Goal: Task Accomplishment & Management: Manage account settings

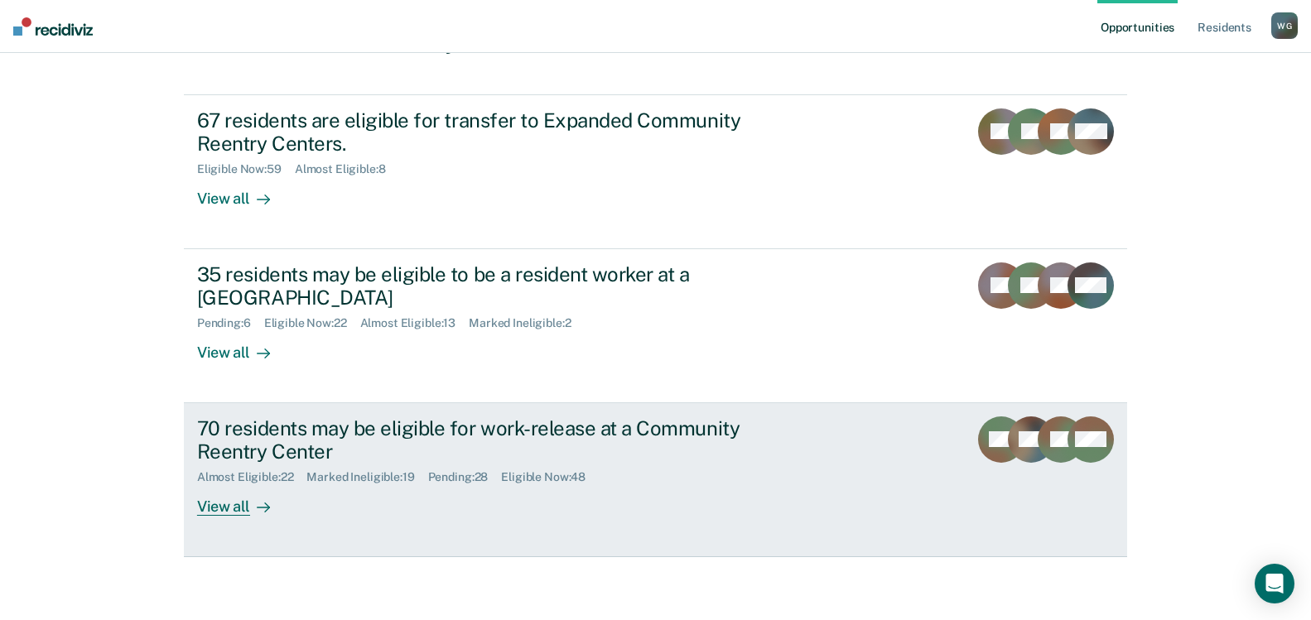
scroll to position [156, 0]
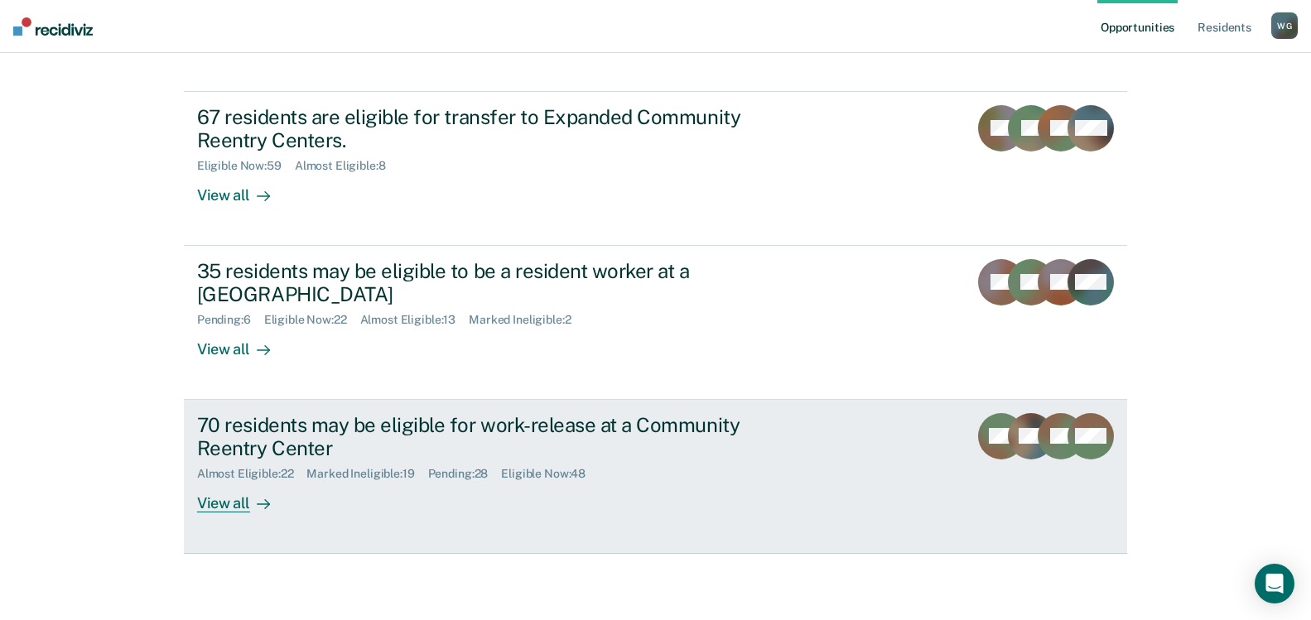
click at [392, 428] on div "70 residents may be eligible for work-release at a Community Reentry Center" at bounding box center [487, 437] width 581 height 48
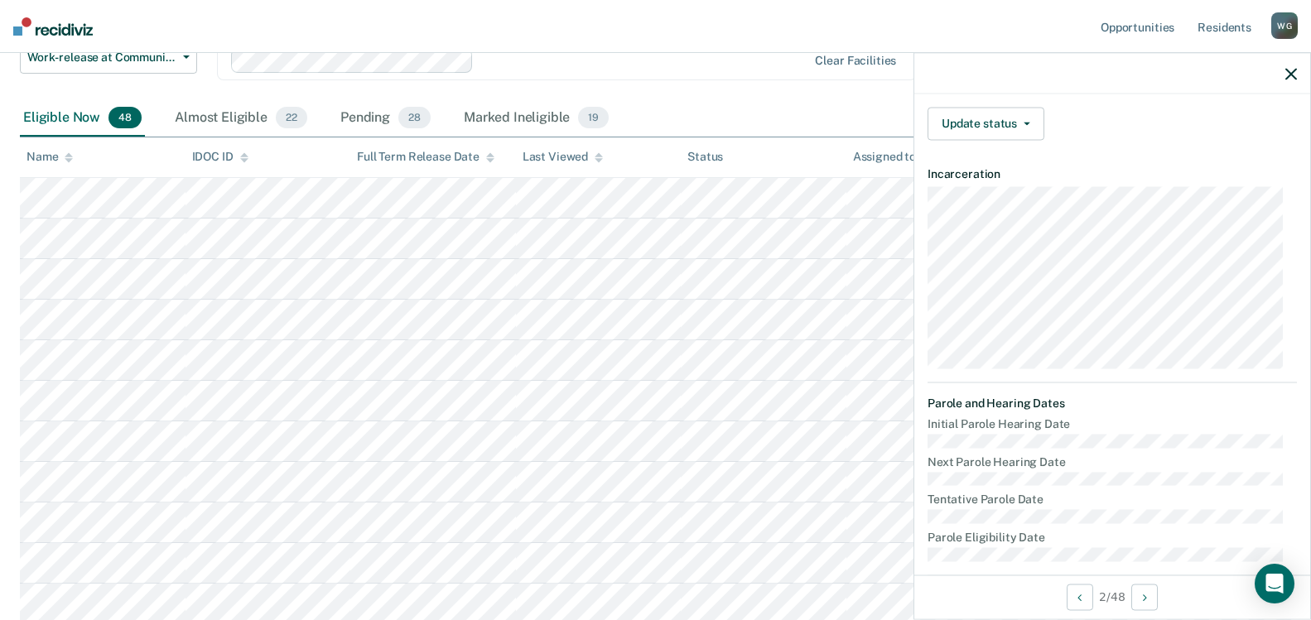
scroll to position [219, 0]
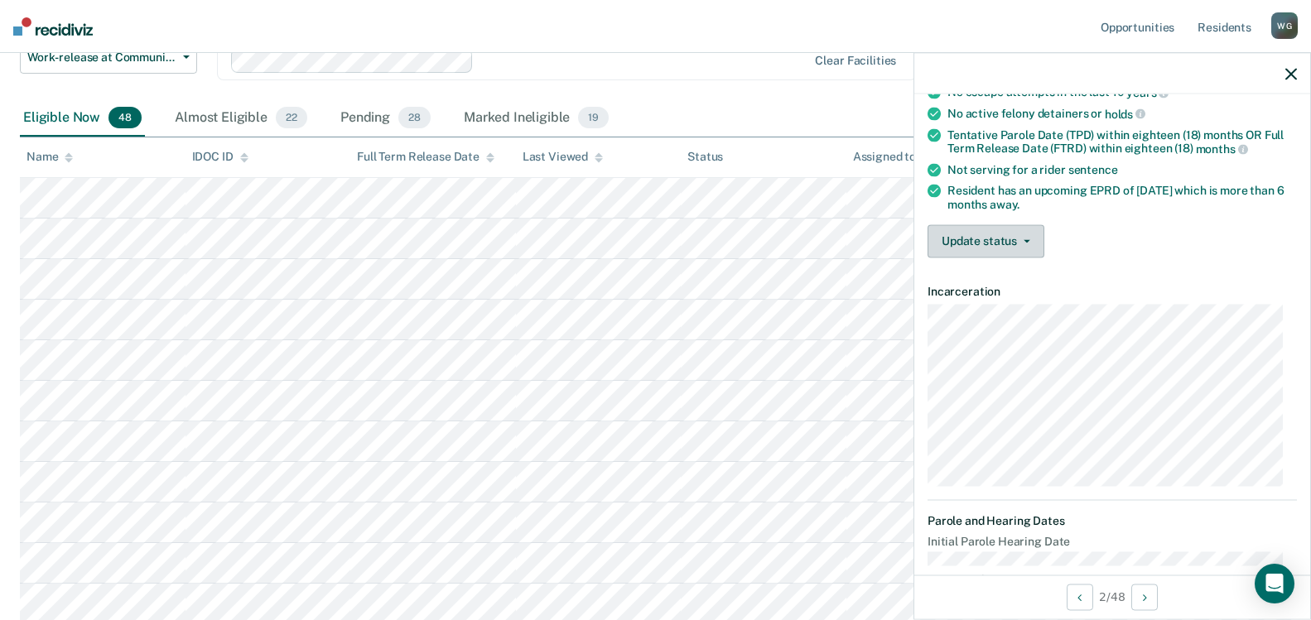
click at [1024, 229] on button "Update status" at bounding box center [985, 240] width 117 height 33
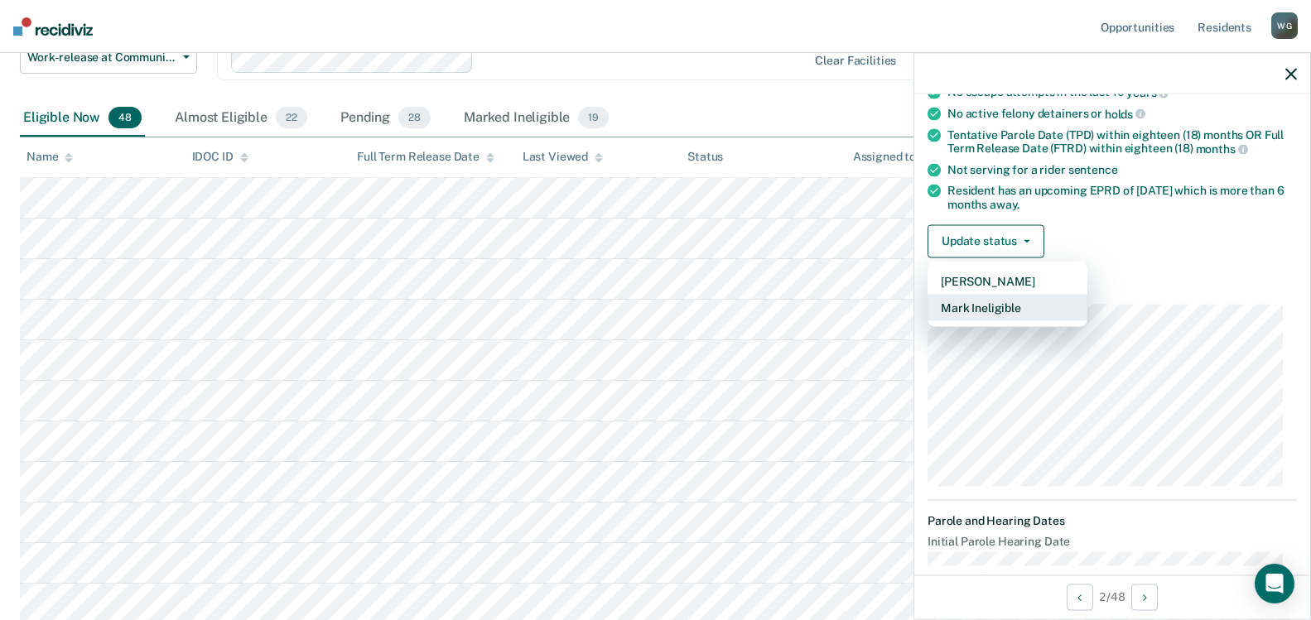
click at [1000, 305] on button "Mark Ineligible" at bounding box center [1007, 307] width 160 height 26
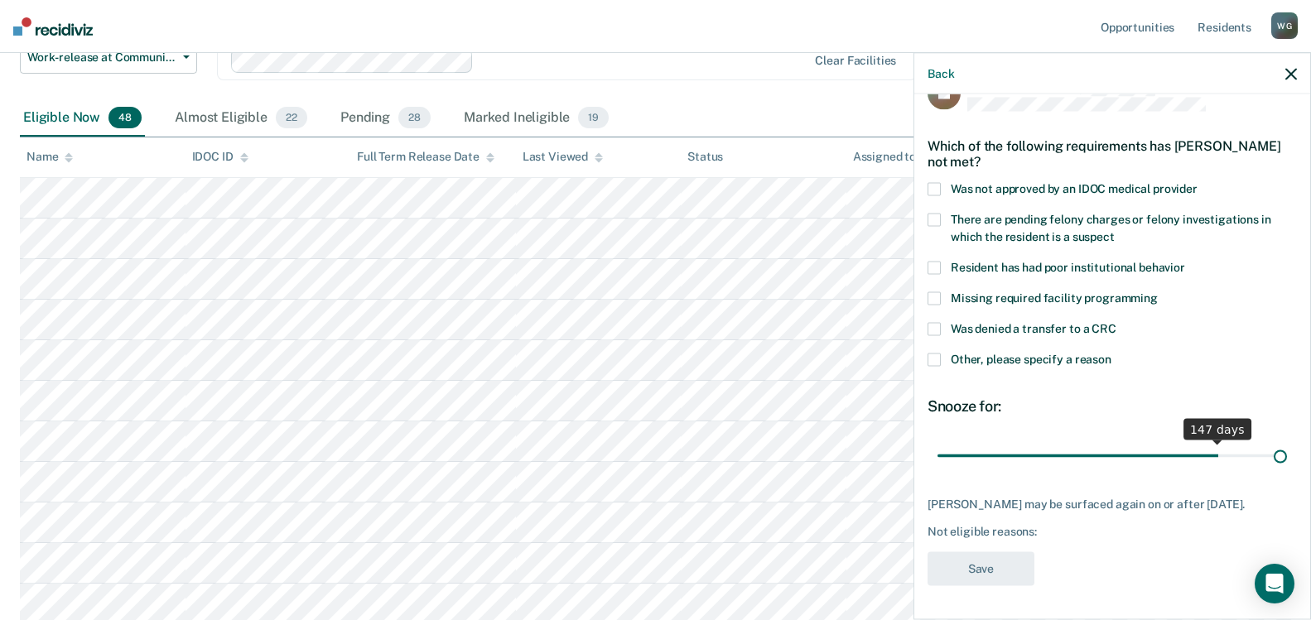
scroll to position [36, 0]
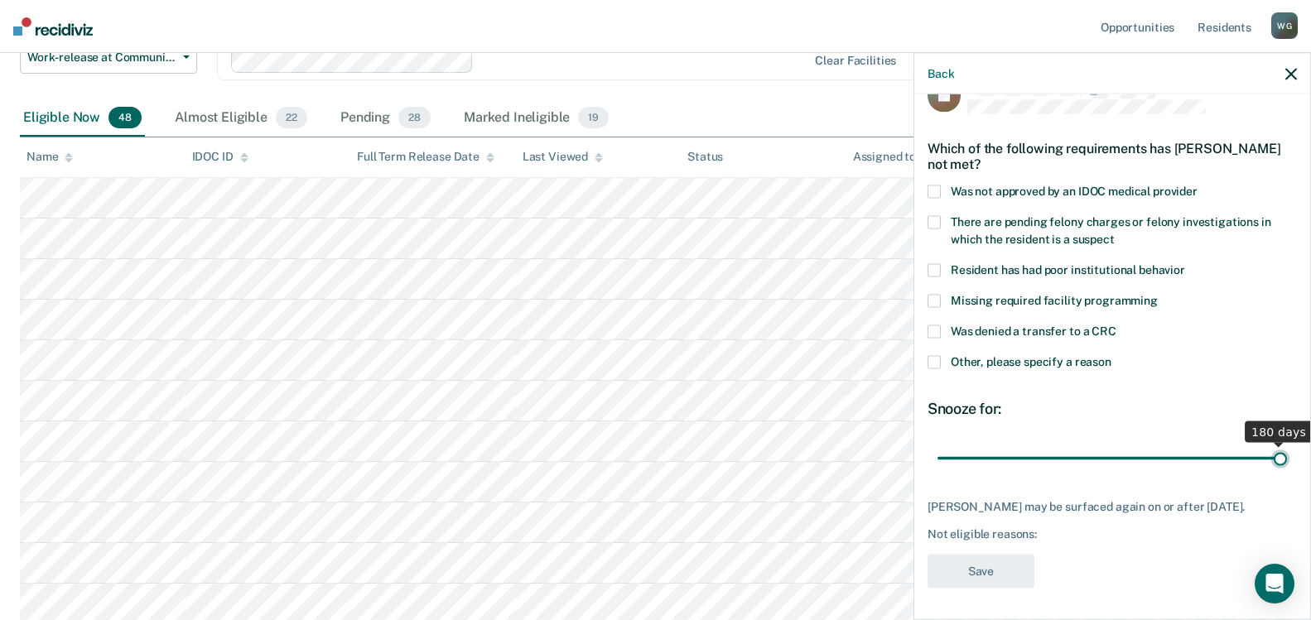
drag, startPoint x: 1050, startPoint y: 442, endPoint x: 1346, endPoint y: 460, distance: 297.0
type input "180"
click at [1287, 460] on input "range" at bounding box center [1111, 458] width 349 height 29
click at [935, 327] on span at bounding box center [933, 331] width 13 height 13
click at [976, 579] on button "Save" at bounding box center [980, 572] width 107 height 34
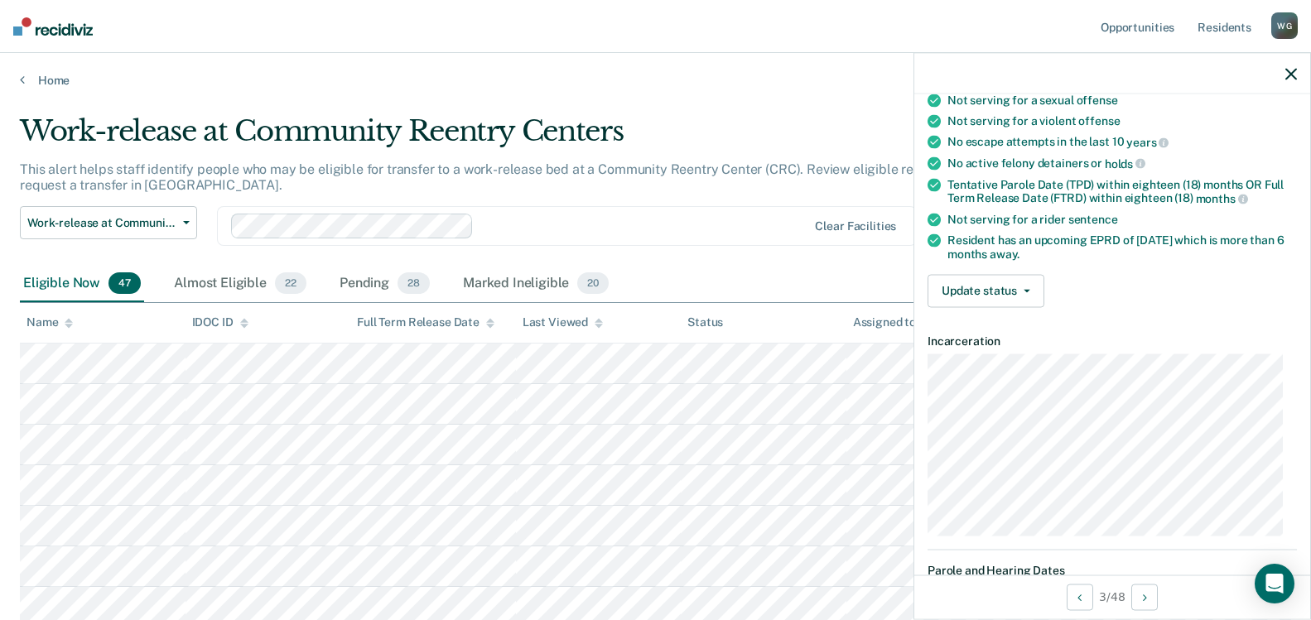
scroll to position [166, 0]
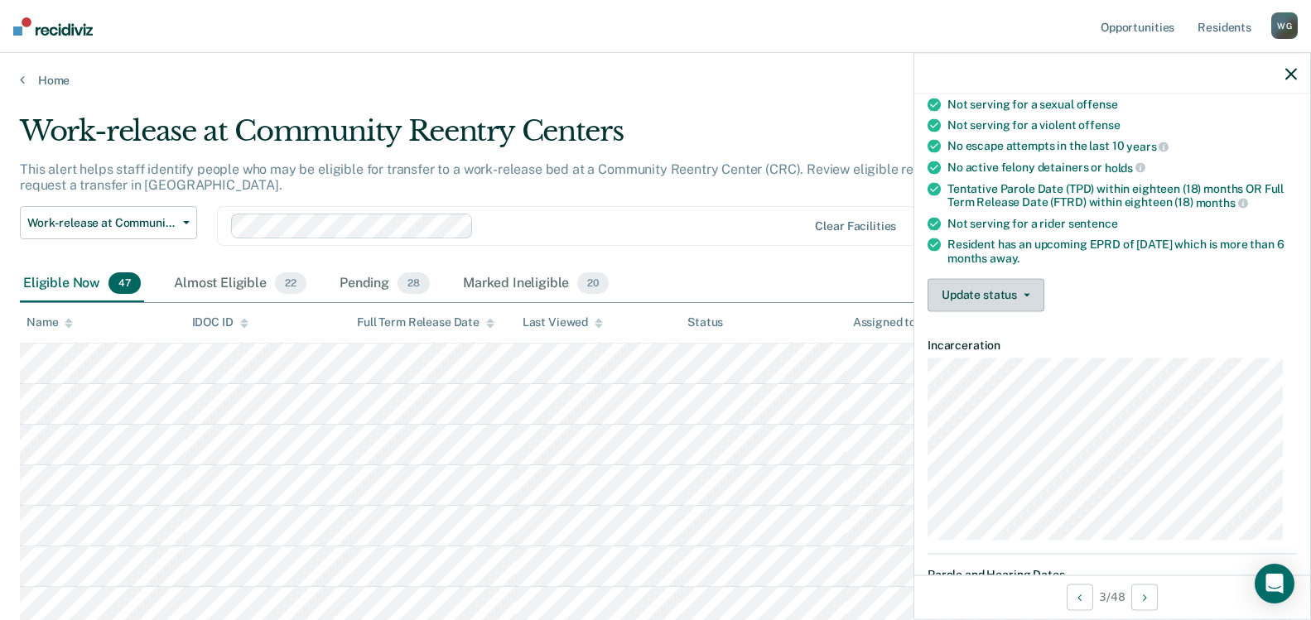
click at [1028, 293] on icon "button" at bounding box center [1027, 294] width 7 height 3
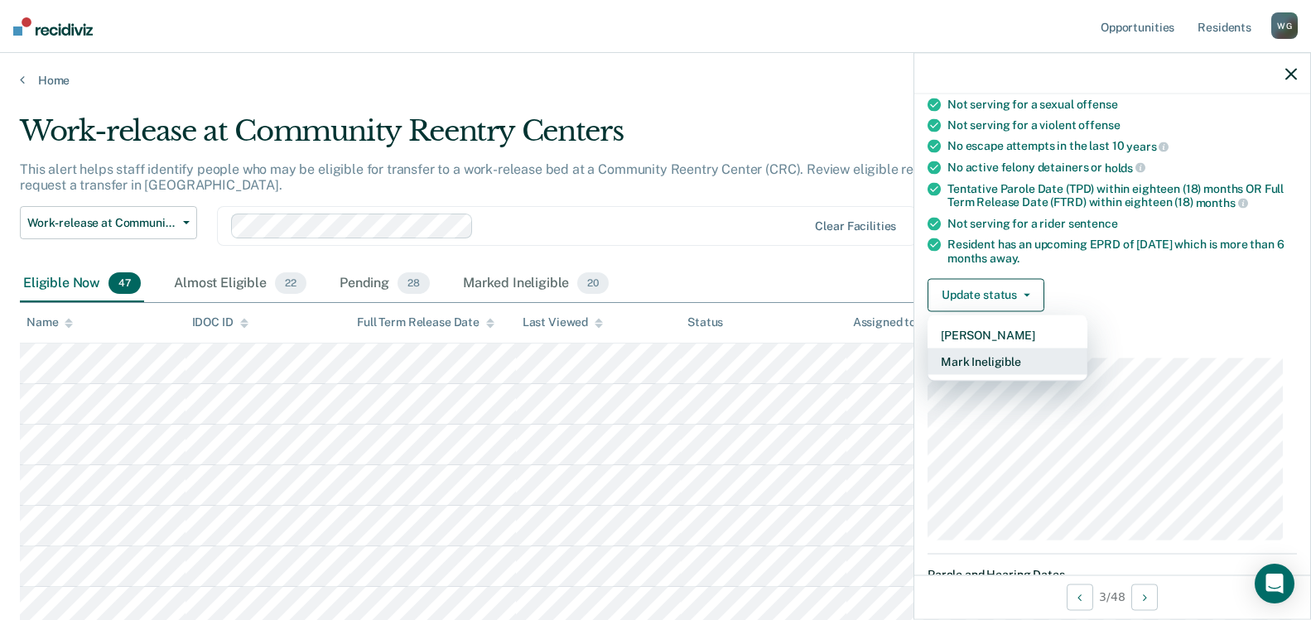
click at [985, 361] on button "Mark Ineligible" at bounding box center [1007, 361] width 160 height 26
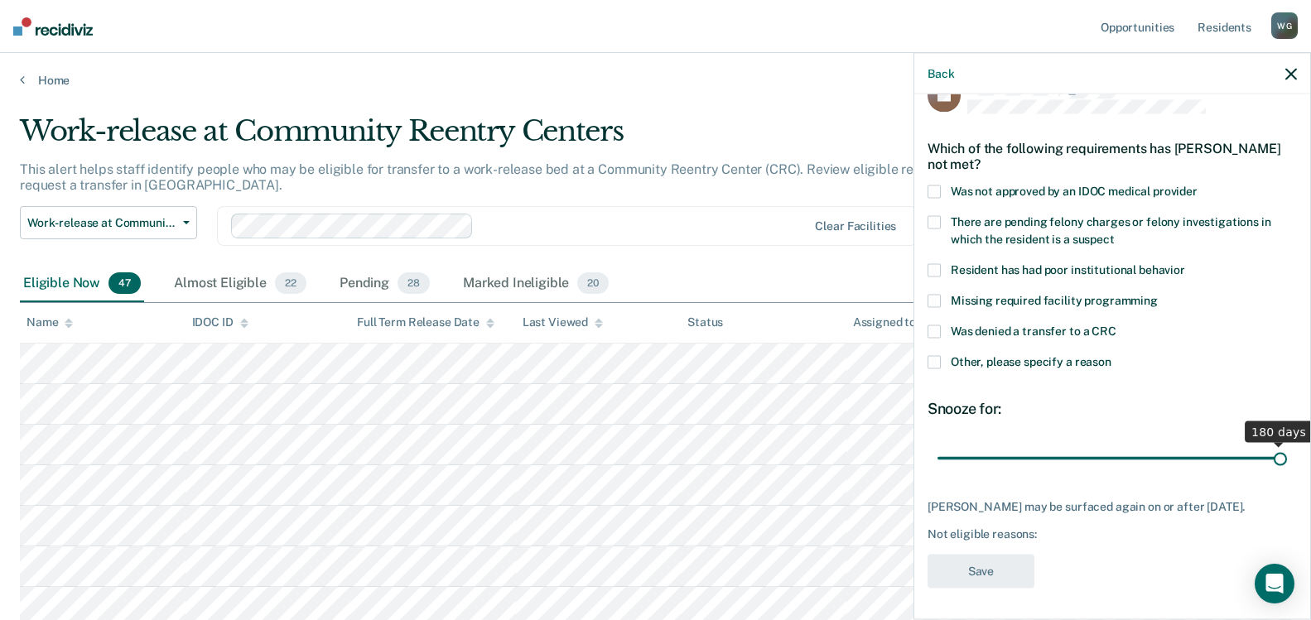
drag, startPoint x: 1048, startPoint y: 457, endPoint x: 1299, endPoint y: 451, distance: 251.0
type input "180"
click at [1287, 451] on input "range" at bounding box center [1111, 458] width 349 height 29
click at [932, 357] on span at bounding box center [933, 362] width 13 height 13
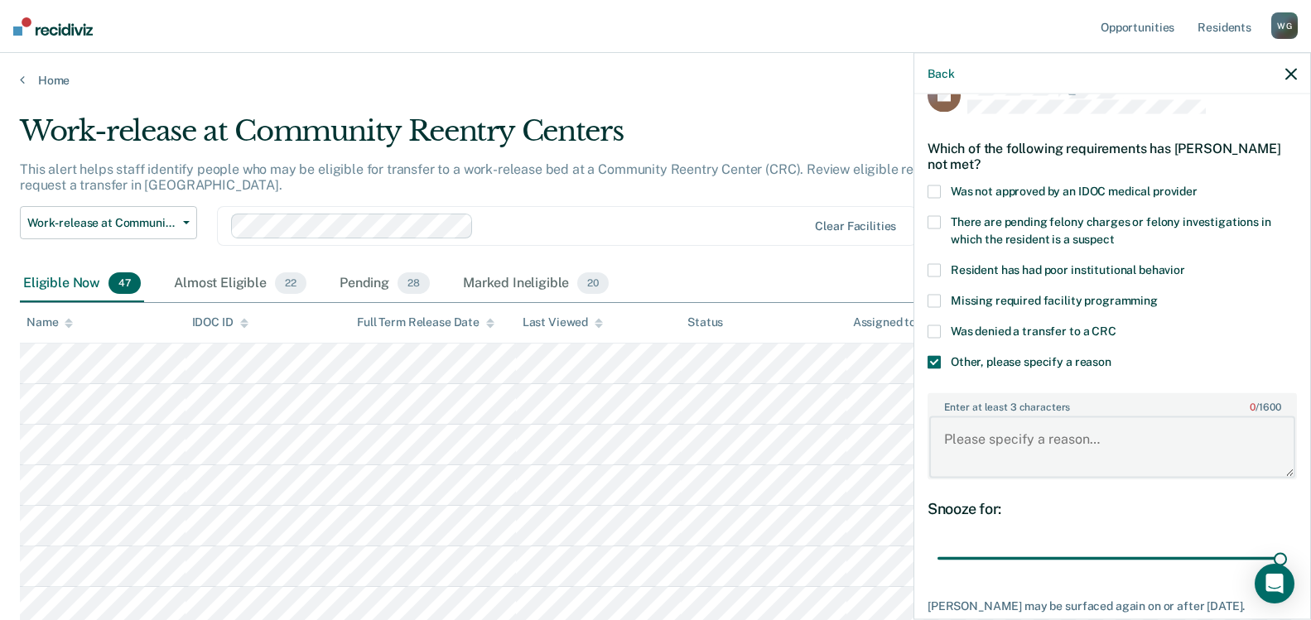
click at [972, 435] on textarea "Enter at least 3 characters 0 / 1600" at bounding box center [1112, 447] width 366 height 61
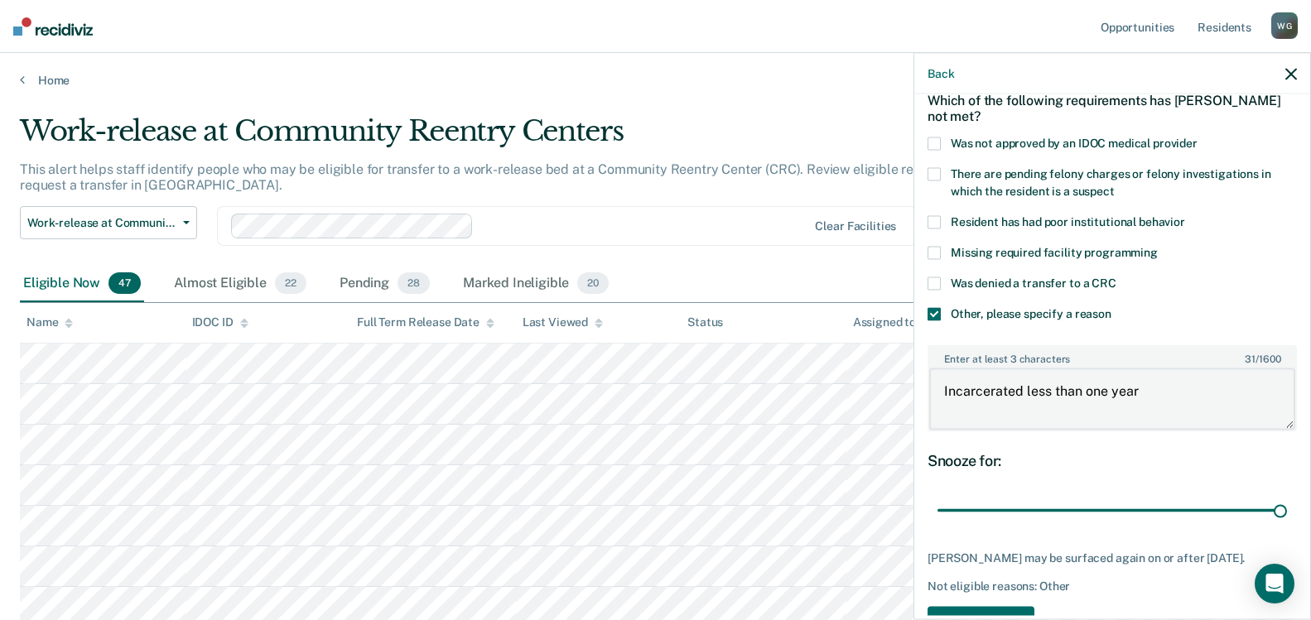
scroll to position [136, 0]
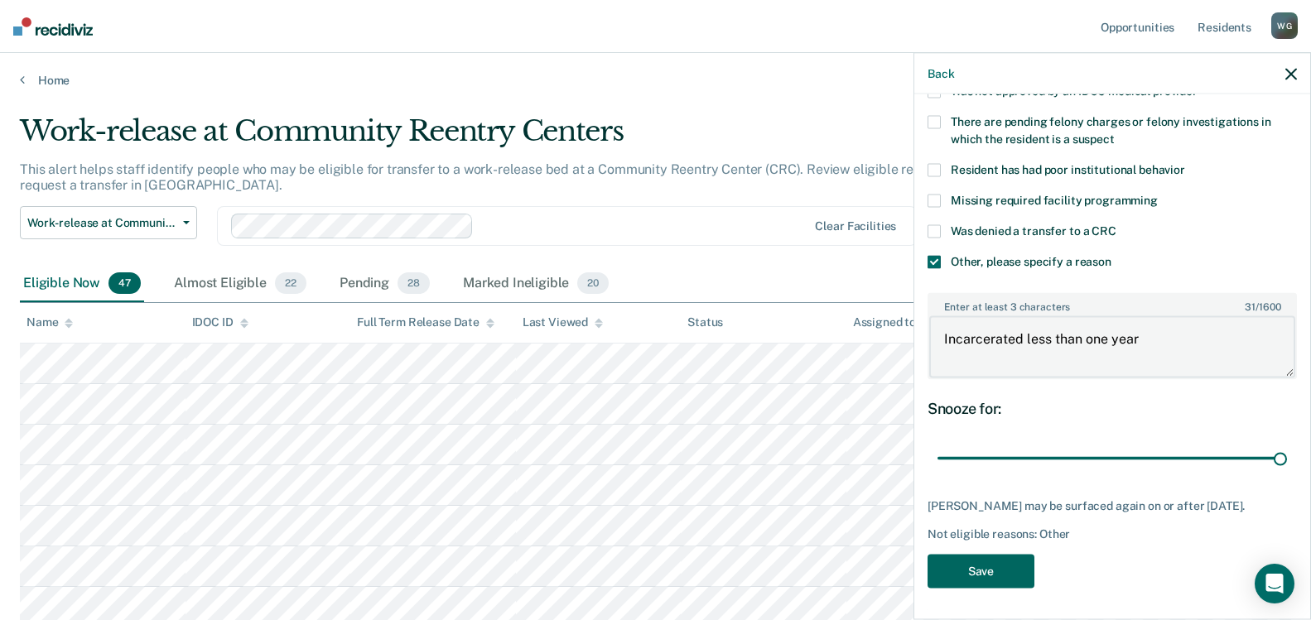
type textarea "Incarcerated less than one year"
click at [985, 566] on button "Save" at bounding box center [980, 571] width 107 height 34
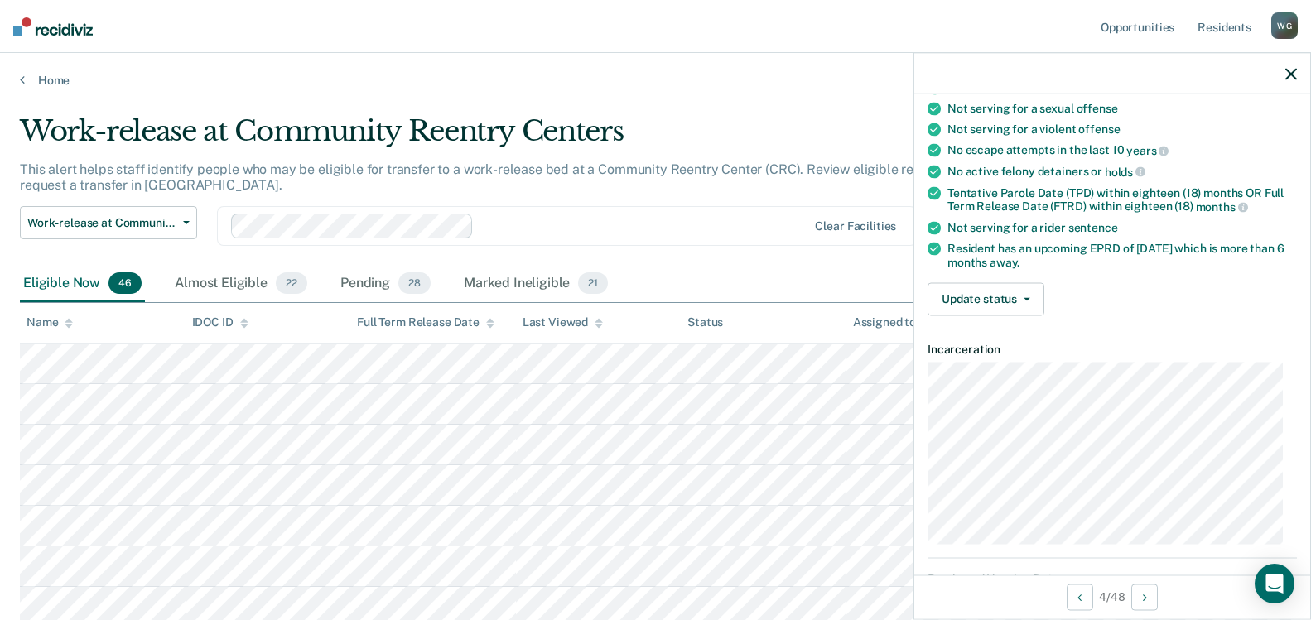
scroll to position [127, 0]
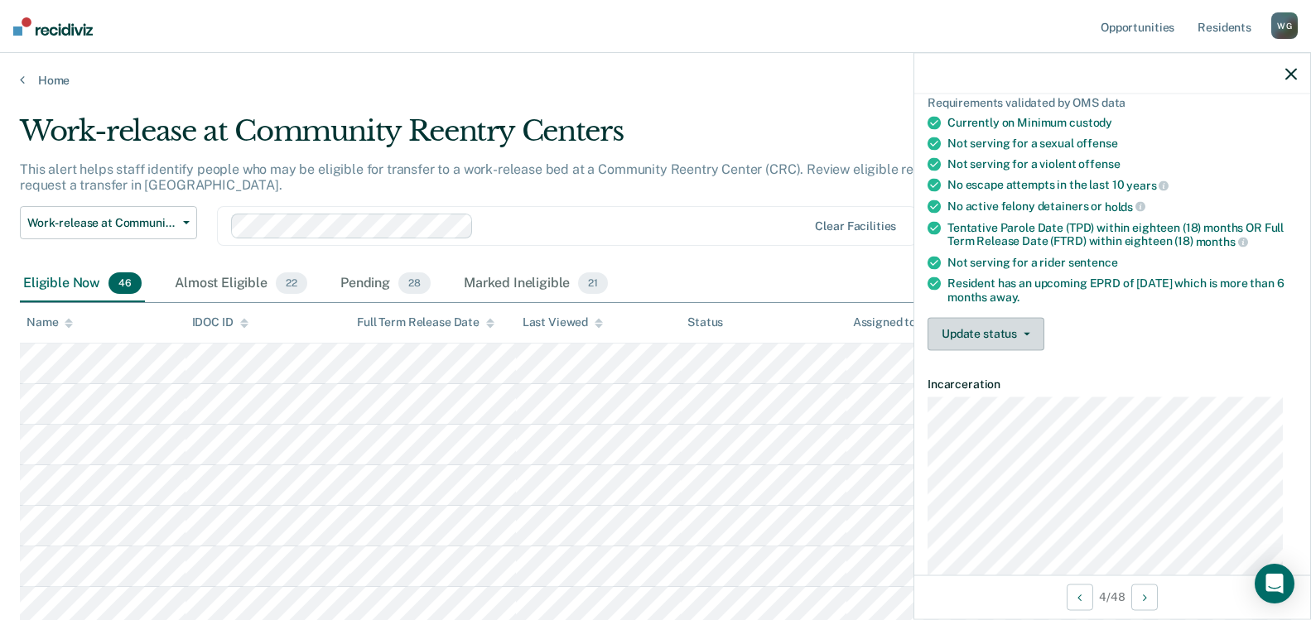
click at [1026, 327] on button "Update status" at bounding box center [985, 333] width 117 height 33
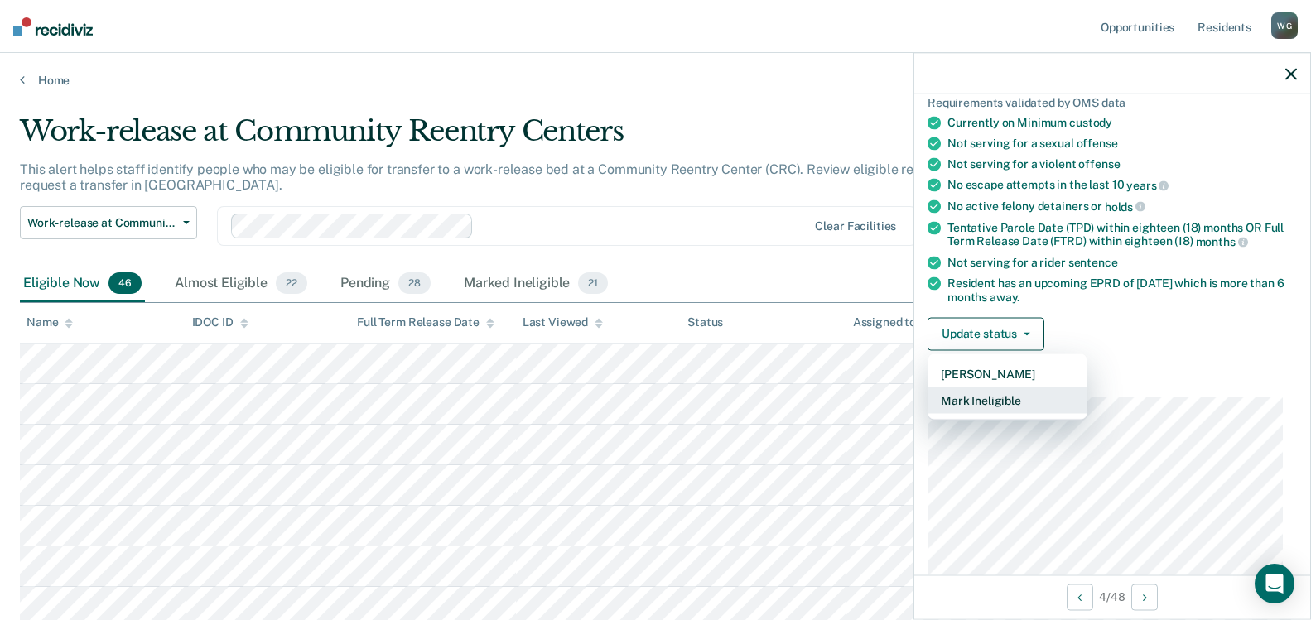
click at [991, 398] on button "Mark Ineligible" at bounding box center [1007, 400] width 160 height 26
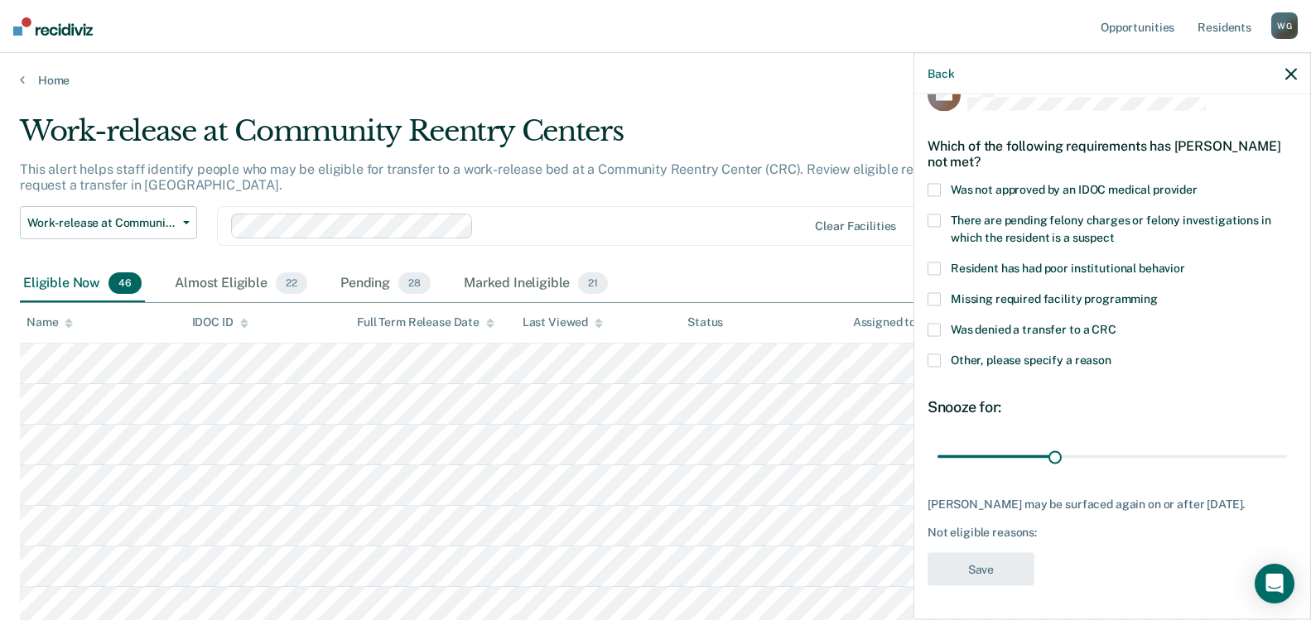
scroll to position [50, 0]
click at [933, 183] on span at bounding box center [933, 189] width 13 height 13
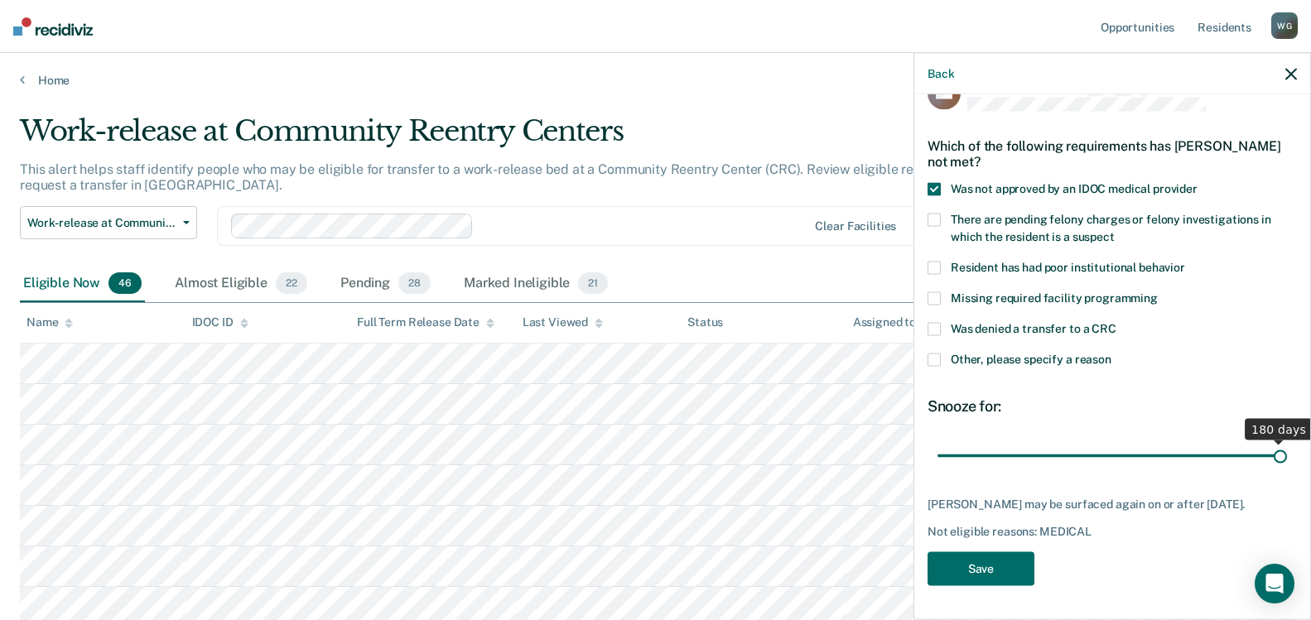
scroll to position [36, 0]
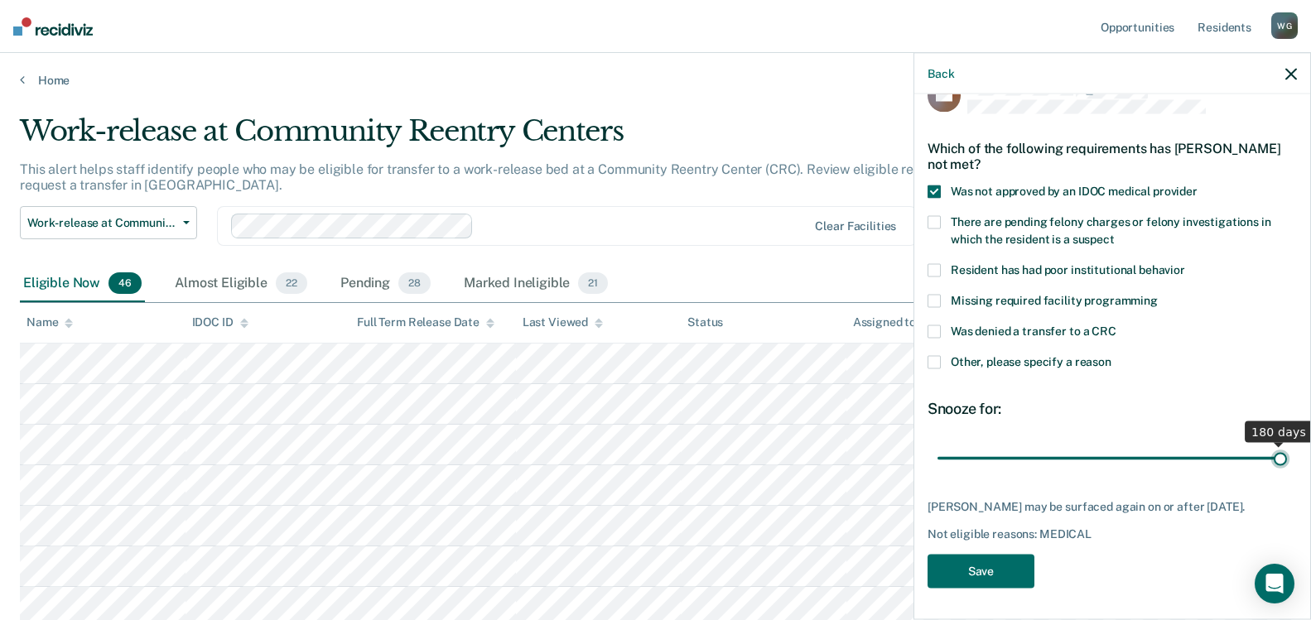
drag, startPoint x: 1052, startPoint y: 445, endPoint x: 1310, endPoint y: 463, distance: 259.0
type input "180"
click at [1287, 463] on input "range" at bounding box center [1111, 458] width 349 height 29
click at [988, 575] on button "Save" at bounding box center [980, 572] width 107 height 34
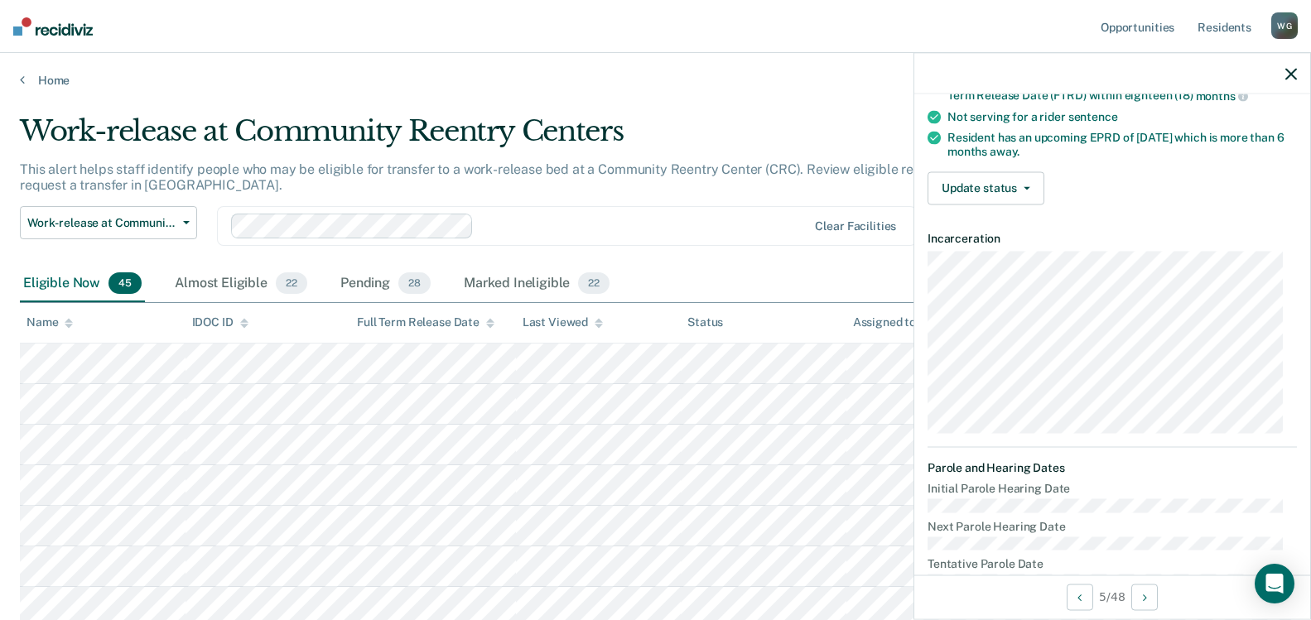
scroll to position [248, 0]
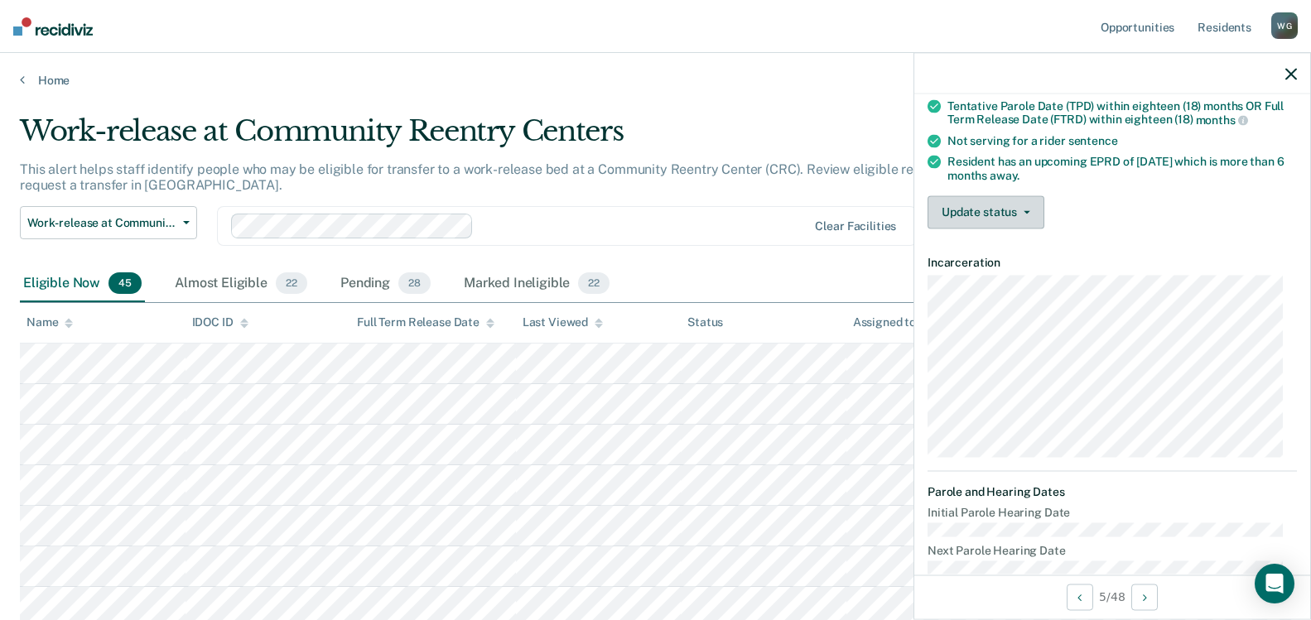
click at [1019, 211] on span "button" at bounding box center [1023, 211] width 13 height 3
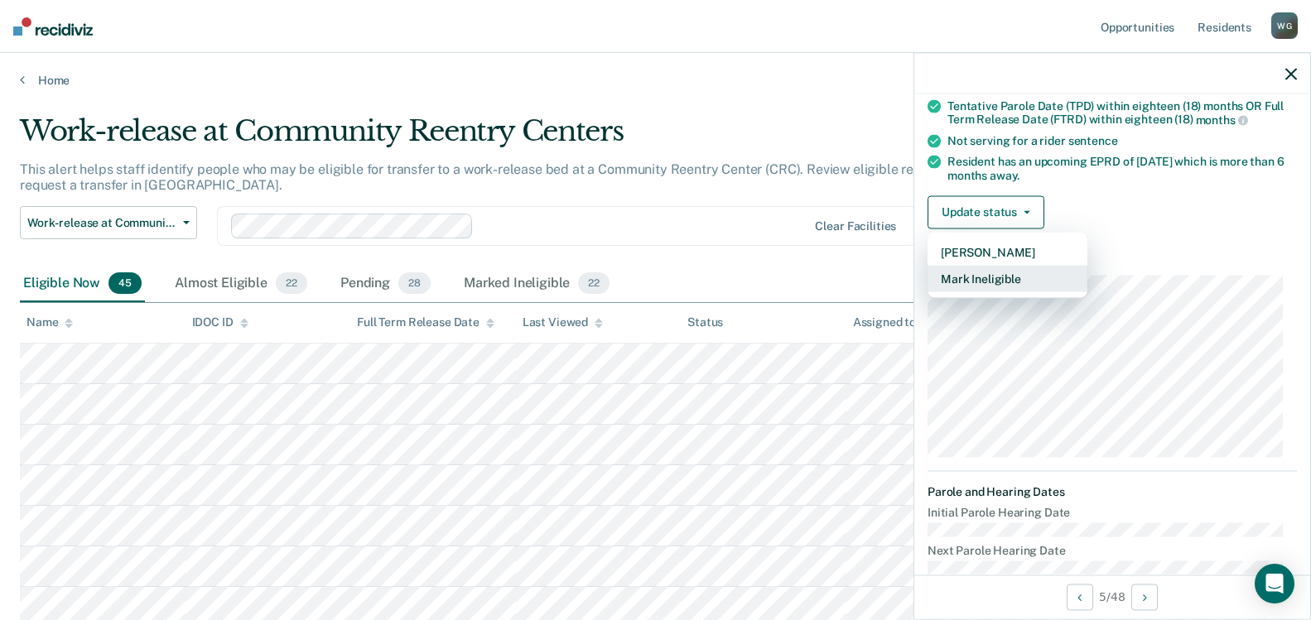
click at [1001, 276] on button "Mark Ineligible" at bounding box center [1007, 278] width 160 height 26
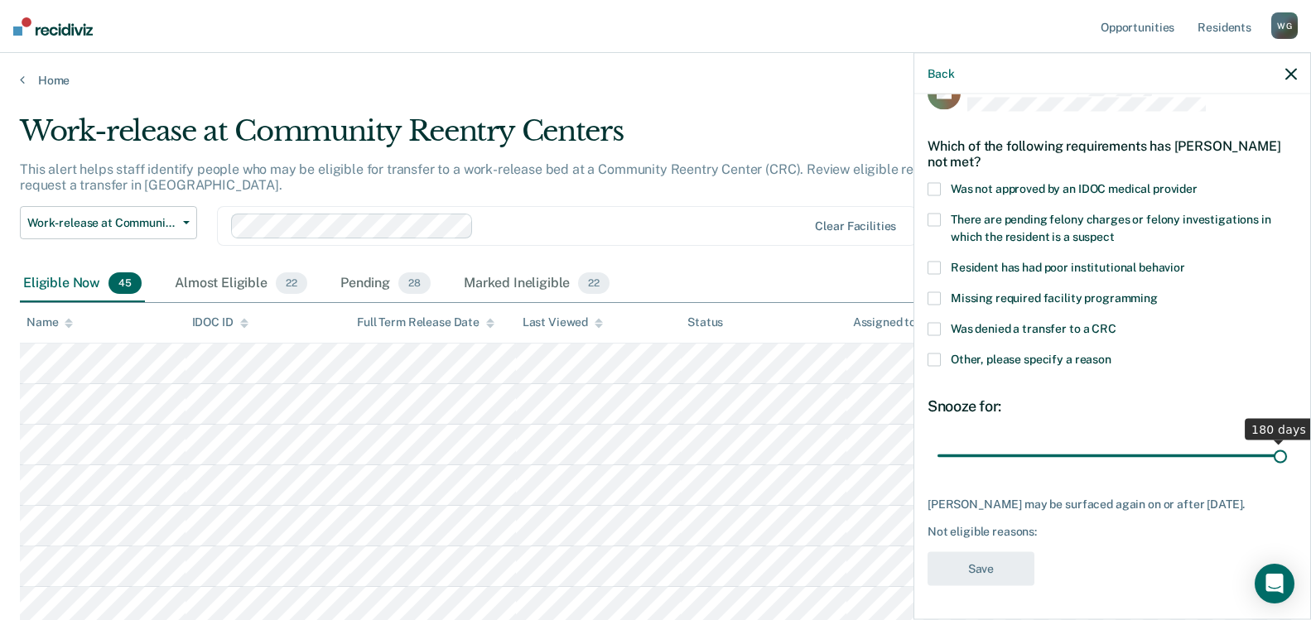
scroll to position [36, 0]
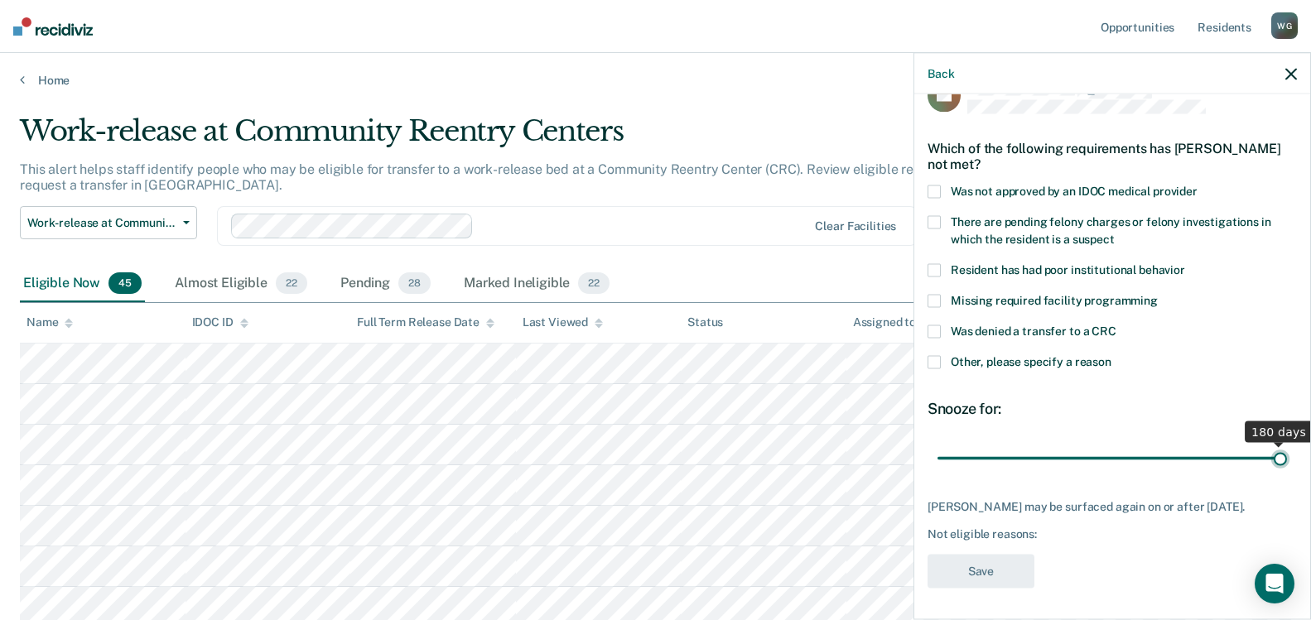
drag, startPoint x: 1048, startPoint y: 441, endPoint x: 1297, endPoint y: 441, distance: 248.4
type input "180"
click at [1287, 444] on input "range" at bounding box center [1111, 458] width 349 height 29
click at [934, 356] on span at bounding box center [933, 362] width 13 height 13
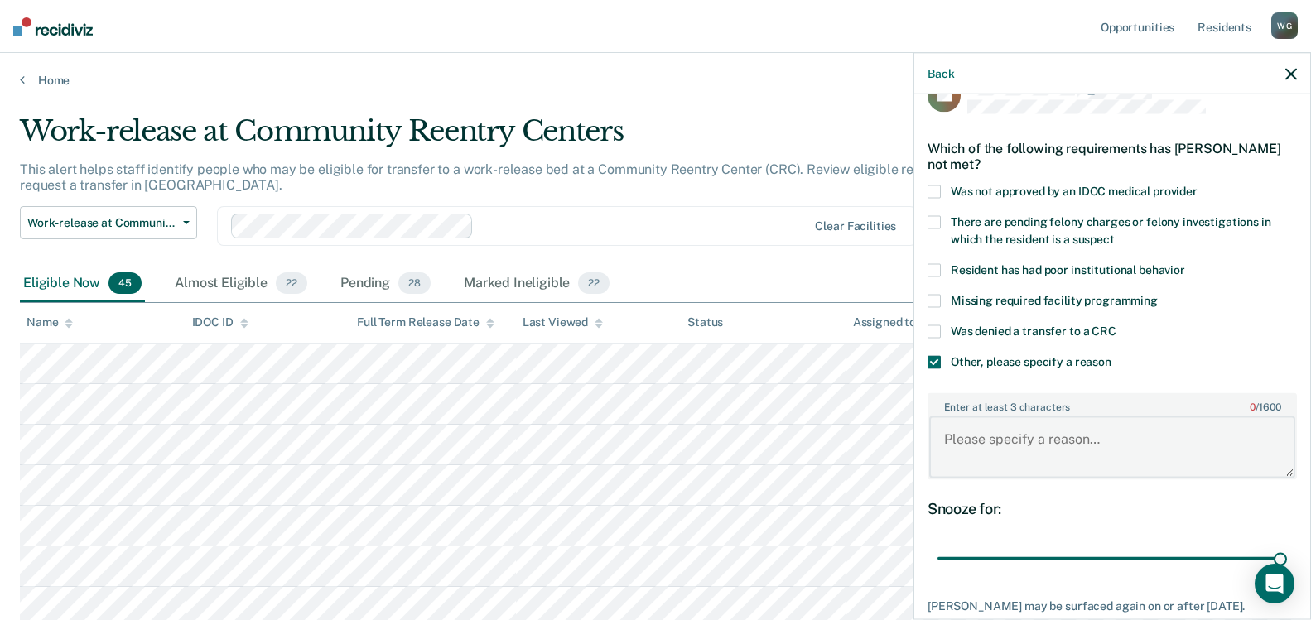
click at [980, 435] on textarea "Enter at least 3 characters 0 / 1600" at bounding box center [1112, 447] width 366 height 61
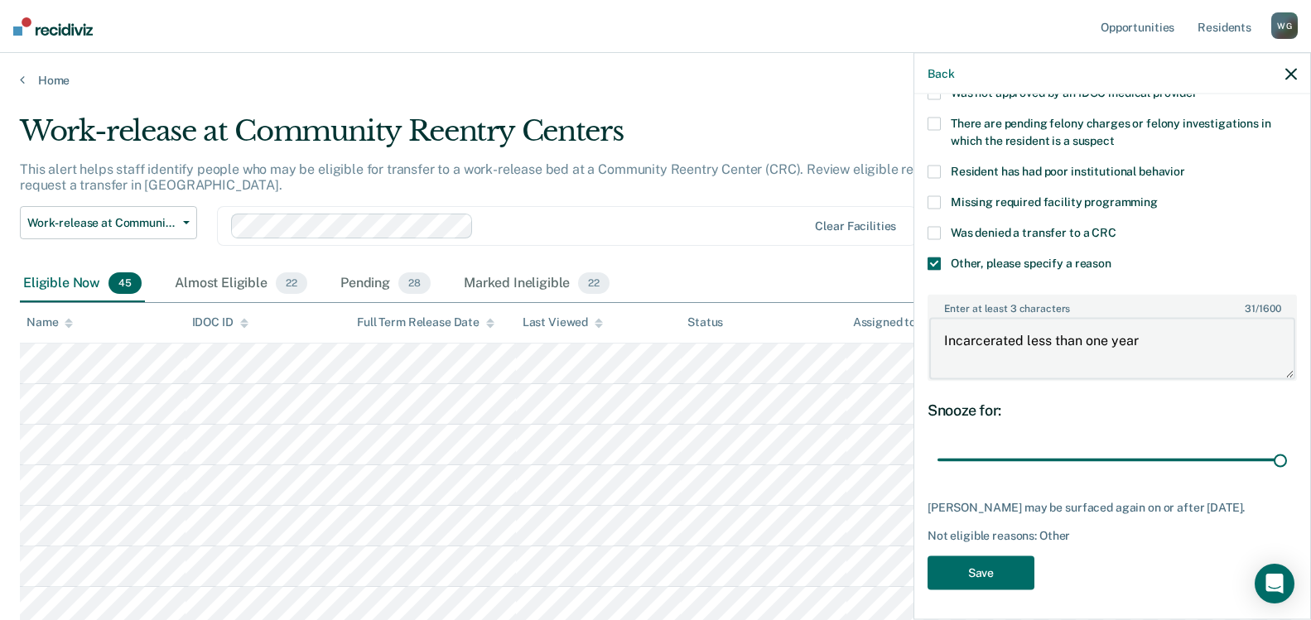
scroll to position [136, 0]
type textarea "Incarcerated less than one year"
click at [971, 575] on button "Save" at bounding box center [980, 571] width 107 height 34
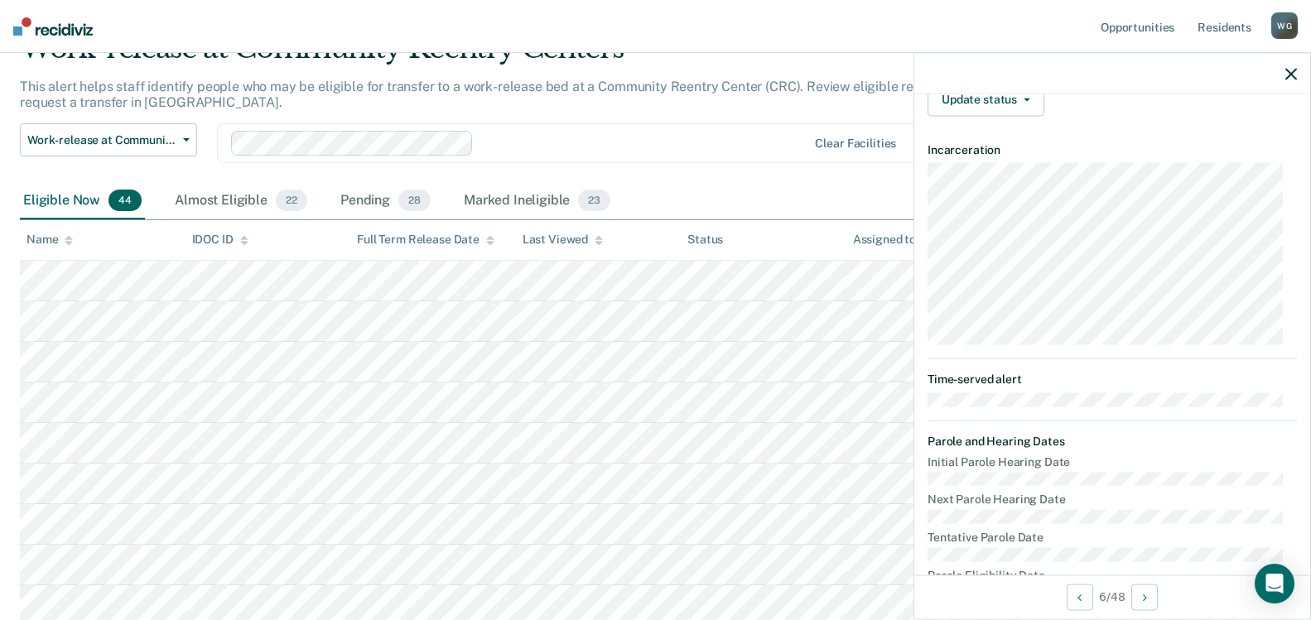
scroll to position [296, 0]
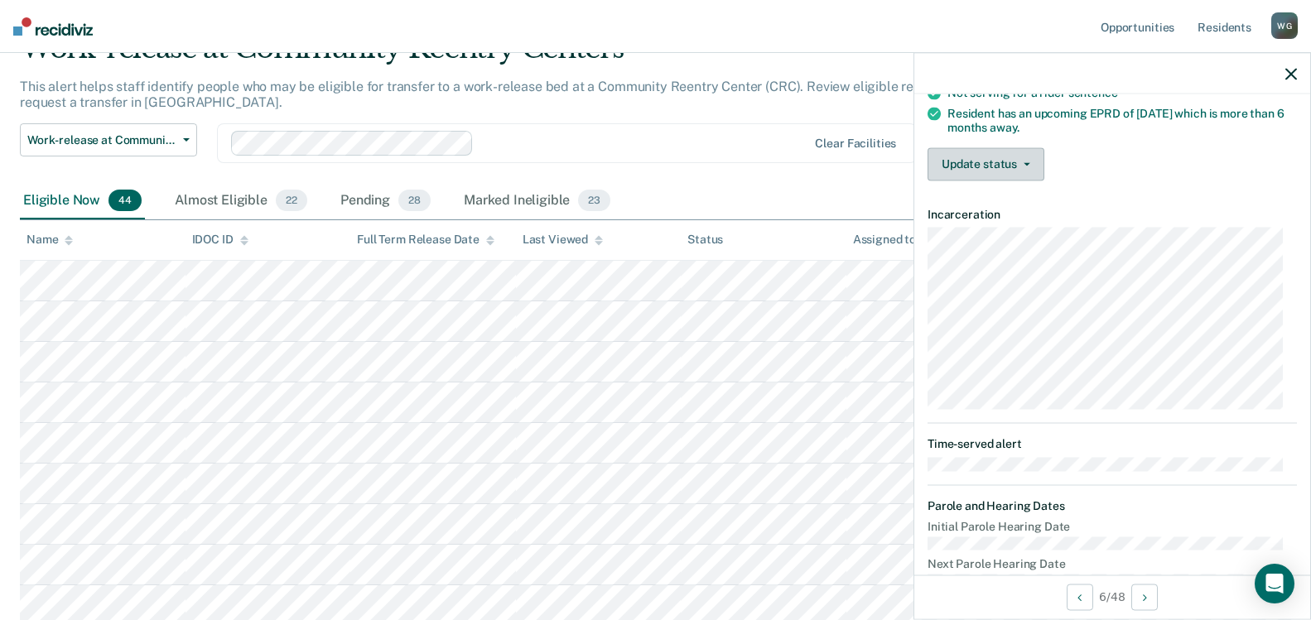
click at [1026, 158] on button "Update status" at bounding box center [985, 163] width 117 height 33
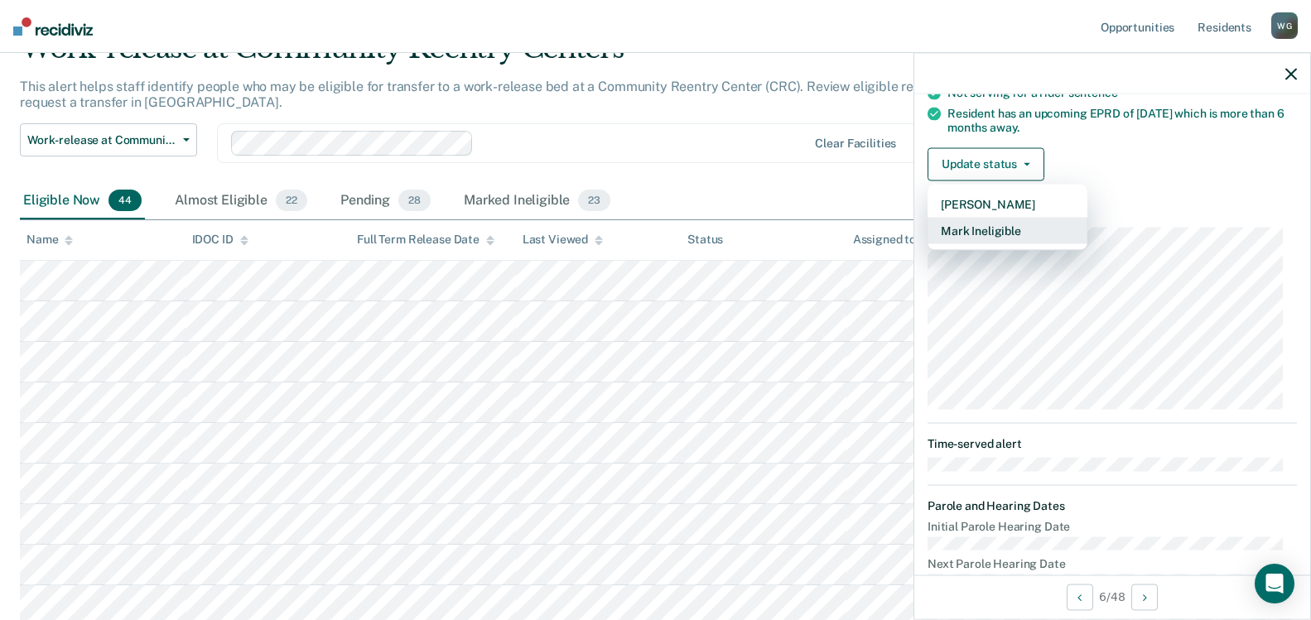
click at [1014, 230] on button "Mark Ineligible" at bounding box center [1007, 230] width 160 height 26
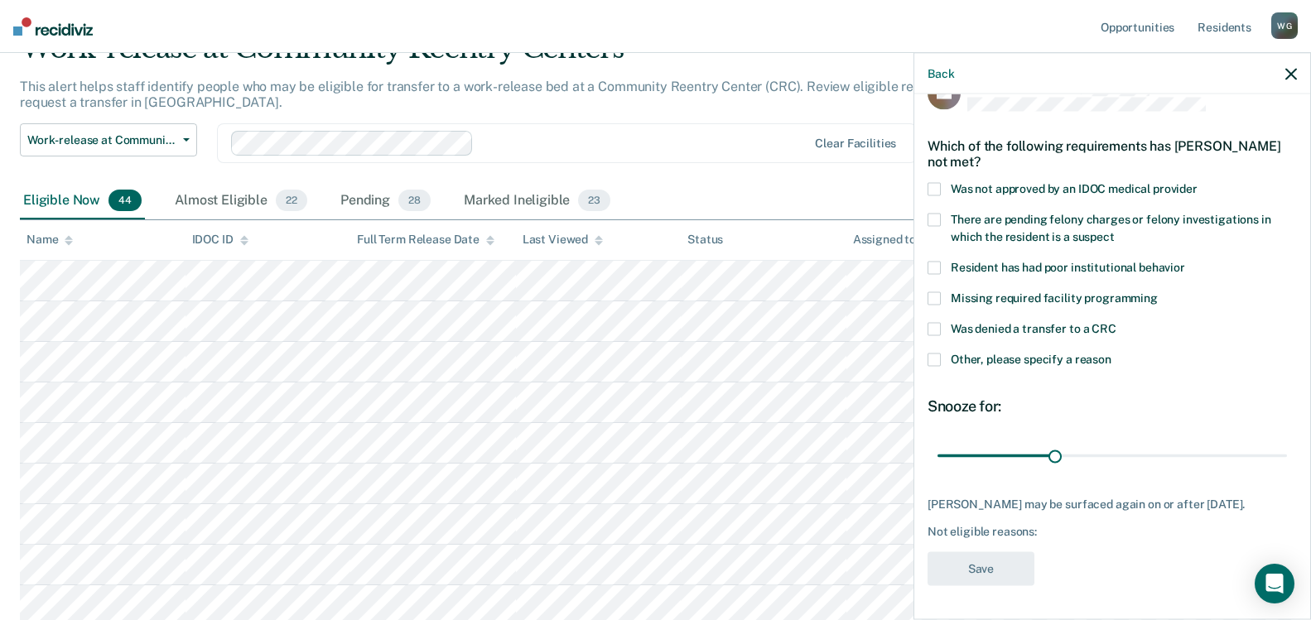
click at [937, 354] on span at bounding box center [933, 360] width 13 height 13
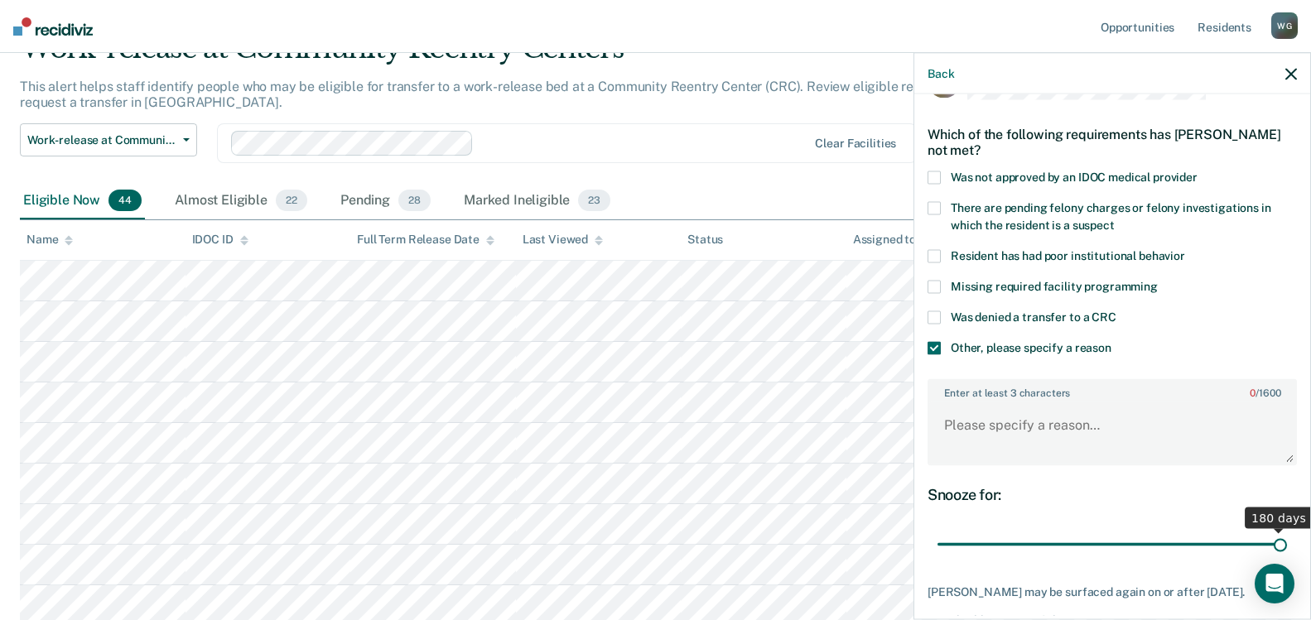
drag, startPoint x: 1050, startPoint y: 545, endPoint x: 1296, endPoint y: 535, distance: 246.1
type input "180"
click at [1287, 535] on input "range" at bounding box center [1111, 544] width 349 height 29
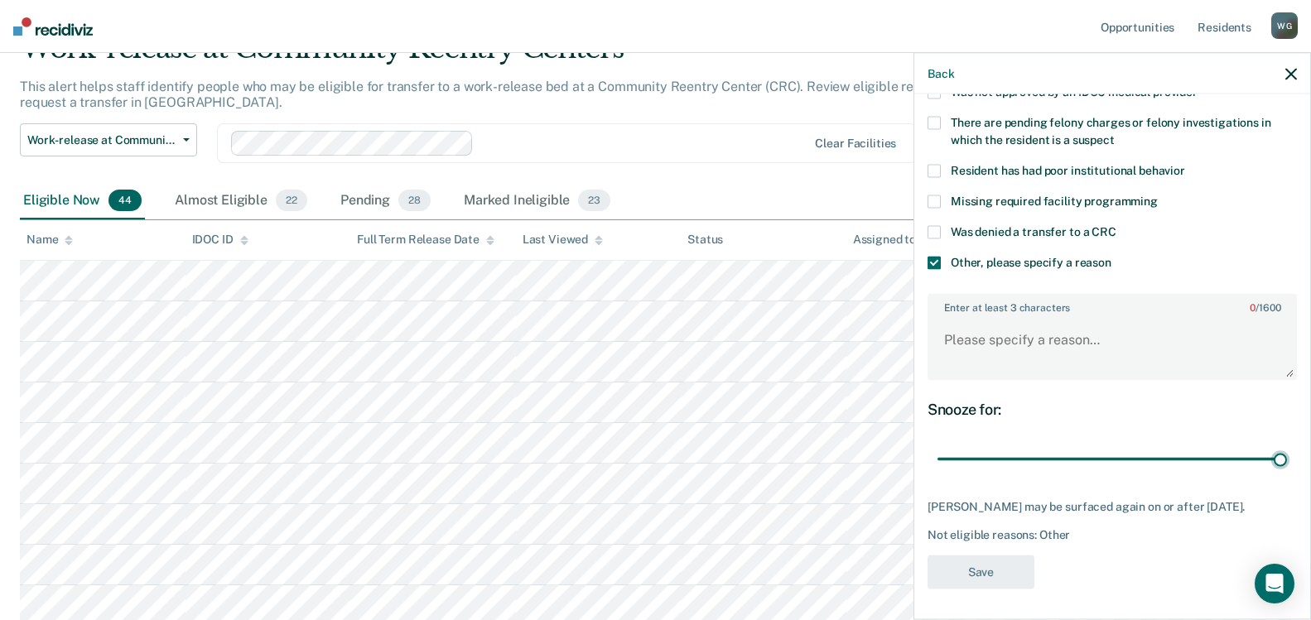
scroll to position [136, 0]
click at [949, 336] on textarea "Enter at least 3 characters 0 / 1600" at bounding box center [1112, 346] width 366 height 61
type textarea "Releasing D5"
click at [972, 570] on button "Save" at bounding box center [980, 571] width 107 height 34
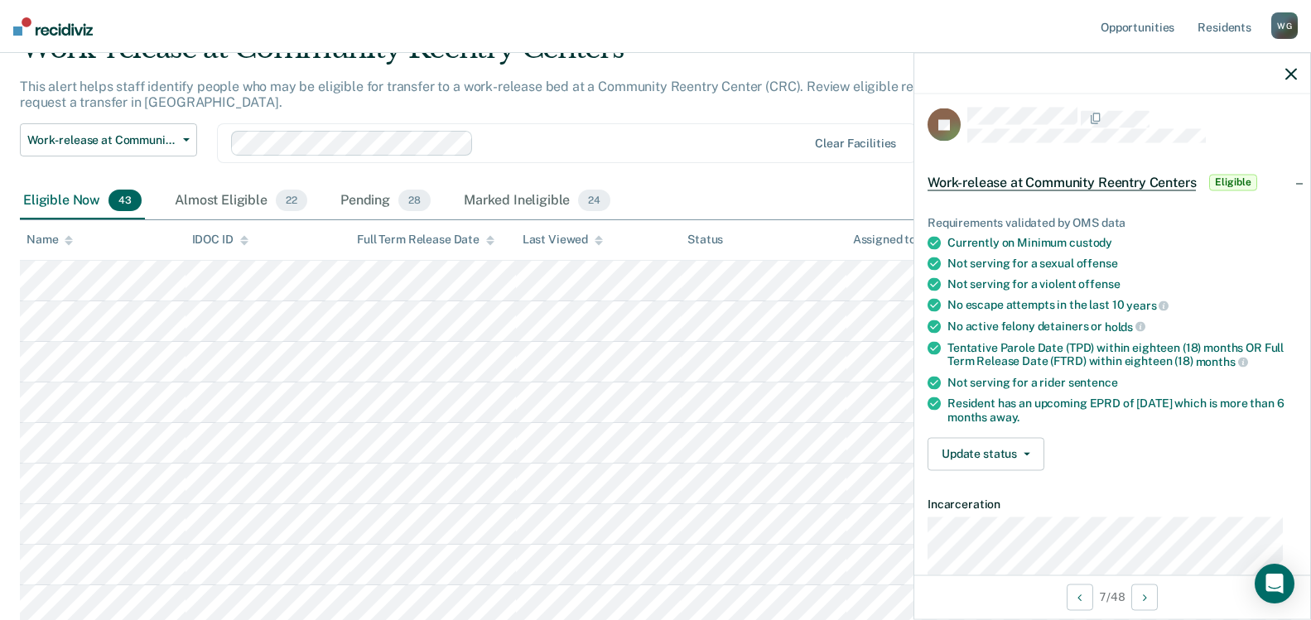
scroll to position [0, 0]
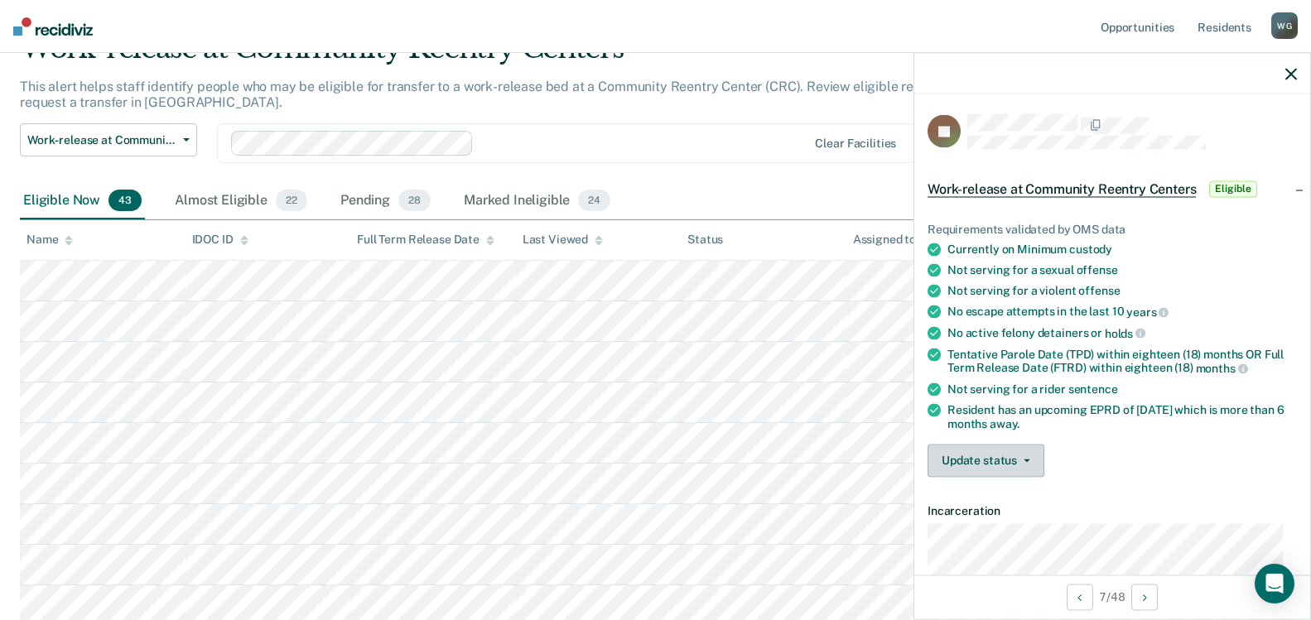
click at [1029, 458] on button "Update status" at bounding box center [985, 460] width 117 height 33
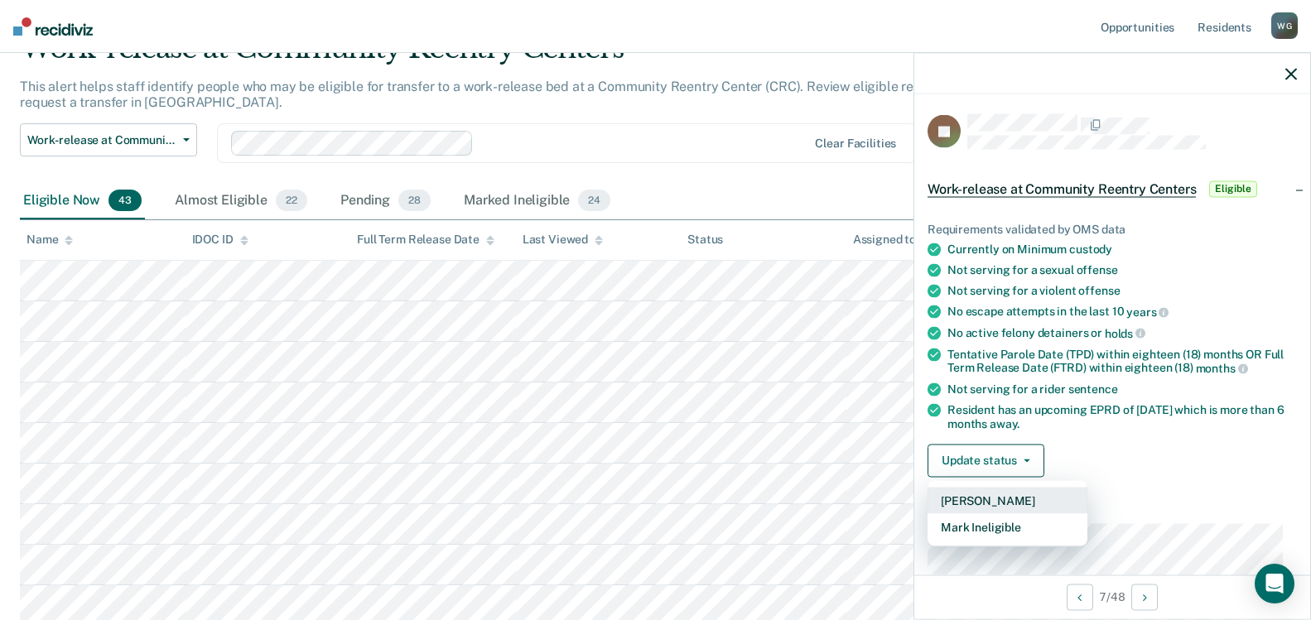
click at [988, 495] on button "[PERSON_NAME]" at bounding box center [1007, 500] width 160 height 26
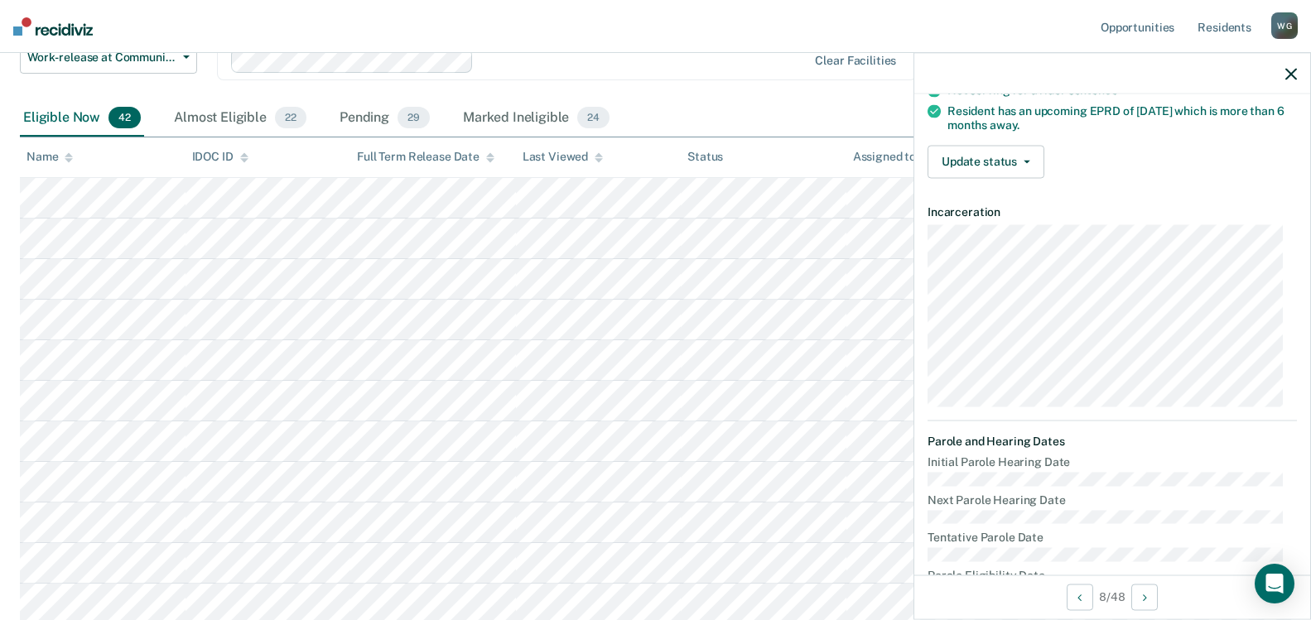
scroll to position [278, 0]
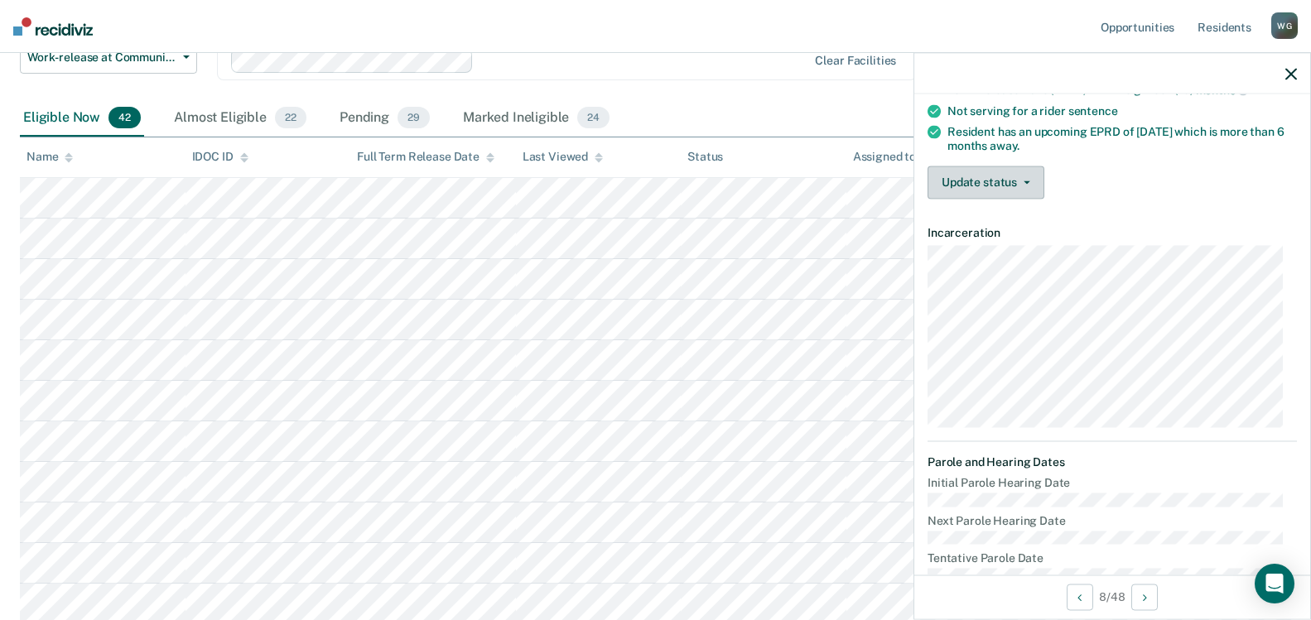
click at [1024, 176] on button "Update status" at bounding box center [985, 182] width 117 height 33
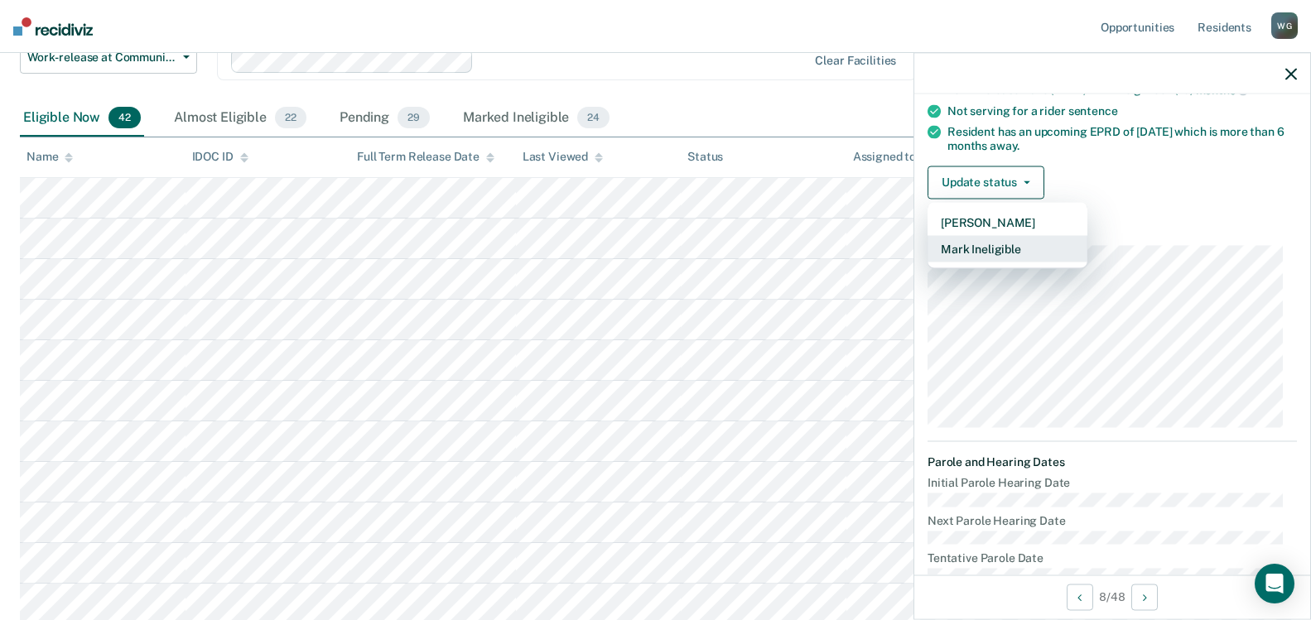
click at [1002, 250] on button "Mark Ineligible" at bounding box center [1007, 248] width 160 height 26
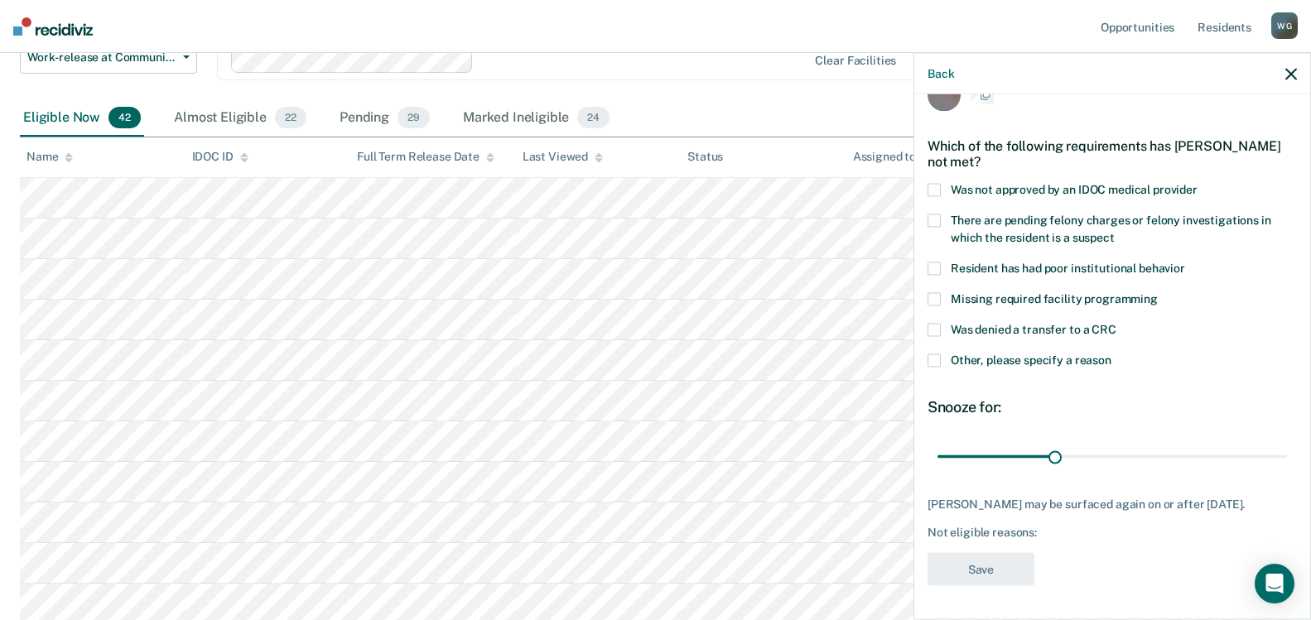
scroll to position [50, 0]
click at [931, 354] on span at bounding box center [933, 360] width 13 height 13
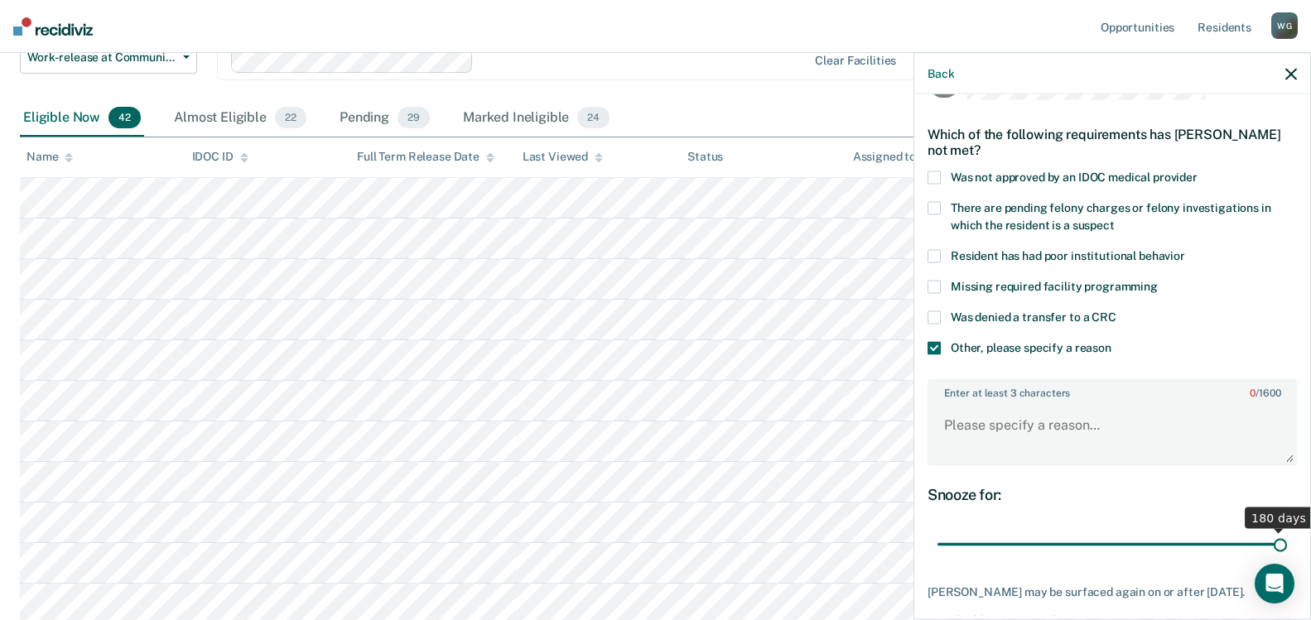
drag, startPoint x: 1048, startPoint y: 544, endPoint x: 1340, endPoint y: 542, distance: 291.5
type input "180"
click at [1287, 542] on input "range" at bounding box center [1111, 544] width 349 height 29
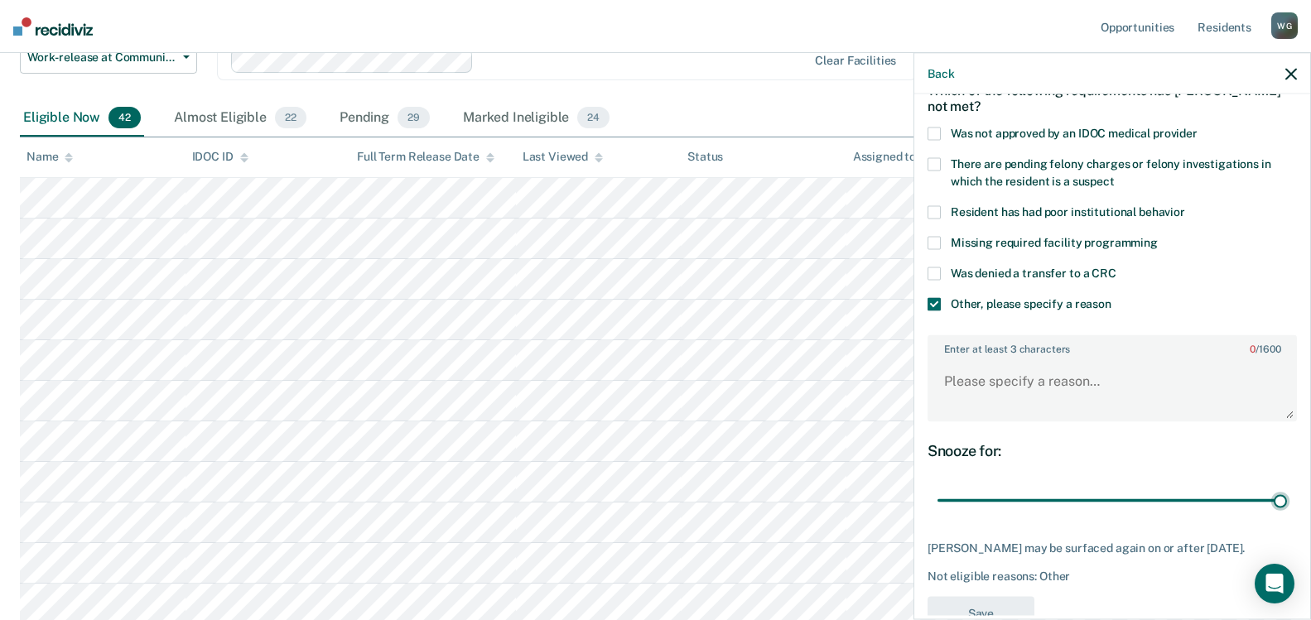
scroll to position [136, 0]
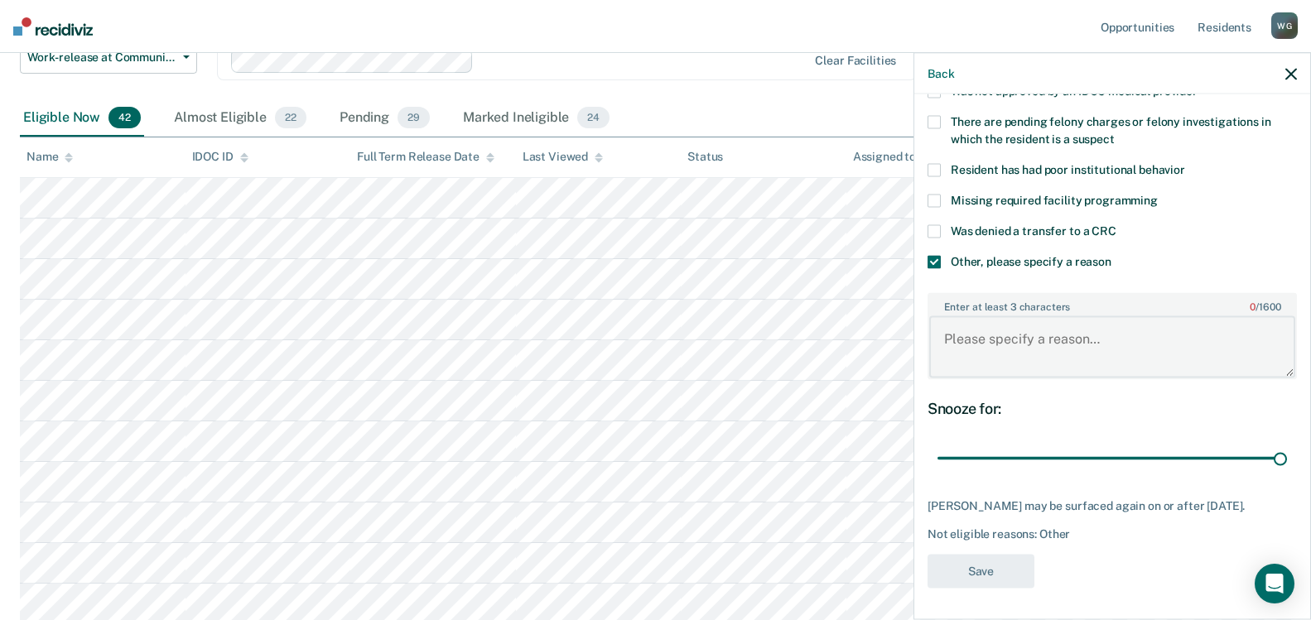
click at [956, 338] on textarea "Enter at least 3 characters 0 / 1600" at bounding box center [1112, 346] width 366 height 61
type textarea "Incarcerated less than one year"
click at [956, 562] on button "Save" at bounding box center [980, 571] width 107 height 34
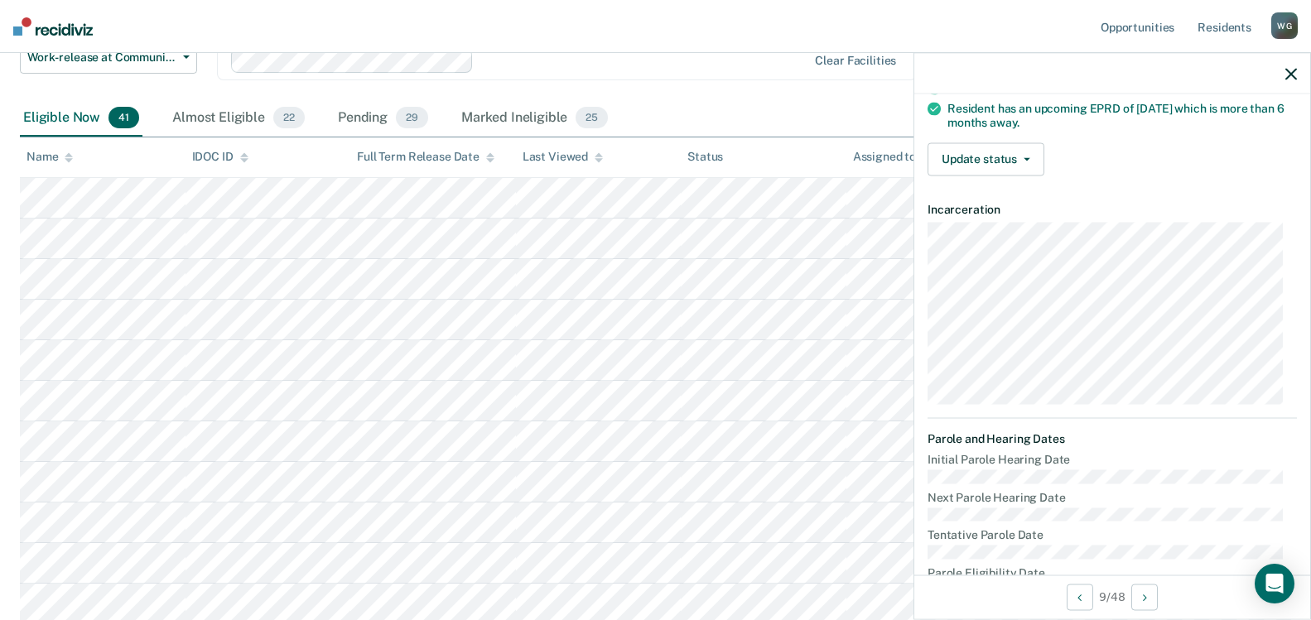
scroll to position [219, 0]
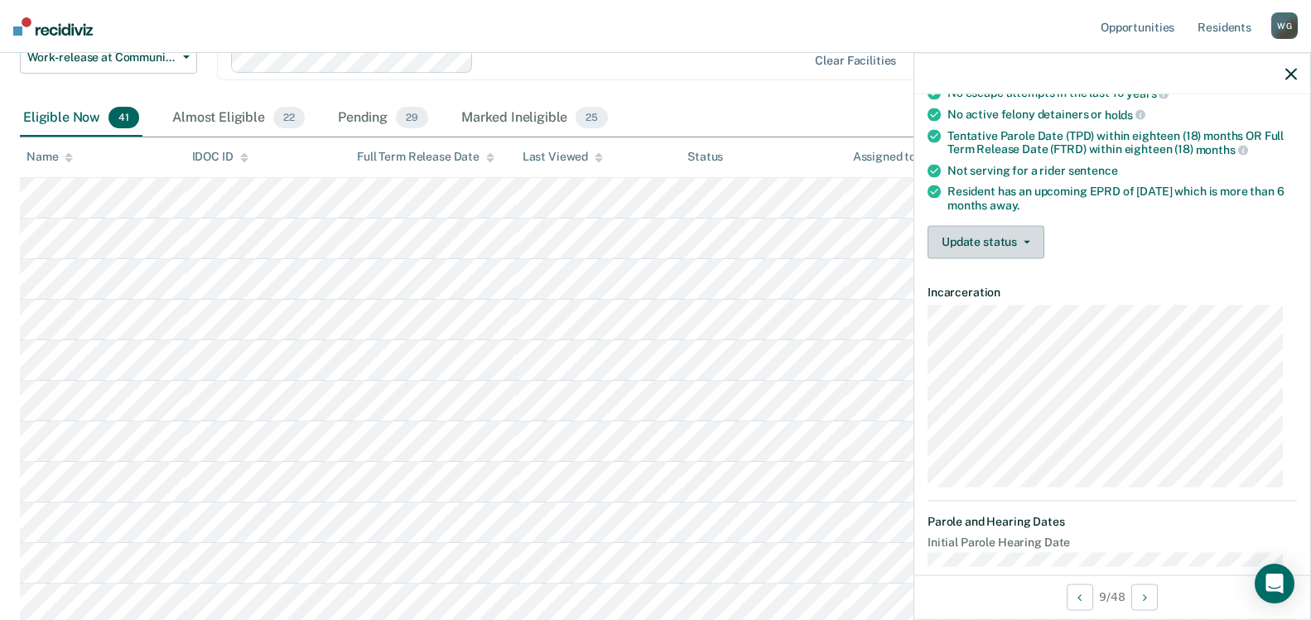
click at [1031, 241] on button "Update status" at bounding box center [985, 241] width 117 height 33
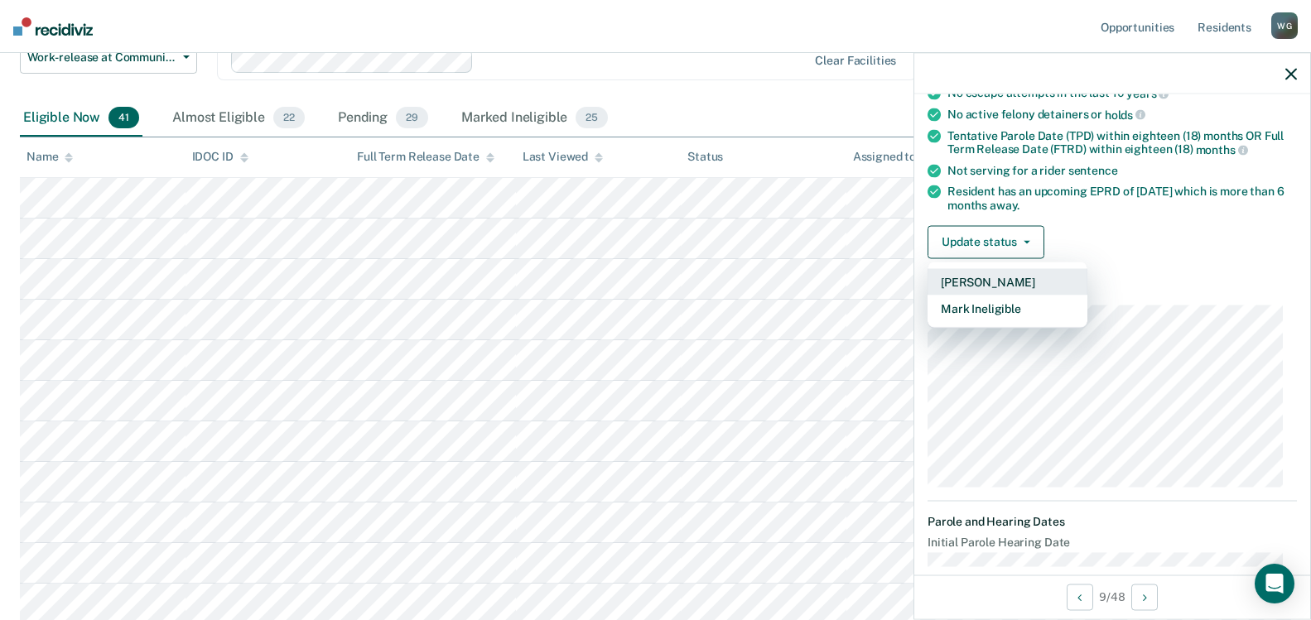
click at [997, 281] on button "[PERSON_NAME]" at bounding box center [1007, 281] width 160 height 26
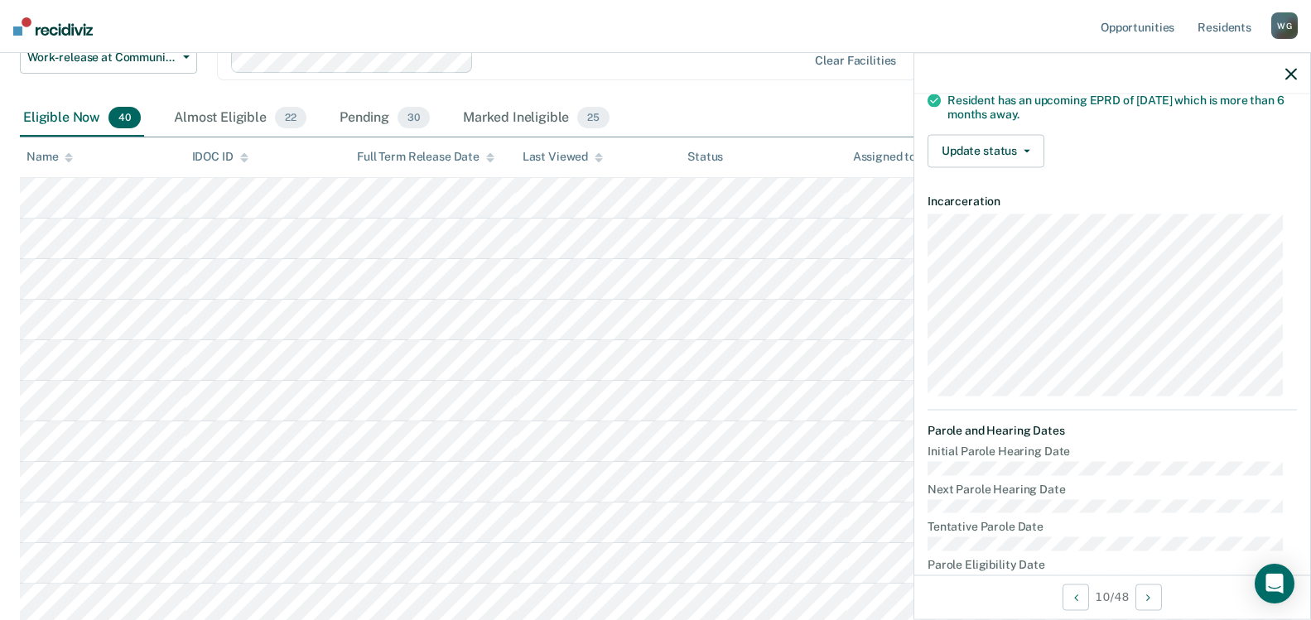
scroll to position [301, 0]
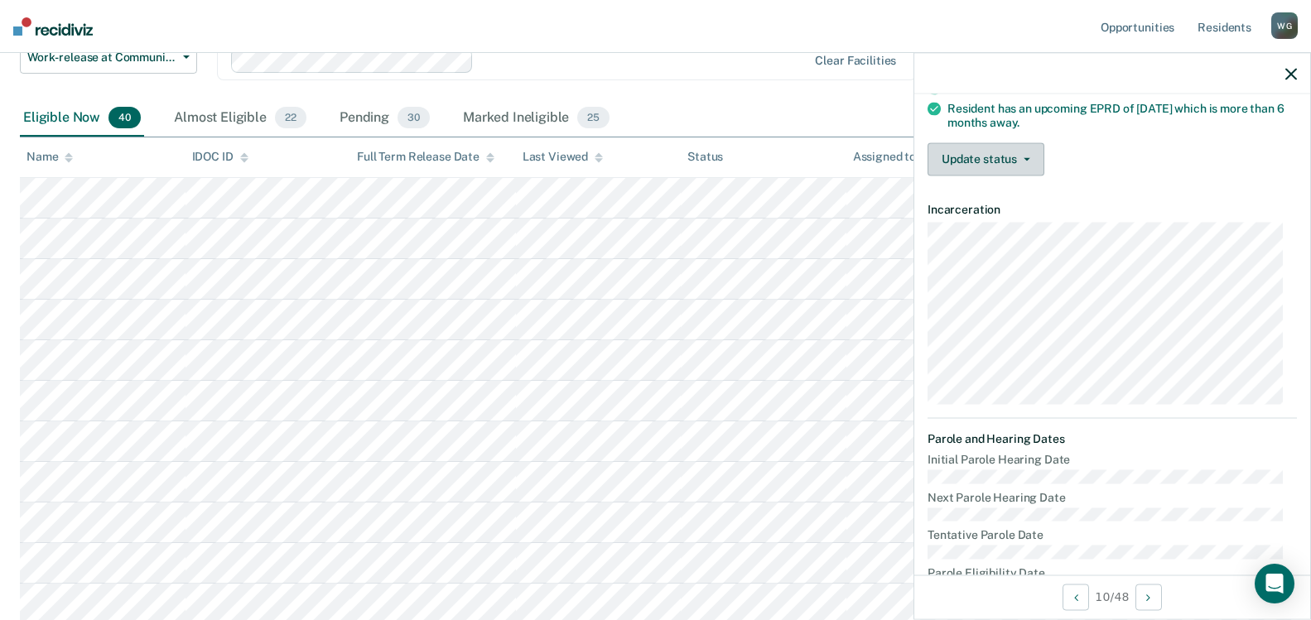
click at [1033, 152] on button "Update status" at bounding box center [985, 158] width 117 height 33
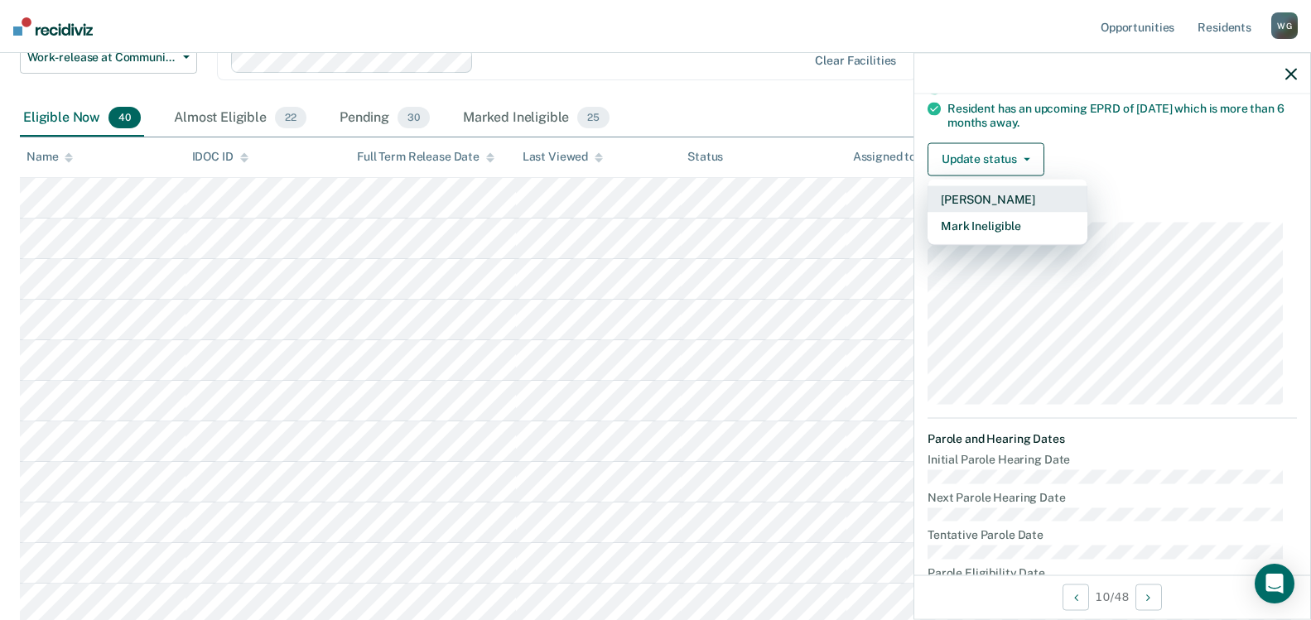
click at [997, 193] on button "[PERSON_NAME]" at bounding box center [1007, 198] width 160 height 26
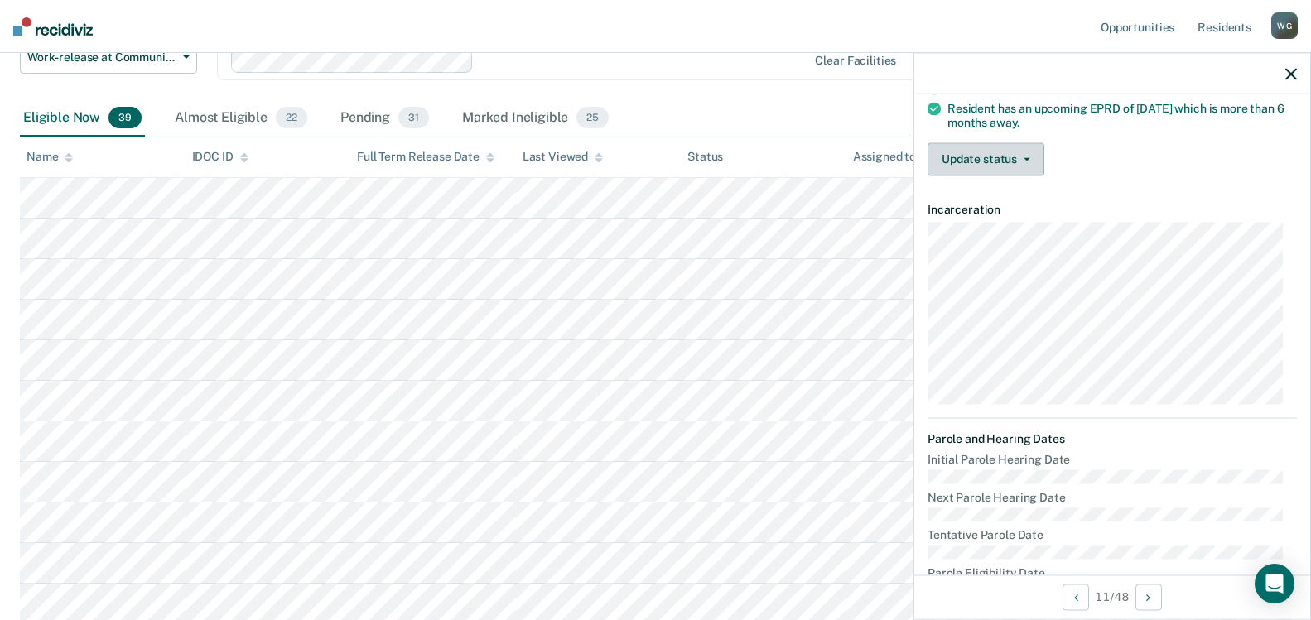
click at [1032, 155] on button "Update status" at bounding box center [985, 158] width 117 height 33
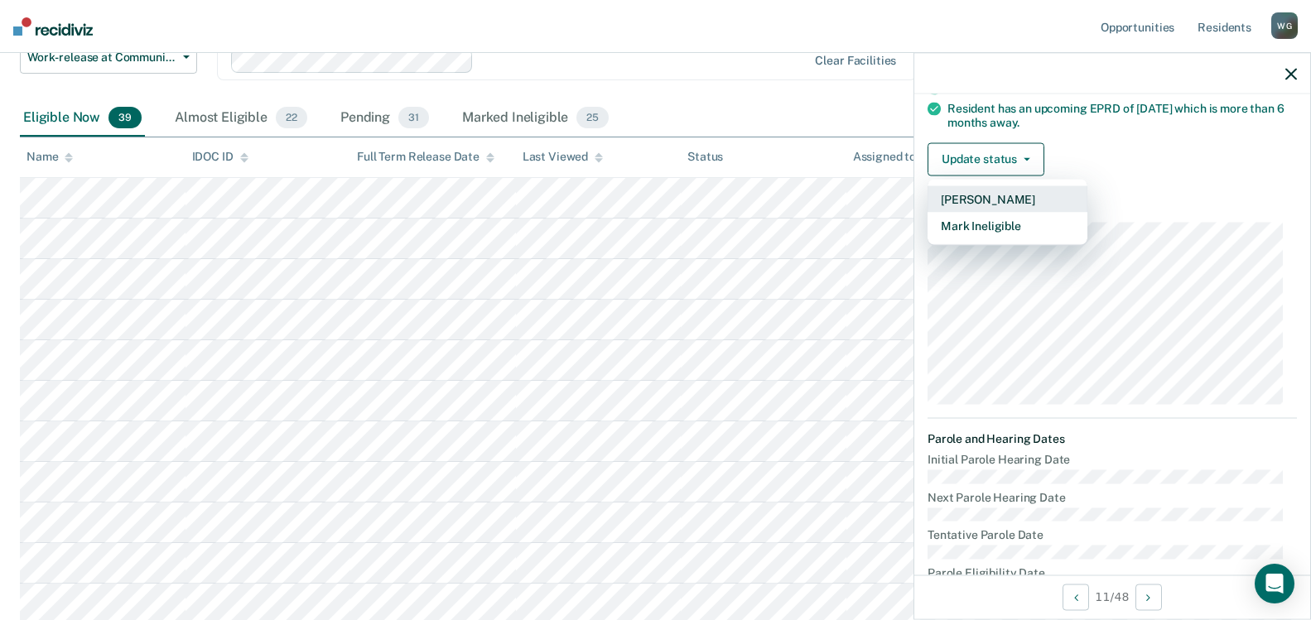
click at [998, 198] on button "[PERSON_NAME]" at bounding box center [1007, 198] width 160 height 26
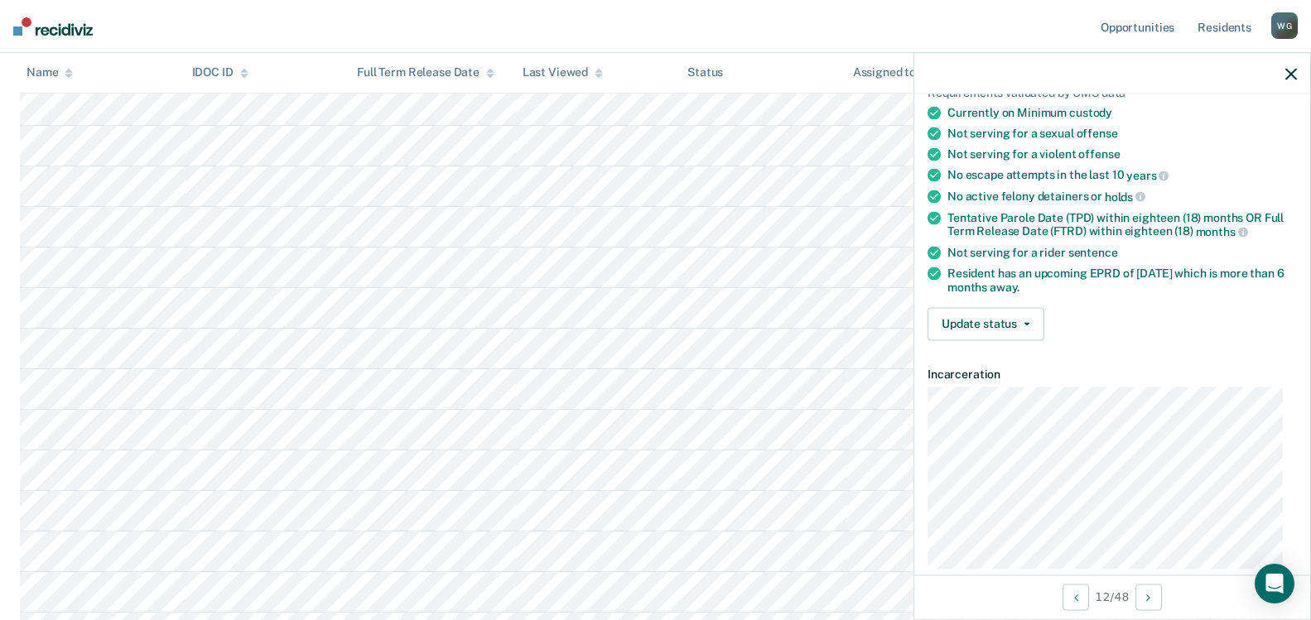
scroll to position [0, 0]
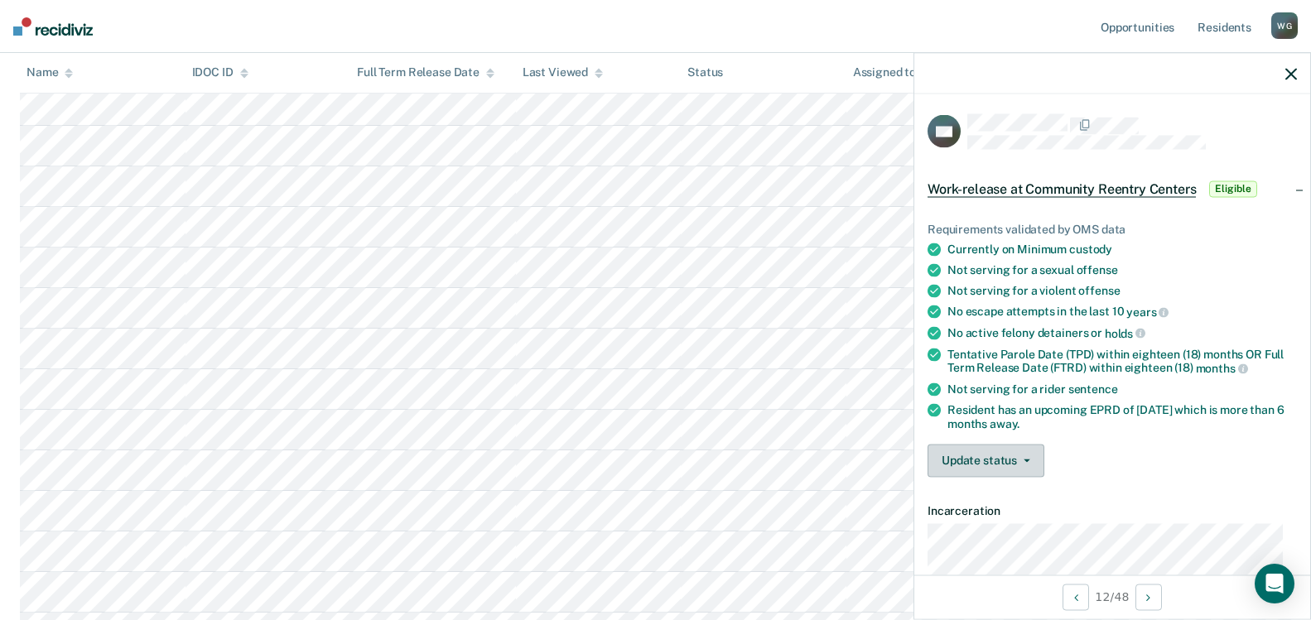
click at [1030, 460] on button "Update status" at bounding box center [985, 460] width 117 height 33
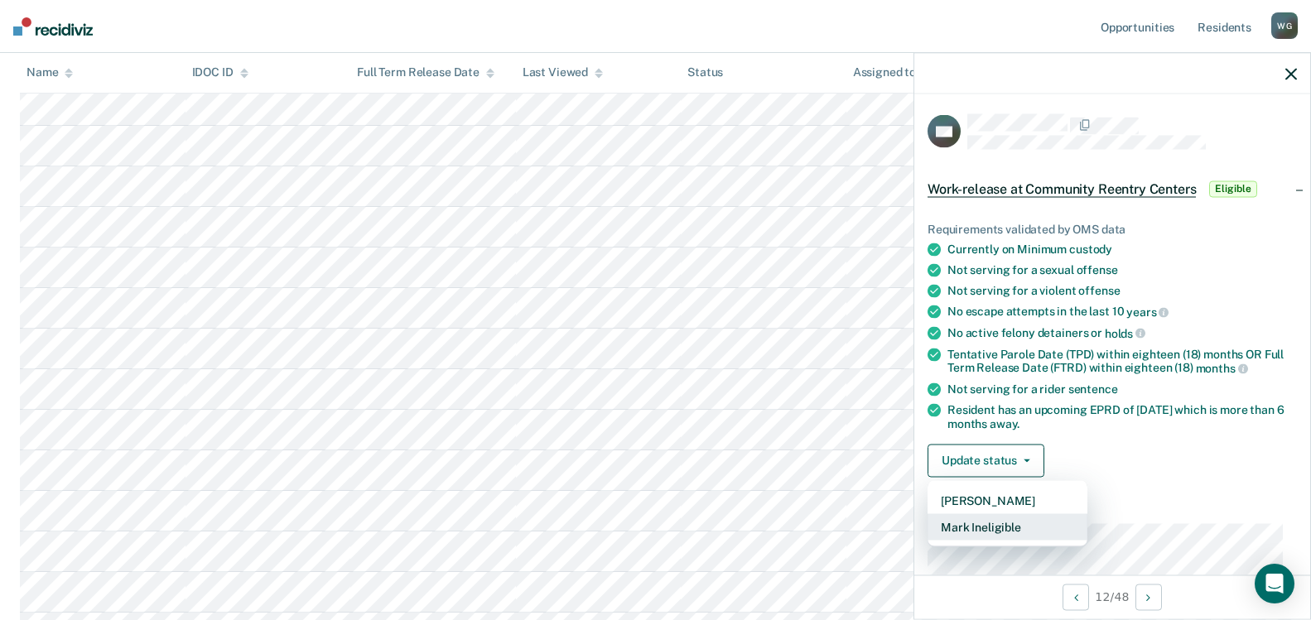
click at [978, 519] on button "Mark Ineligible" at bounding box center [1007, 526] width 160 height 26
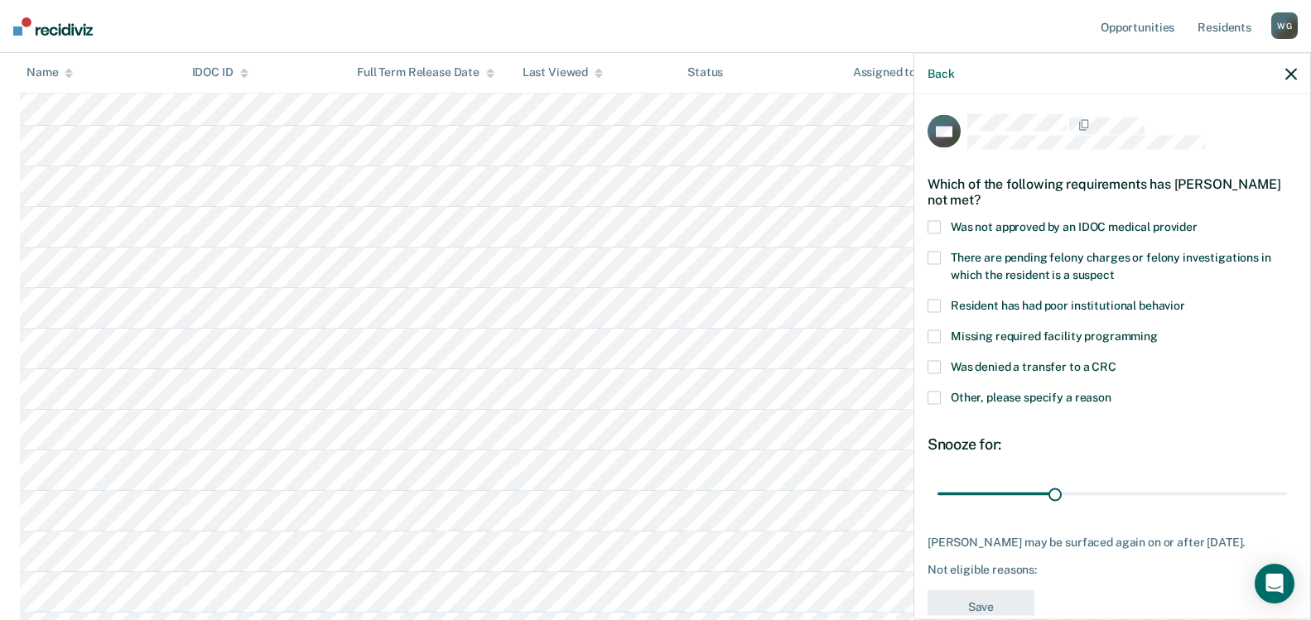
click at [940, 365] on span at bounding box center [933, 367] width 13 height 13
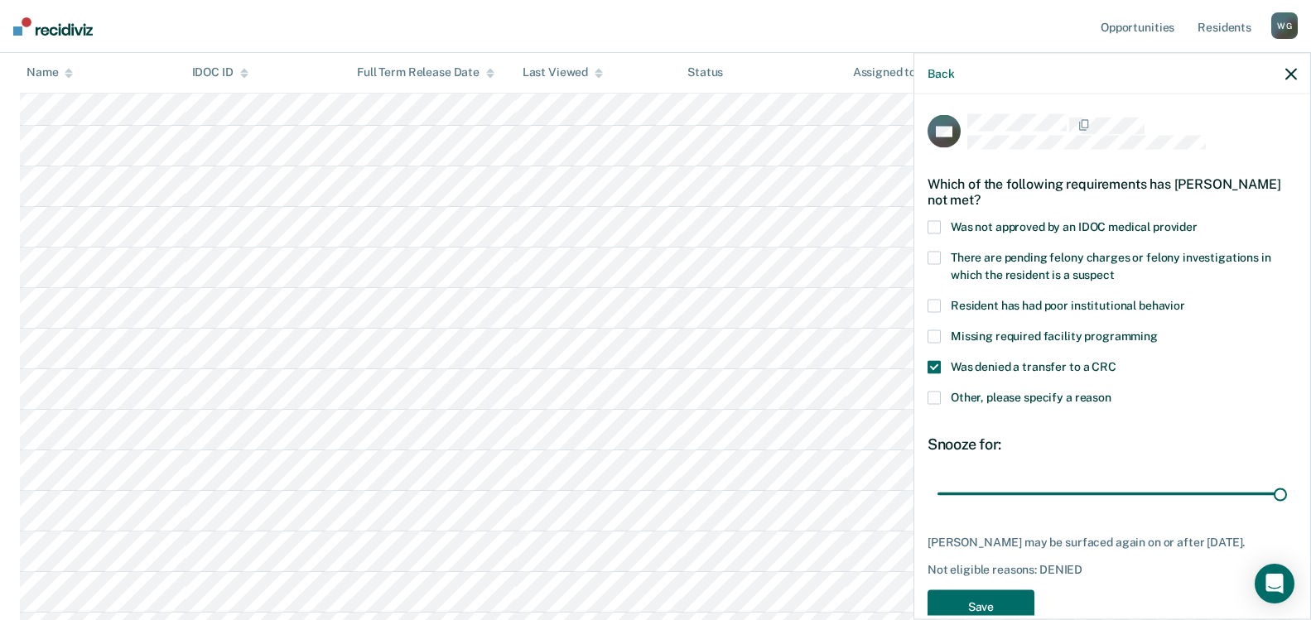
drag, startPoint x: 1050, startPoint y: 494, endPoint x: 1160, endPoint y: 537, distance: 118.6
type input "180"
click at [1287, 494] on input "range" at bounding box center [1111, 493] width 349 height 29
click at [967, 600] on button "Save" at bounding box center [980, 607] width 107 height 34
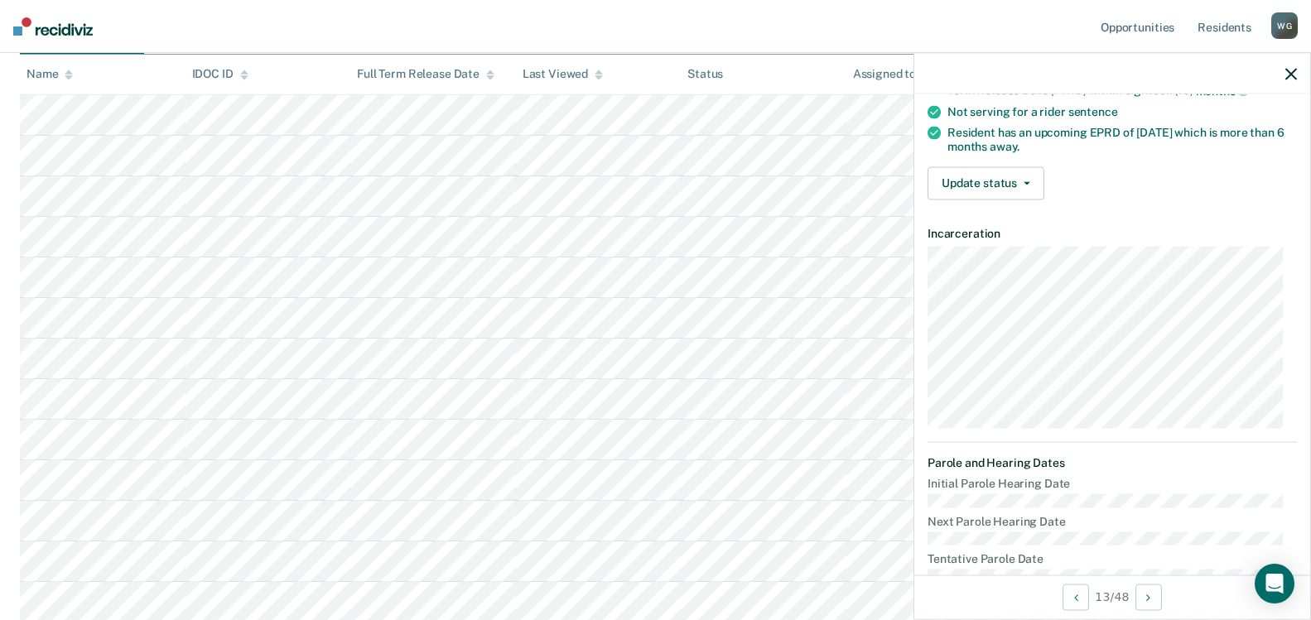
scroll to position [166, 0]
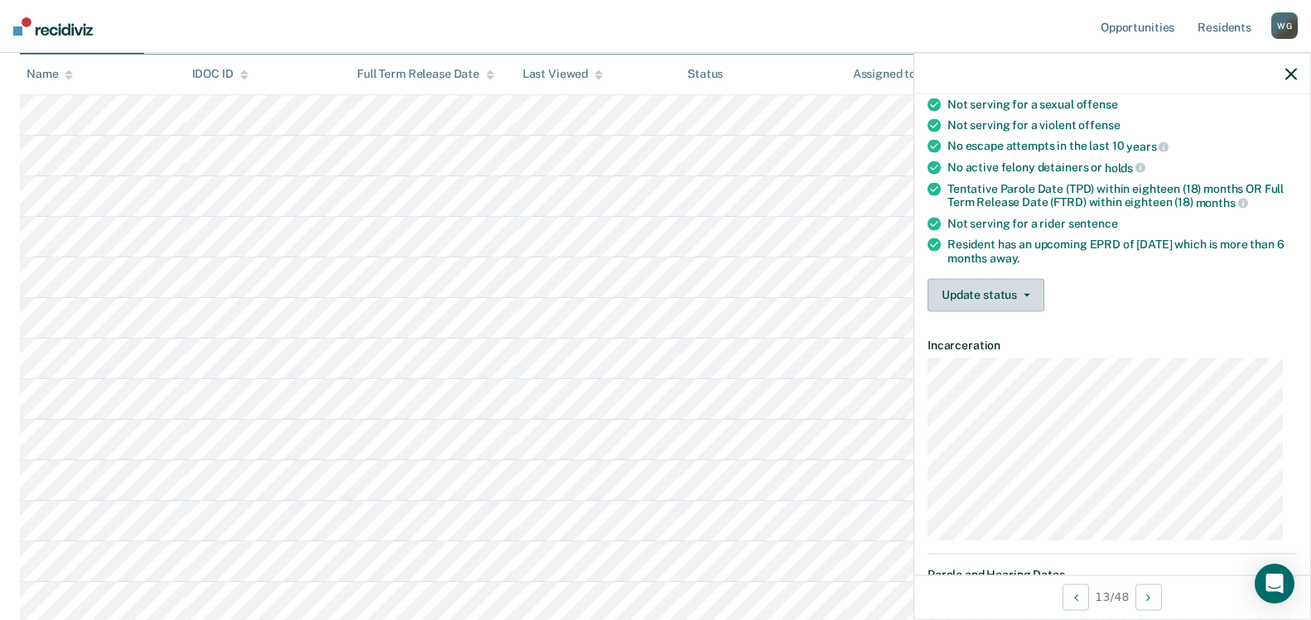
click at [1023, 287] on button "Update status" at bounding box center [985, 294] width 117 height 33
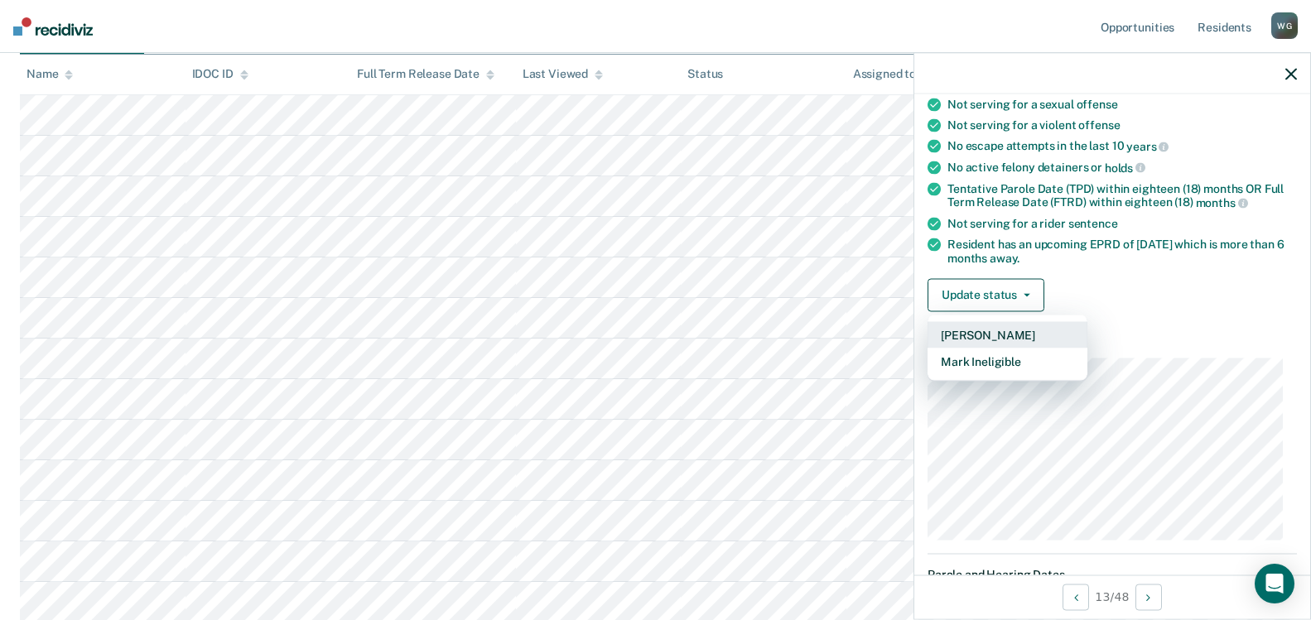
click at [993, 331] on button "[PERSON_NAME]" at bounding box center [1007, 334] width 160 height 26
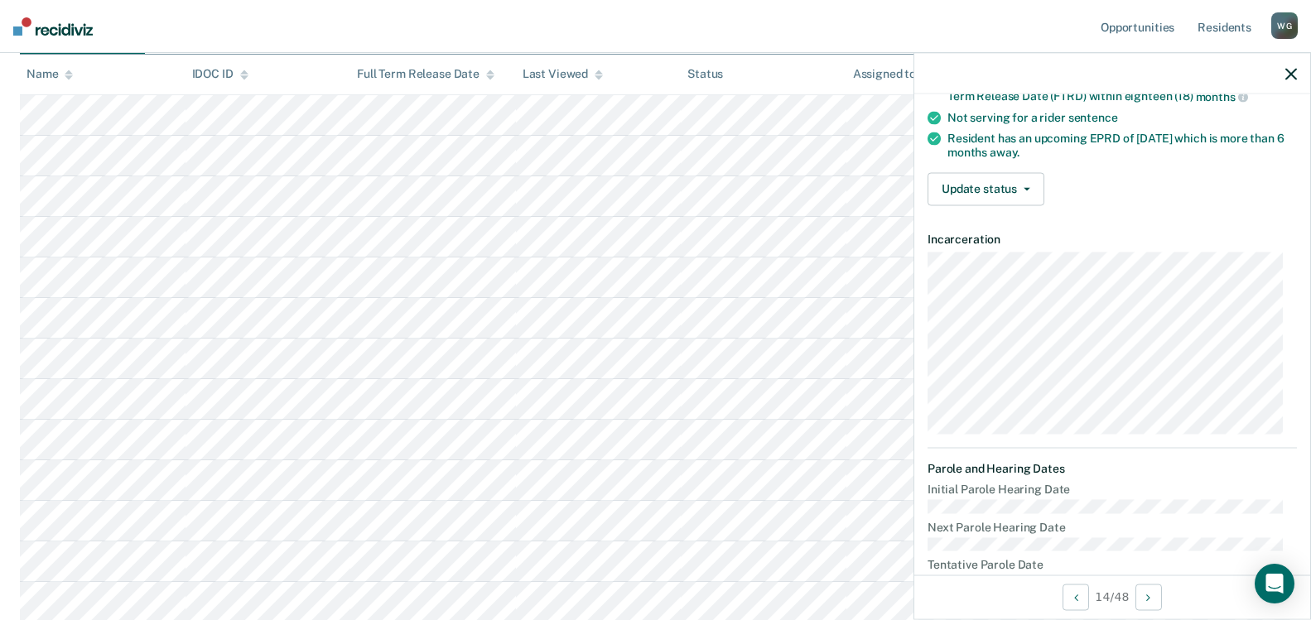
scroll to position [248, 0]
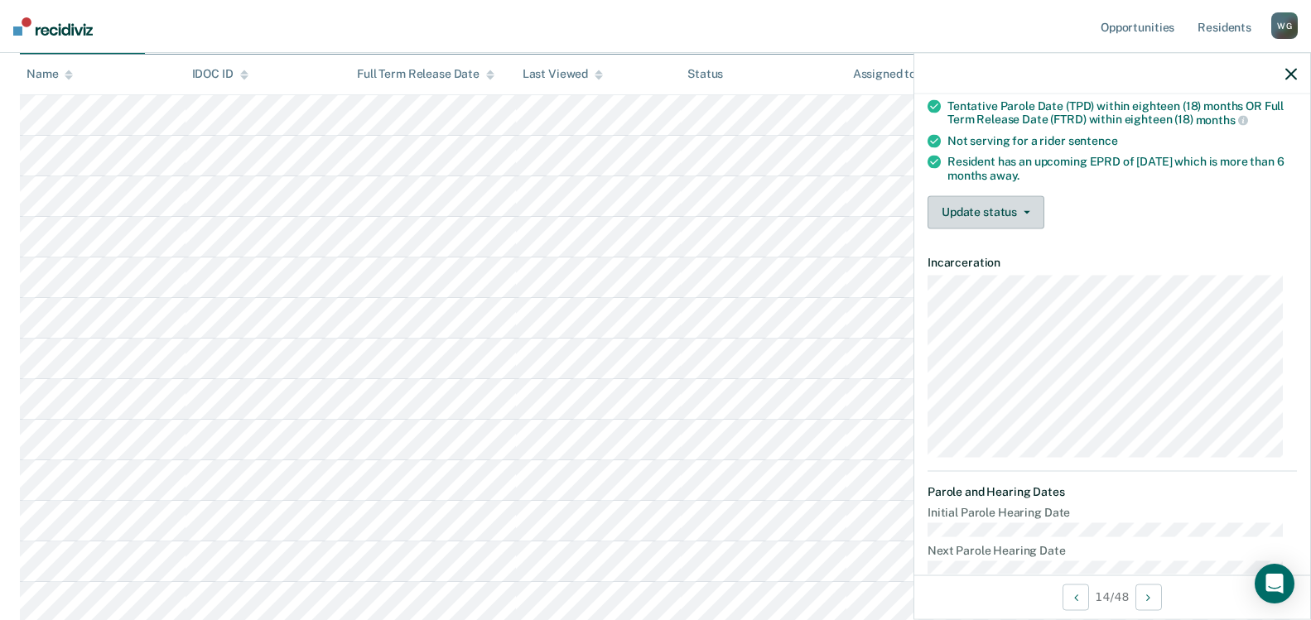
click at [968, 197] on button "Update status" at bounding box center [985, 211] width 117 height 33
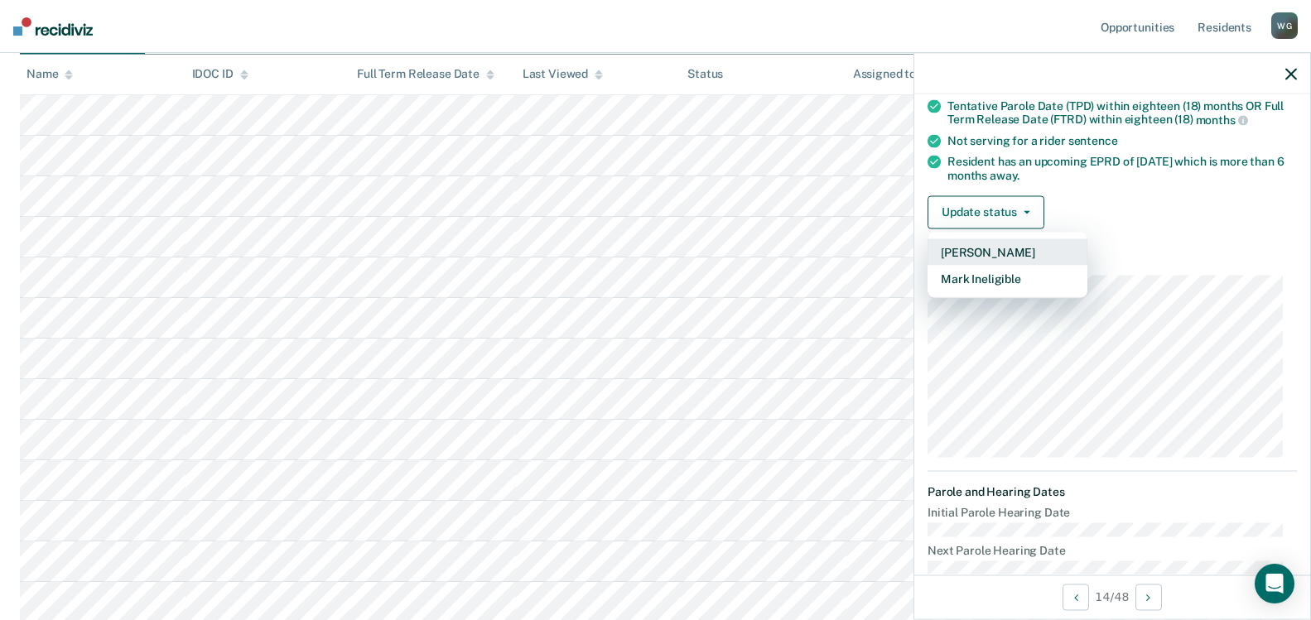
click at [1000, 254] on button "[PERSON_NAME]" at bounding box center [1007, 251] width 160 height 26
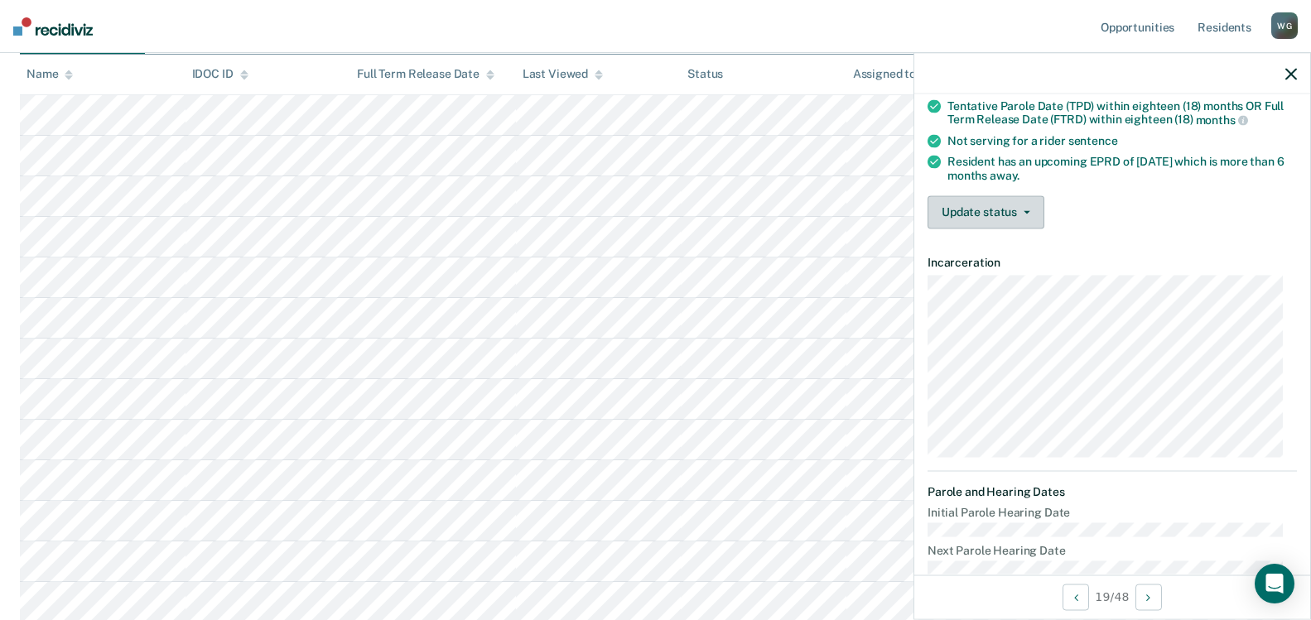
click at [1030, 211] on button "Update status" at bounding box center [985, 211] width 117 height 33
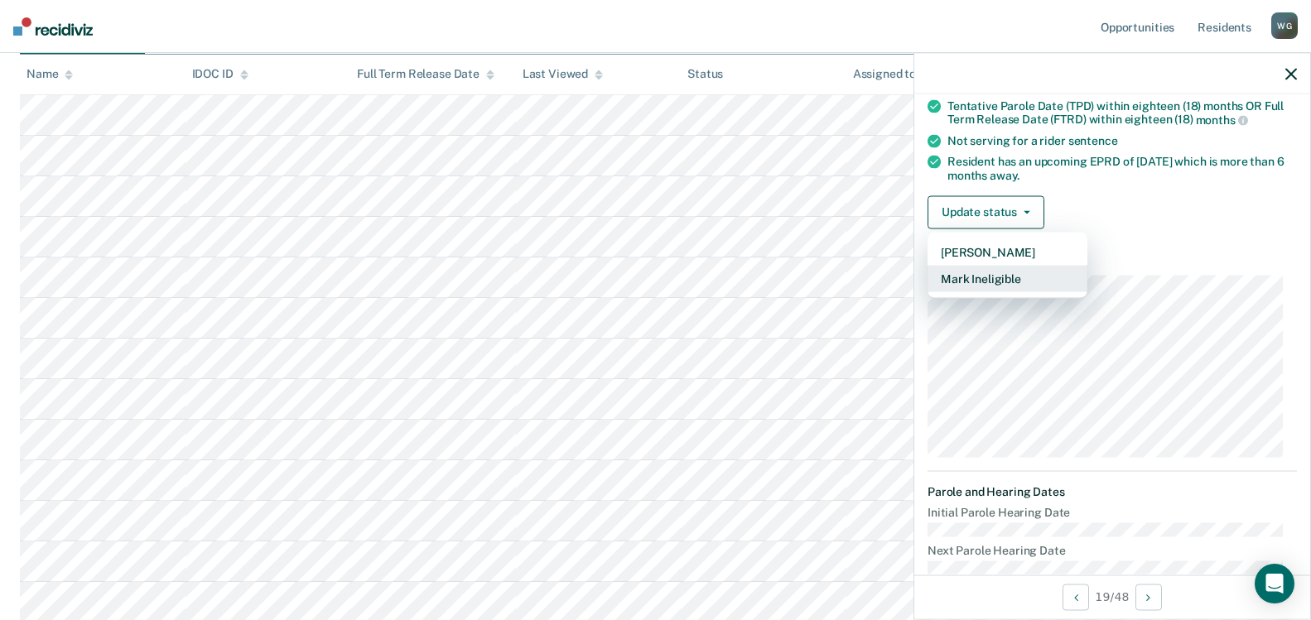
click at [997, 281] on button "Mark Ineligible" at bounding box center [1007, 278] width 160 height 26
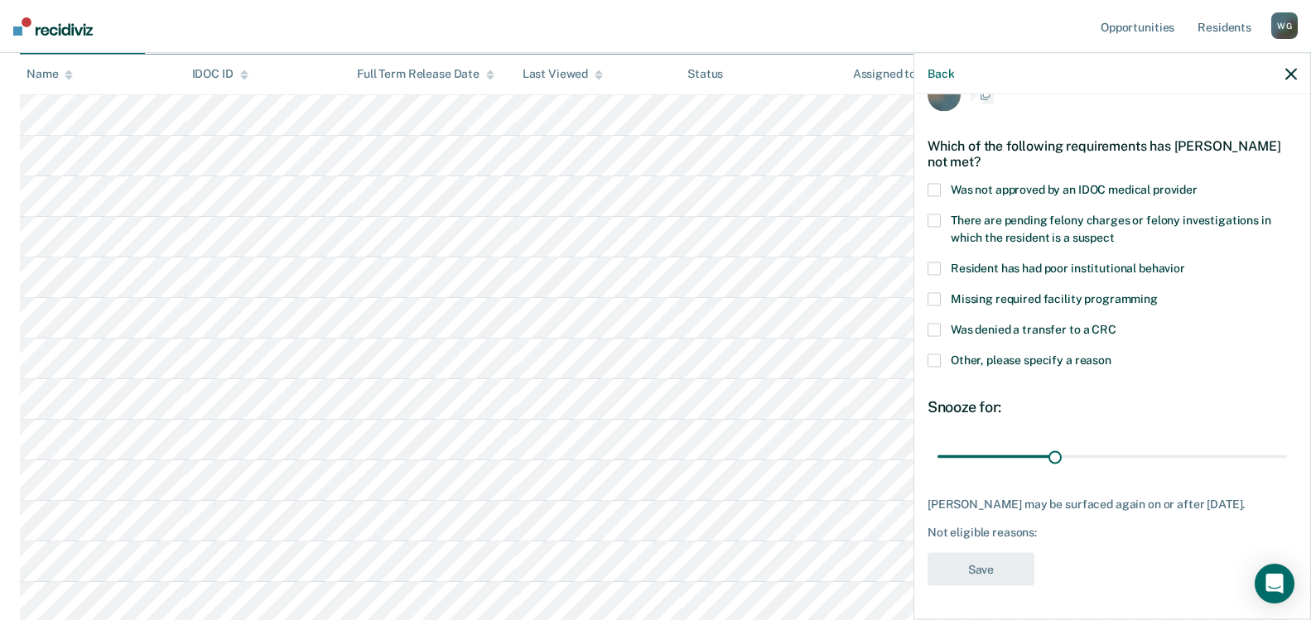
scroll to position [50, 0]
click at [937, 354] on span at bounding box center [933, 360] width 13 height 13
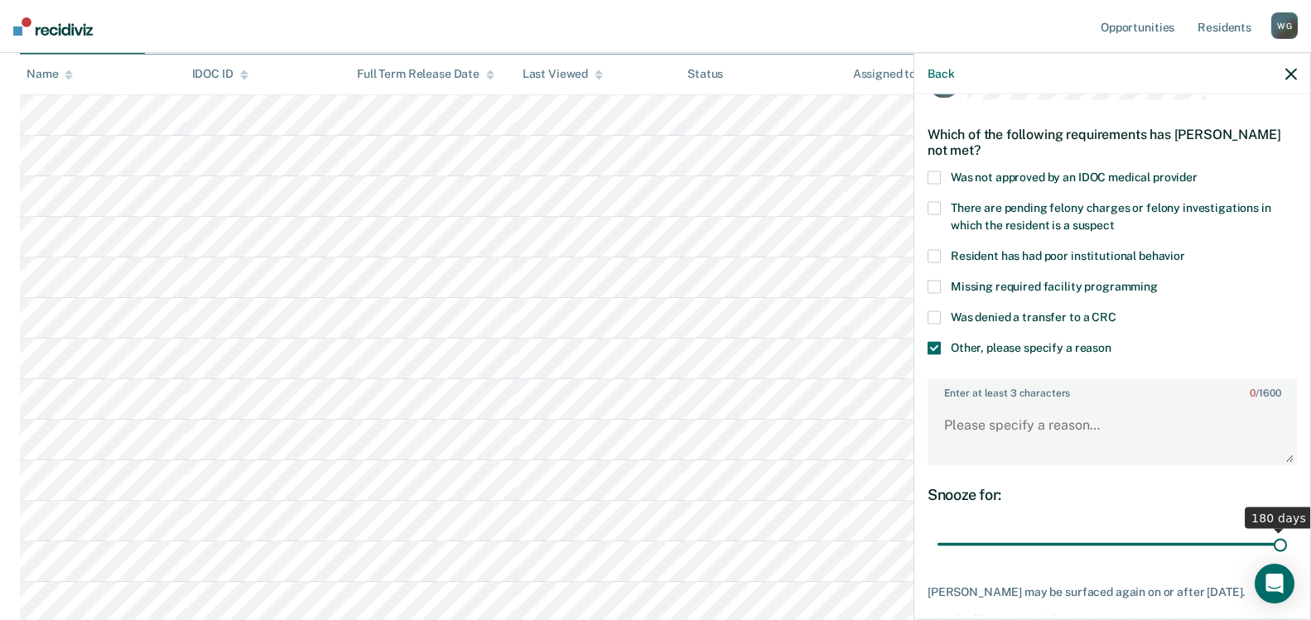
drag, startPoint x: 1048, startPoint y: 540, endPoint x: 940, endPoint y: 400, distance: 176.6
type input "180"
click at [1287, 559] on input "range" at bounding box center [1111, 544] width 349 height 29
click at [956, 422] on textarea "Enter at least 3 characters 0 / 1600" at bounding box center [1112, 432] width 366 height 61
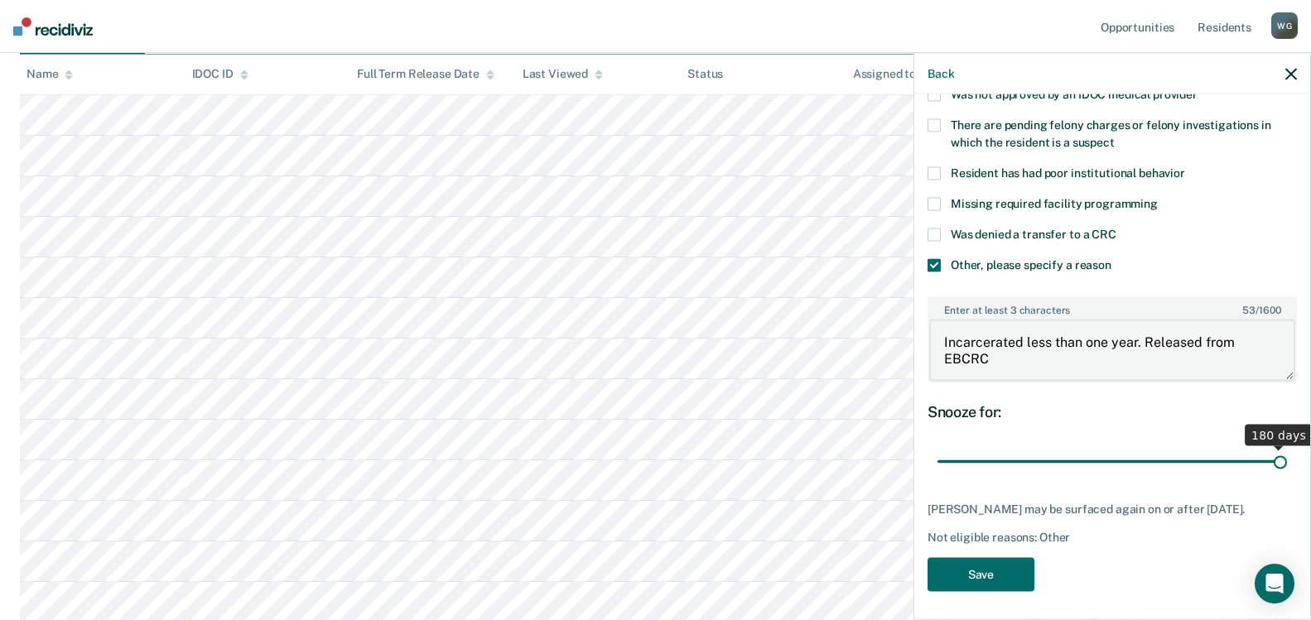
scroll to position [136, 0]
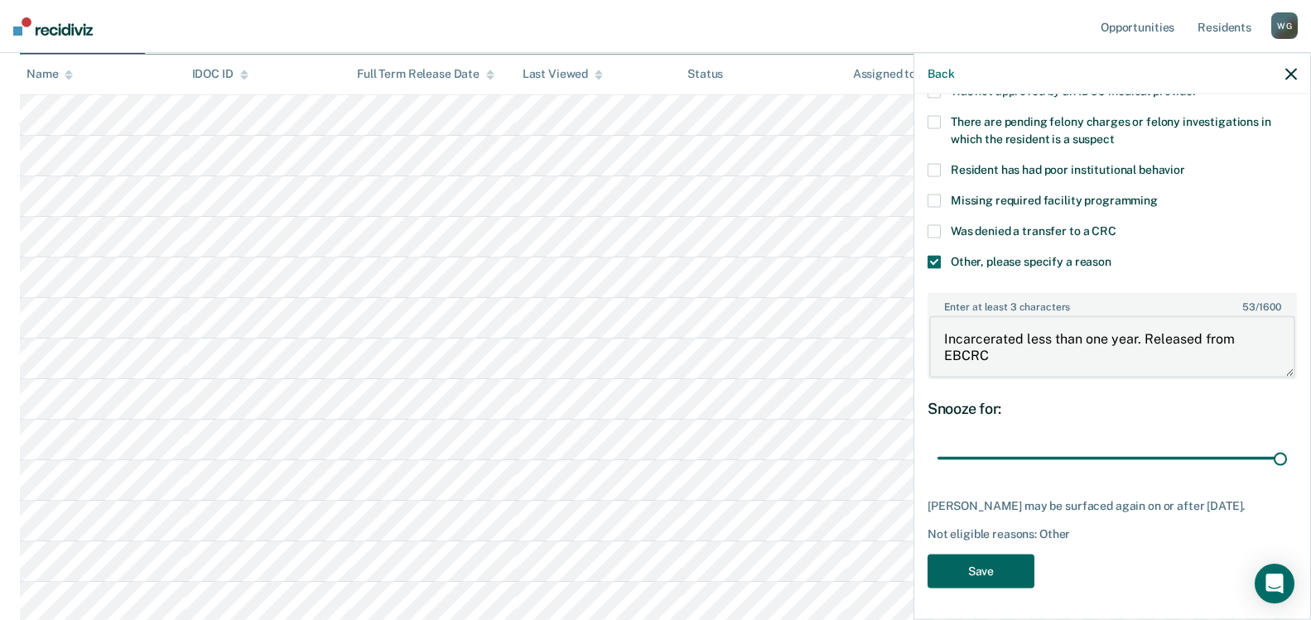
type textarea "Incarcerated less than one year. Released from EBCRC"
click at [1004, 576] on button "Save" at bounding box center [980, 571] width 107 height 34
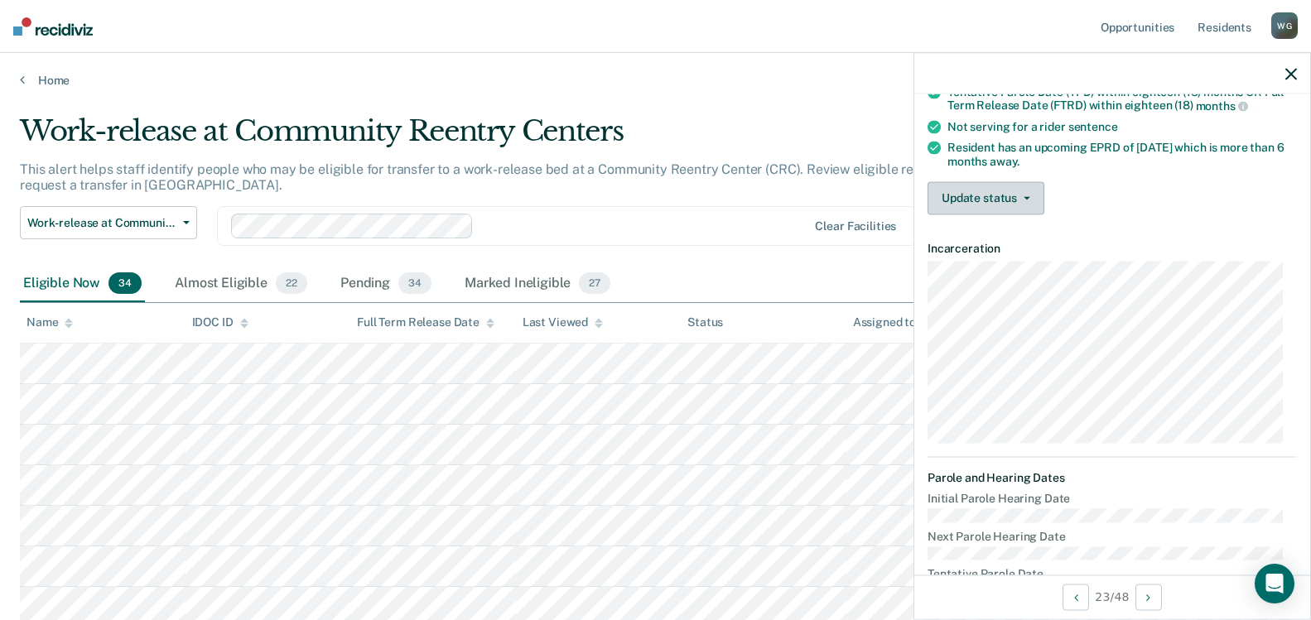
scroll to position [40, 0]
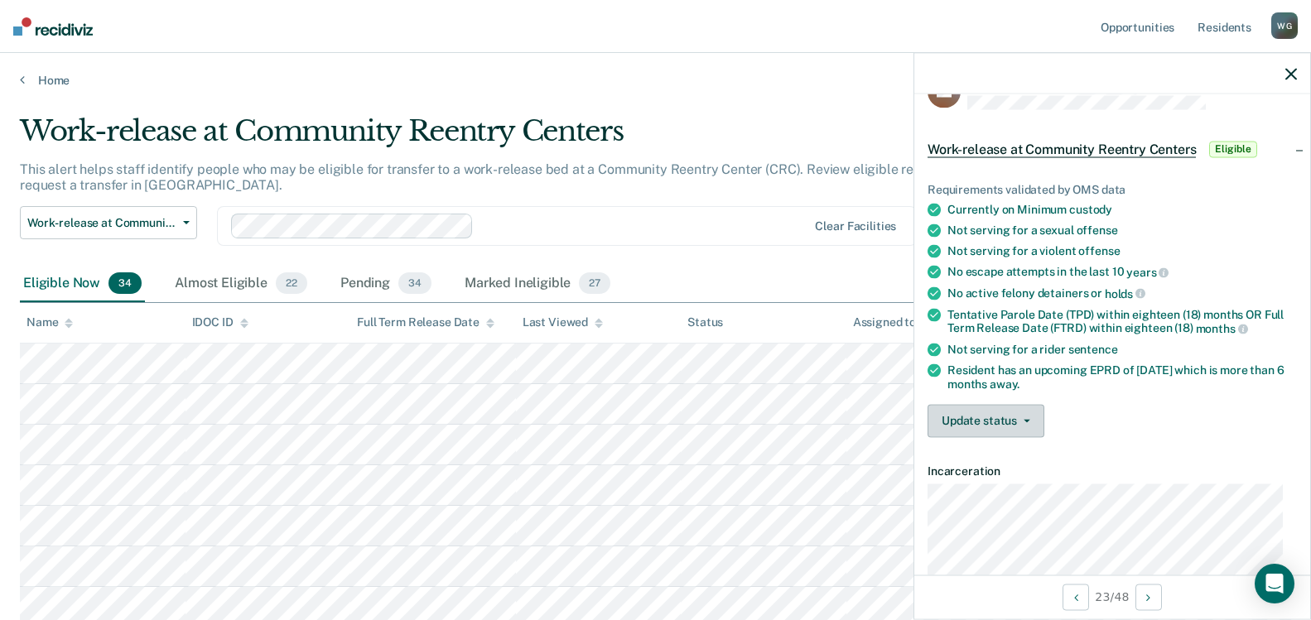
click at [1031, 422] on button "Update status" at bounding box center [985, 420] width 117 height 33
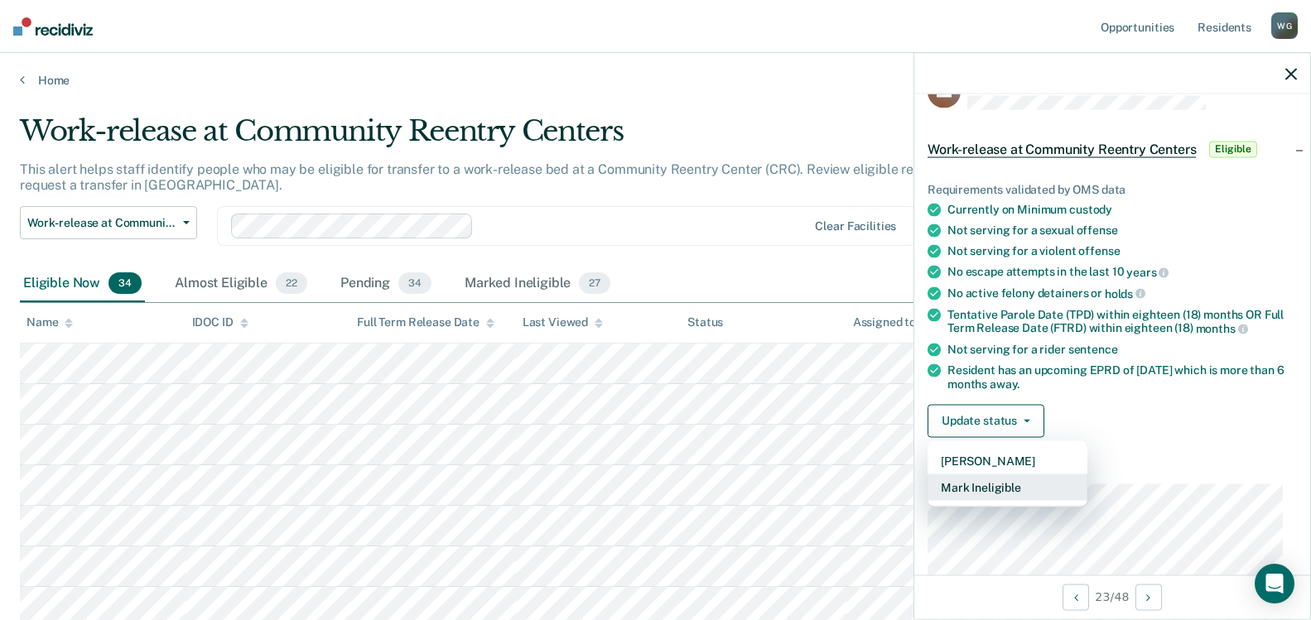
click at [1001, 483] on button "Mark Ineligible" at bounding box center [1007, 487] width 160 height 26
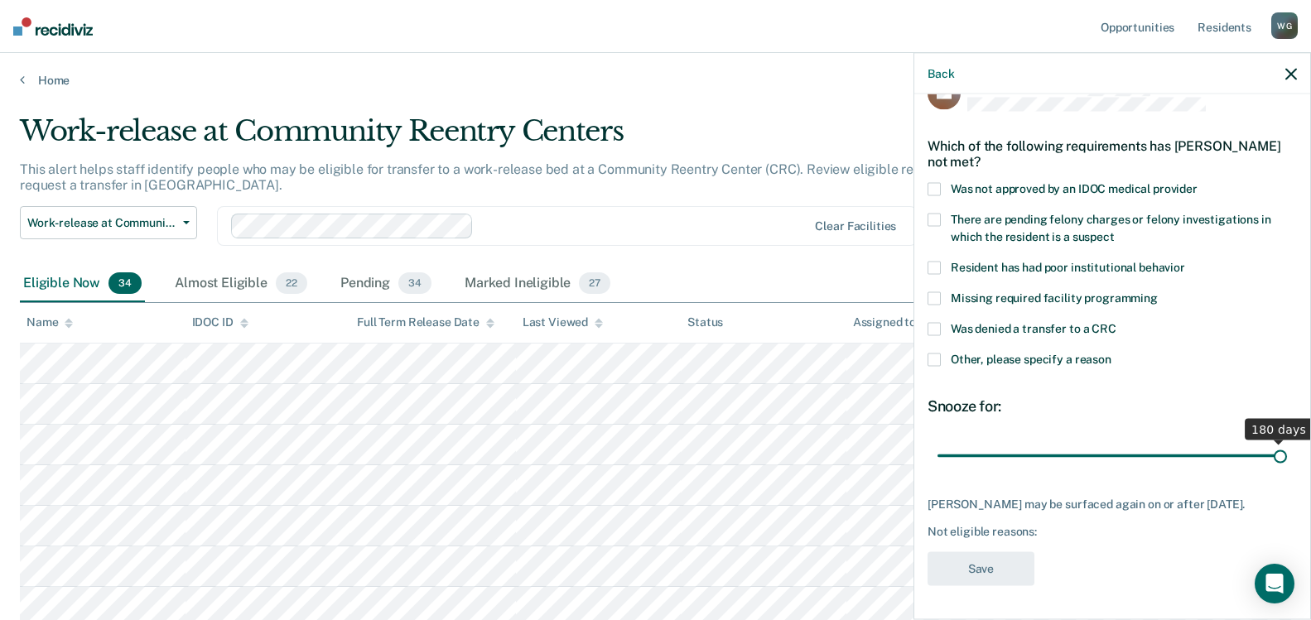
scroll to position [36, 0]
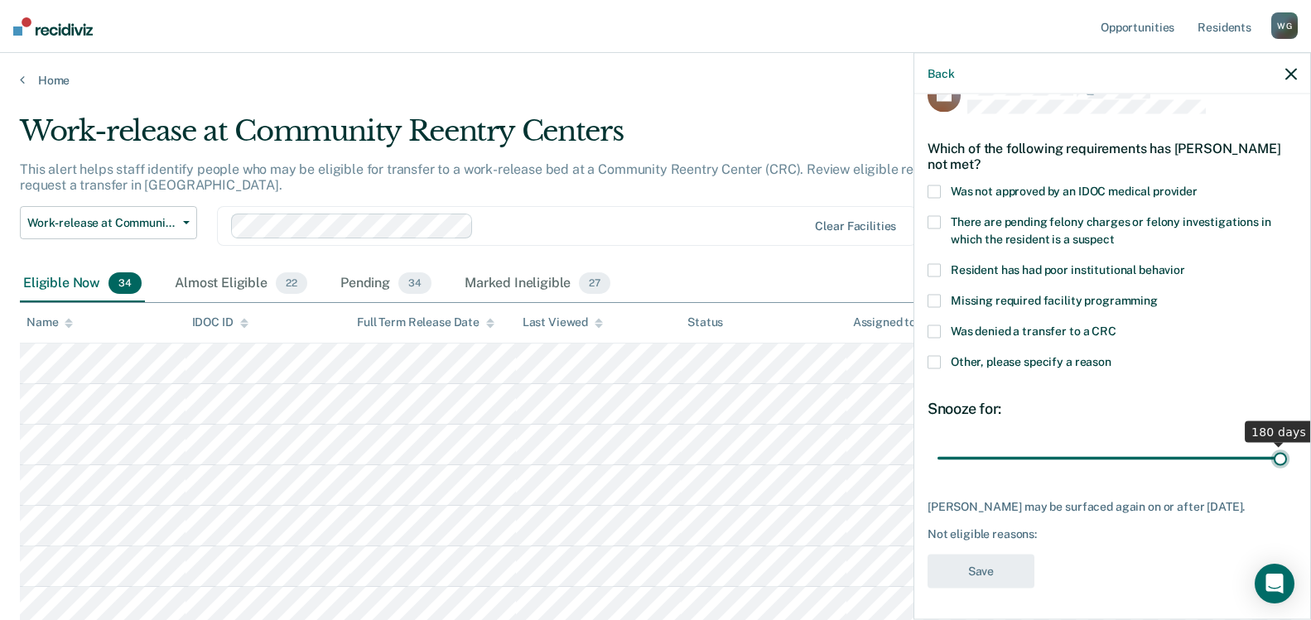
drag, startPoint x: 1052, startPoint y: 454, endPoint x: 1270, endPoint y: 446, distance: 218.7
type input "180"
click at [1270, 446] on input "range" at bounding box center [1111, 458] width 349 height 29
click at [935, 357] on span at bounding box center [933, 362] width 13 height 13
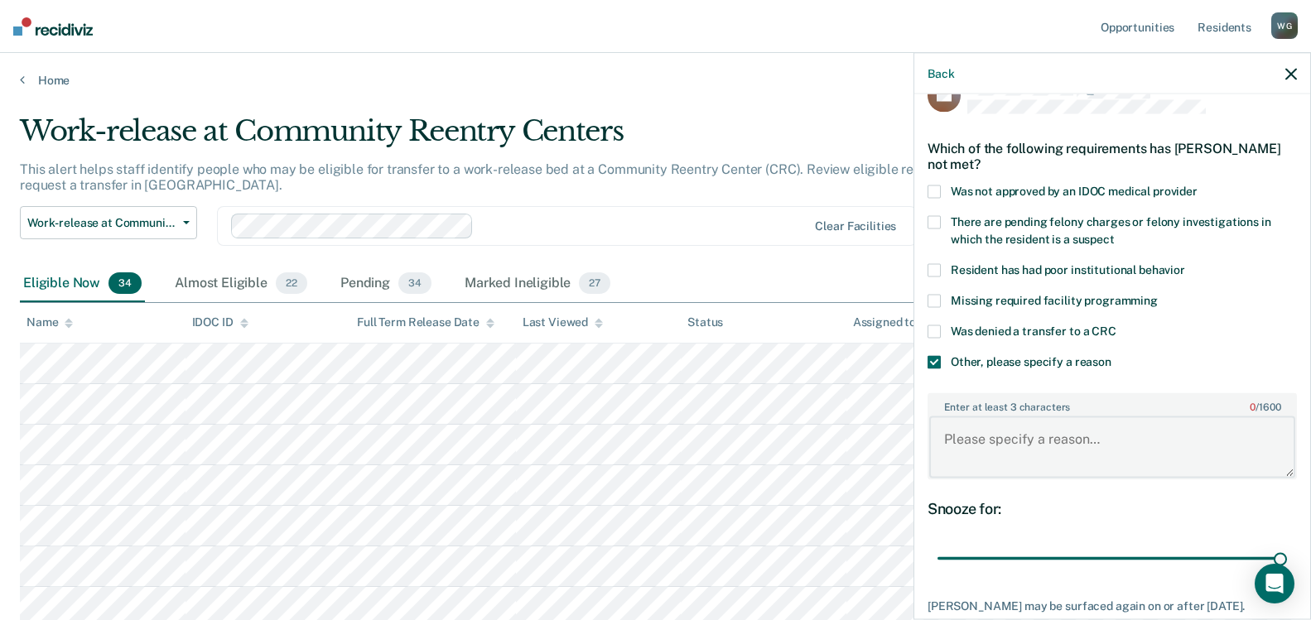
click at [1006, 437] on textarea "Enter at least 3 characters 0 / 1600" at bounding box center [1112, 447] width 366 height 61
click at [973, 446] on textarea "Incarceratetd less than one year" at bounding box center [1112, 447] width 366 height 61
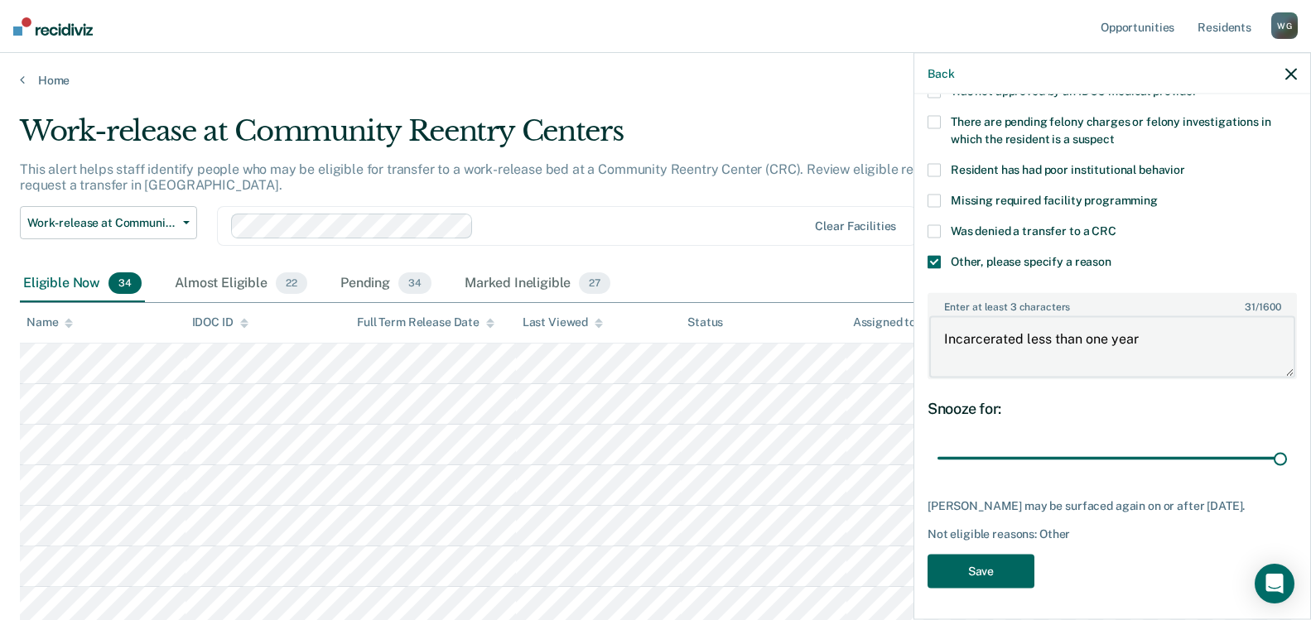
type textarea "Incarcerated less than one year"
click at [961, 563] on button "Save" at bounding box center [980, 571] width 107 height 34
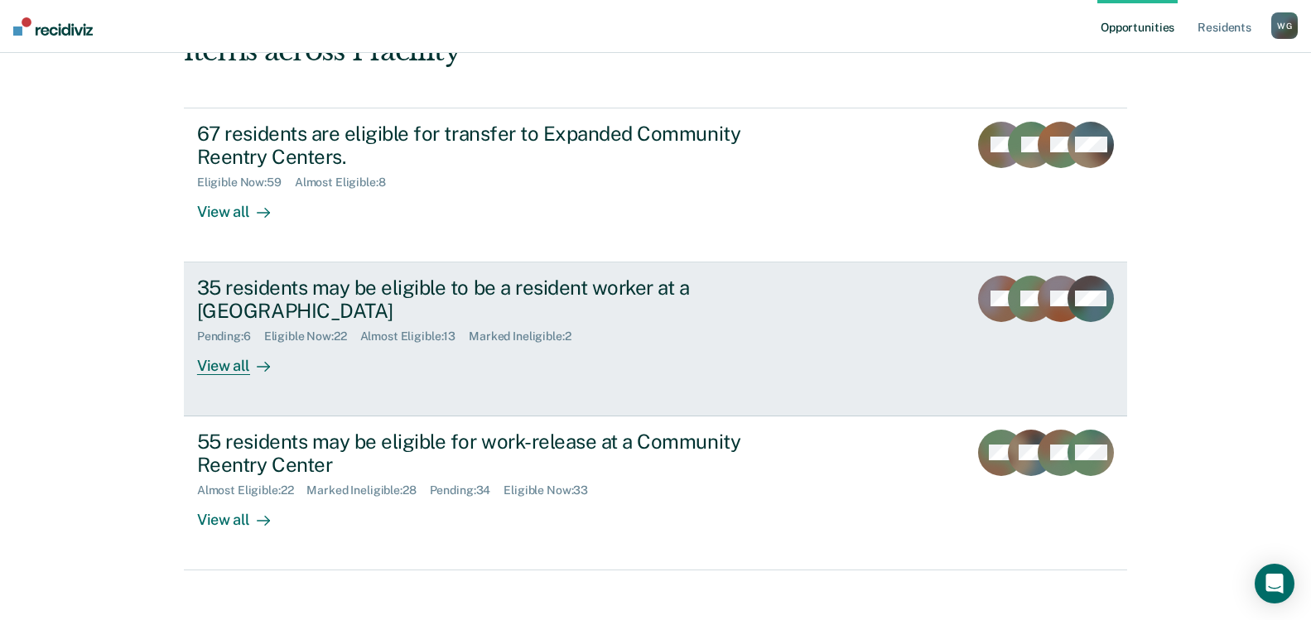
scroll to position [156, 0]
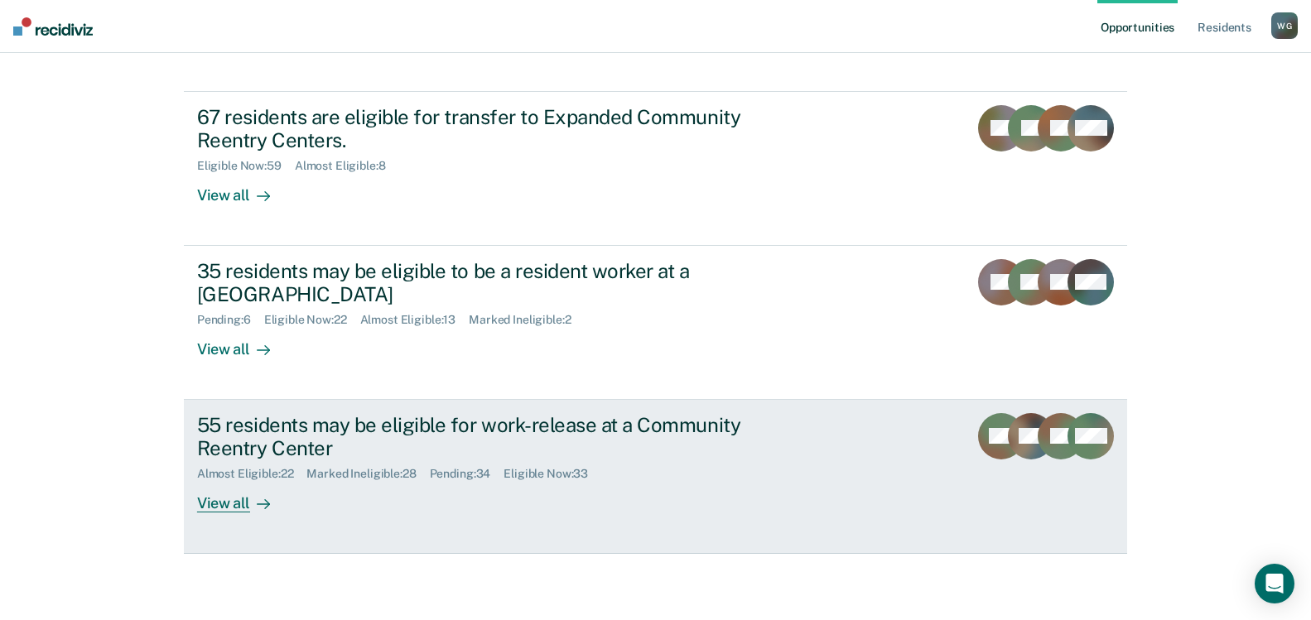
click at [277, 427] on div "55 residents may be eligible for work-release at a Community Reentry Center" at bounding box center [487, 437] width 581 height 48
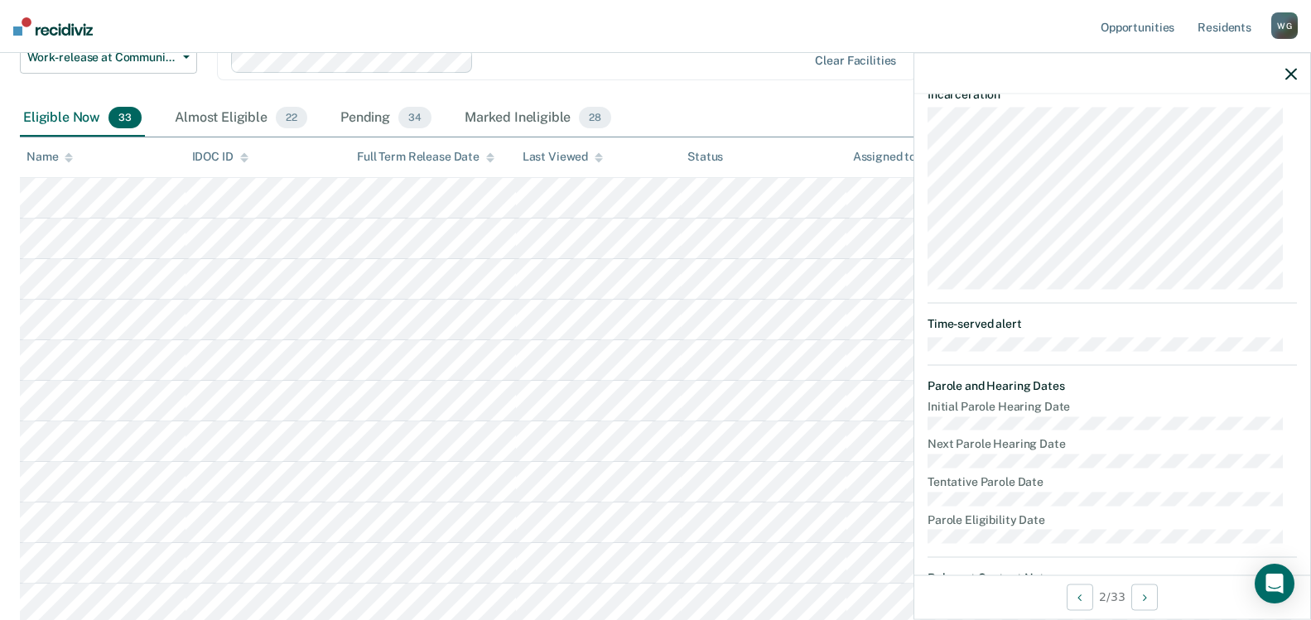
scroll to position [248, 0]
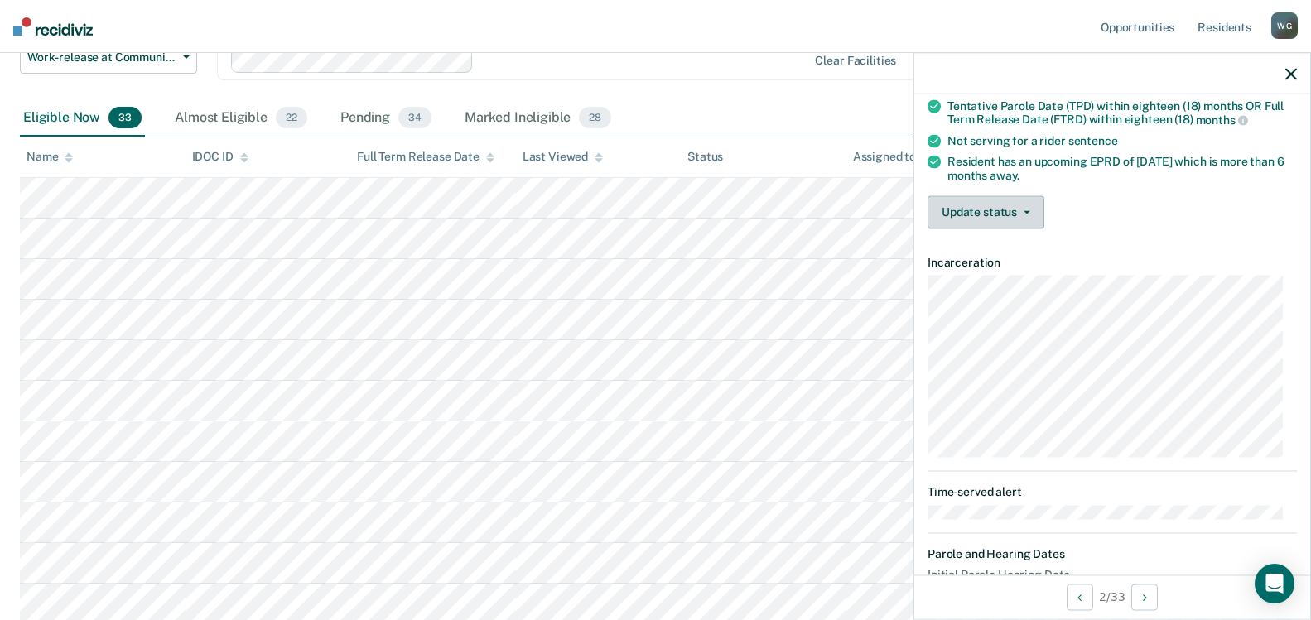
click at [1003, 208] on button "Update status" at bounding box center [985, 211] width 117 height 33
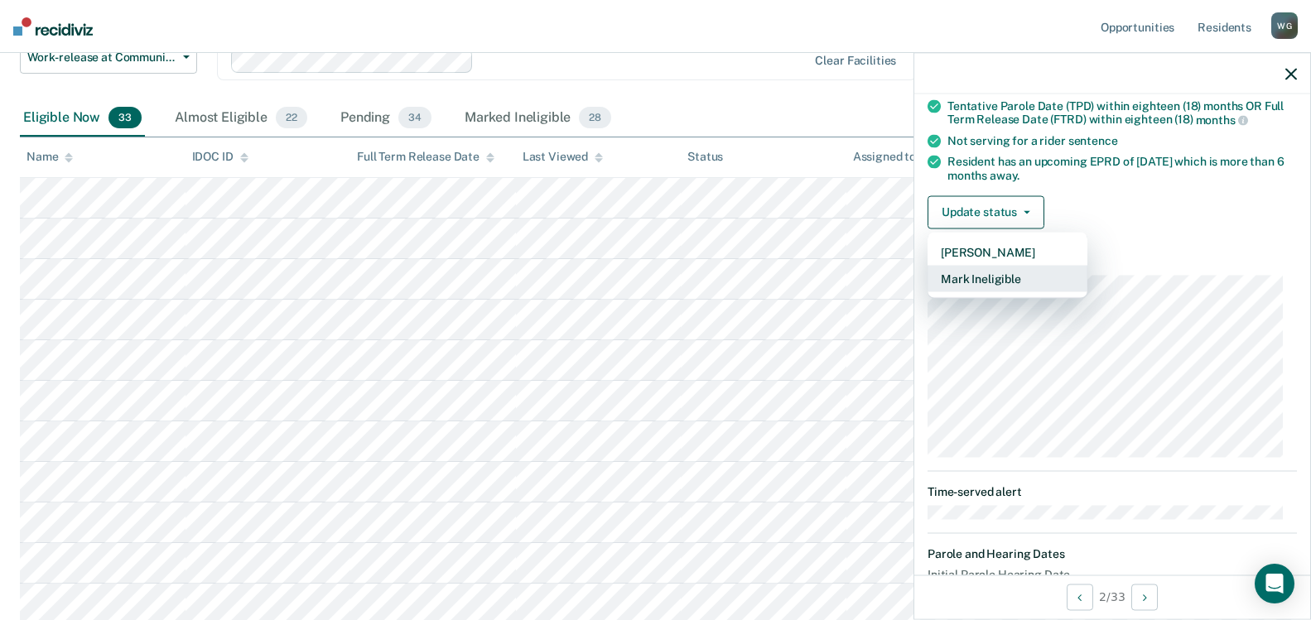
click at [993, 281] on button "Mark Ineligible" at bounding box center [1007, 278] width 160 height 26
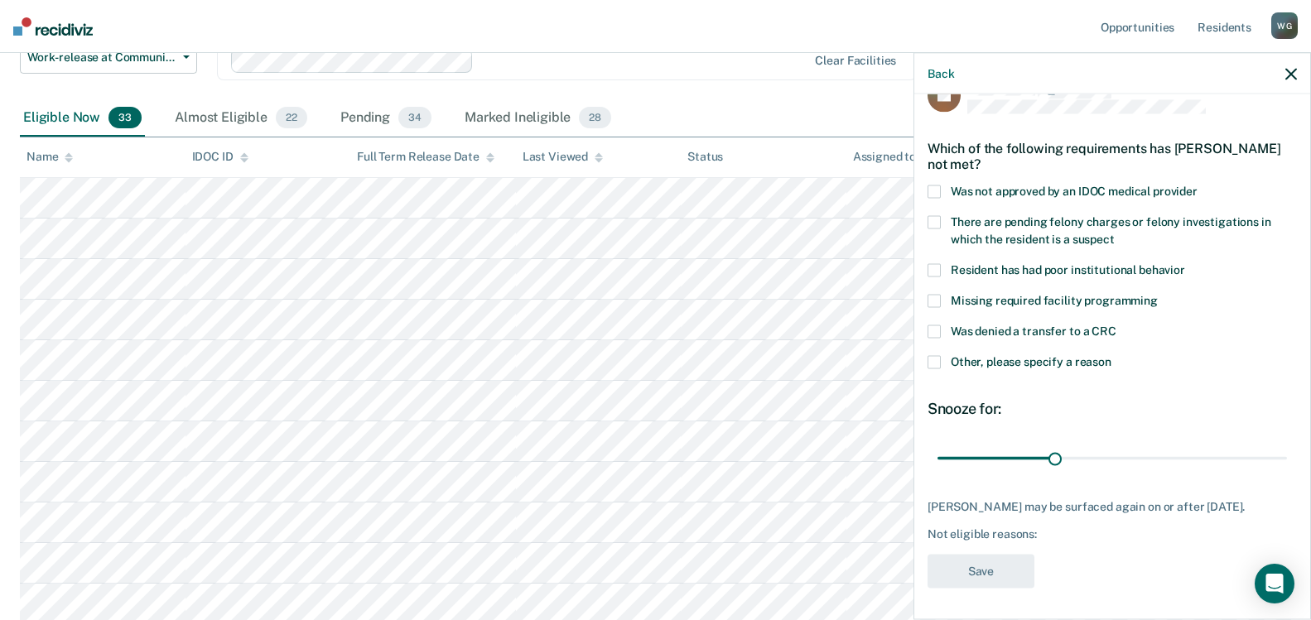
click at [935, 330] on span at bounding box center [933, 331] width 13 height 13
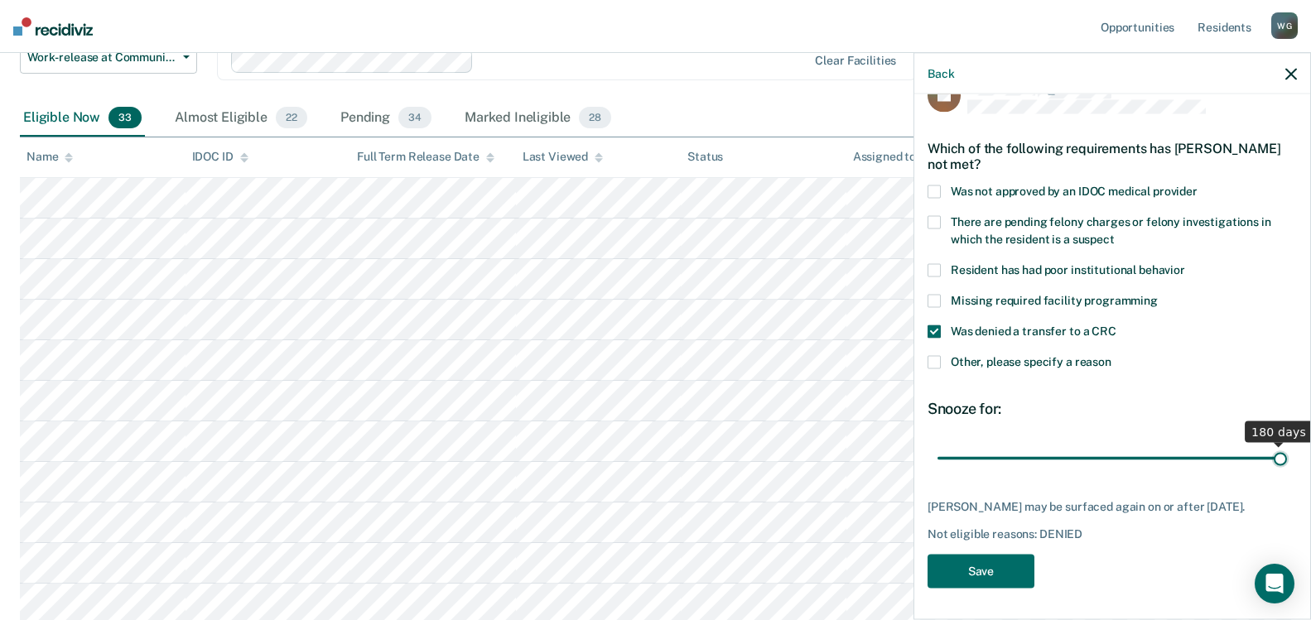
drag, startPoint x: 1046, startPoint y: 455, endPoint x: 1340, endPoint y: 465, distance: 294.1
type input "180"
click at [1287, 465] on input "range" at bounding box center [1111, 458] width 349 height 29
click at [972, 573] on button "Save" at bounding box center [980, 572] width 107 height 34
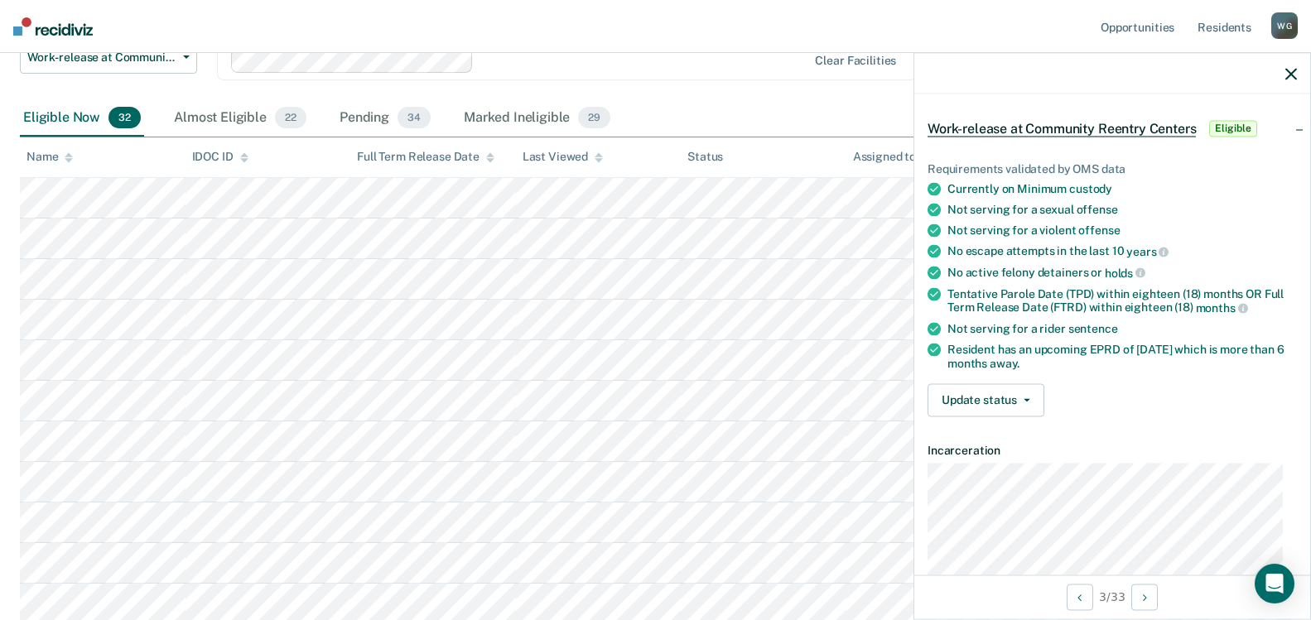
scroll to position [166, 0]
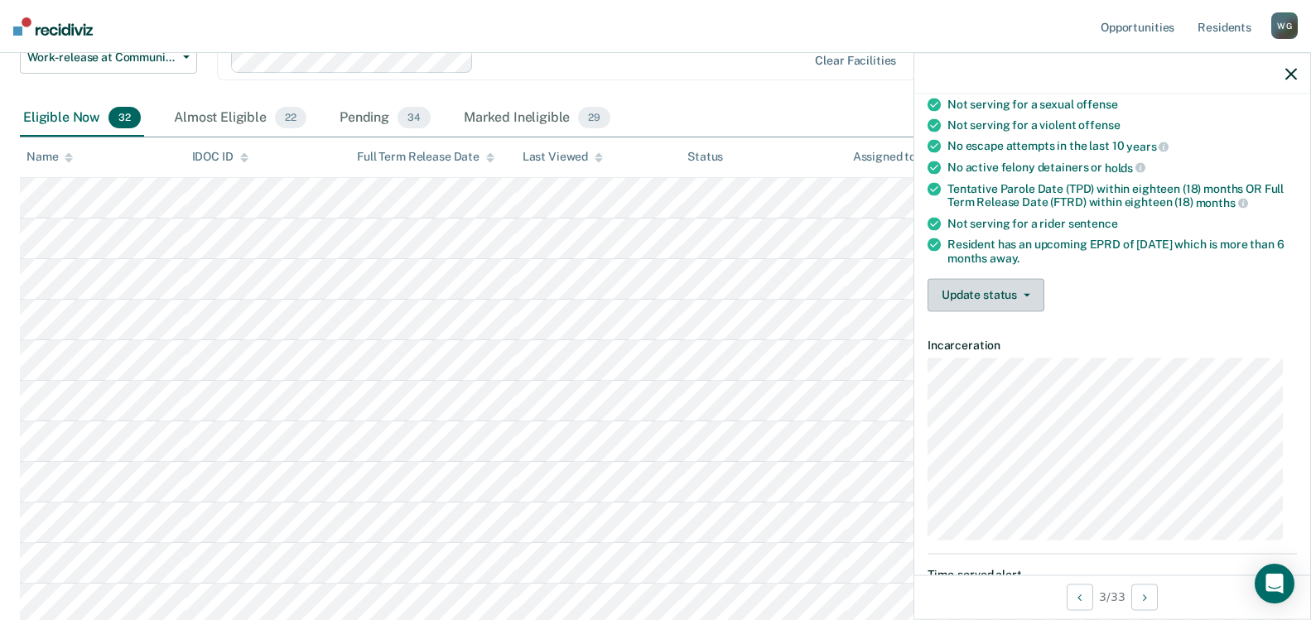
click at [1027, 293] on icon "button" at bounding box center [1027, 294] width 7 height 3
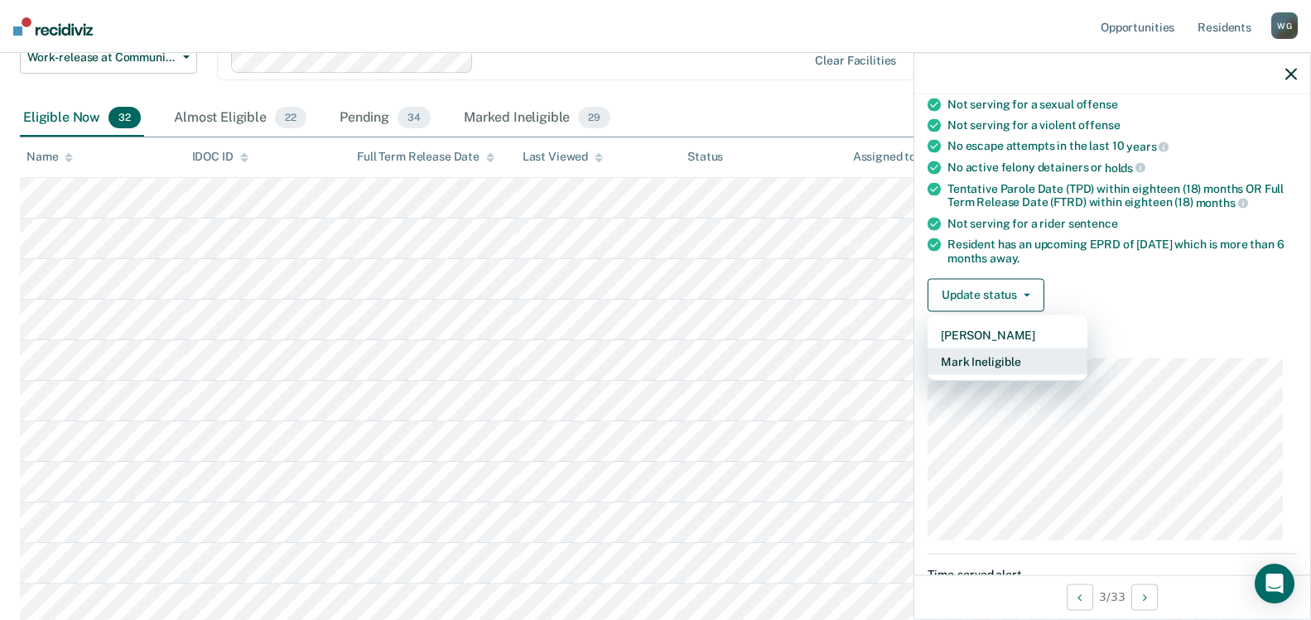
click at [1000, 354] on button "Mark Ineligible" at bounding box center [1007, 361] width 160 height 26
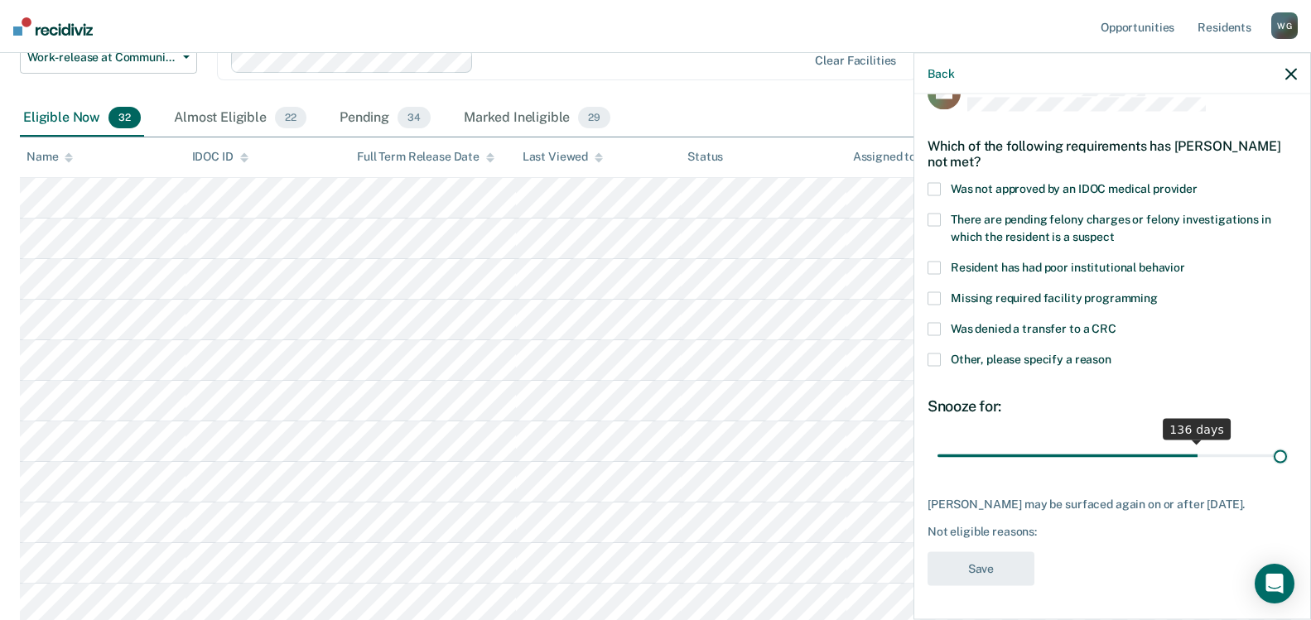
scroll to position [36, 0]
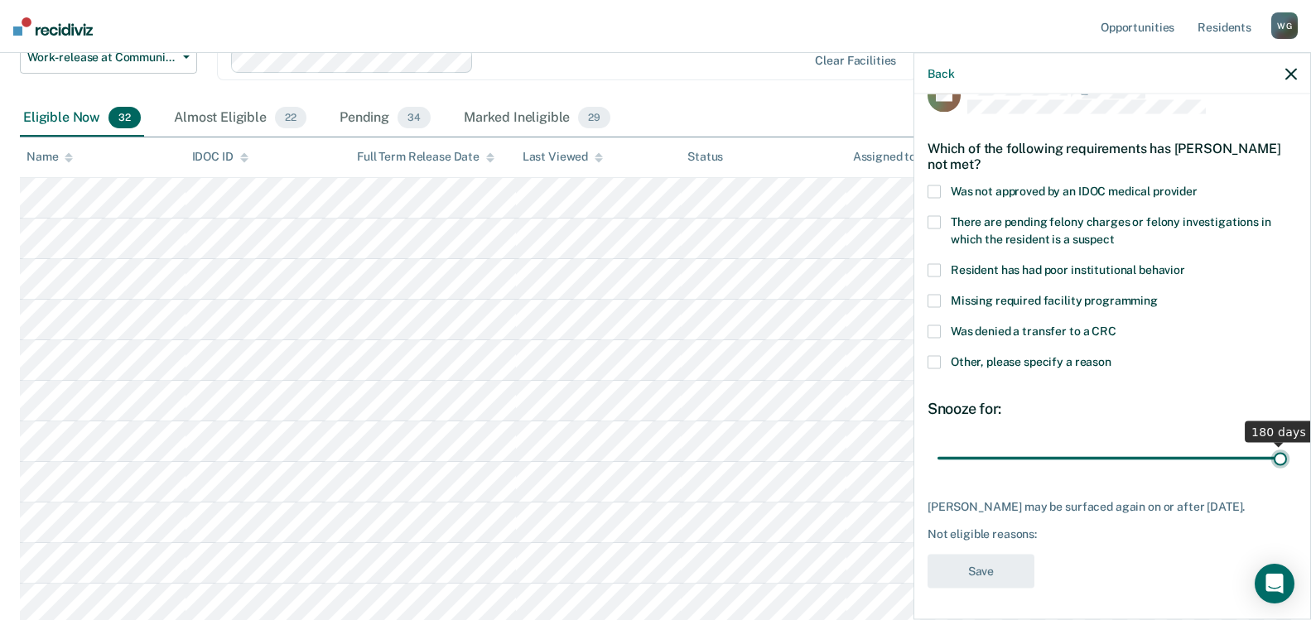
drag, startPoint x: 1050, startPoint y: 446, endPoint x: 1374, endPoint y: 443, distance: 323.8
type input "180"
click at [1287, 444] on input "range" at bounding box center [1111, 458] width 349 height 29
click at [929, 359] on span at bounding box center [933, 362] width 13 height 13
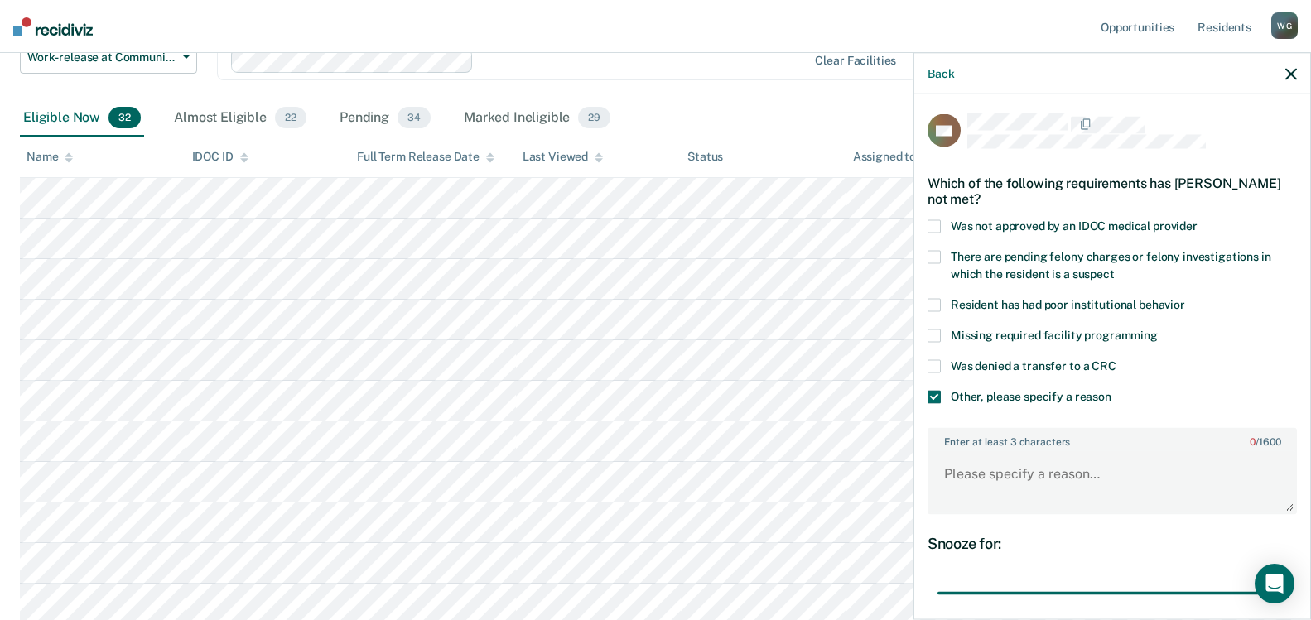
scroll to position [0, 0]
click at [936, 364] on span at bounding box center [933, 367] width 13 height 13
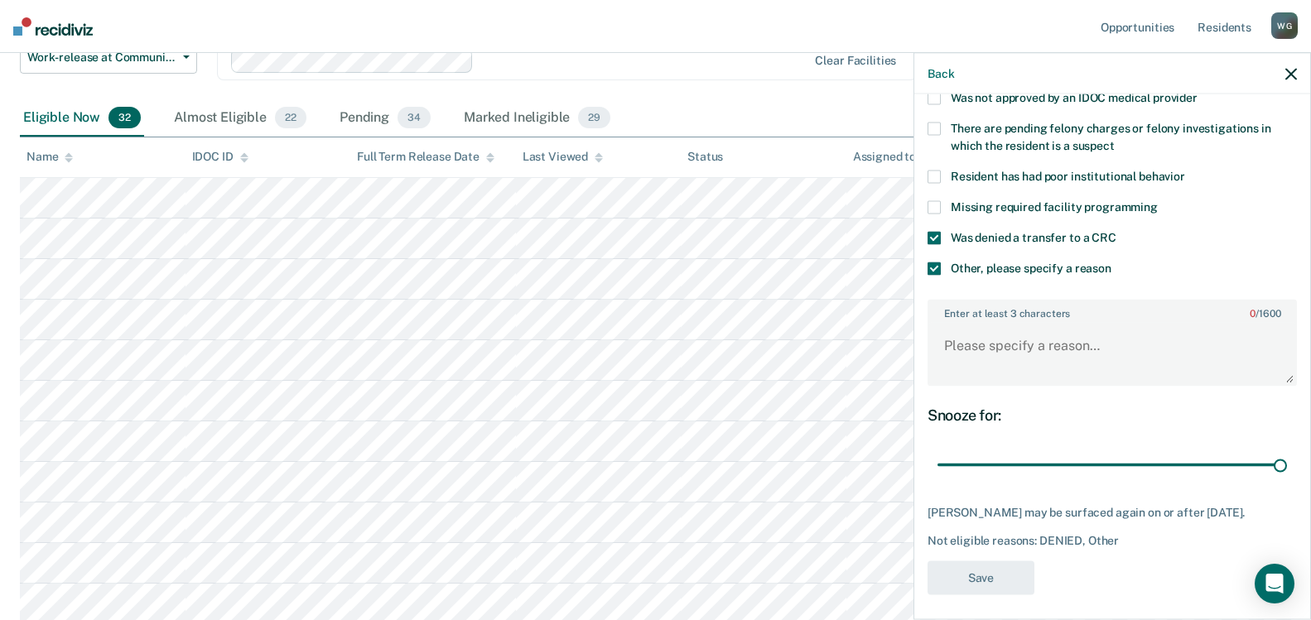
scroll to position [136, 0]
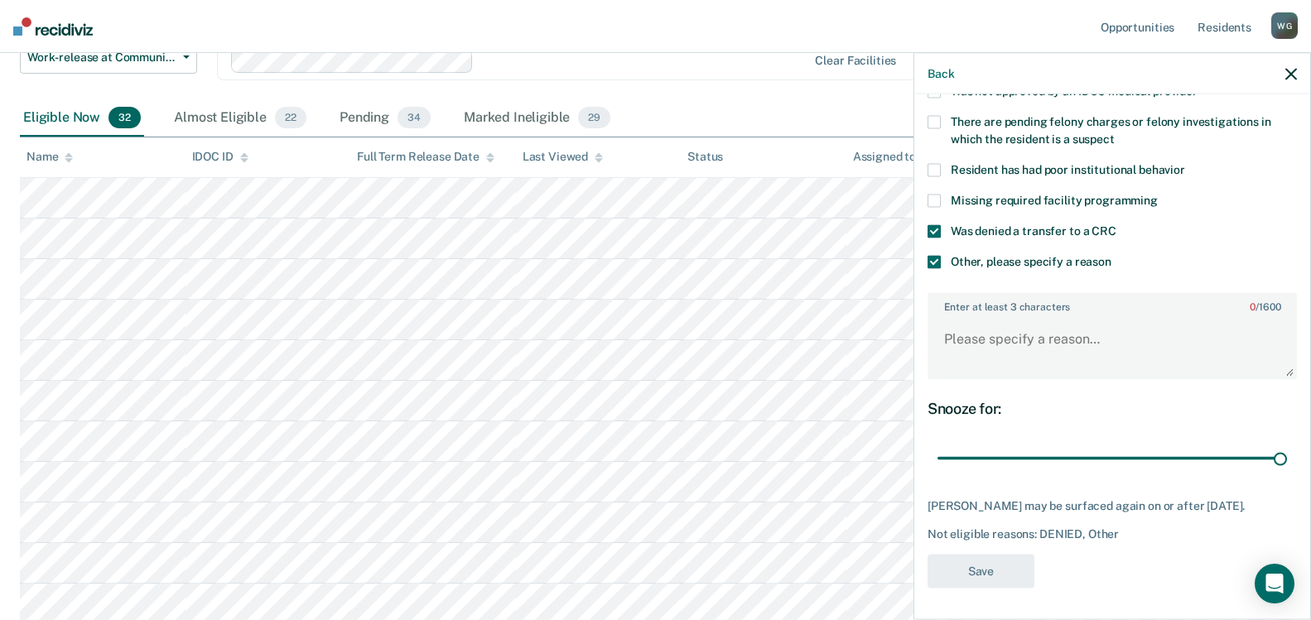
click at [935, 260] on span at bounding box center [933, 262] width 13 height 13
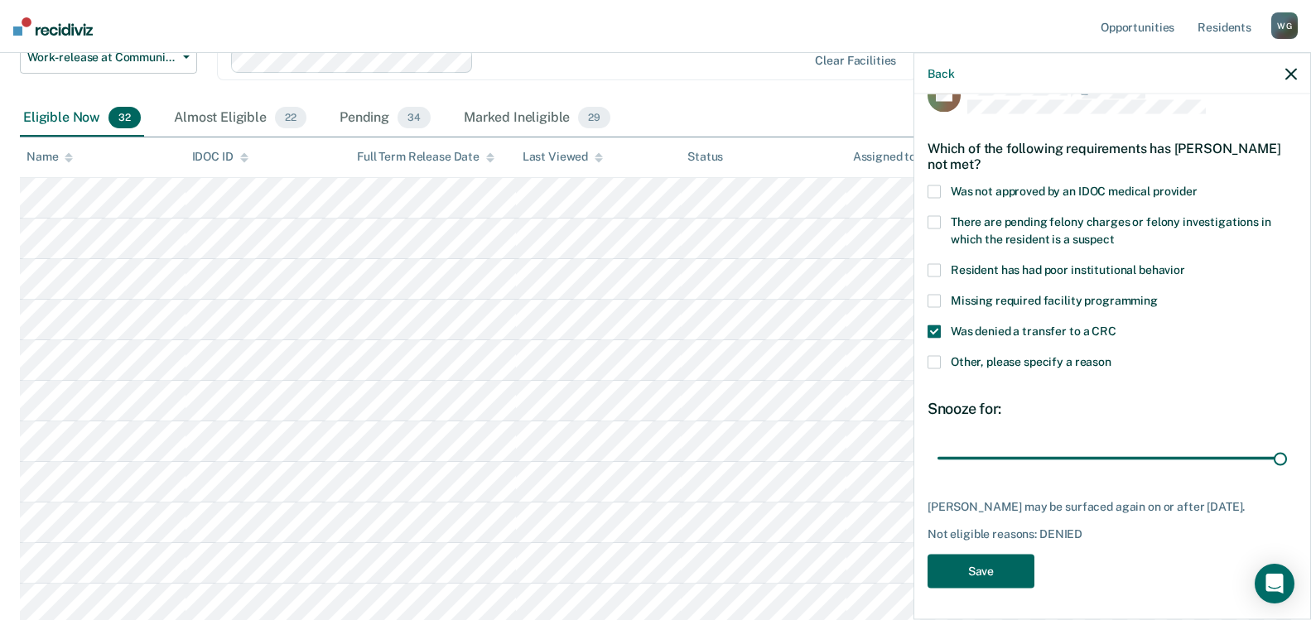
click at [1004, 570] on button "Save" at bounding box center [980, 572] width 107 height 34
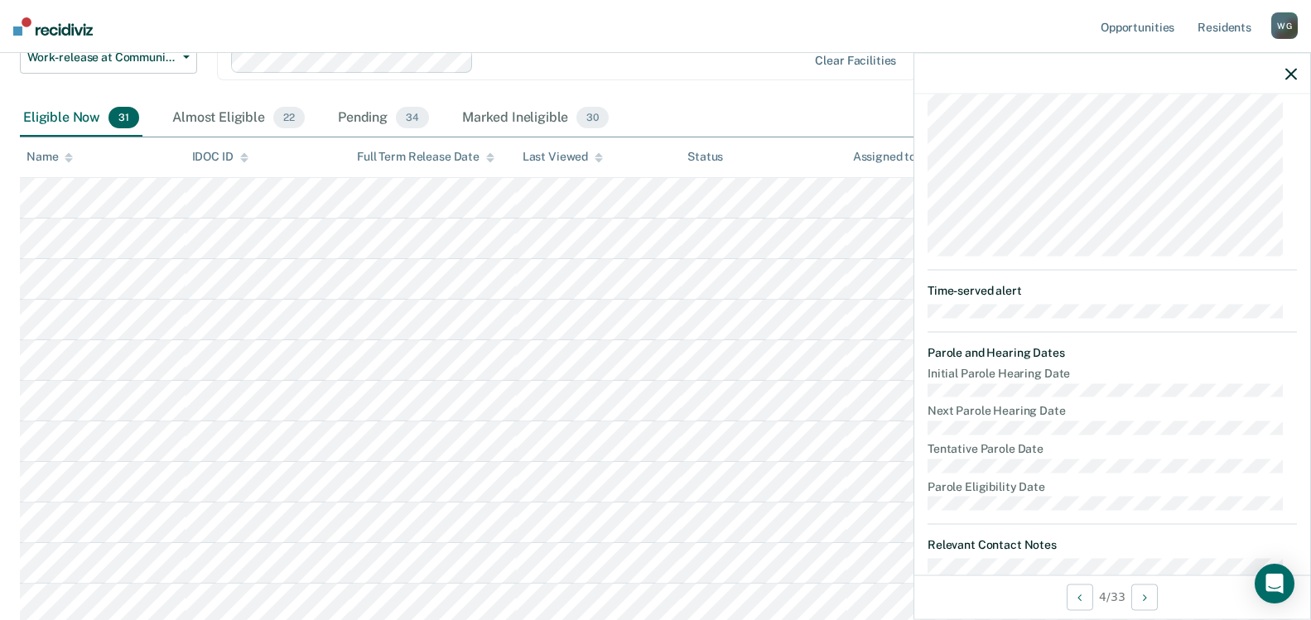
scroll to position [201, 0]
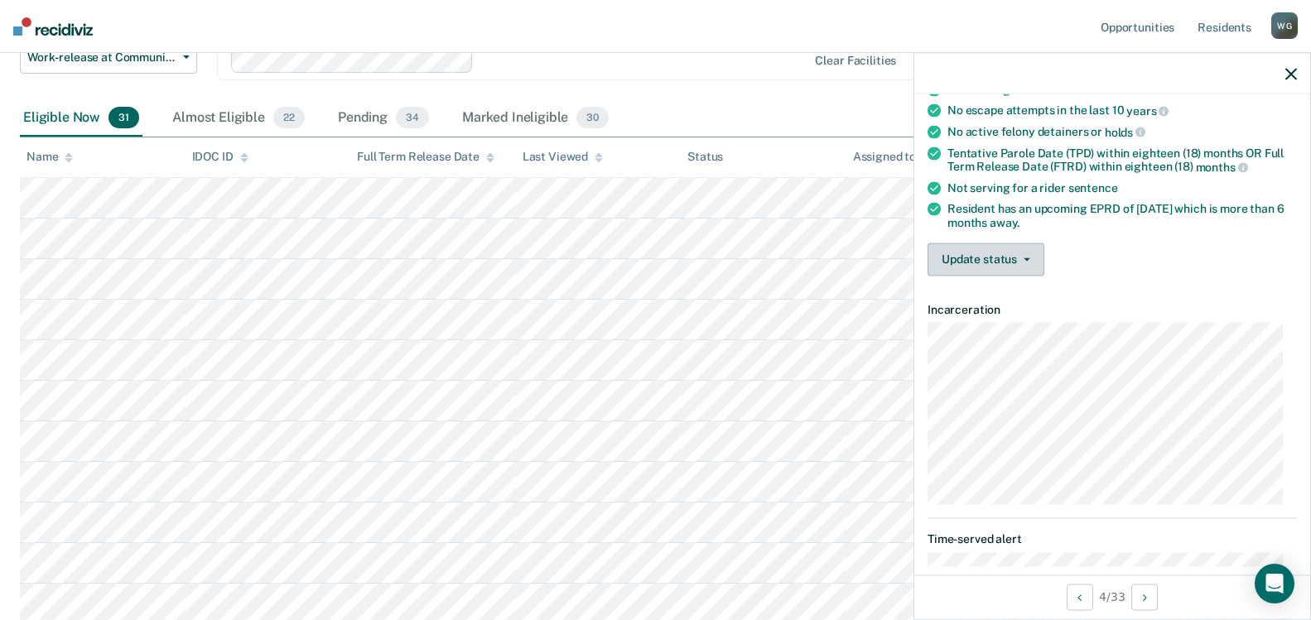
click at [990, 247] on button "Update status" at bounding box center [985, 259] width 117 height 33
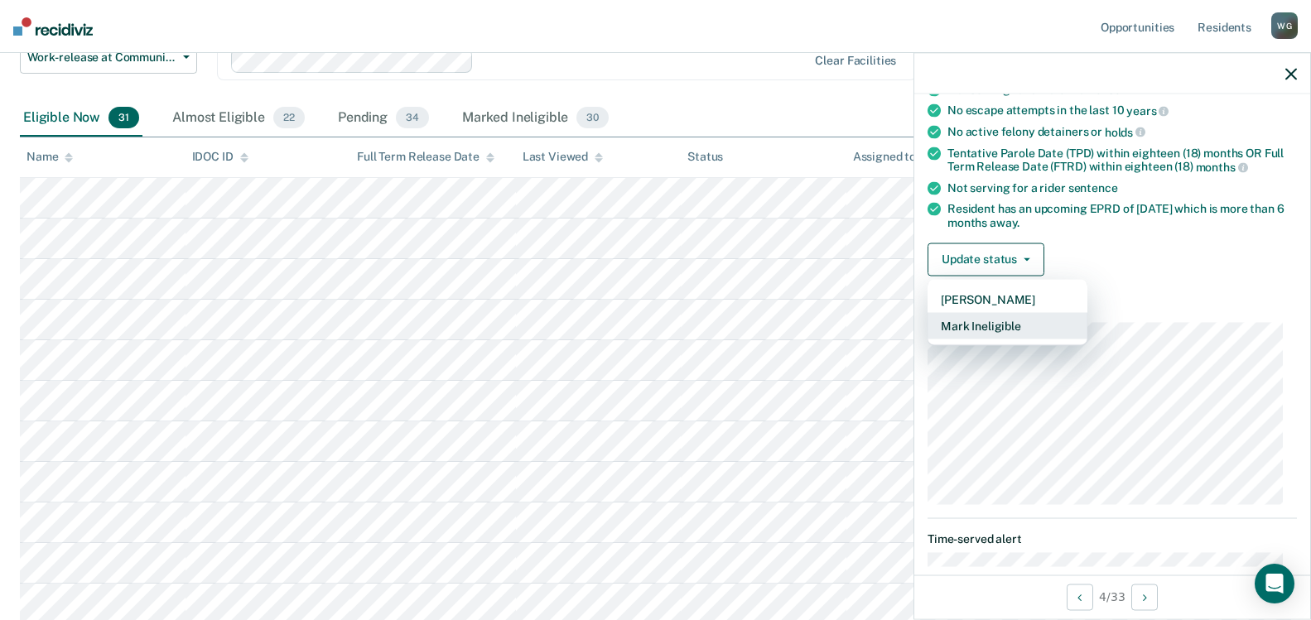
click at [991, 325] on button "Mark Ineligible" at bounding box center [1007, 325] width 160 height 26
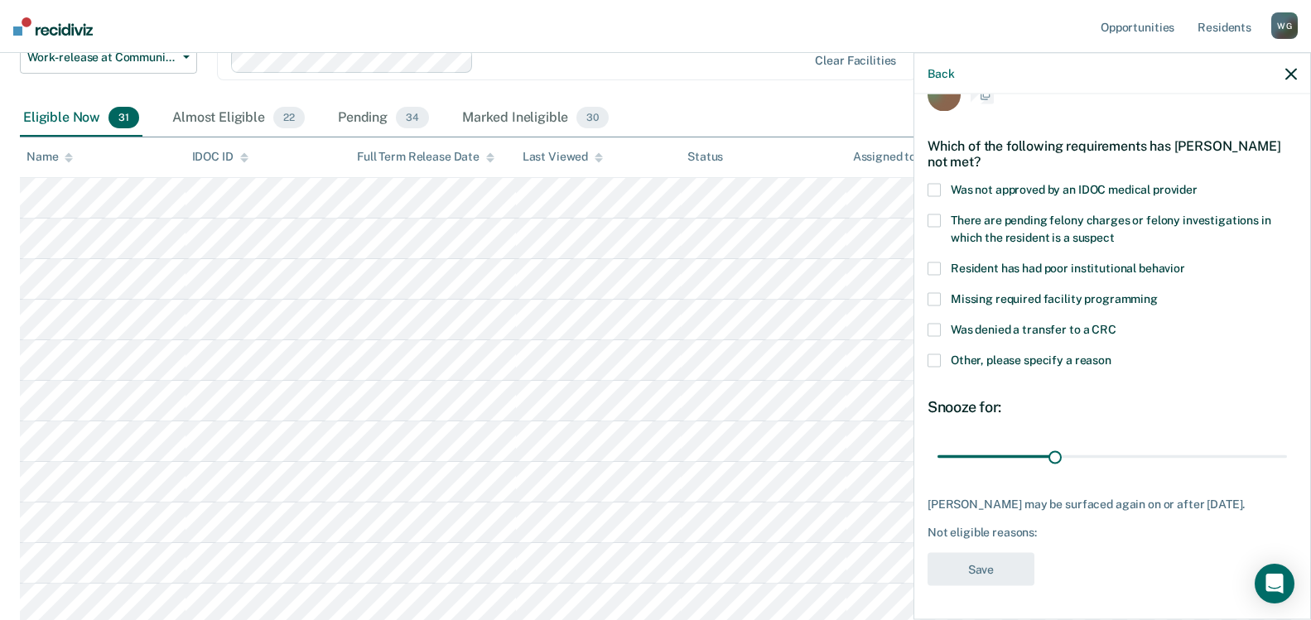
scroll to position [36, 0]
click at [937, 331] on span at bounding box center [933, 331] width 13 height 13
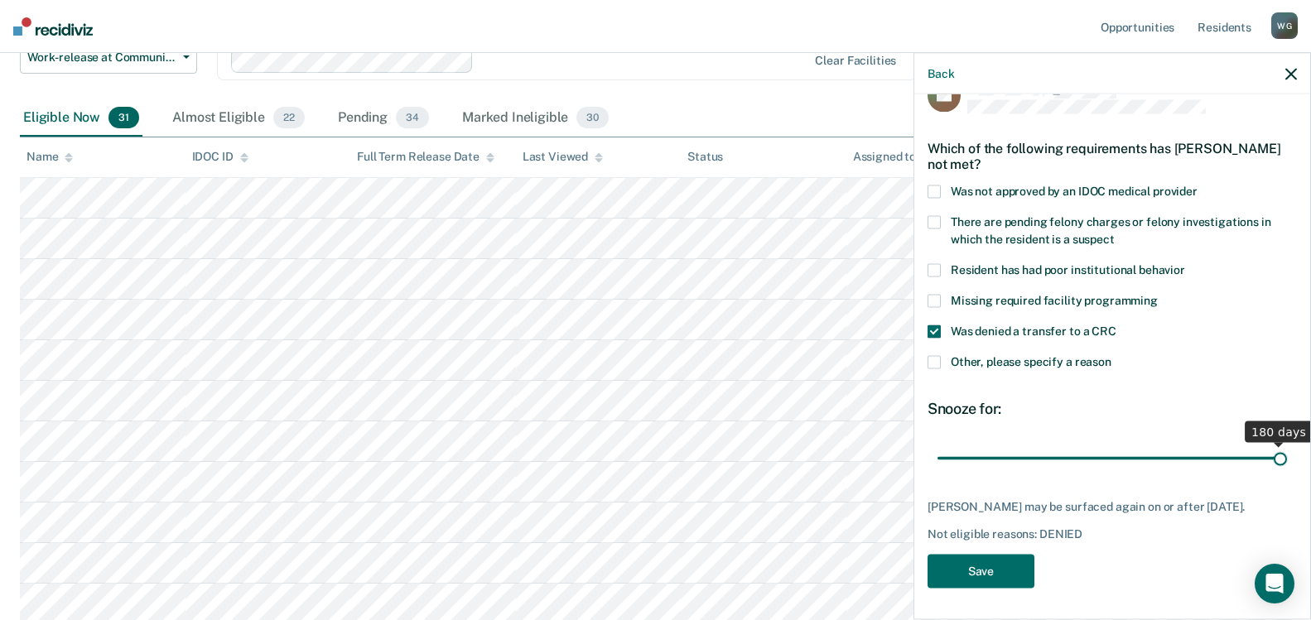
drag, startPoint x: 1048, startPoint y: 458, endPoint x: 1323, endPoint y: 484, distance: 276.1
type input "180"
click at [1287, 473] on input "range" at bounding box center [1111, 458] width 349 height 29
click at [961, 566] on button "Save" at bounding box center [980, 572] width 107 height 34
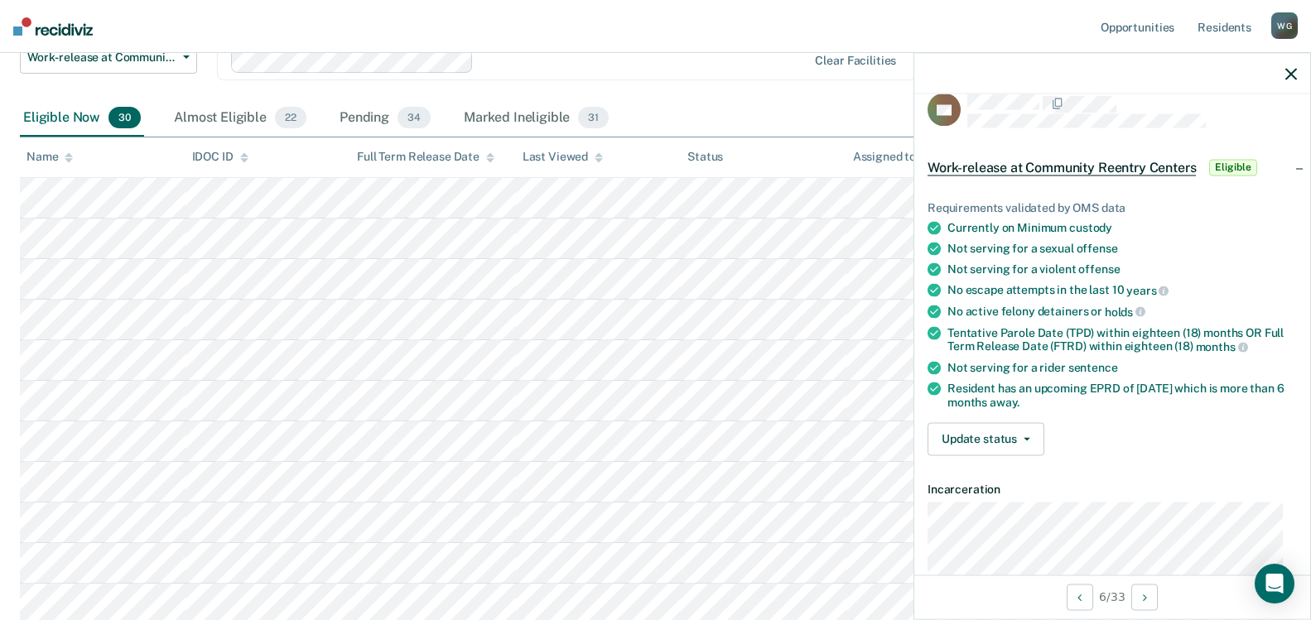
scroll to position [0, 0]
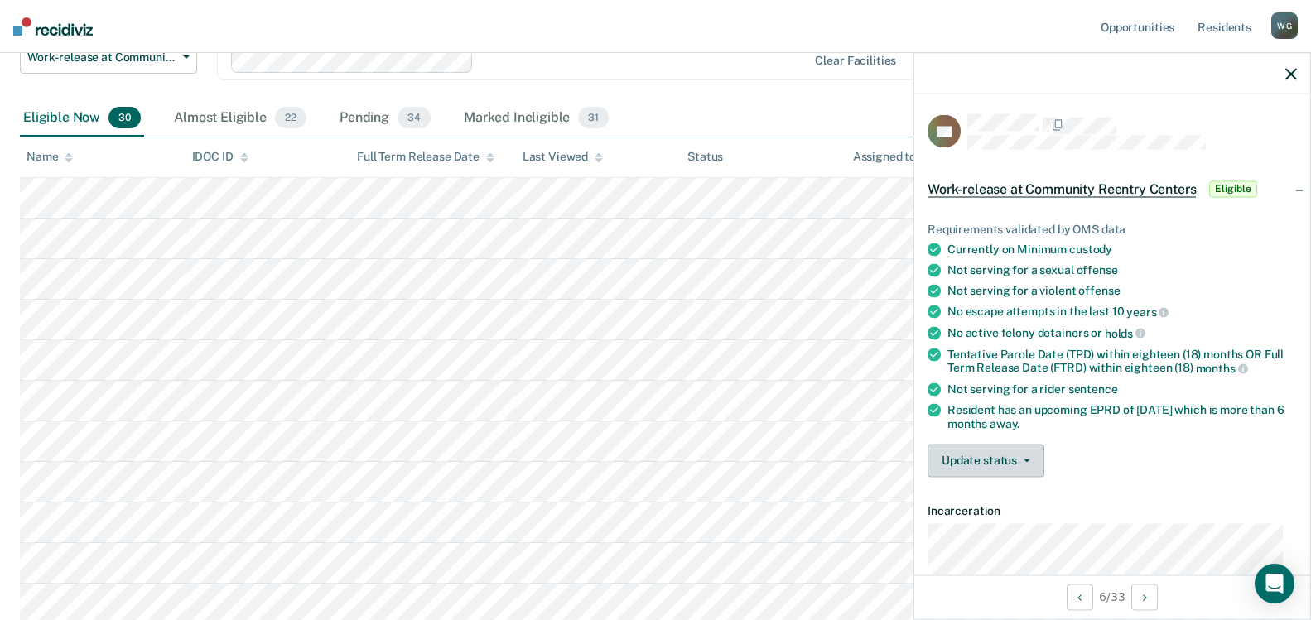
click at [1007, 460] on button "Update status" at bounding box center [985, 460] width 117 height 33
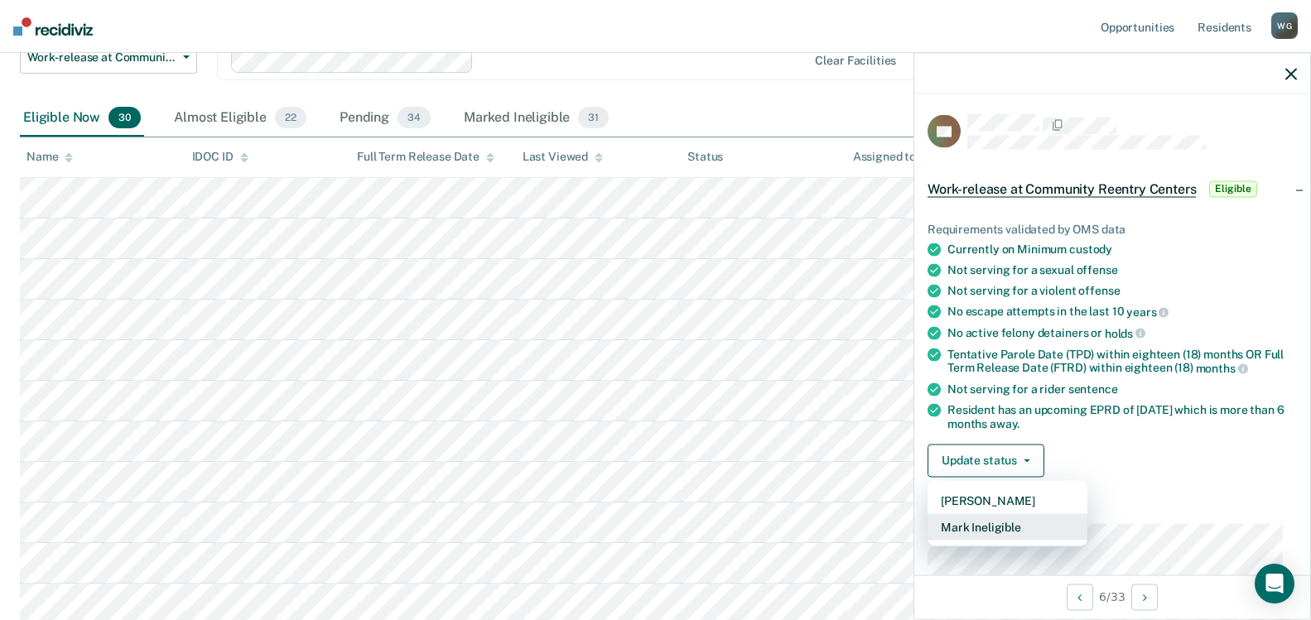
click at [989, 526] on button "Mark Ineligible" at bounding box center [1007, 526] width 160 height 26
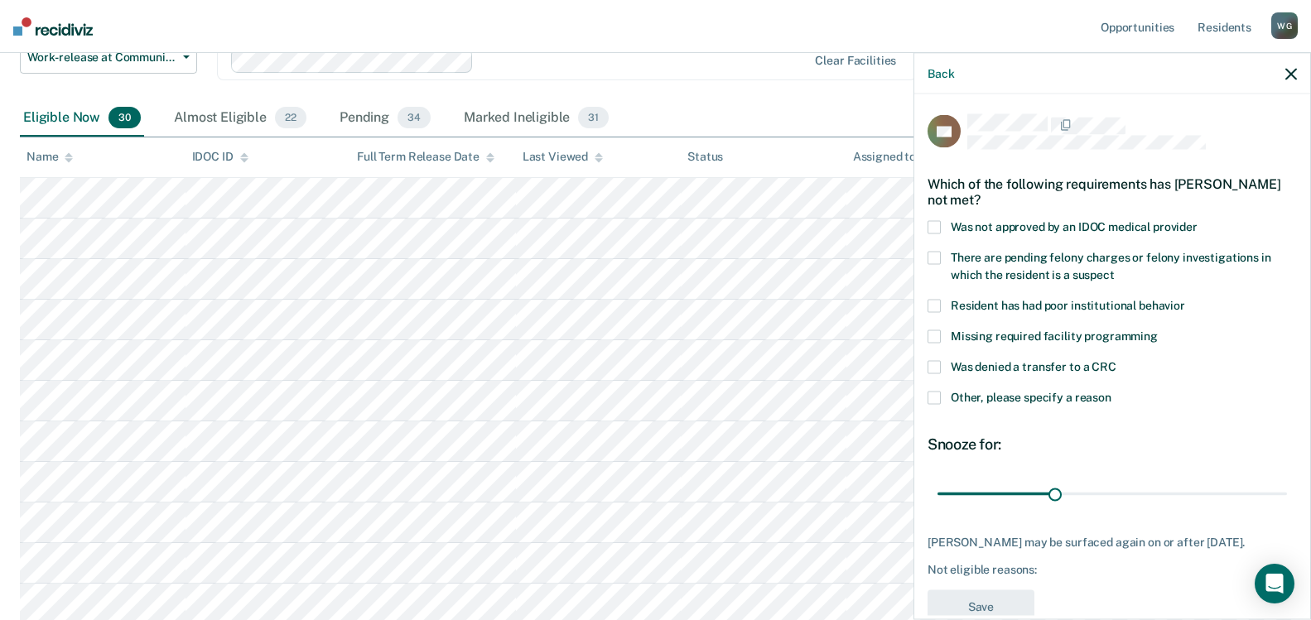
click at [940, 226] on span at bounding box center [933, 227] width 13 height 13
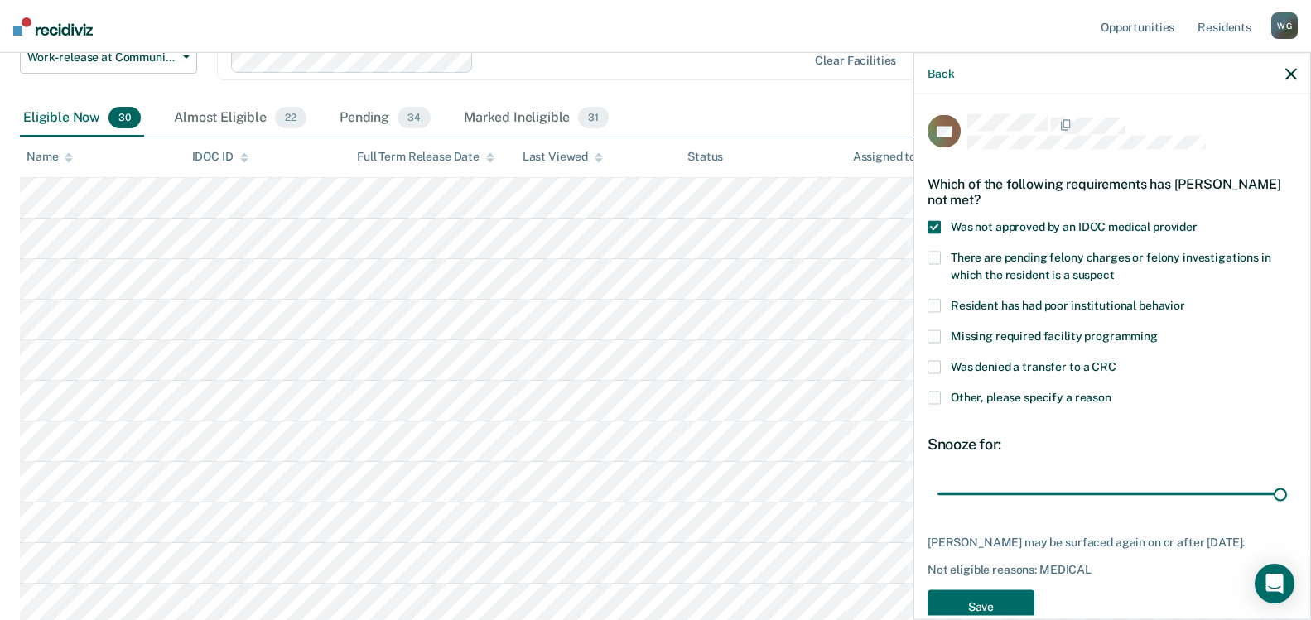
drag, startPoint x: 1050, startPoint y: 489, endPoint x: 1307, endPoint y: 503, distance: 257.1
type input "180"
click at [1287, 503] on input "range" at bounding box center [1111, 493] width 349 height 29
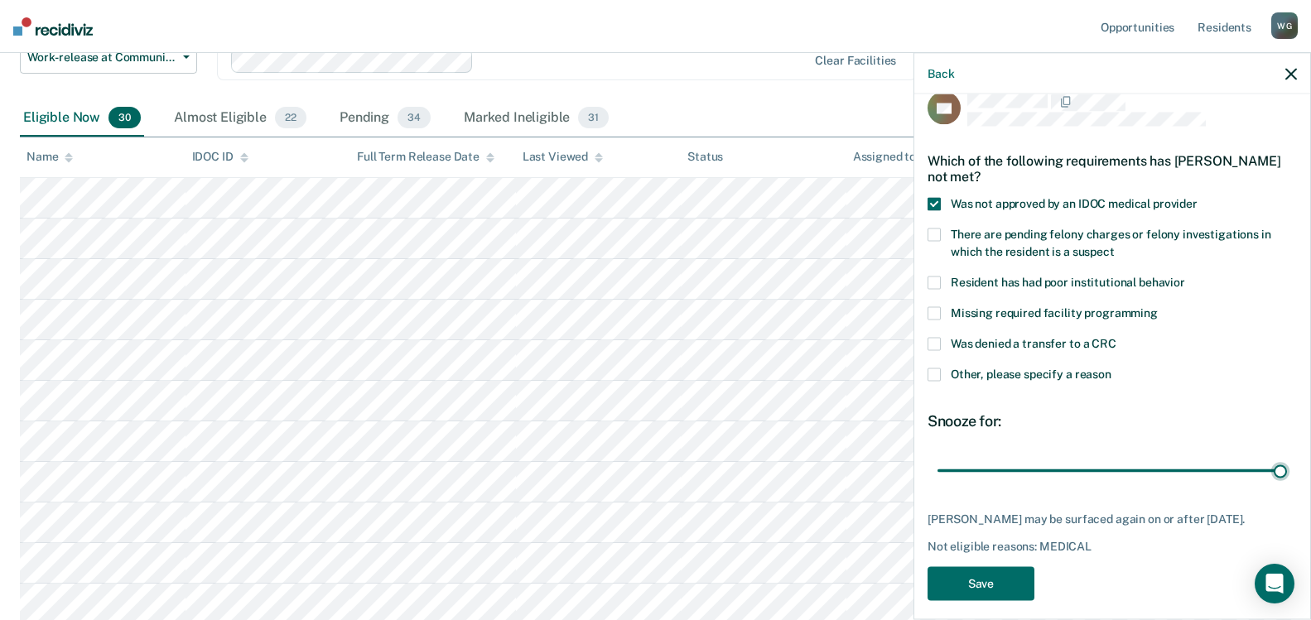
scroll to position [36, 0]
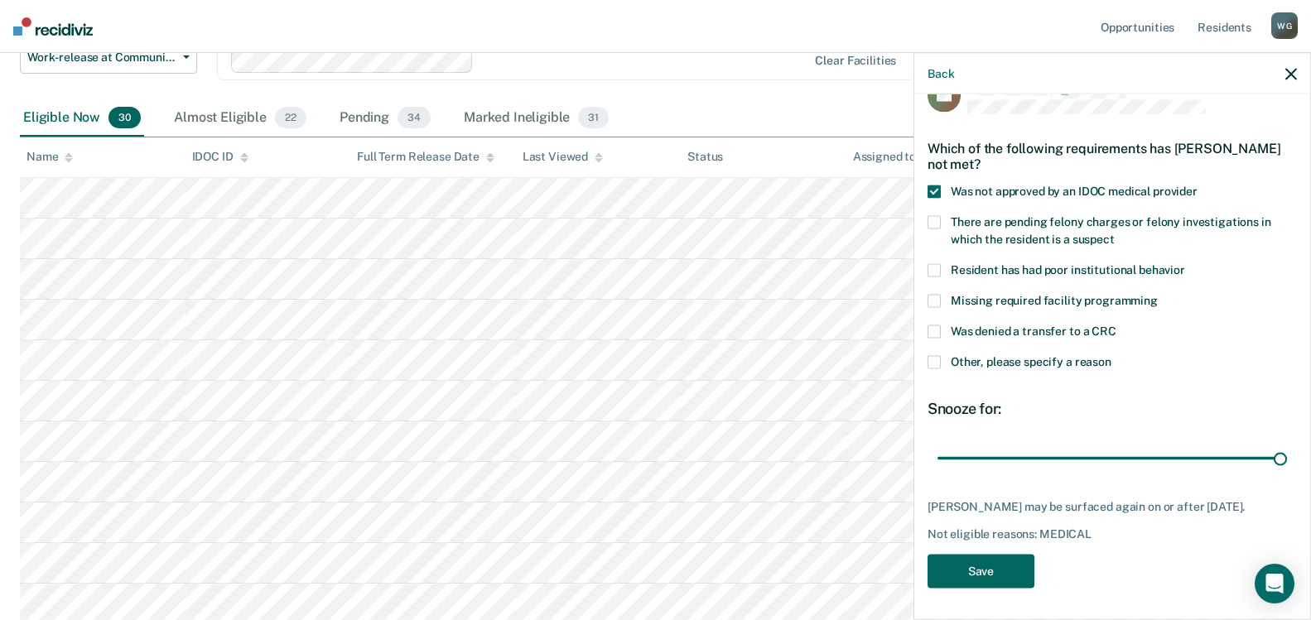
click at [962, 577] on button "Save" at bounding box center [980, 572] width 107 height 34
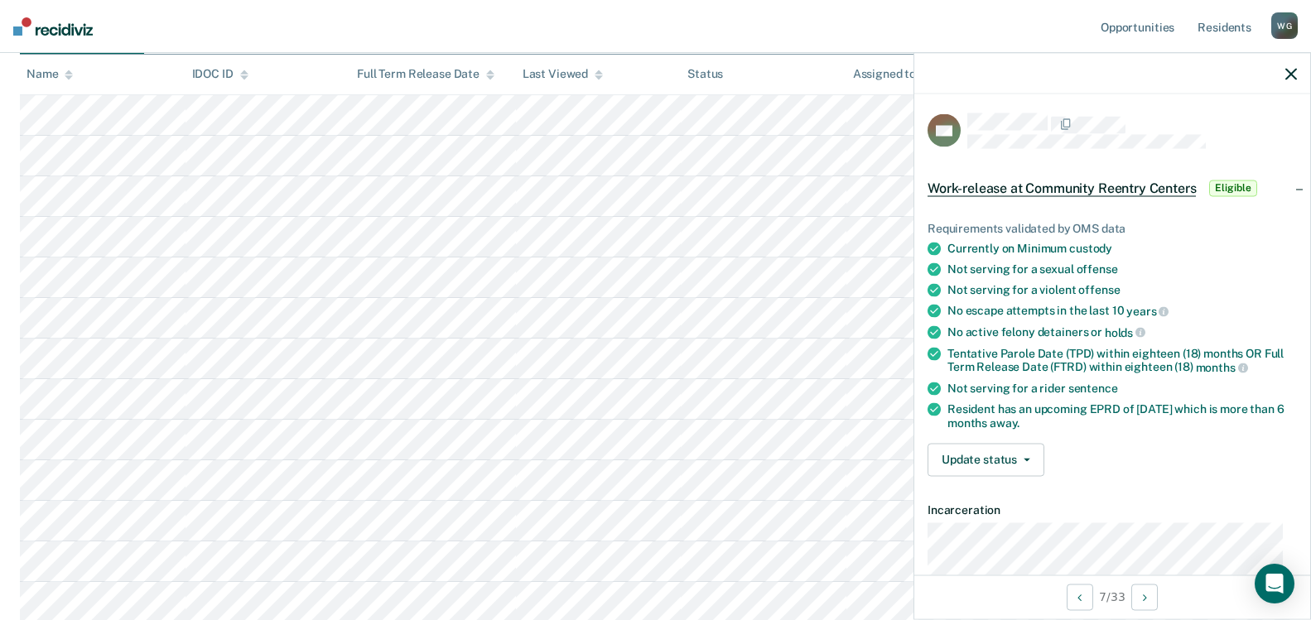
scroll to position [0, 0]
click at [1026, 454] on button "Update status" at bounding box center [985, 460] width 117 height 33
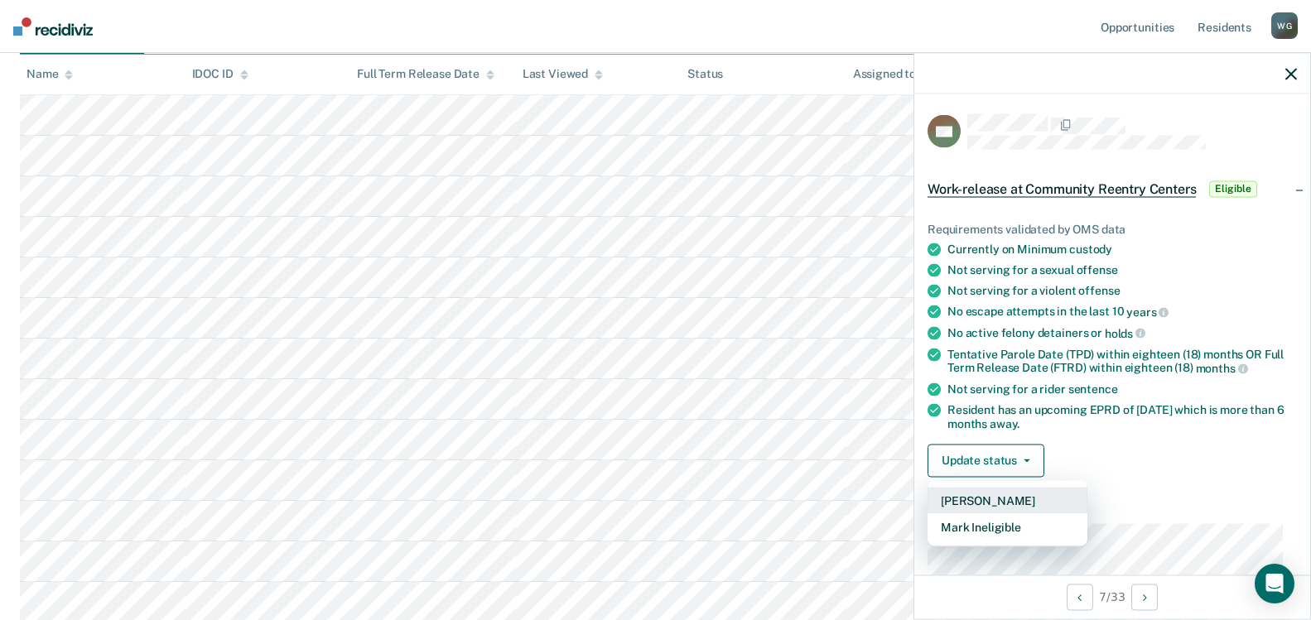
click at [994, 499] on button "[PERSON_NAME]" at bounding box center [1007, 500] width 160 height 26
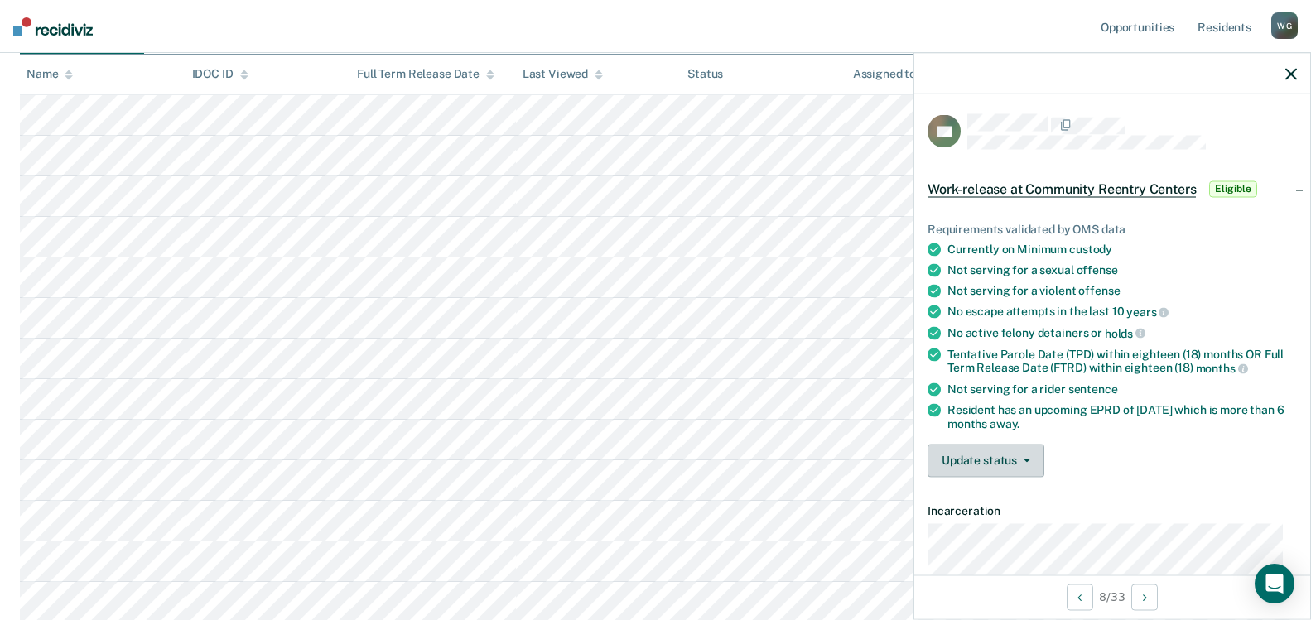
click at [1031, 455] on button "Update status" at bounding box center [985, 460] width 117 height 33
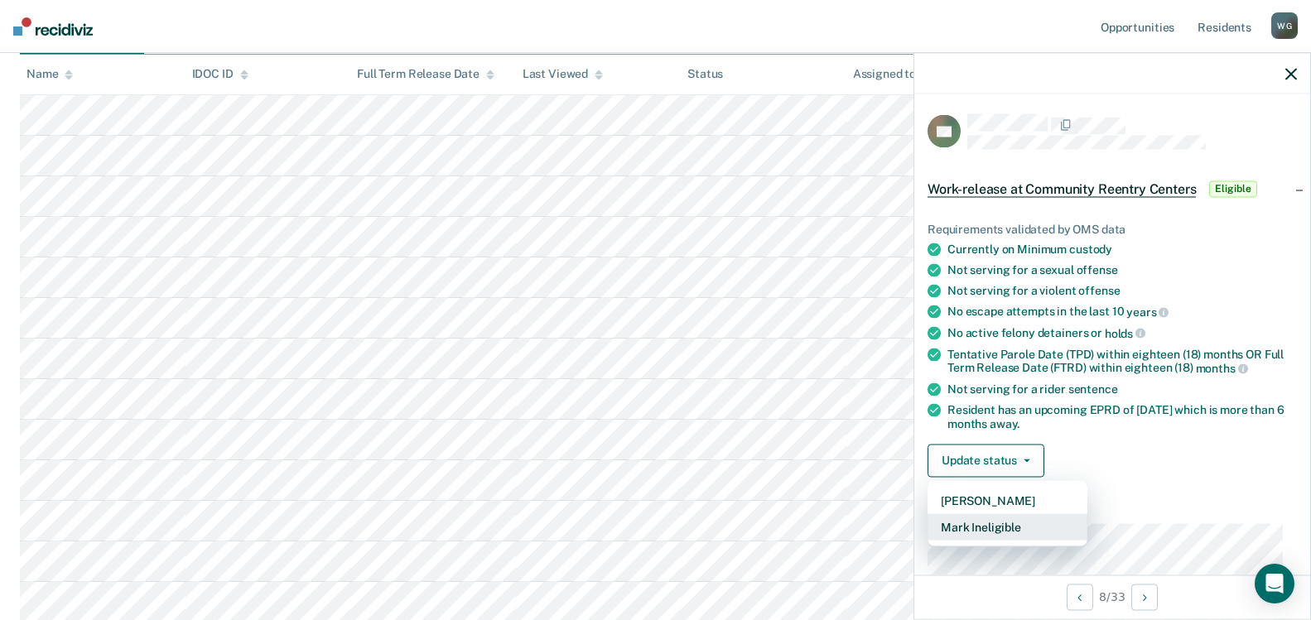
click at [995, 528] on button "Mark Ineligible" at bounding box center [1007, 526] width 160 height 26
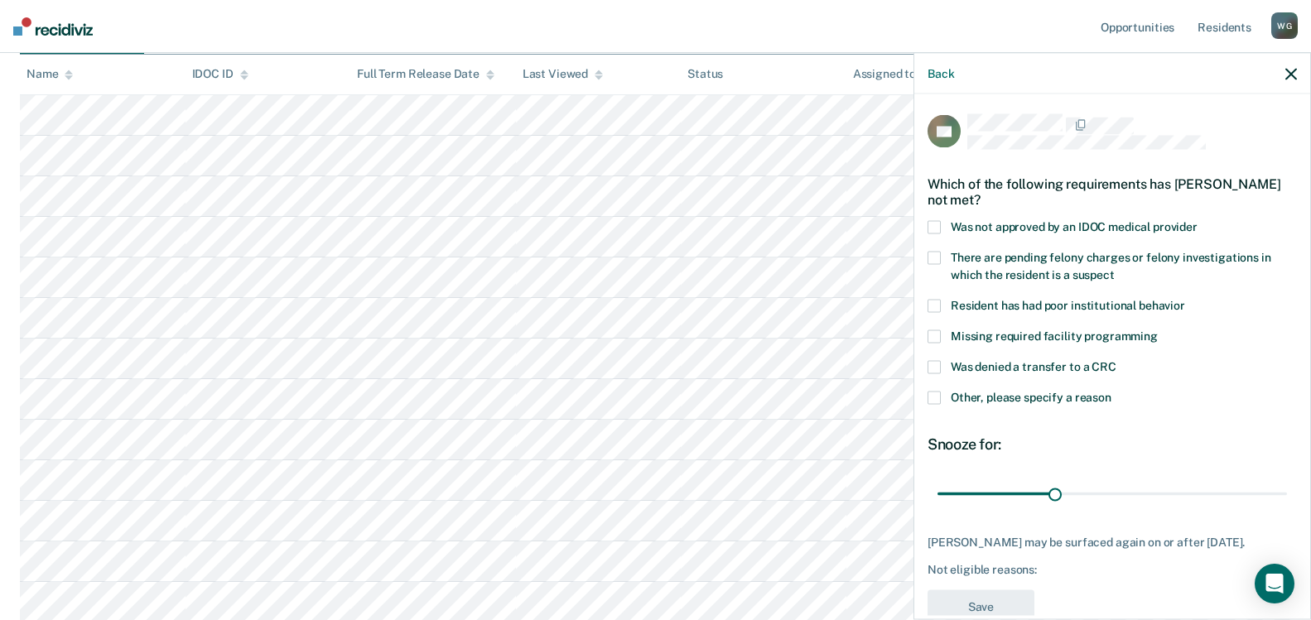
click at [937, 368] on span at bounding box center [933, 367] width 13 height 13
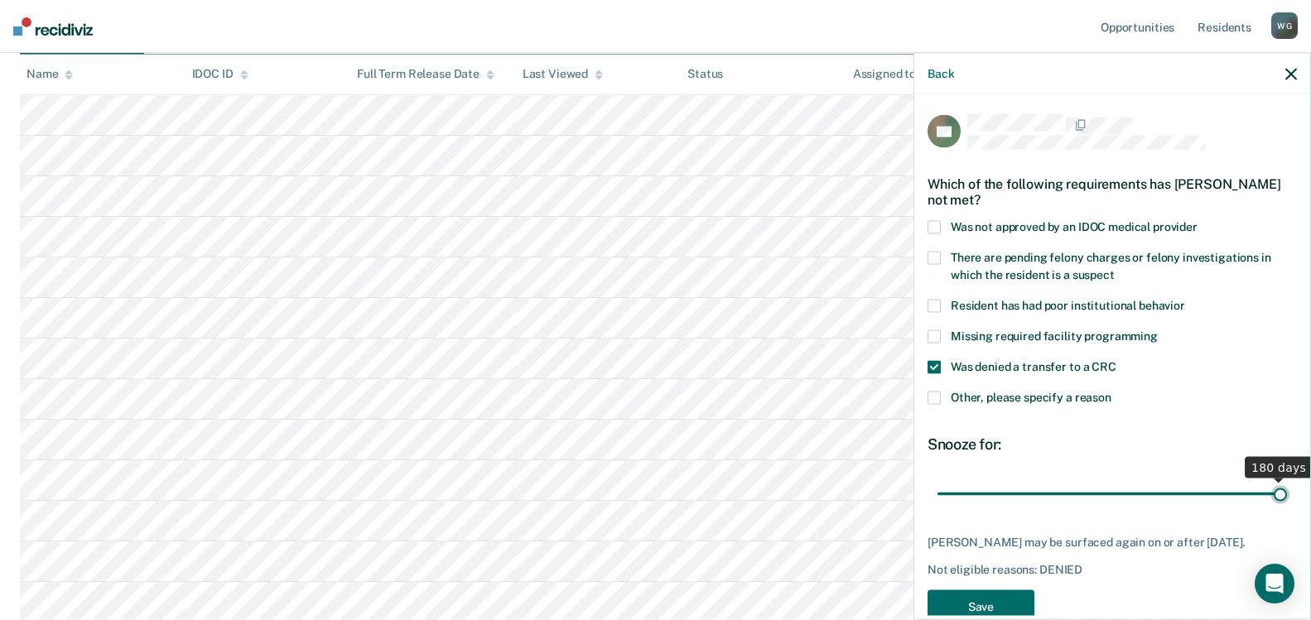
drag, startPoint x: 1047, startPoint y: 494, endPoint x: 1300, endPoint y: 479, distance: 253.8
type input "180"
click at [1287, 479] on input "range" at bounding box center [1111, 493] width 349 height 29
click at [985, 598] on button "Save" at bounding box center [980, 607] width 107 height 34
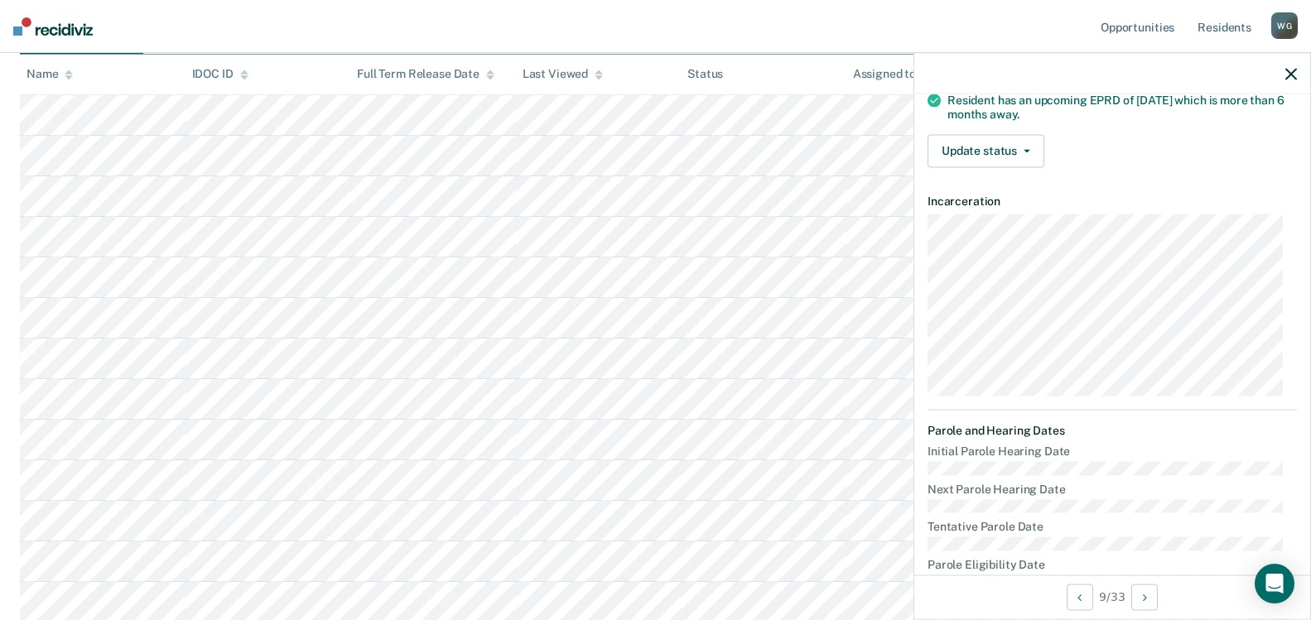
scroll to position [166, 0]
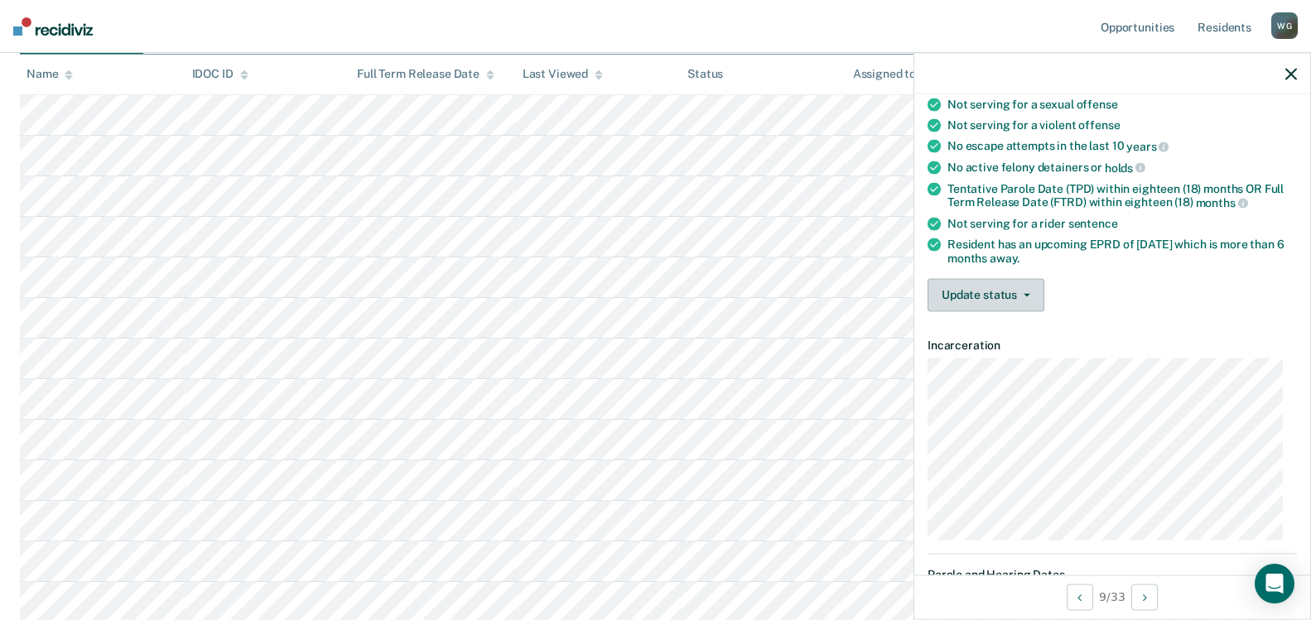
click at [1033, 282] on button "Update status" at bounding box center [985, 294] width 117 height 33
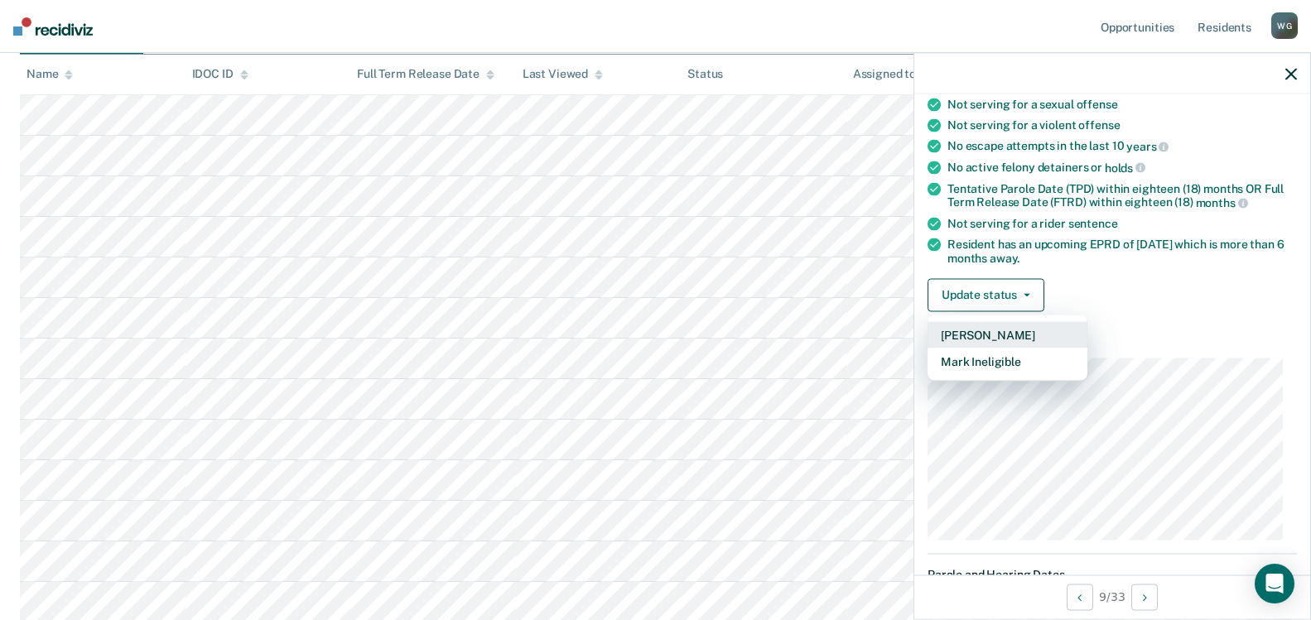
click at [1000, 329] on button "[PERSON_NAME]" at bounding box center [1007, 334] width 160 height 26
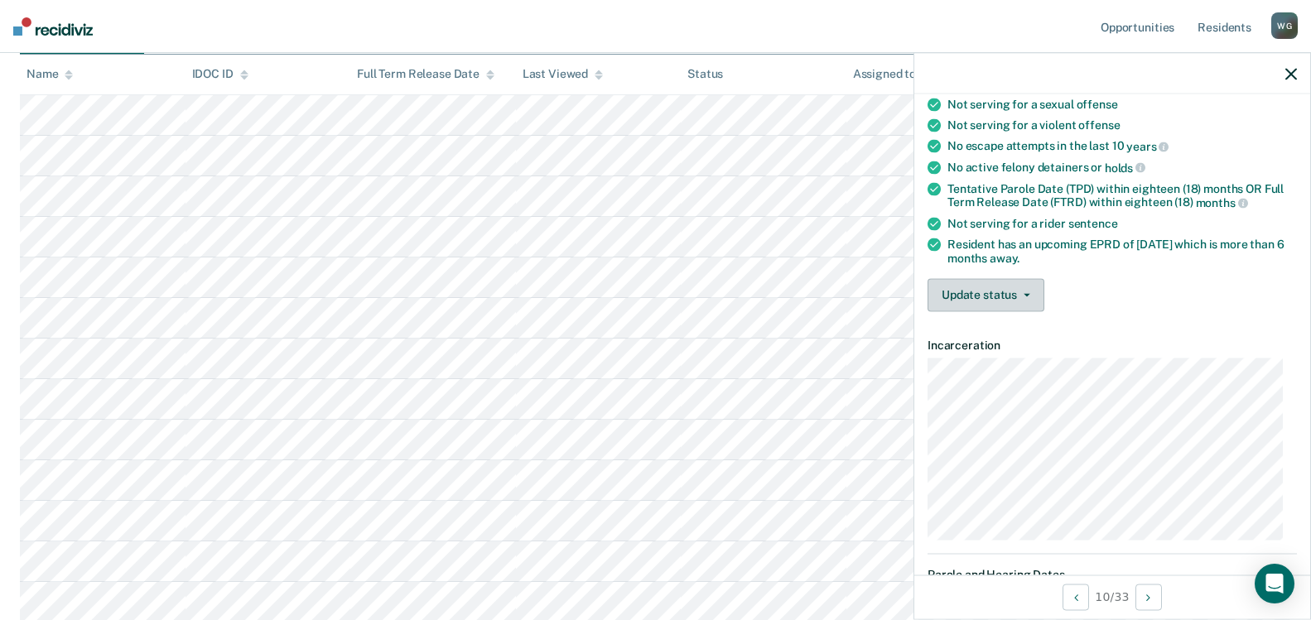
click at [1025, 293] on icon "button" at bounding box center [1027, 294] width 7 height 3
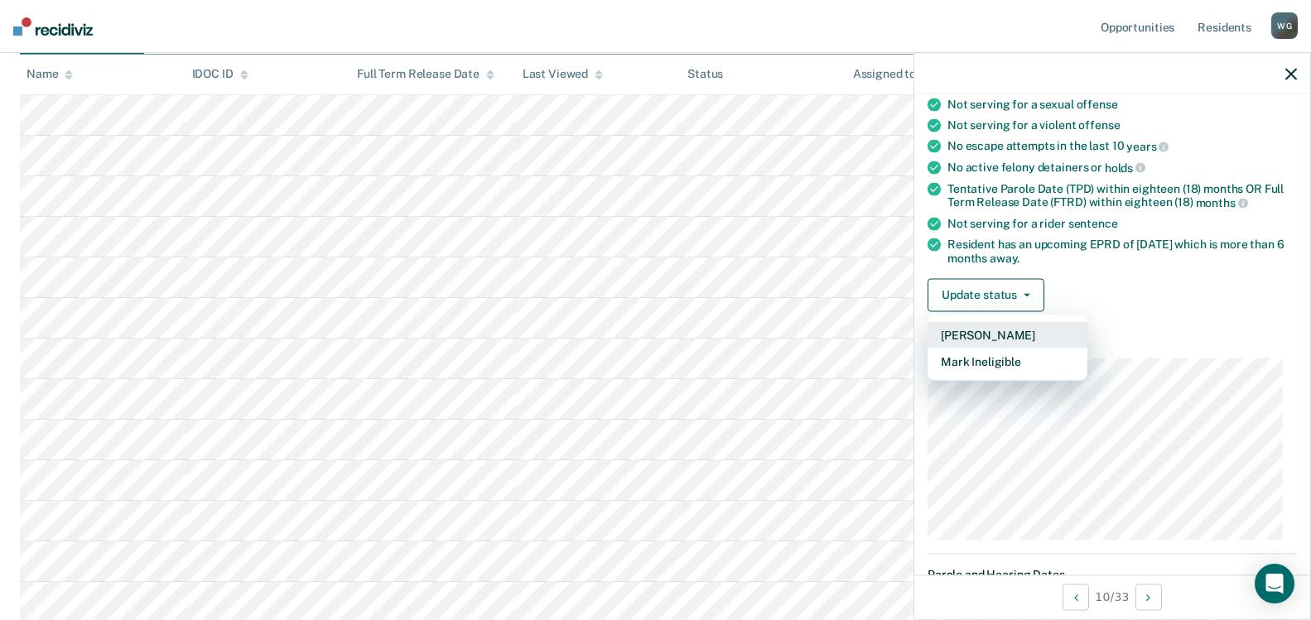
click at [988, 337] on button "[PERSON_NAME]" at bounding box center [1007, 334] width 160 height 26
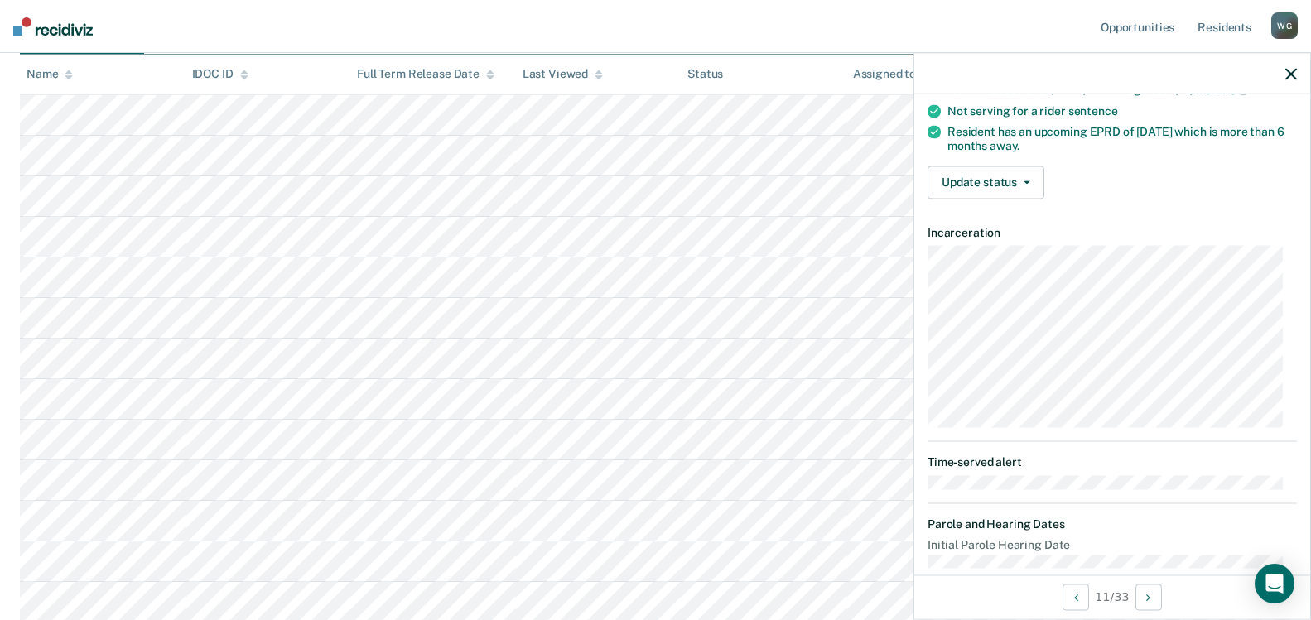
scroll to position [248, 0]
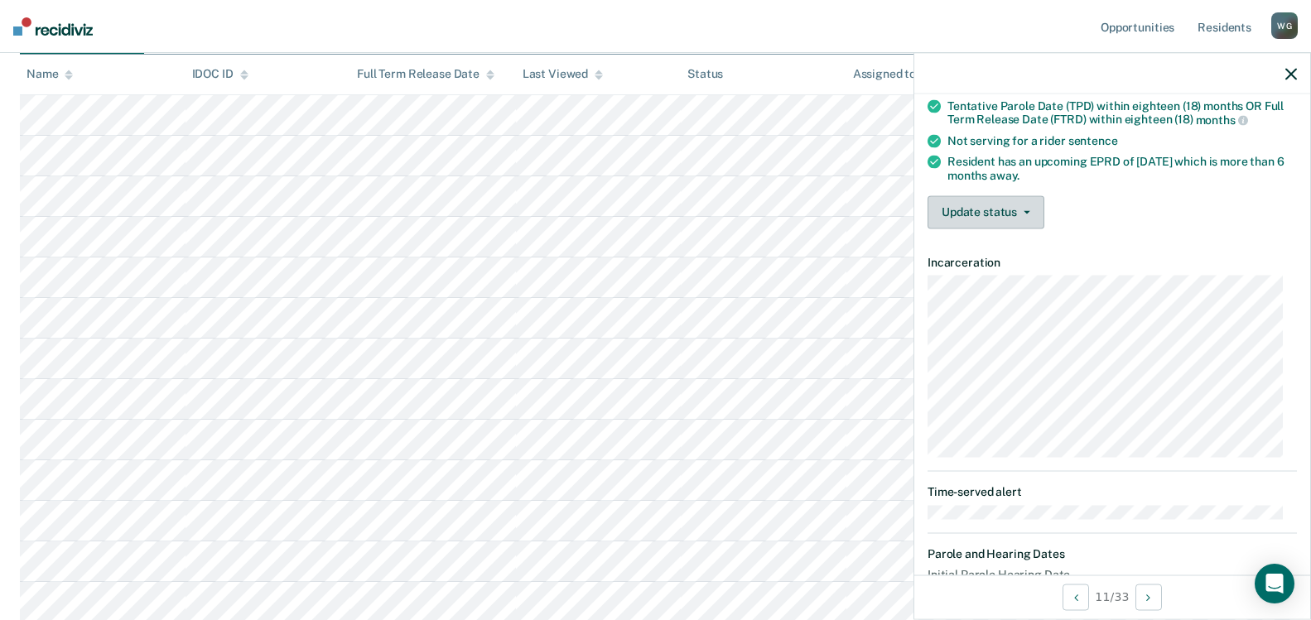
click at [1029, 205] on button "Update status" at bounding box center [985, 211] width 117 height 33
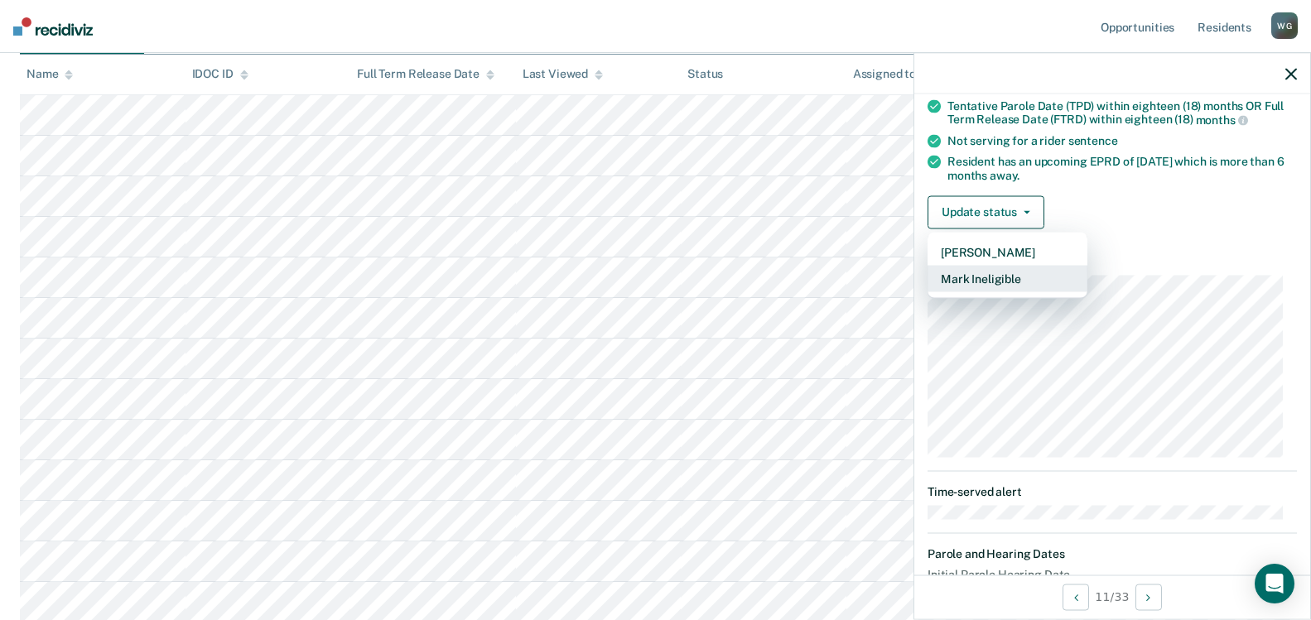
click at [1008, 273] on button "Mark Ineligible" at bounding box center [1007, 278] width 160 height 26
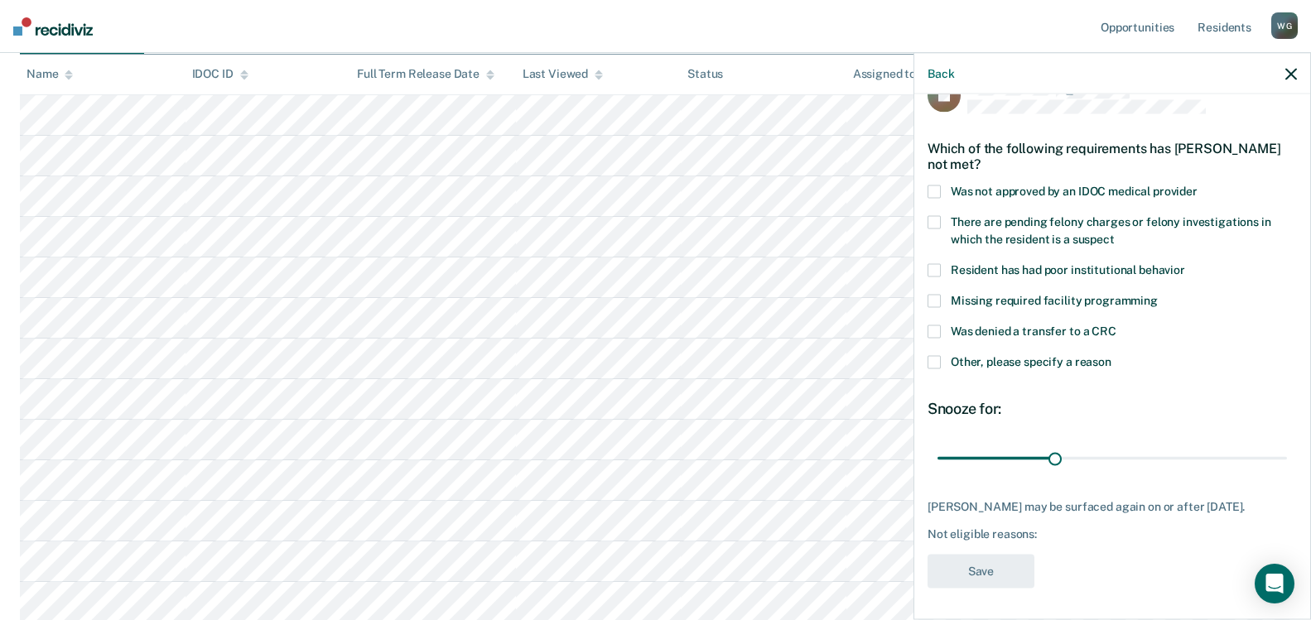
click at [933, 326] on span at bounding box center [933, 331] width 13 height 13
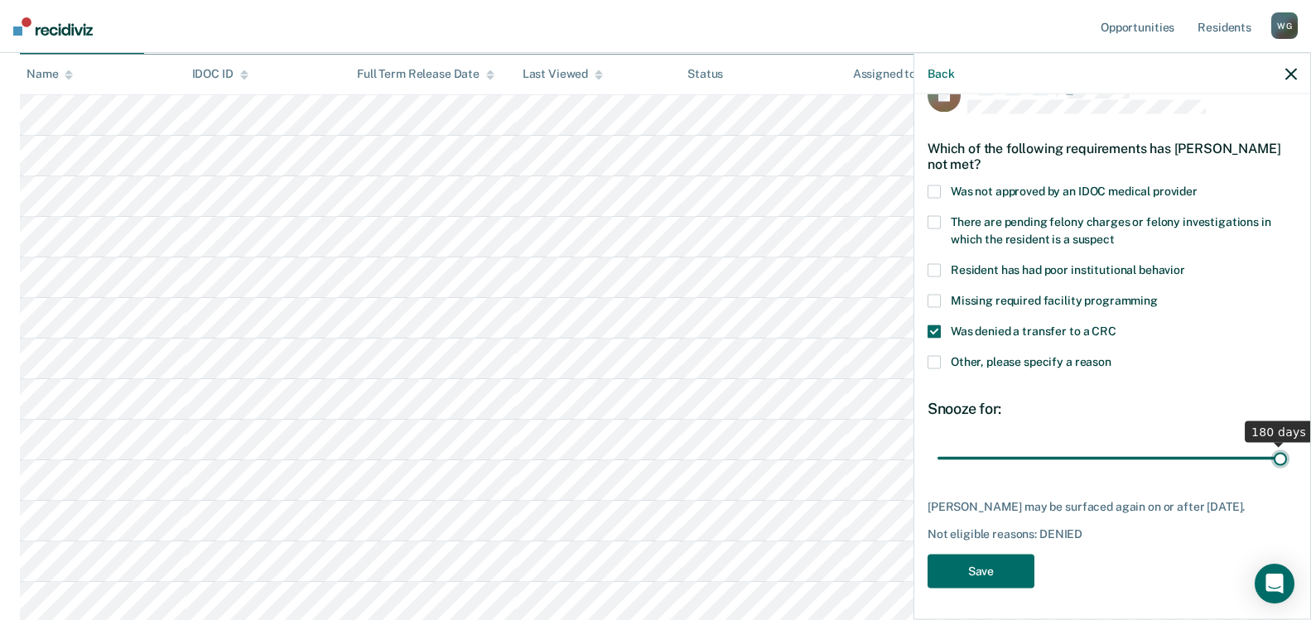
drag, startPoint x: 1057, startPoint y: 460, endPoint x: 1290, endPoint y: 431, distance: 235.2
type input "180"
click at [1287, 444] on input "range" at bounding box center [1111, 458] width 349 height 29
click at [994, 567] on button "Save" at bounding box center [980, 572] width 107 height 34
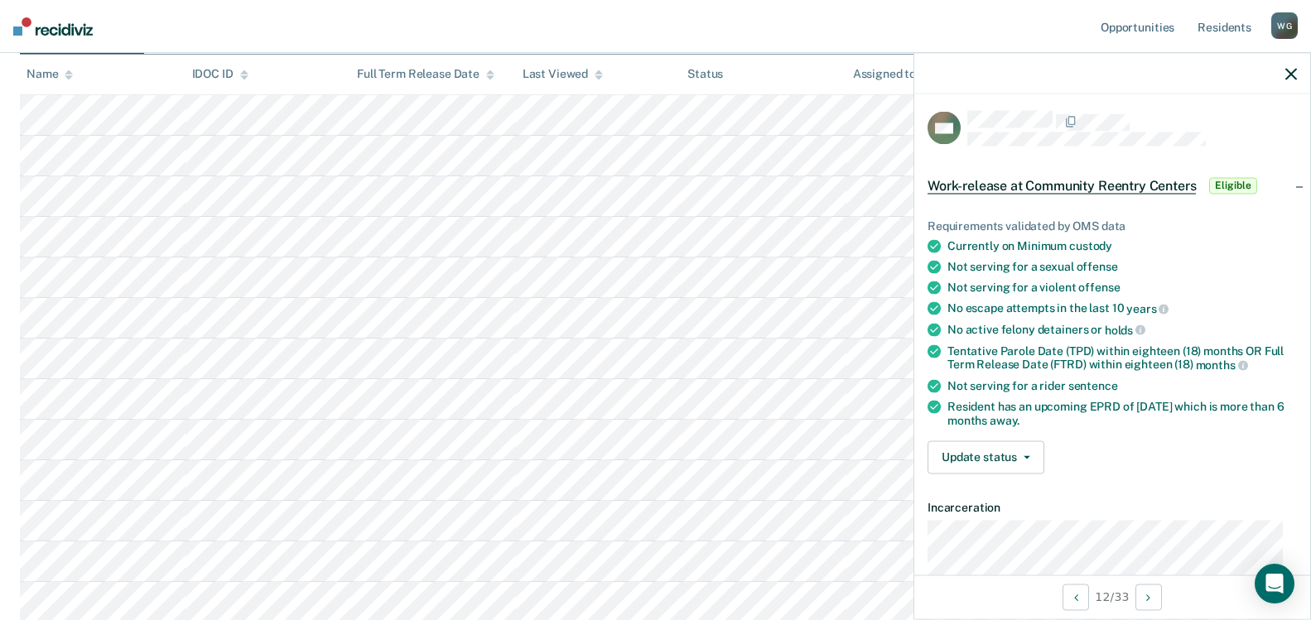
scroll to position [0, 0]
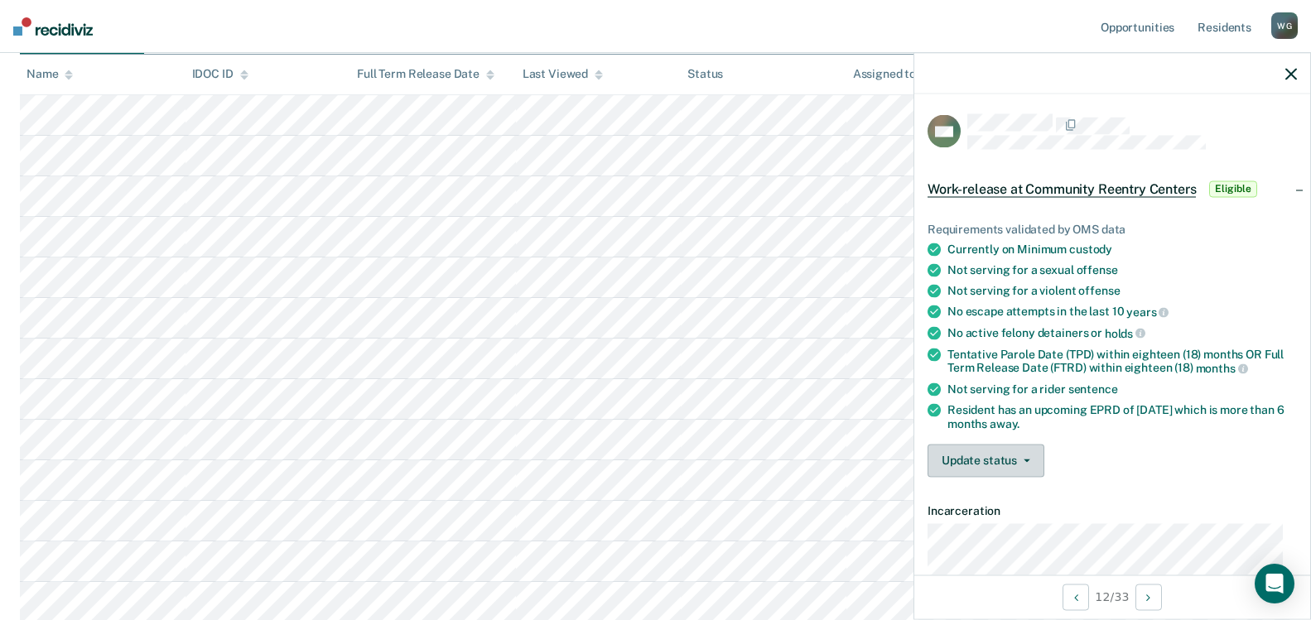
click at [1036, 460] on button "Update status" at bounding box center [985, 460] width 117 height 33
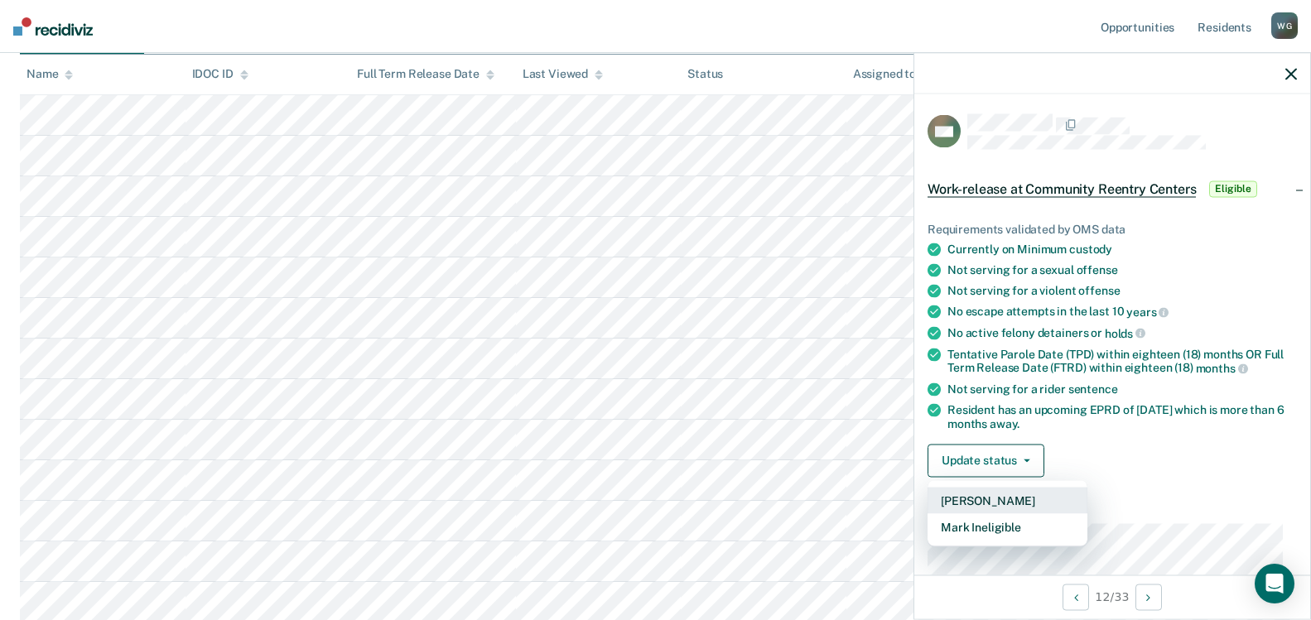
click at [1008, 500] on button "[PERSON_NAME]" at bounding box center [1007, 500] width 160 height 26
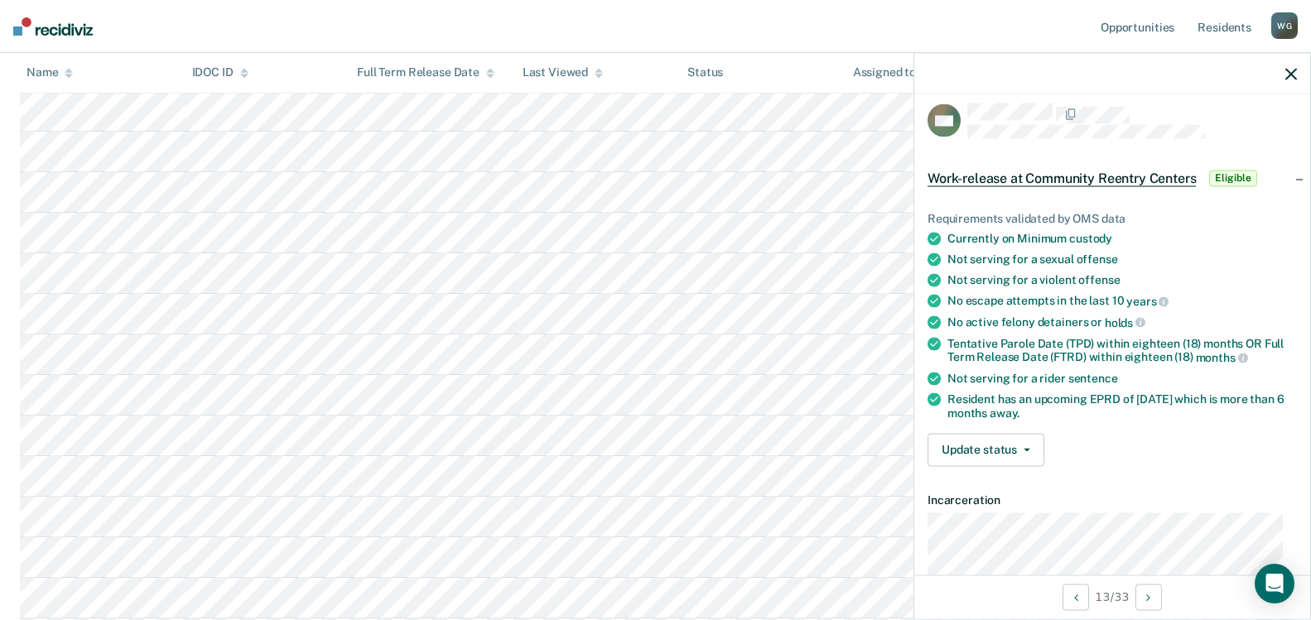
scroll to position [10, 0]
click at [1029, 446] on button "Update status" at bounding box center [985, 450] width 117 height 33
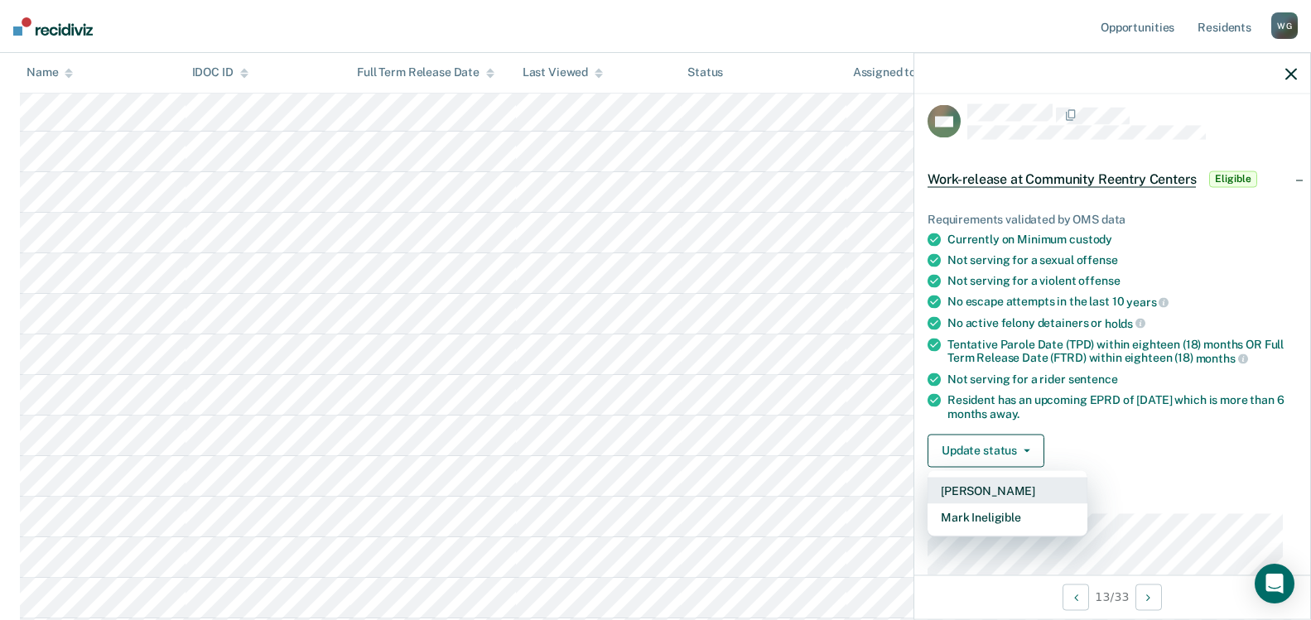
click at [981, 489] on button "[PERSON_NAME]" at bounding box center [1007, 490] width 160 height 26
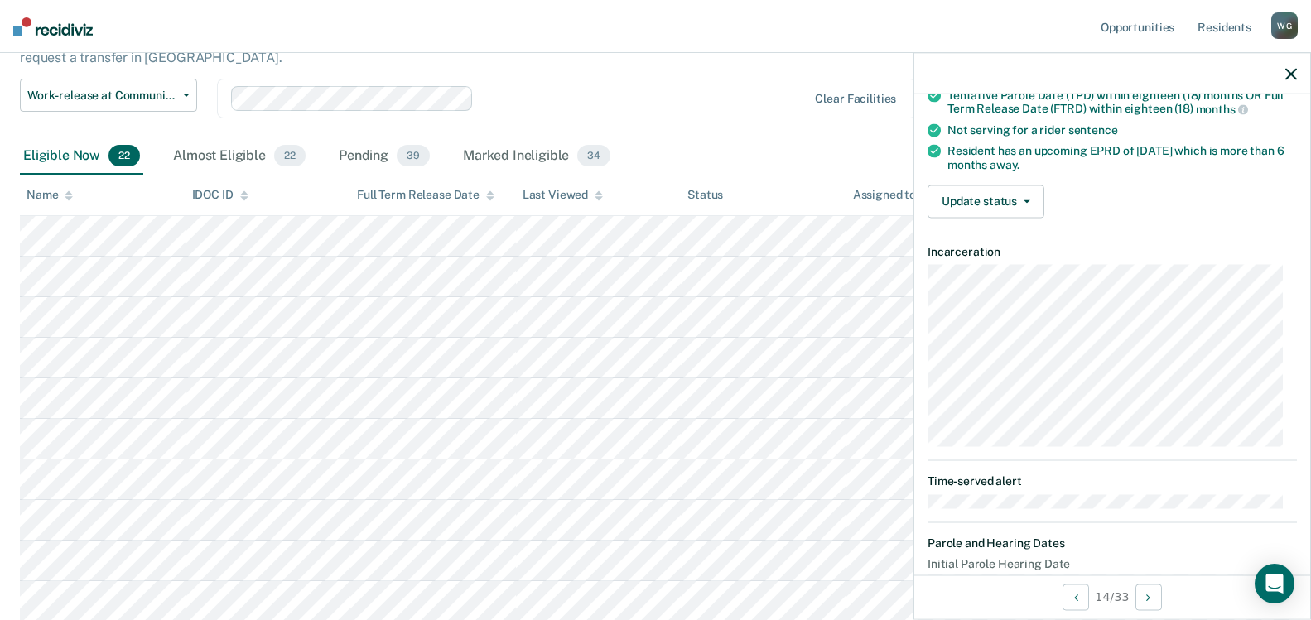
scroll to position [258, 0]
click at [1021, 197] on button "Update status" at bounding box center [985, 201] width 117 height 33
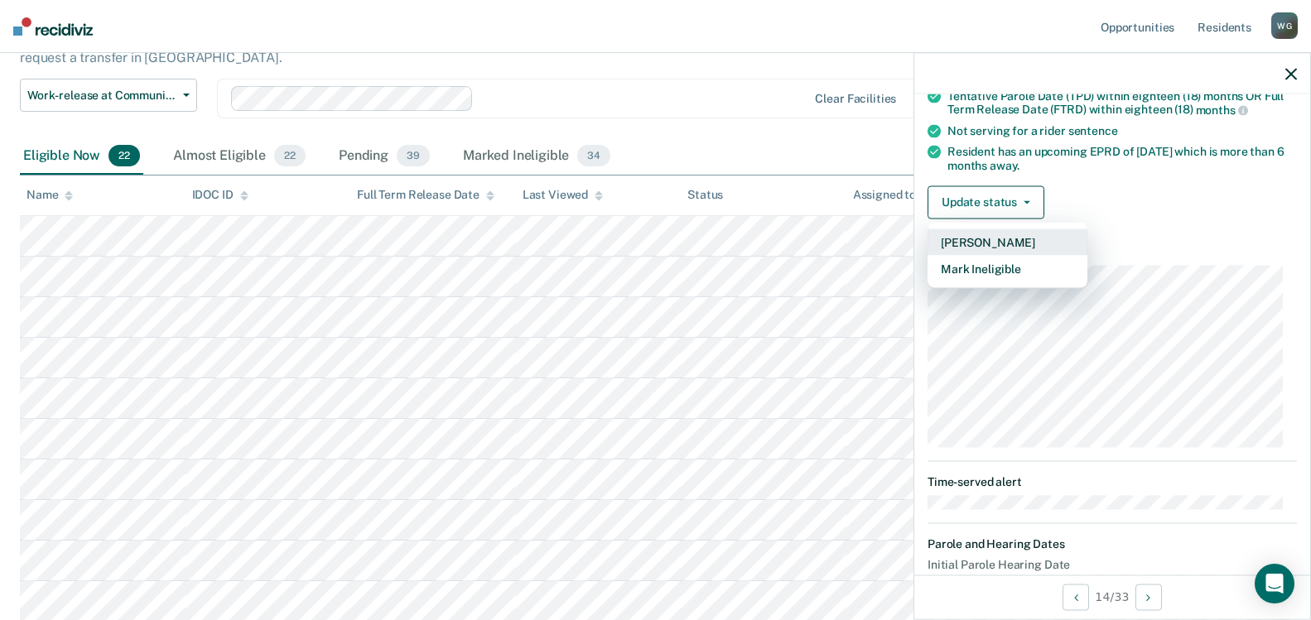
click at [988, 243] on button "[PERSON_NAME]" at bounding box center [1007, 242] width 160 height 26
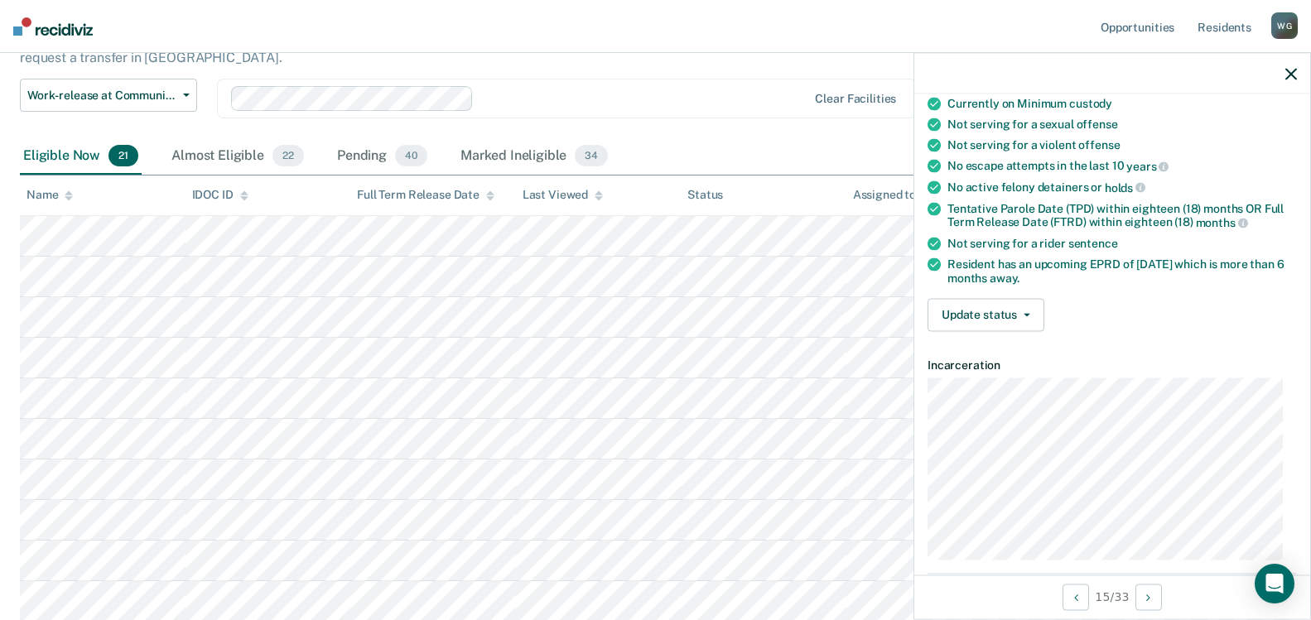
scroll to position [108, 0]
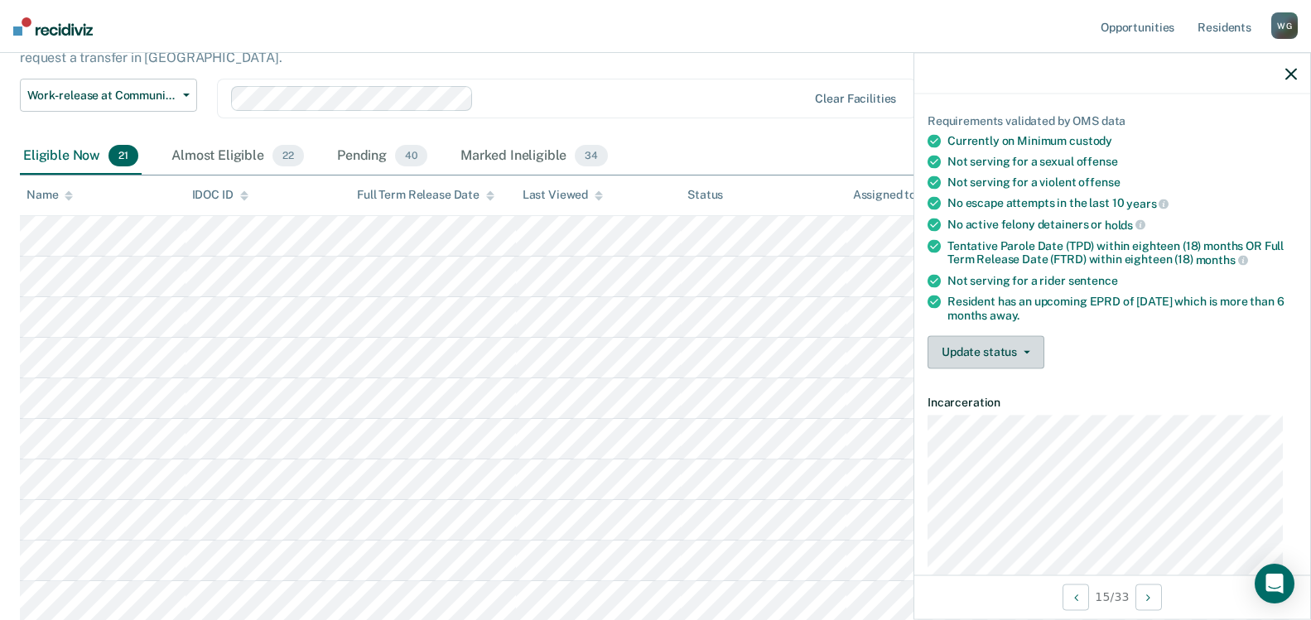
click at [1030, 349] on button "Update status" at bounding box center [985, 351] width 117 height 33
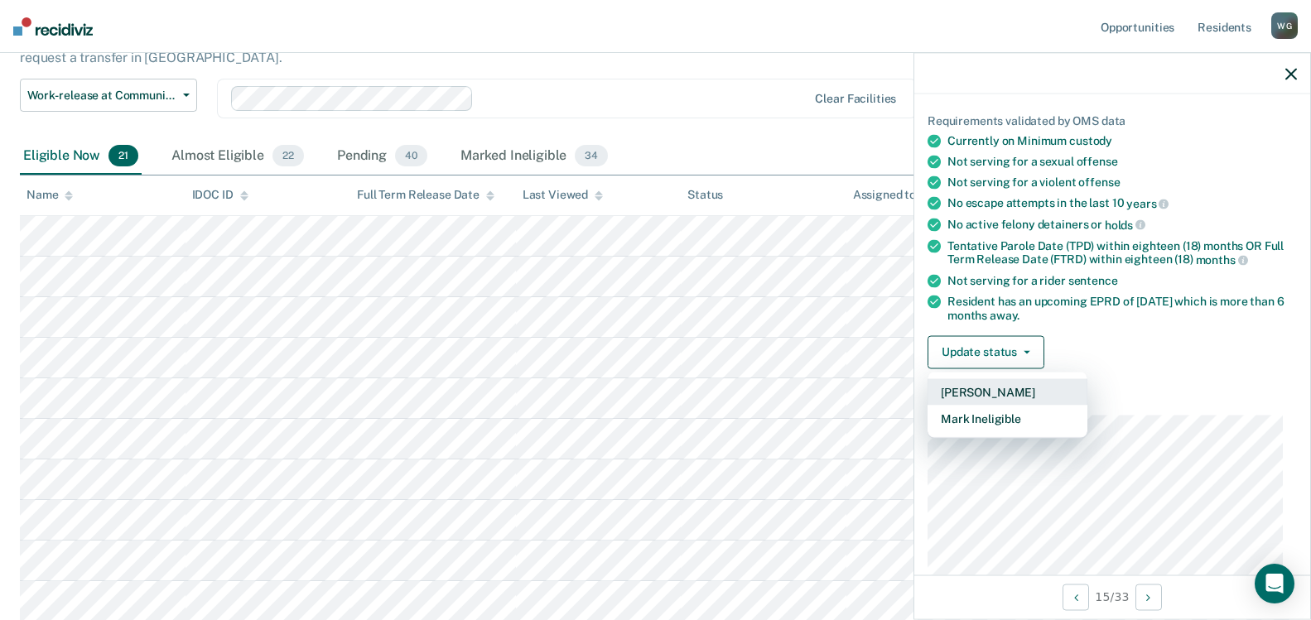
click at [997, 390] on button "[PERSON_NAME]" at bounding box center [1007, 391] width 160 height 26
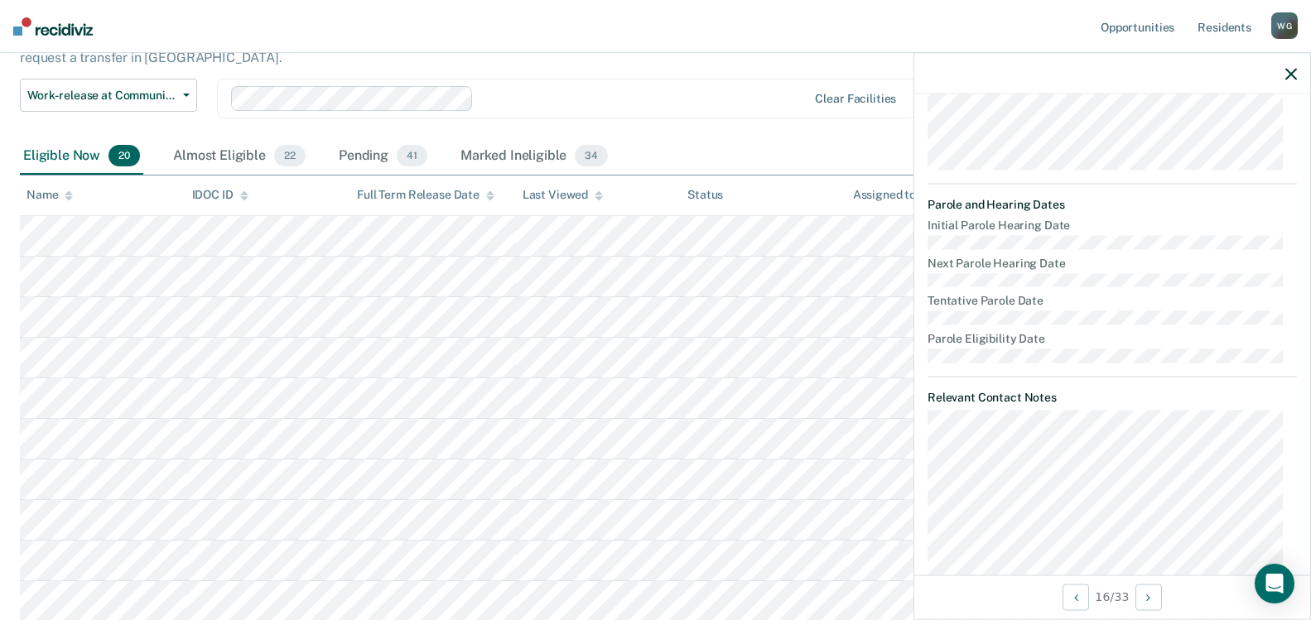
scroll to position [274, 0]
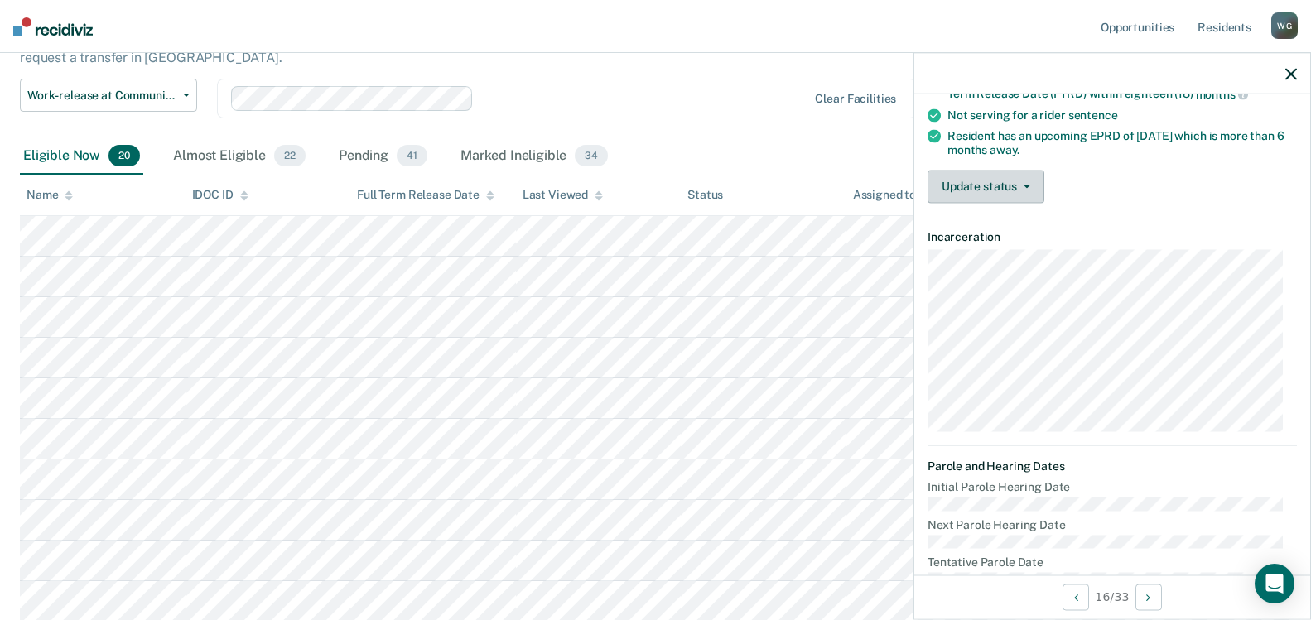
click at [997, 187] on button "Update status" at bounding box center [985, 186] width 117 height 33
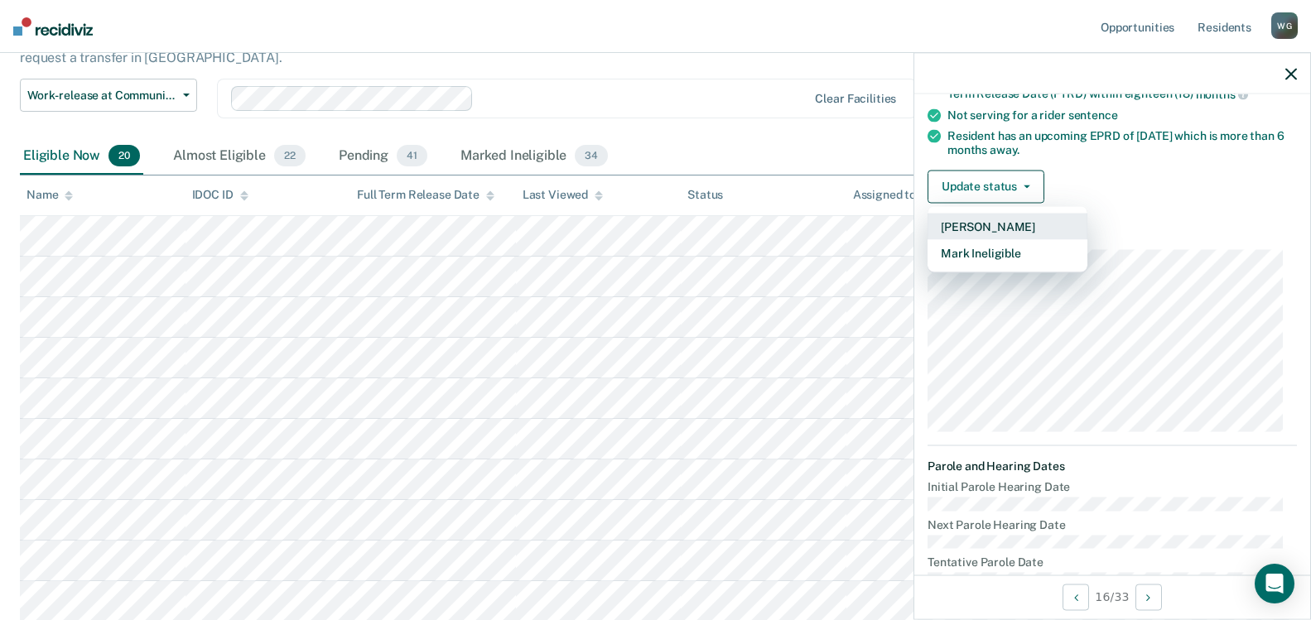
click at [984, 220] on button "[PERSON_NAME]" at bounding box center [1007, 226] width 160 height 26
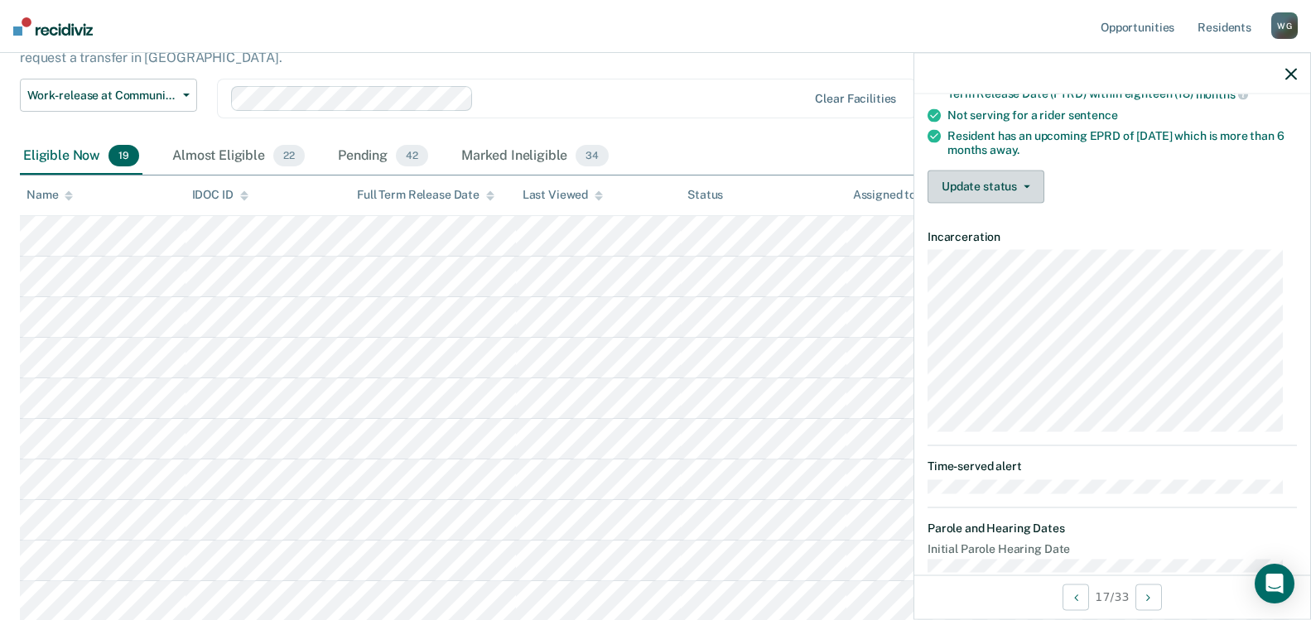
click at [1028, 180] on button "Update status" at bounding box center [985, 186] width 117 height 33
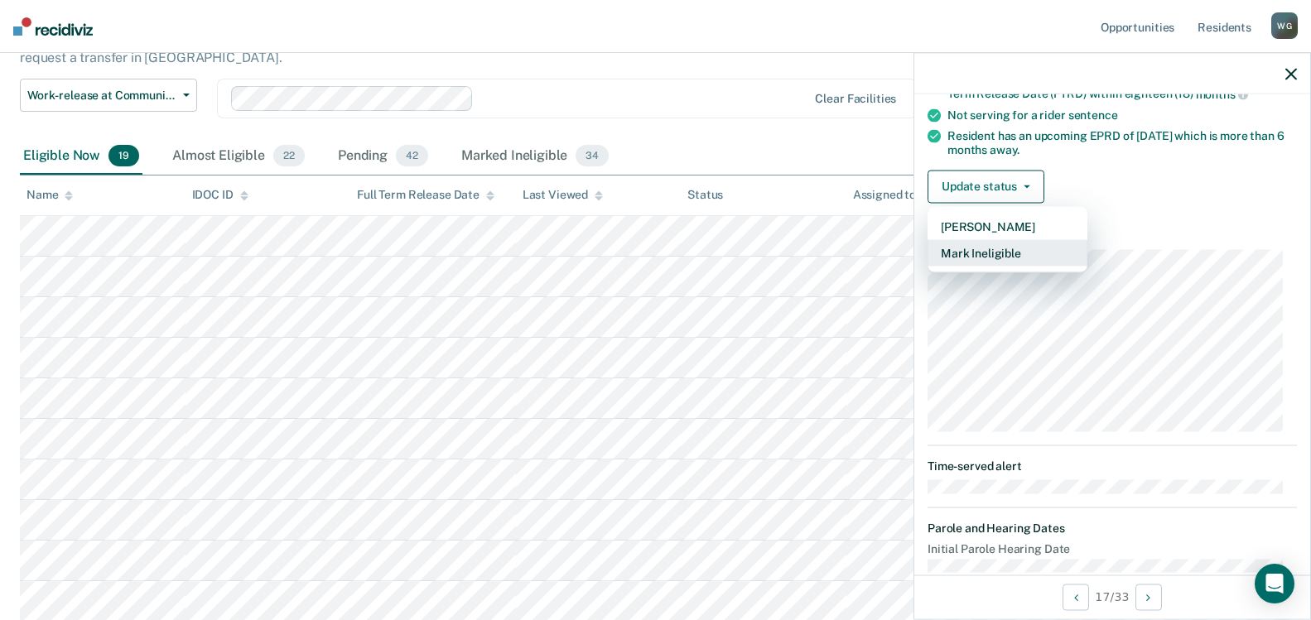
click at [972, 256] on button "Mark Ineligible" at bounding box center [1007, 252] width 160 height 26
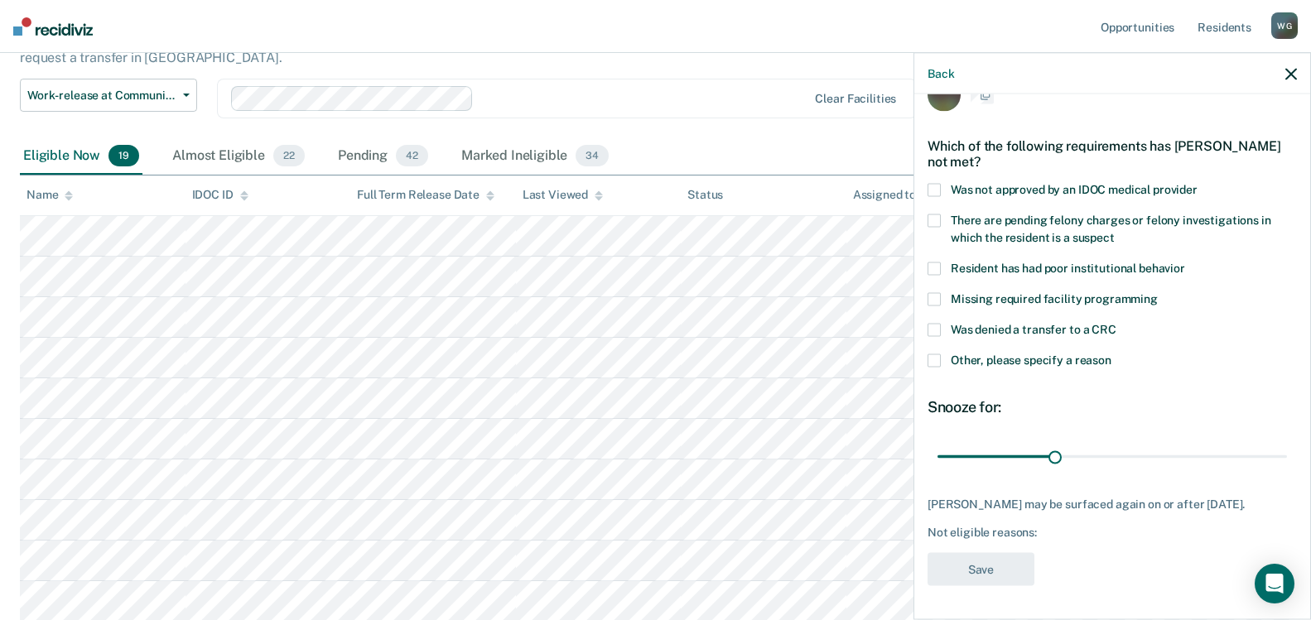
scroll to position [50, 0]
click at [931, 323] on span at bounding box center [933, 329] width 13 height 13
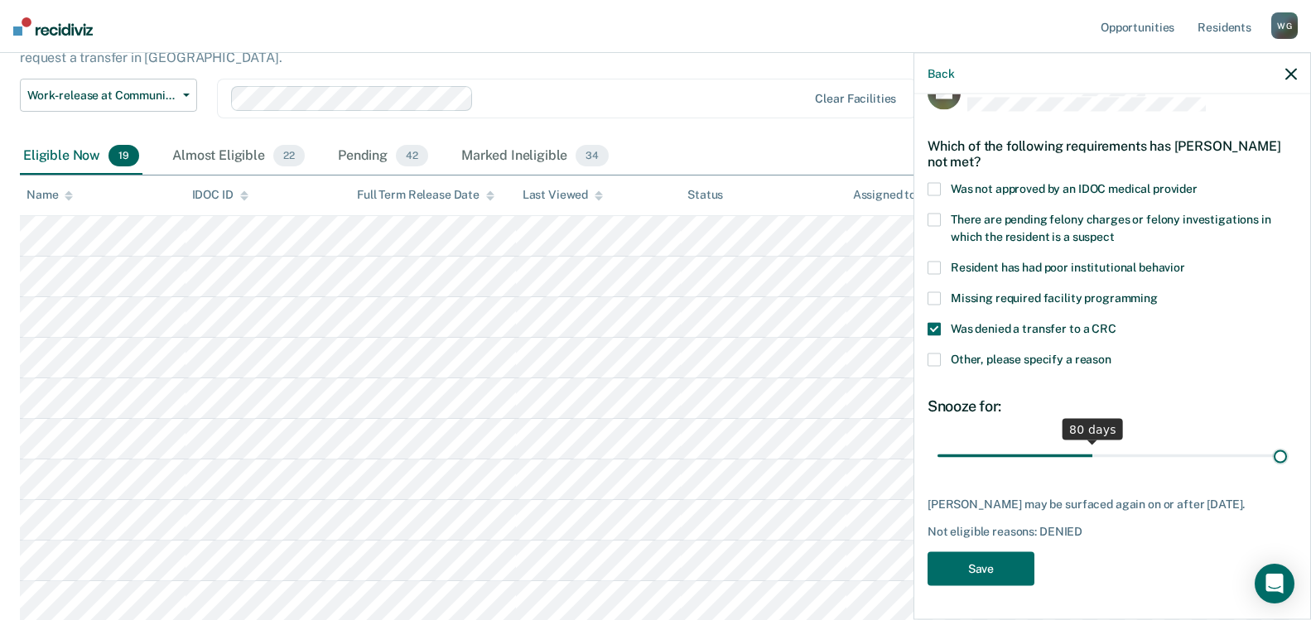
scroll to position [36, 0]
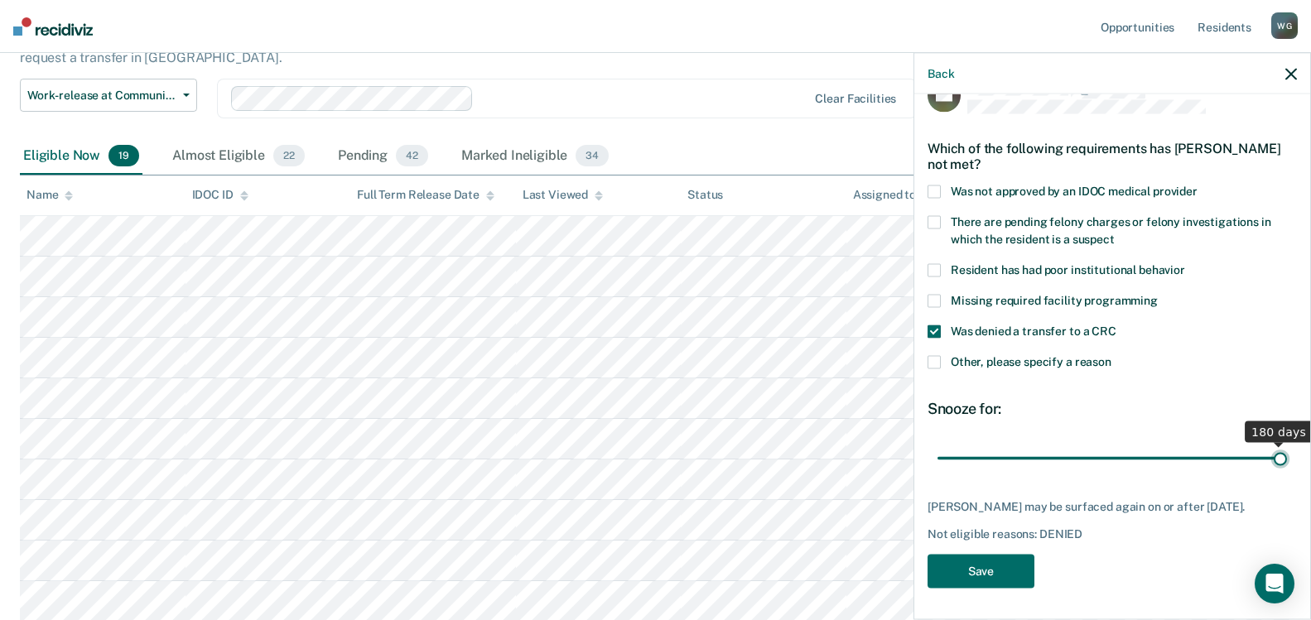
drag, startPoint x: 1045, startPoint y: 444, endPoint x: 1371, endPoint y: 423, distance: 326.9
type input "180"
click at [1287, 444] on input "range" at bounding box center [1111, 458] width 349 height 29
click at [1006, 563] on button "Save" at bounding box center [980, 572] width 107 height 34
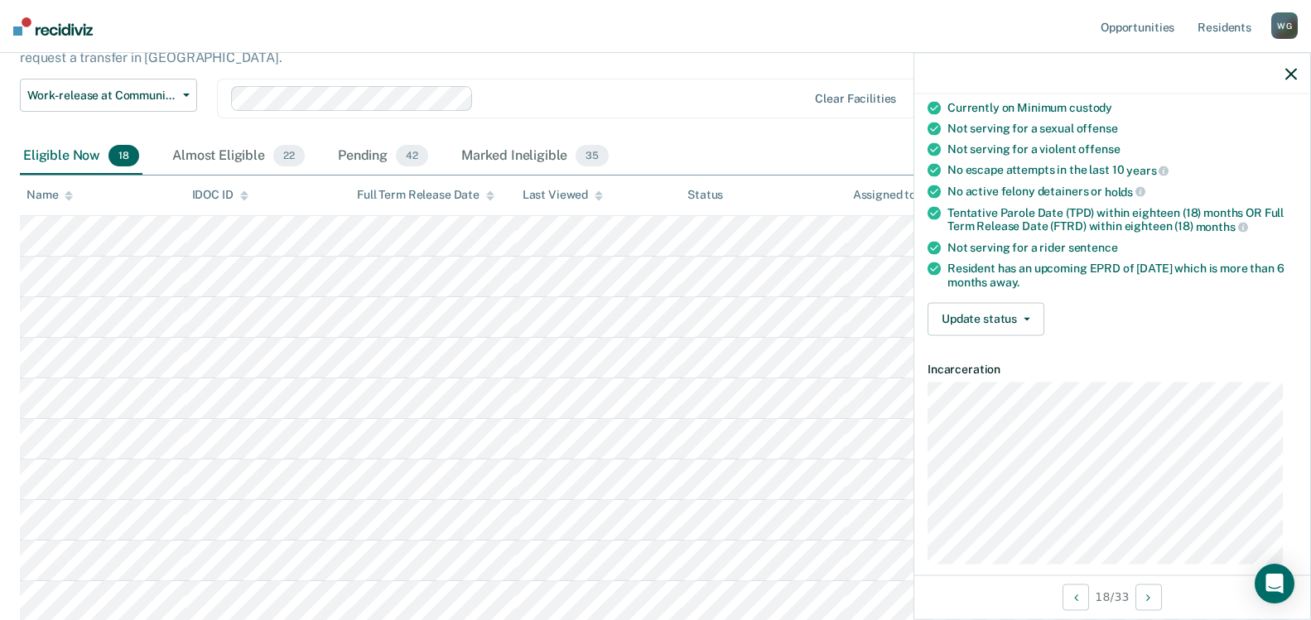
scroll to position [118, 0]
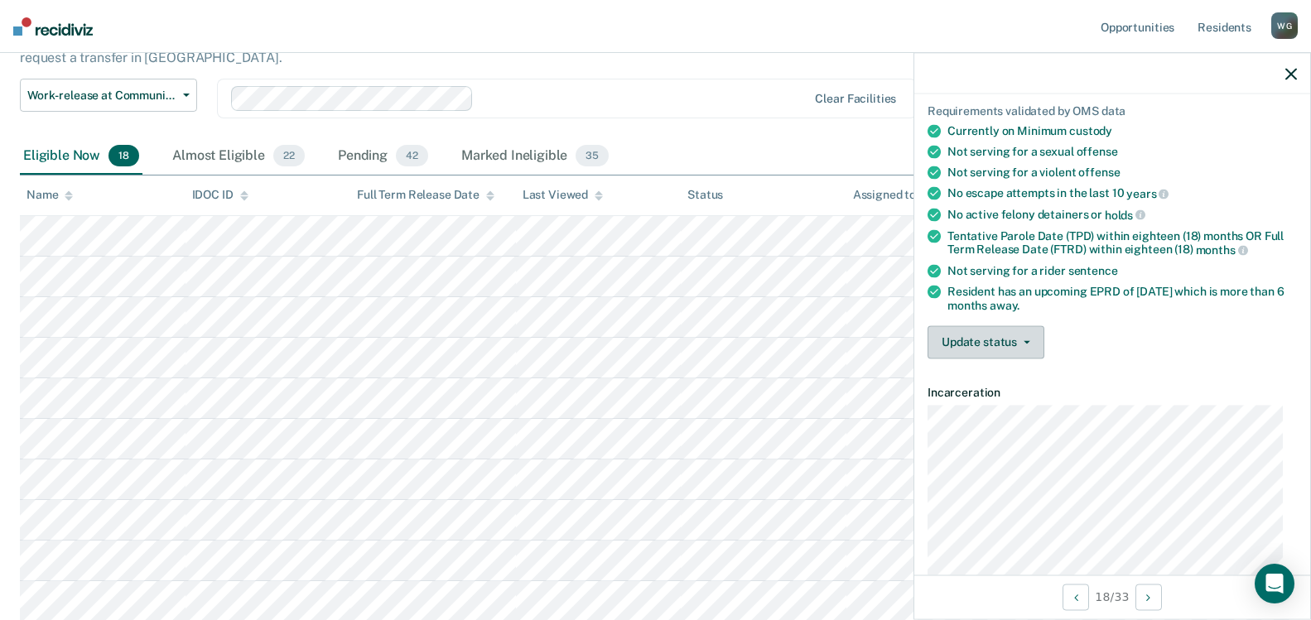
click at [1019, 341] on span "button" at bounding box center [1023, 341] width 13 height 3
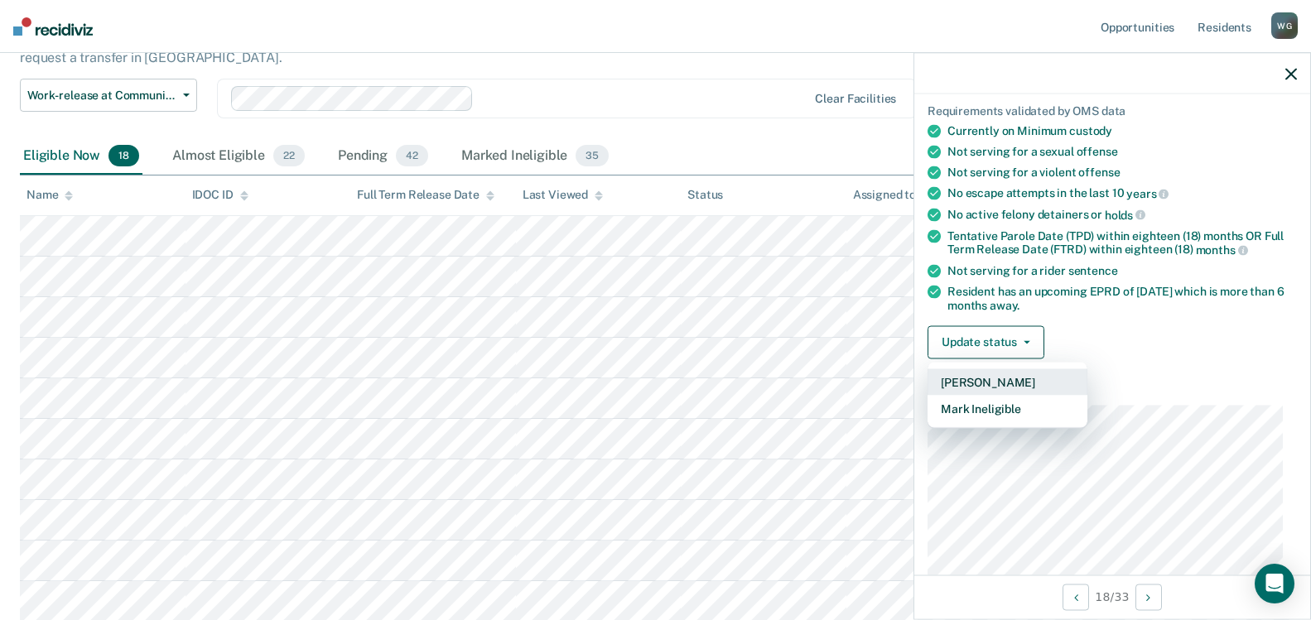
click at [1000, 380] on button "[PERSON_NAME]" at bounding box center [1007, 382] width 160 height 26
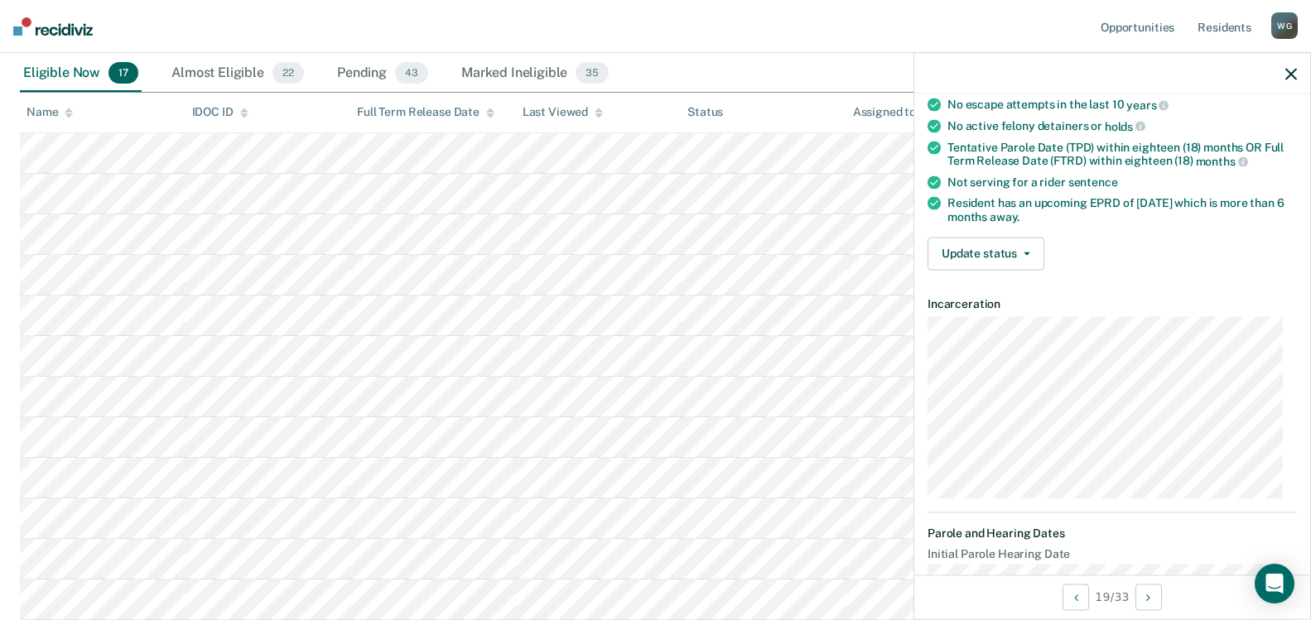
scroll to position [202, 0]
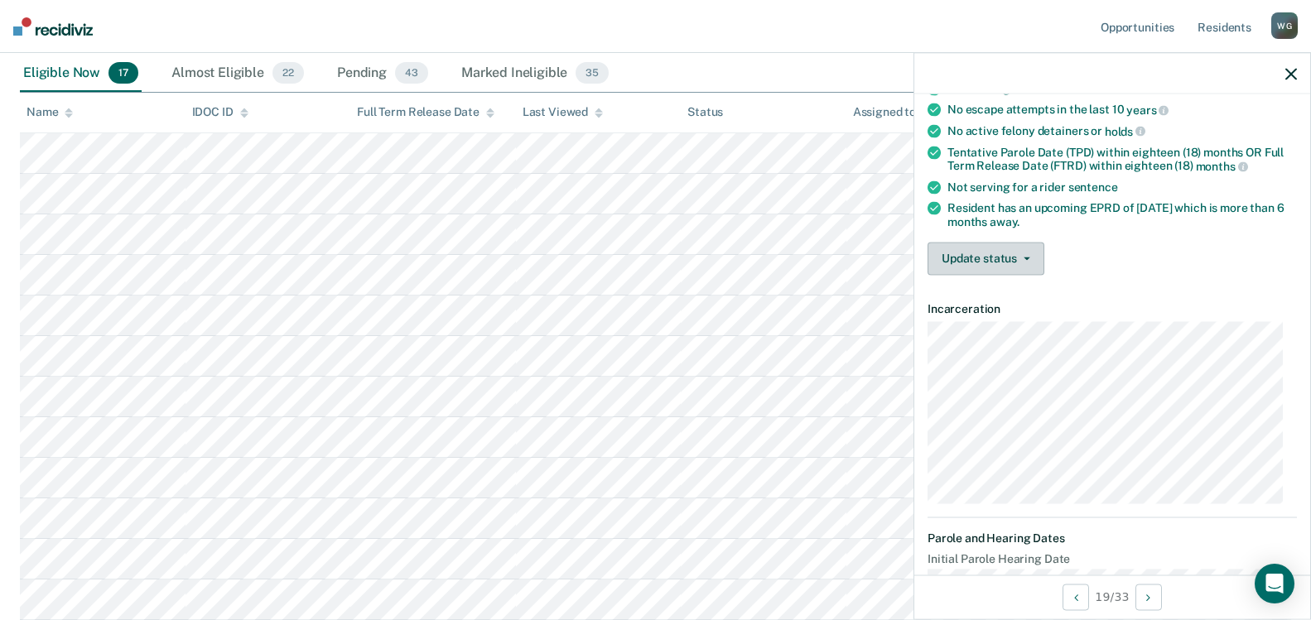
click at [1017, 258] on button "Update status" at bounding box center [985, 258] width 117 height 33
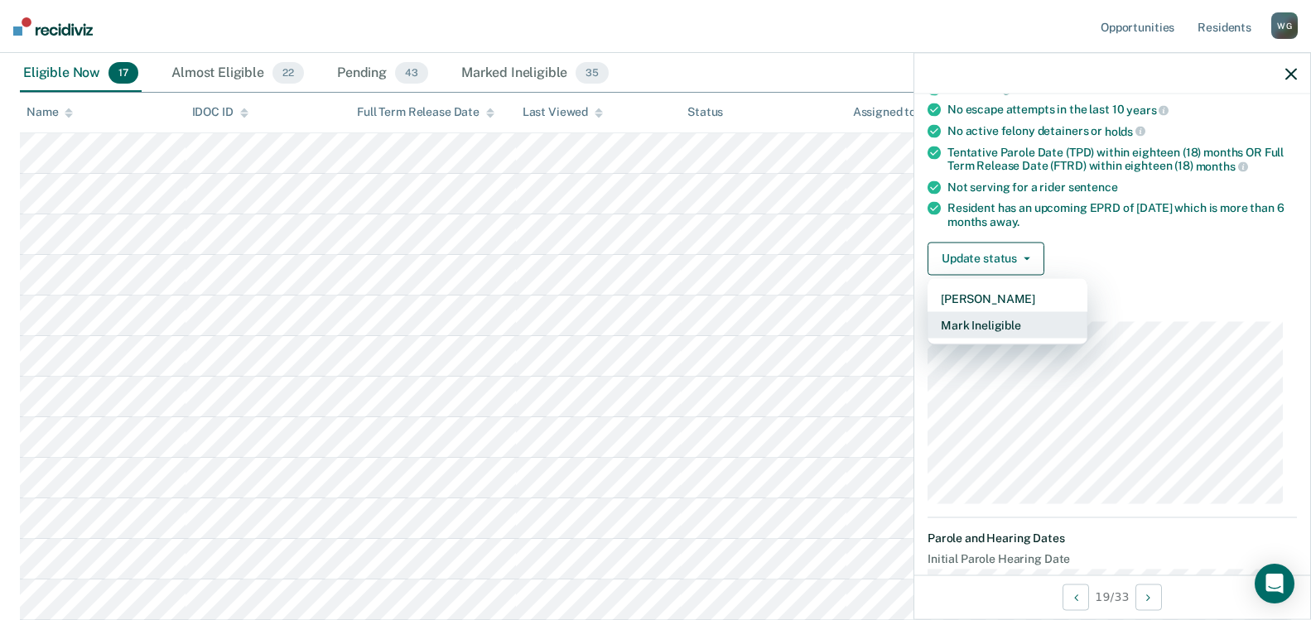
click at [984, 320] on button "Mark Ineligible" at bounding box center [1007, 324] width 160 height 26
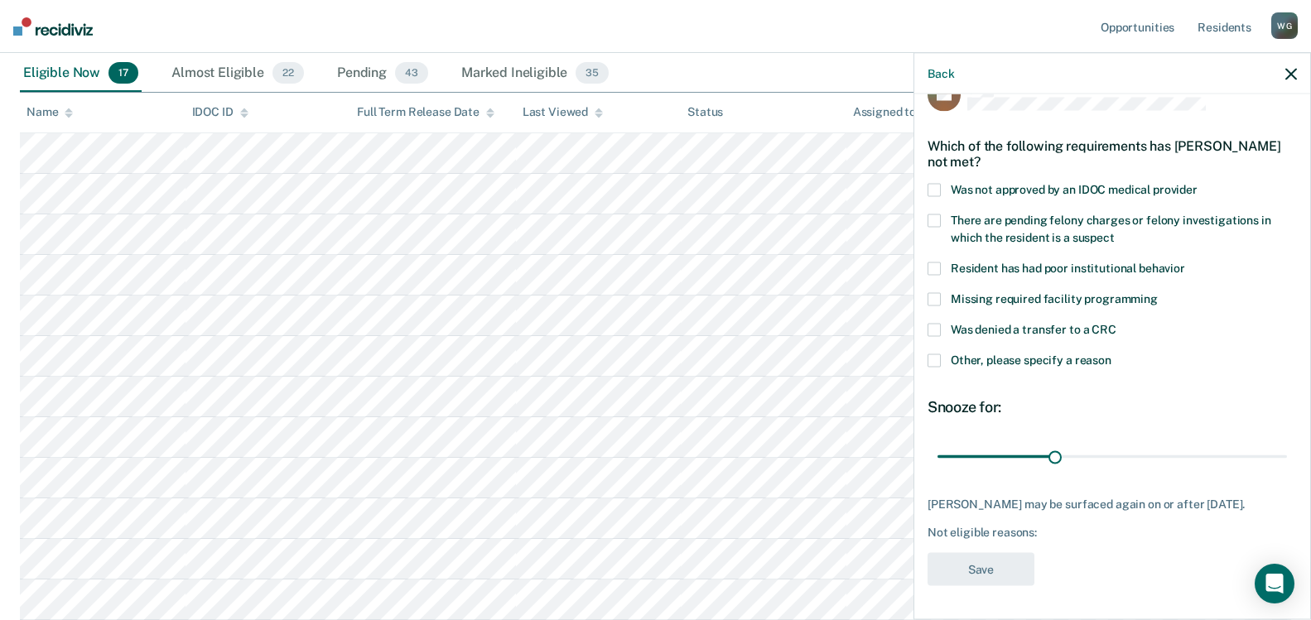
scroll to position [36, 0]
click at [937, 332] on span at bounding box center [933, 331] width 13 height 13
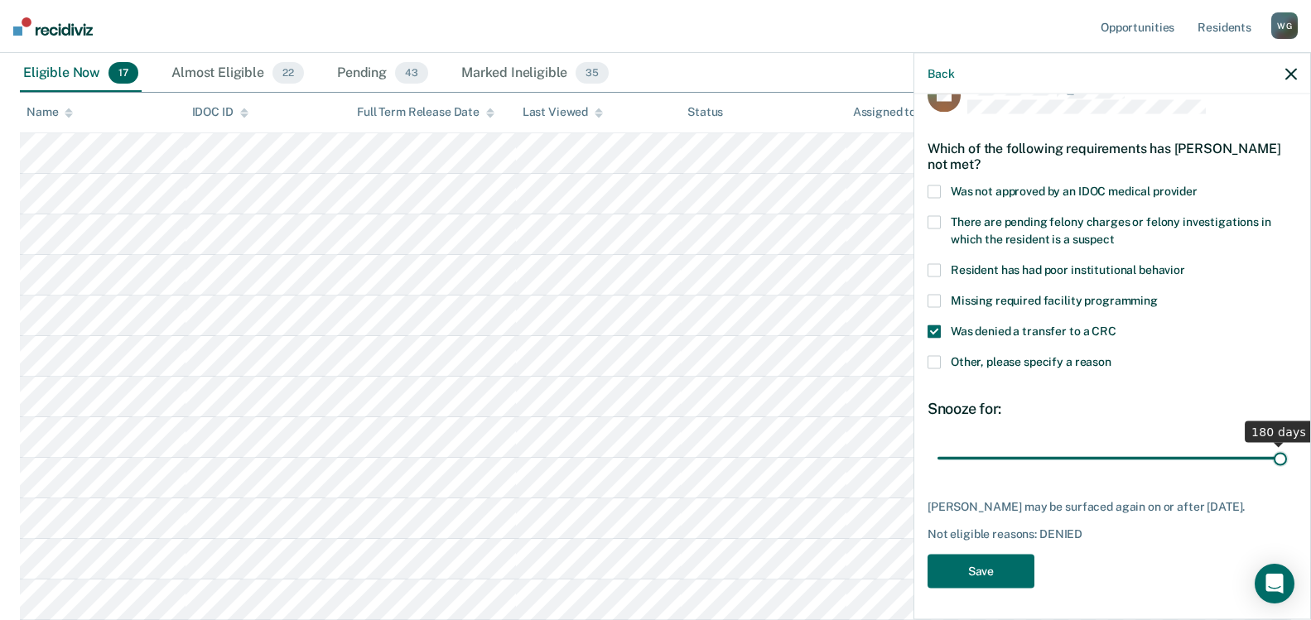
drag, startPoint x: 1050, startPoint y: 459, endPoint x: 1286, endPoint y: 446, distance: 236.3
type input "180"
click at [1286, 446] on input "range" at bounding box center [1111, 458] width 349 height 29
click at [978, 563] on button "Save" at bounding box center [980, 572] width 107 height 34
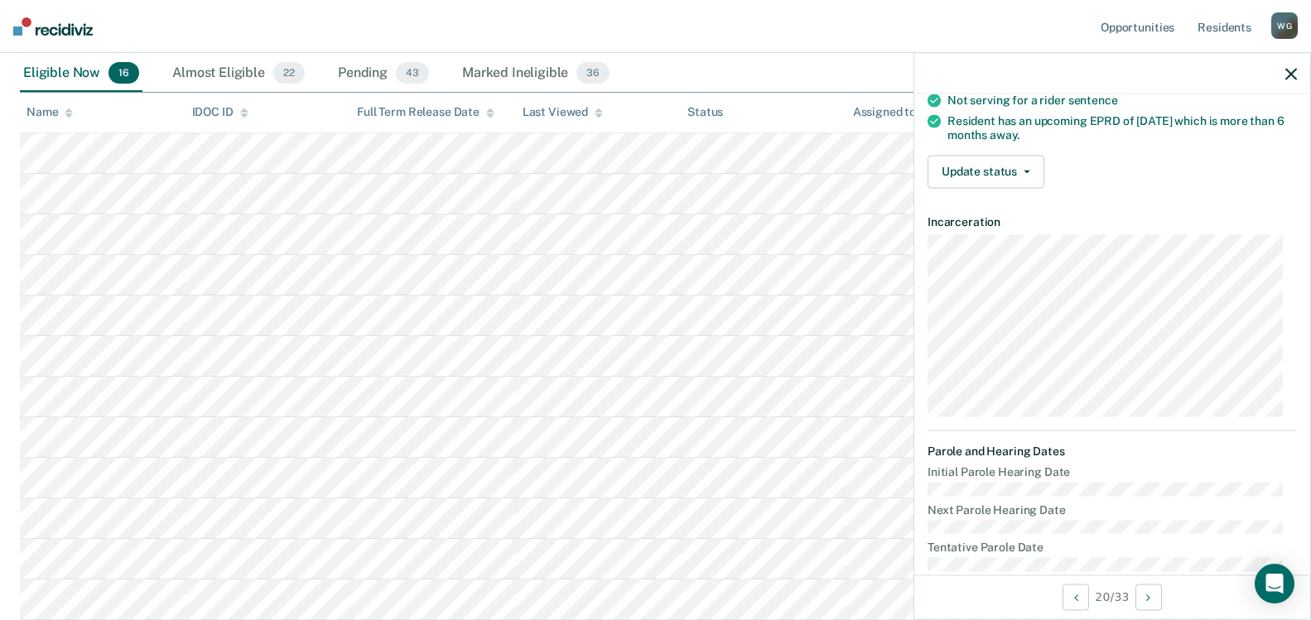
scroll to position [284, 0]
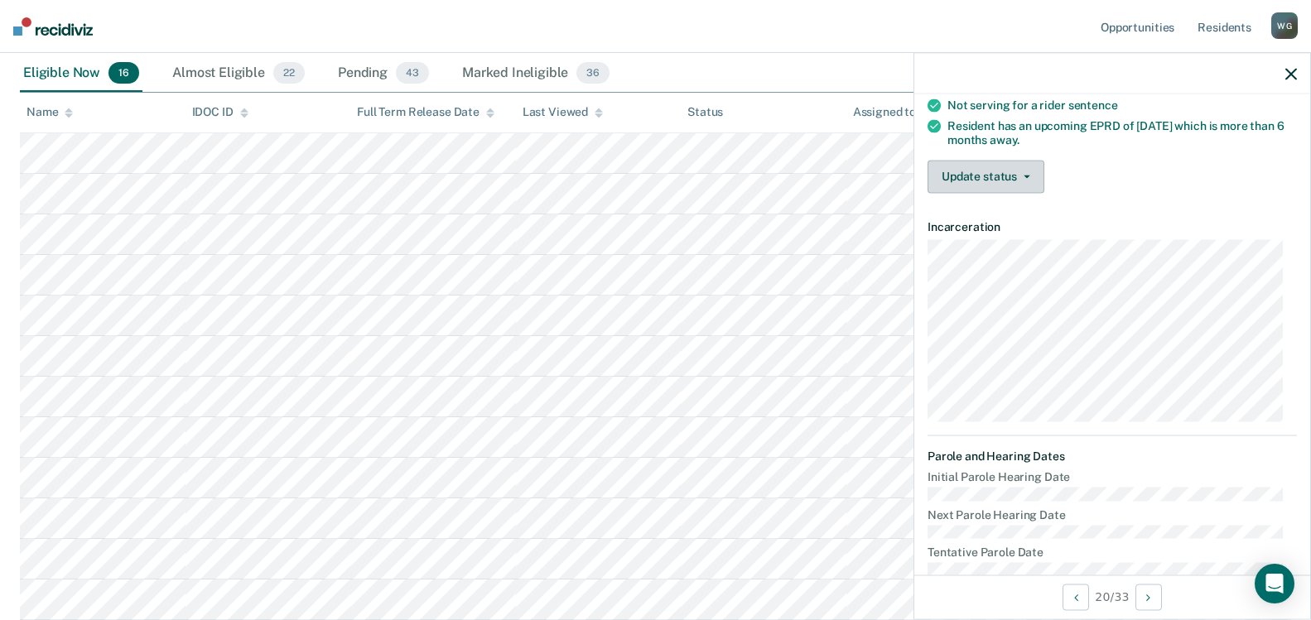
click at [1000, 170] on button "Update status" at bounding box center [985, 176] width 117 height 33
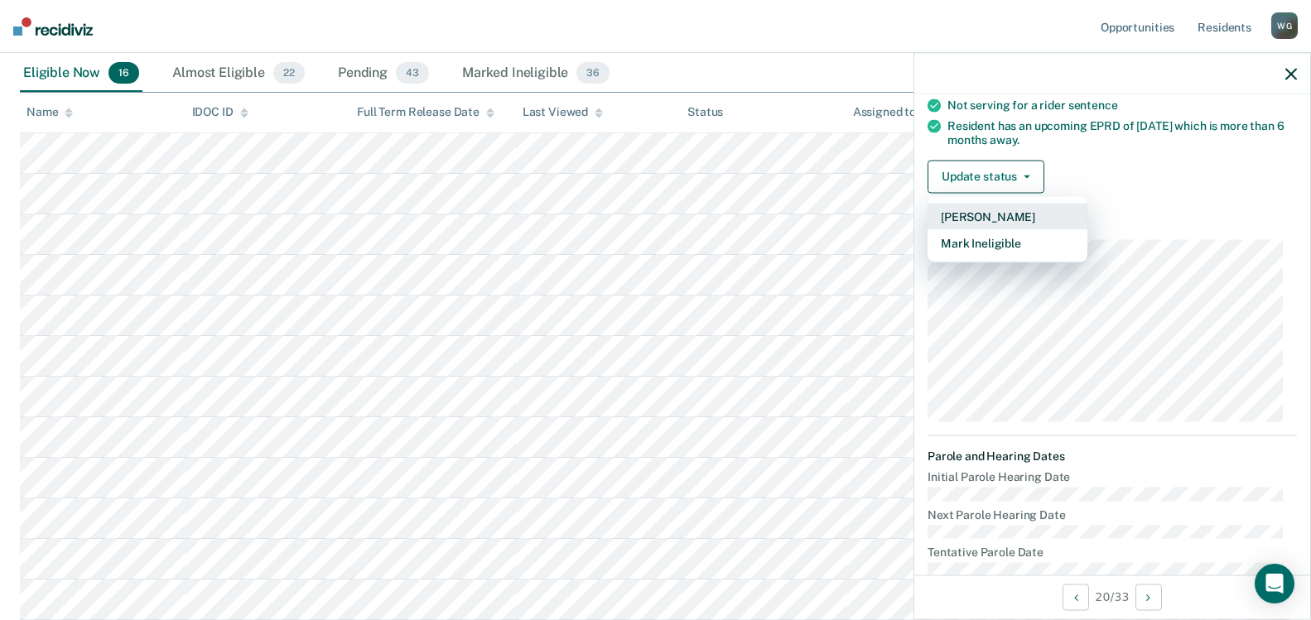
click at [980, 216] on button "[PERSON_NAME]" at bounding box center [1007, 216] width 160 height 26
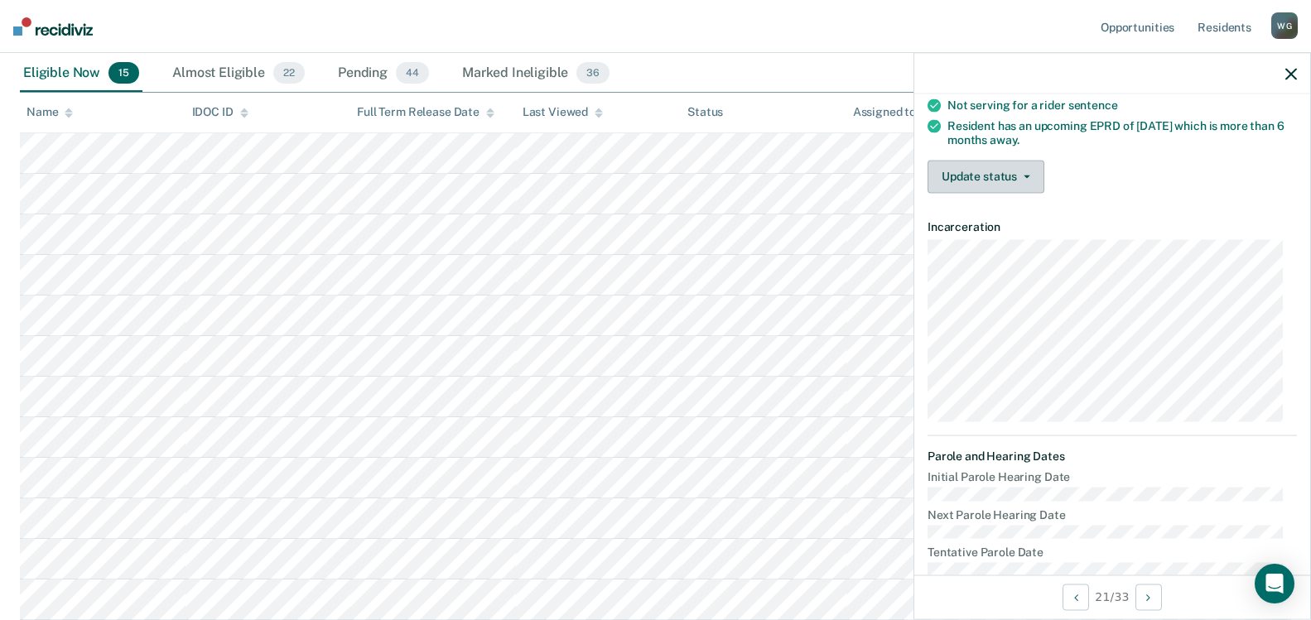
click at [1026, 167] on button "Update status" at bounding box center [985, 176] width 117 height 33
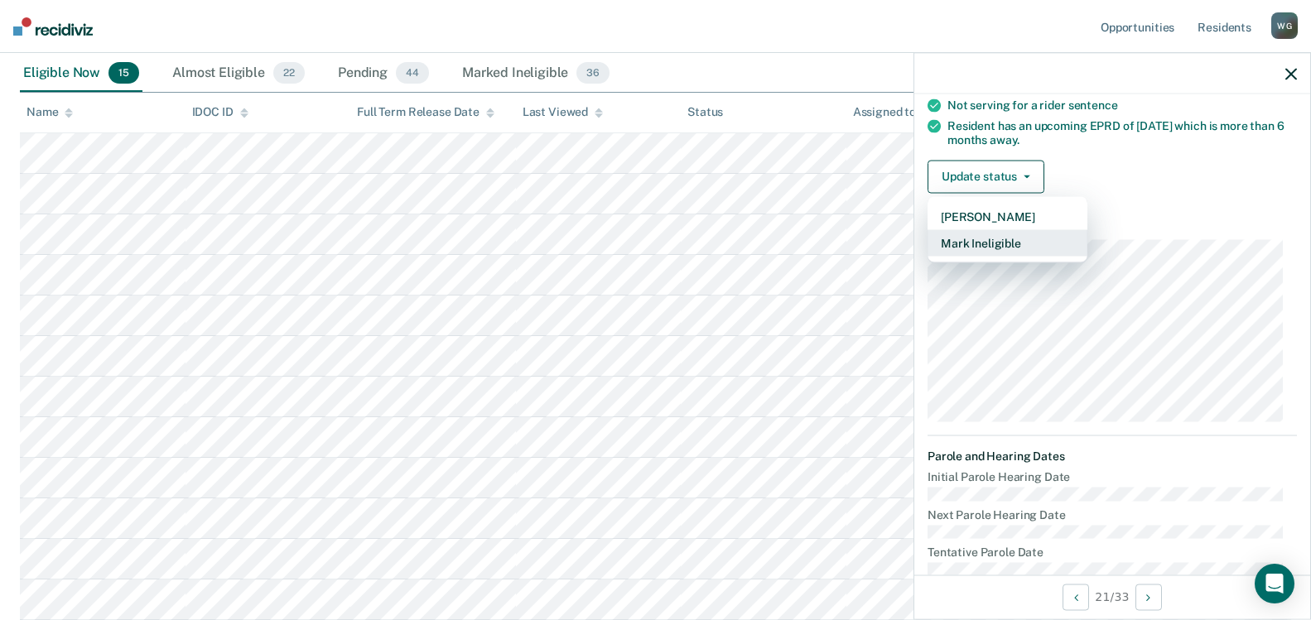
click at [985, 245] on button "Mark Ineligible" at bounding box center [1007, 242] width 160 height 26
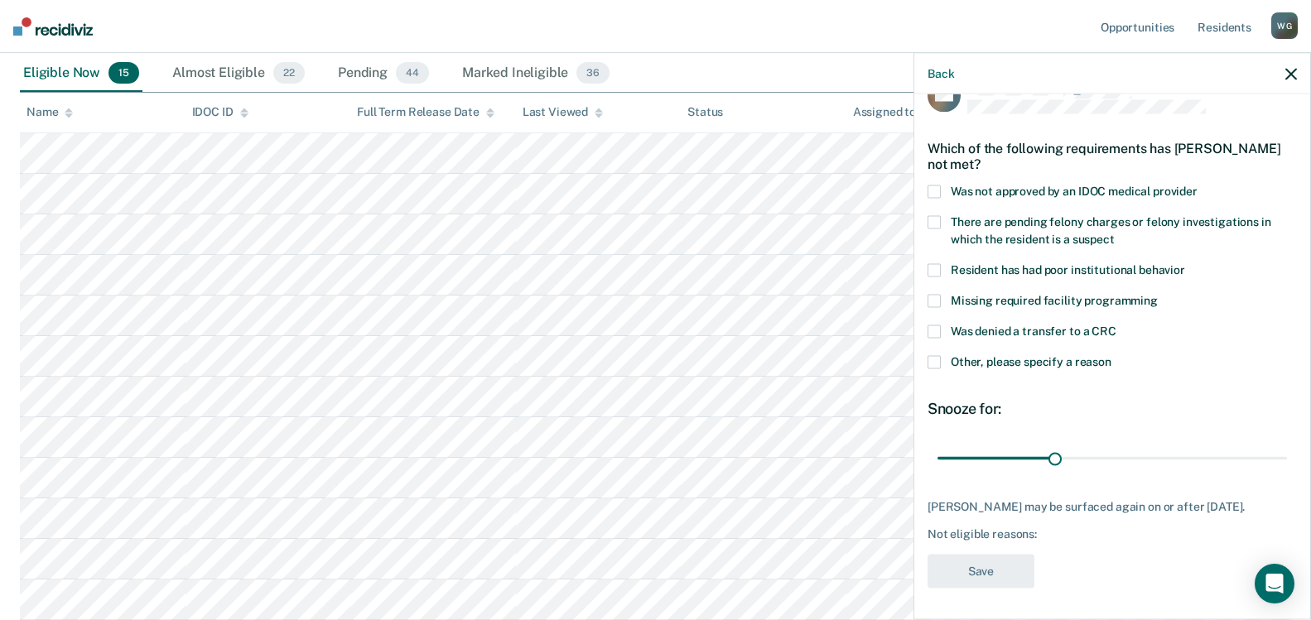
click at [936, 185] on span at bounding box center [933, 191] width 13 height 13
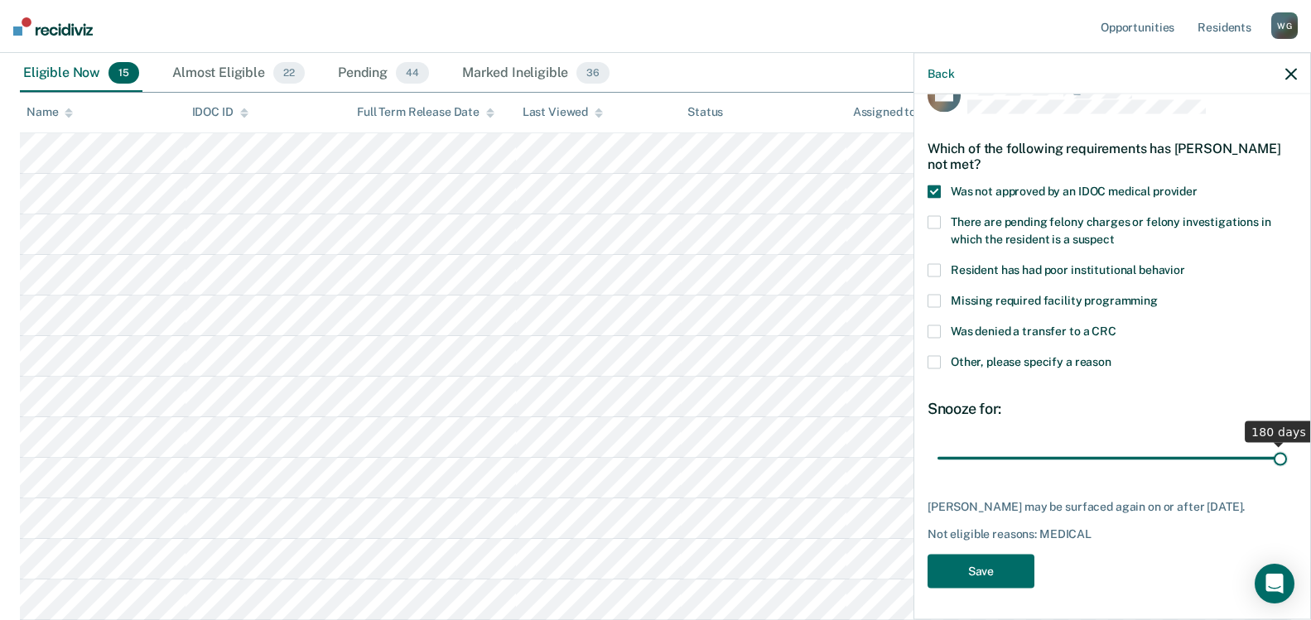
drag, startPoint x: 1053, startPoint y: 456, endPoint x: 1327, endPoint y: 463, distance: 274.2
type input "180"
click at [1287, 463] on input "range" at bounding box center [1111, 458] width 349 height 29
click at [961, 572] on button "Save" at bounding box center [980, 572] width 107 height 34
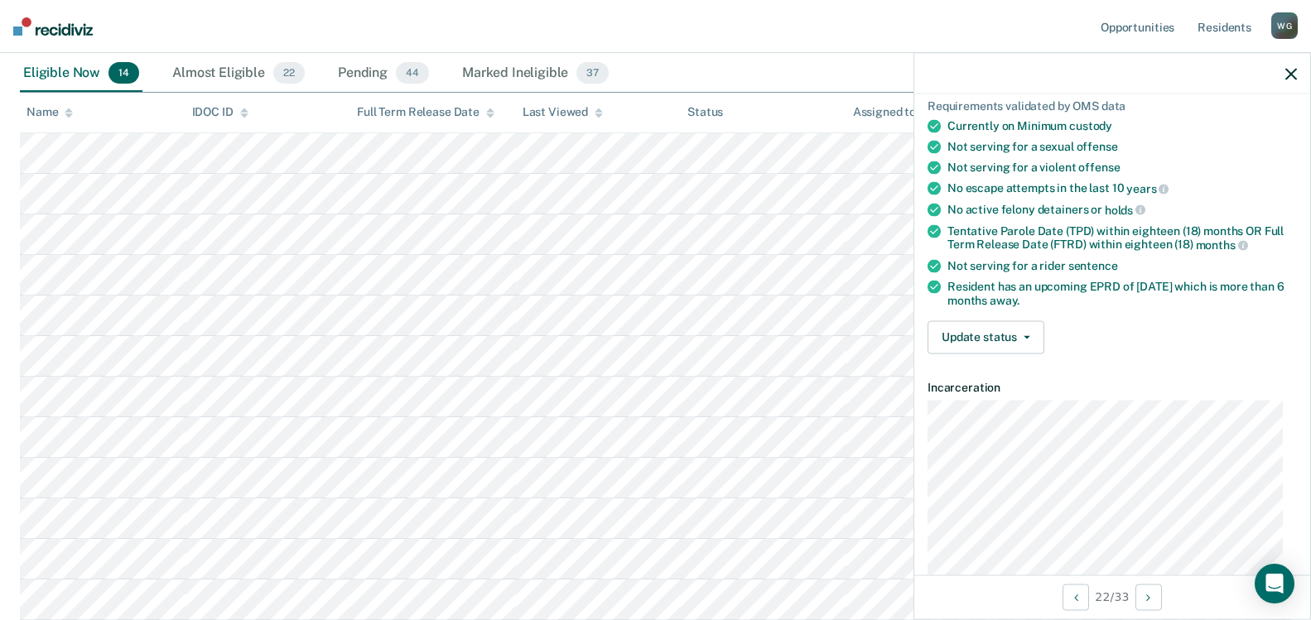
scroll to position [119, 0]
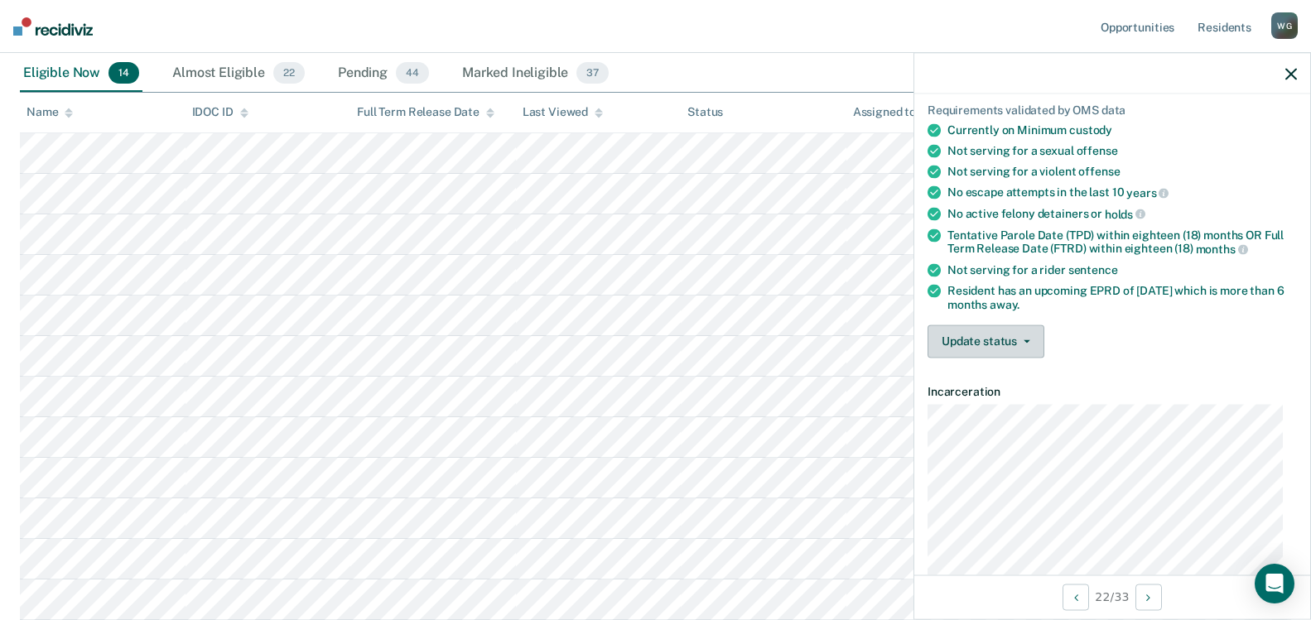
click at [1024, 336] on button "Update status" at bounding box center [985, 341] width 117 height 33
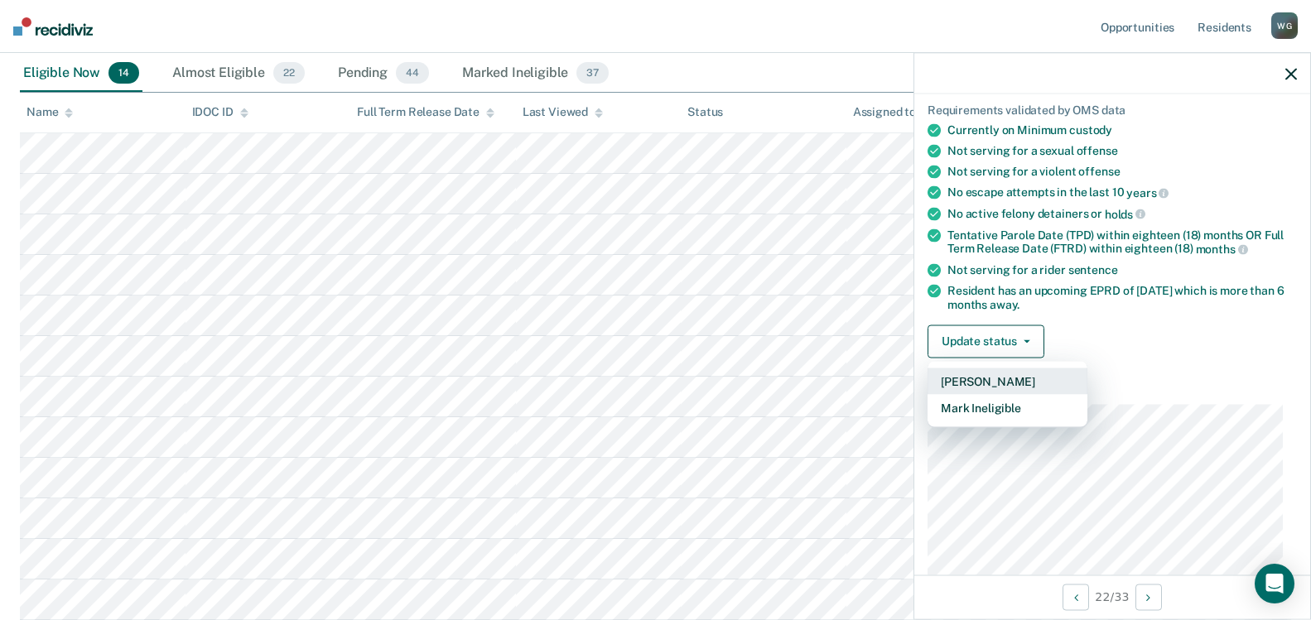
click at [995, 383] on button "[PERSON_NAME]" at bounding box center [1007, 381] width 160 height 26
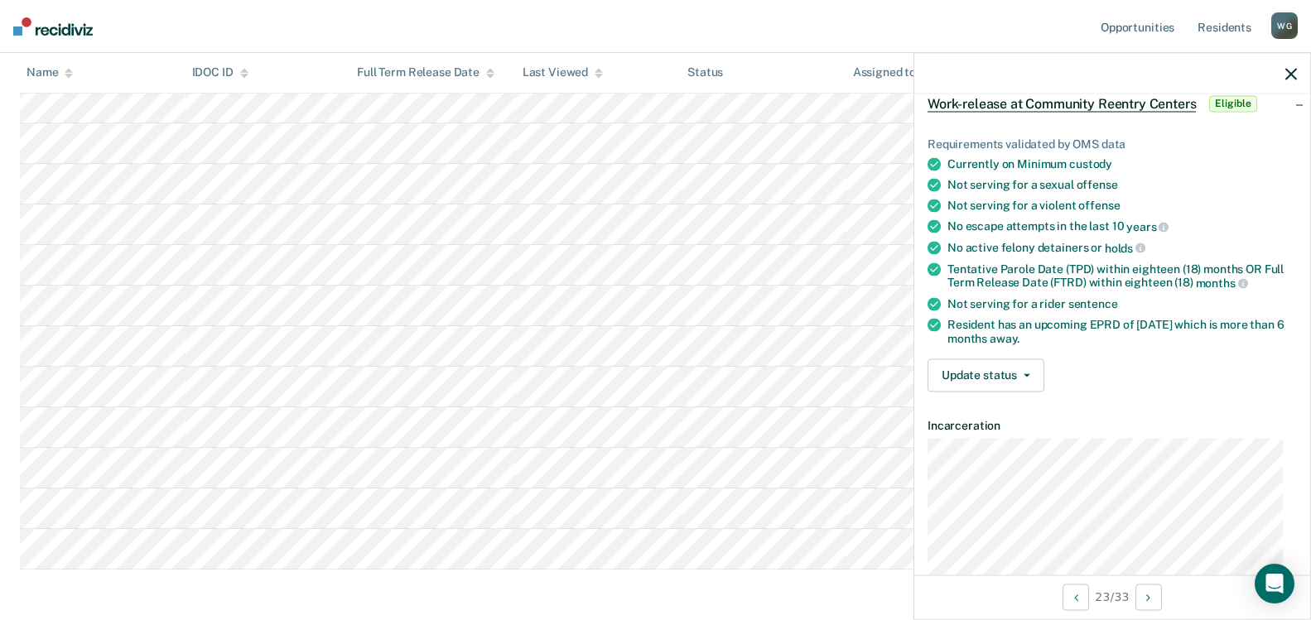
scroll to position [78, 0]
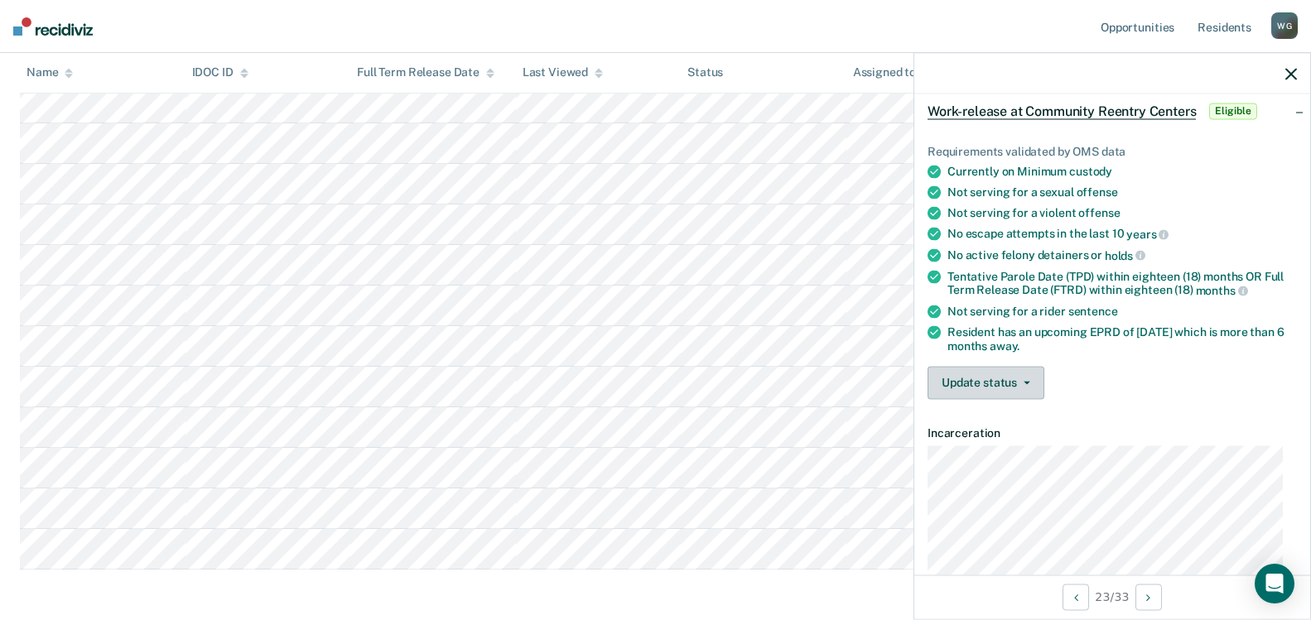
click at [1008, 383] on button "Update status" at bounding box center [985, 382] width 117 height 33
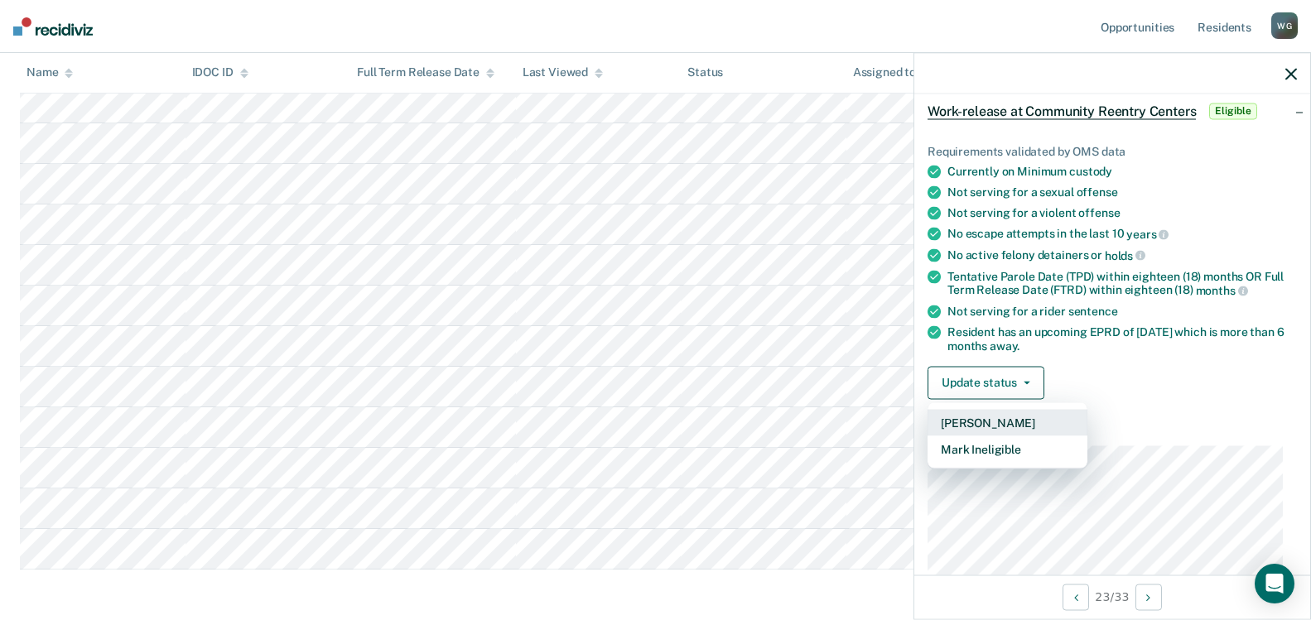
click at [1000, 422] on button "[PERSON_NAME]" at bounding box center [1007, 422] width 160 height 26
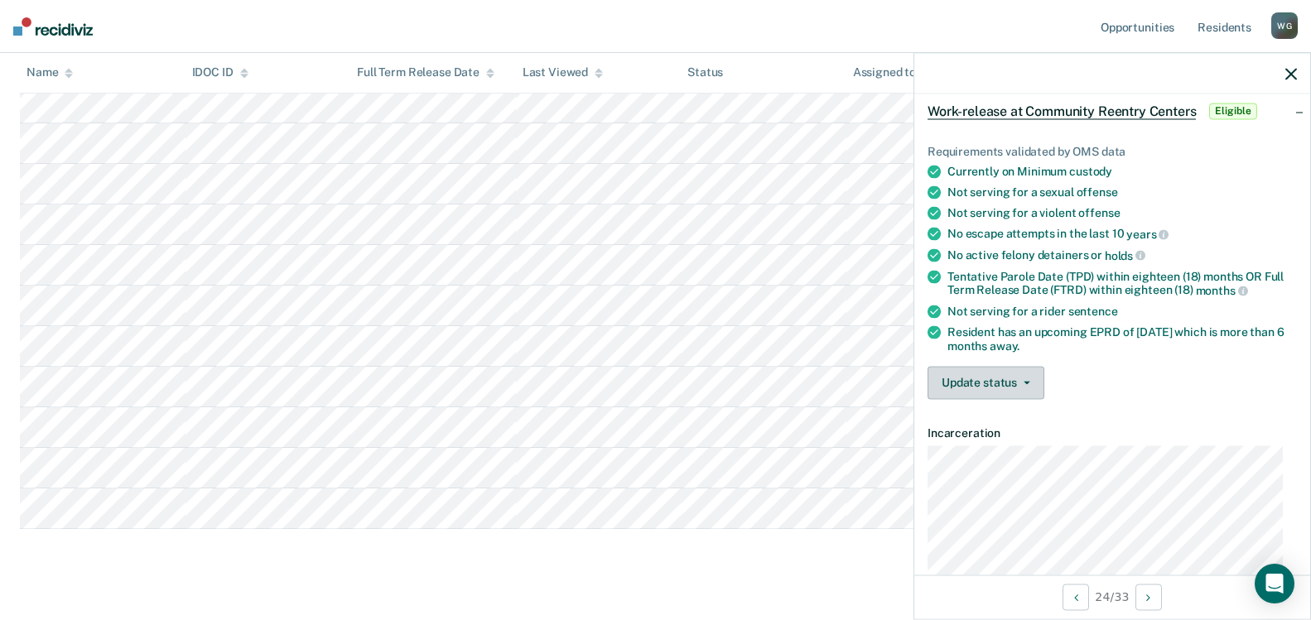
click at [1012, 385] on button "Update status" at bounding box center [985, 382] width 117 height 33
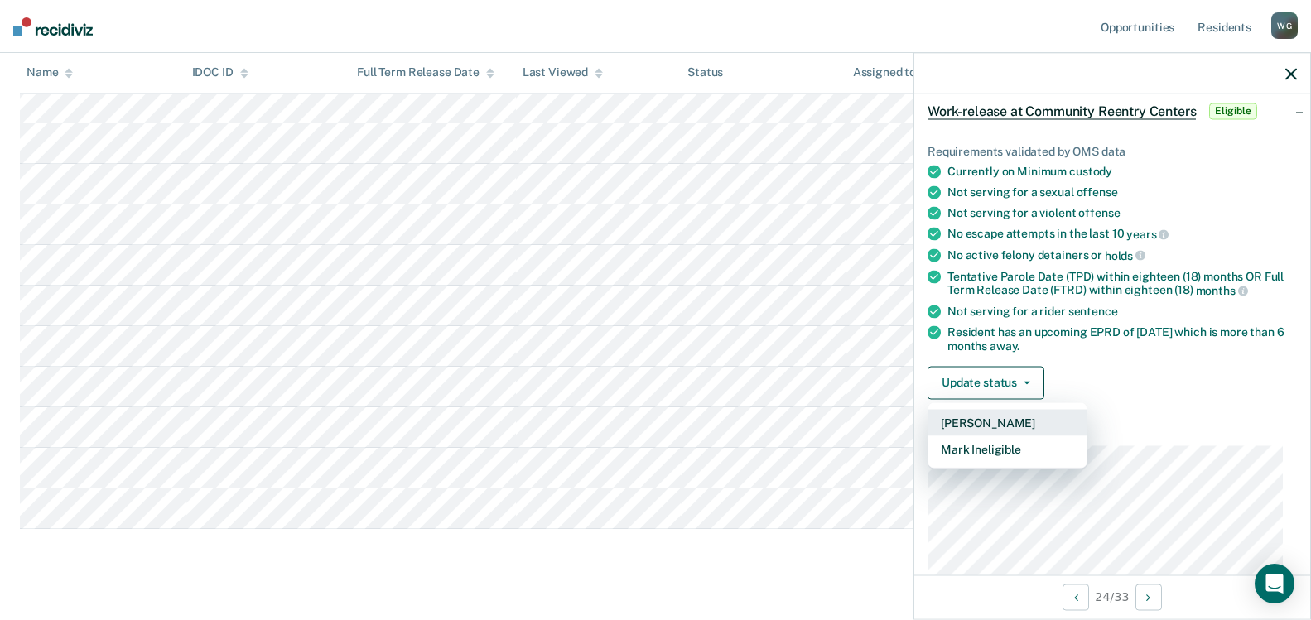
click at [990, 426] on button "[PERSON_NAME]" at bounding box center [1007, 422] width 160 height 26
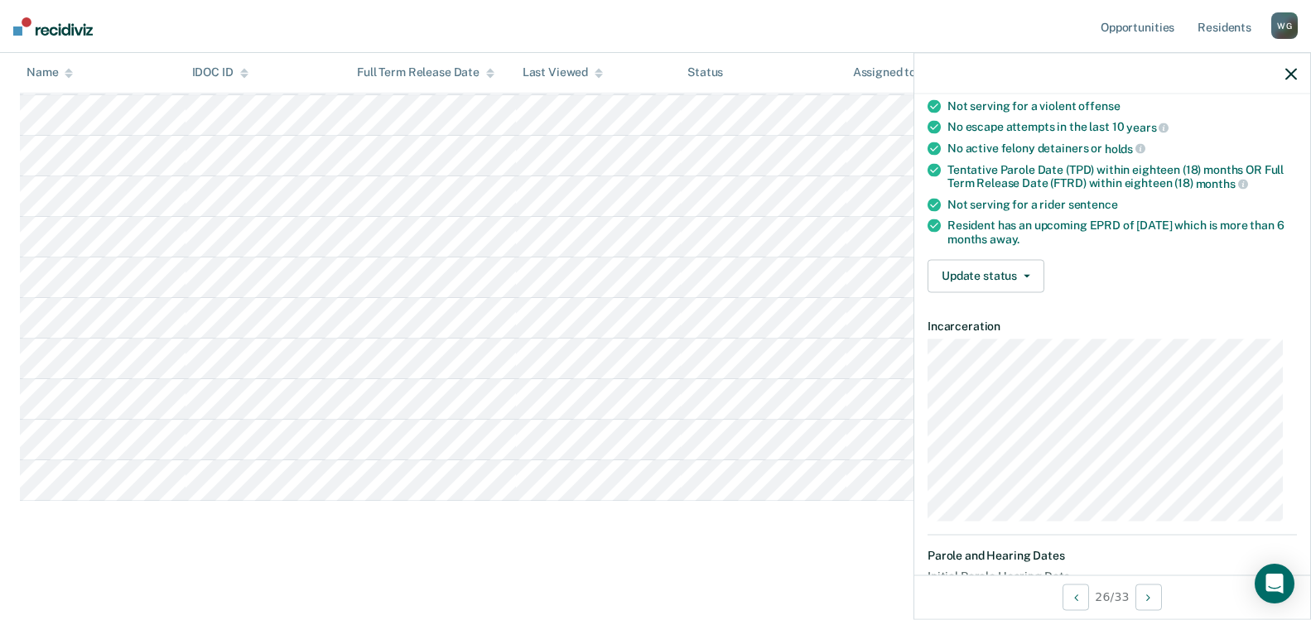
scroll to position [126, 0]
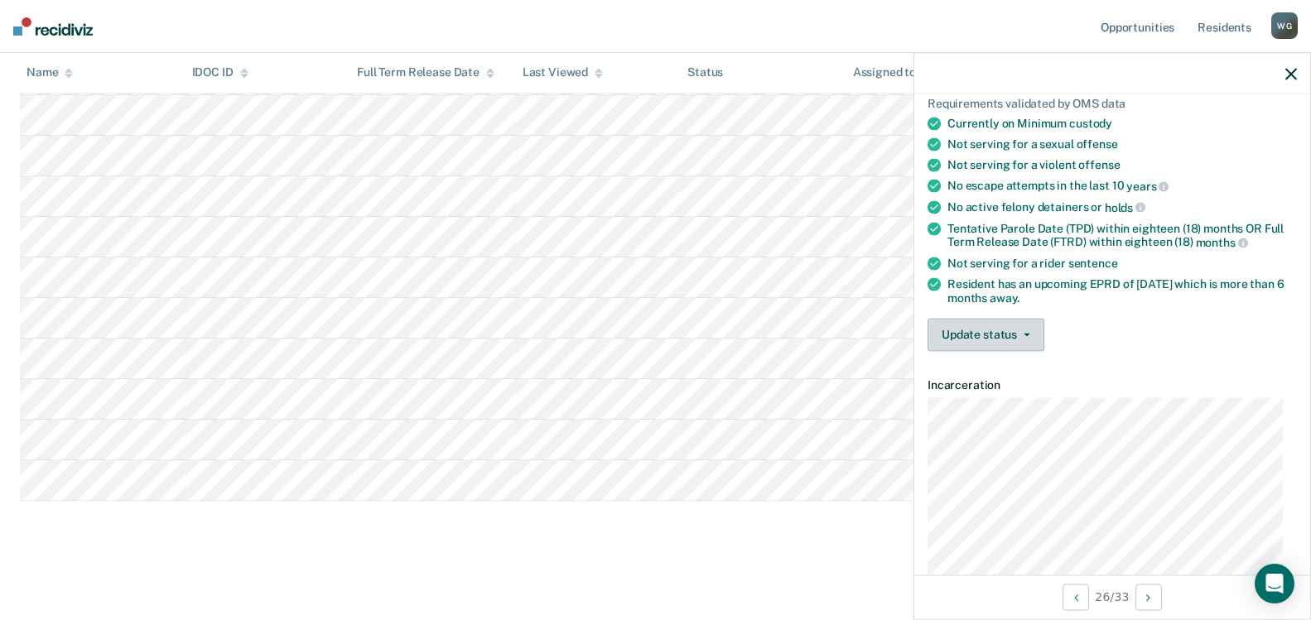
click at [1031, 323] on button "Update status" at bounding box center [985, 334] width 117 height 33
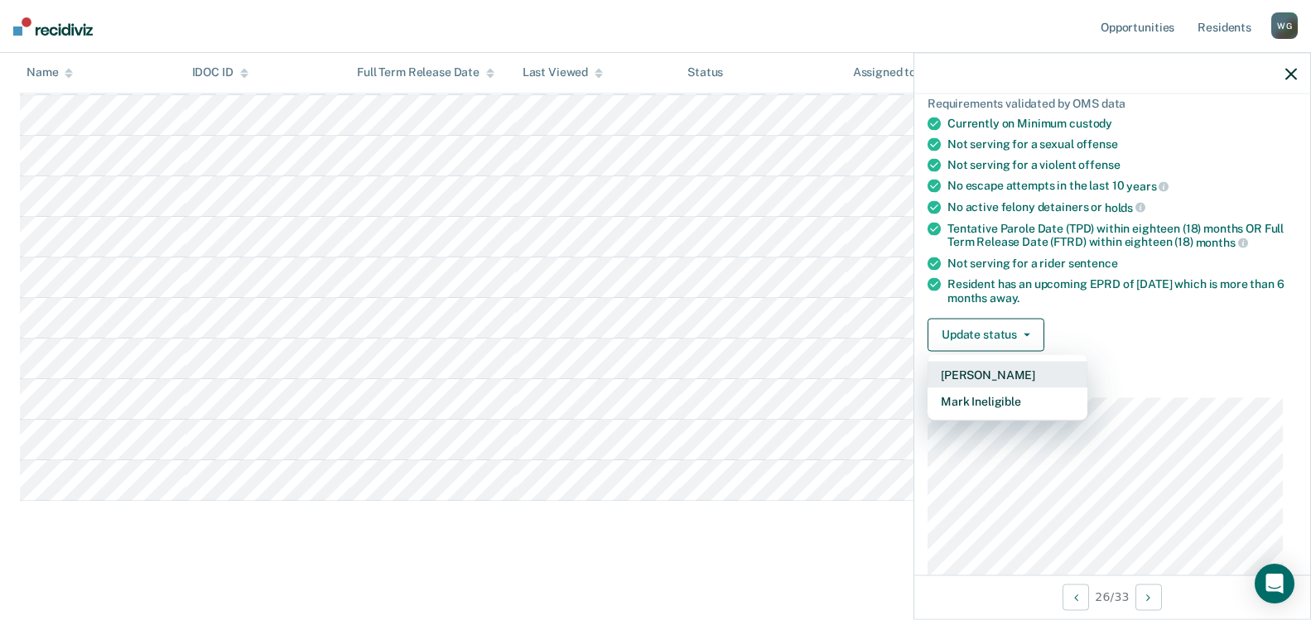
click at [998, 369] on button "[PERSON_NAME]" at bounding box center [1007, 374] width 160 height 26
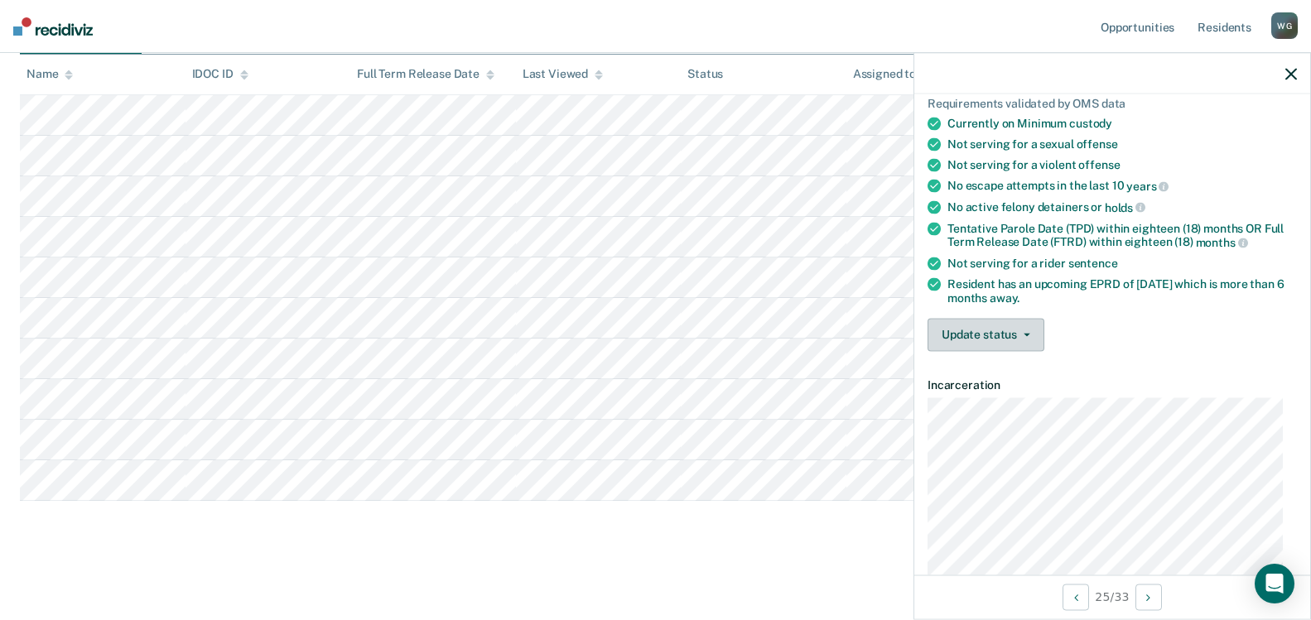
click at [1007, 337] on button "Update status" at bounding box center [985, 334] width 117 height 33
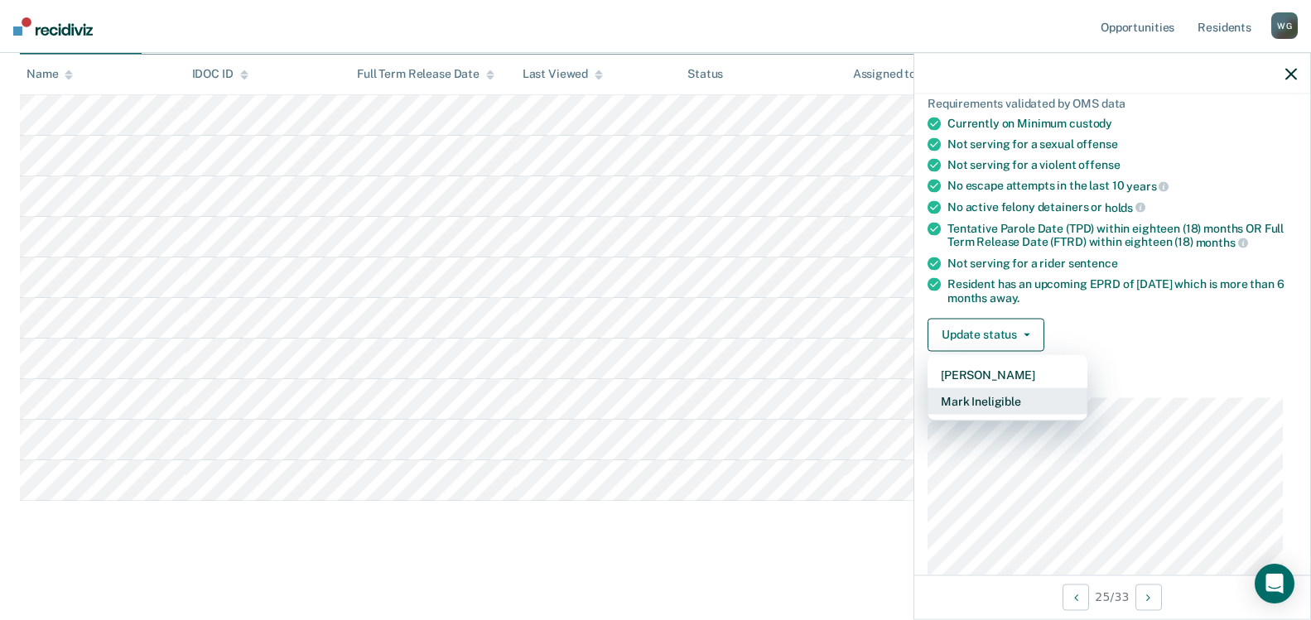
click at [980, 397] on button "Mark Ineligible" at bounding box center [1007, 401] width 160 height 26
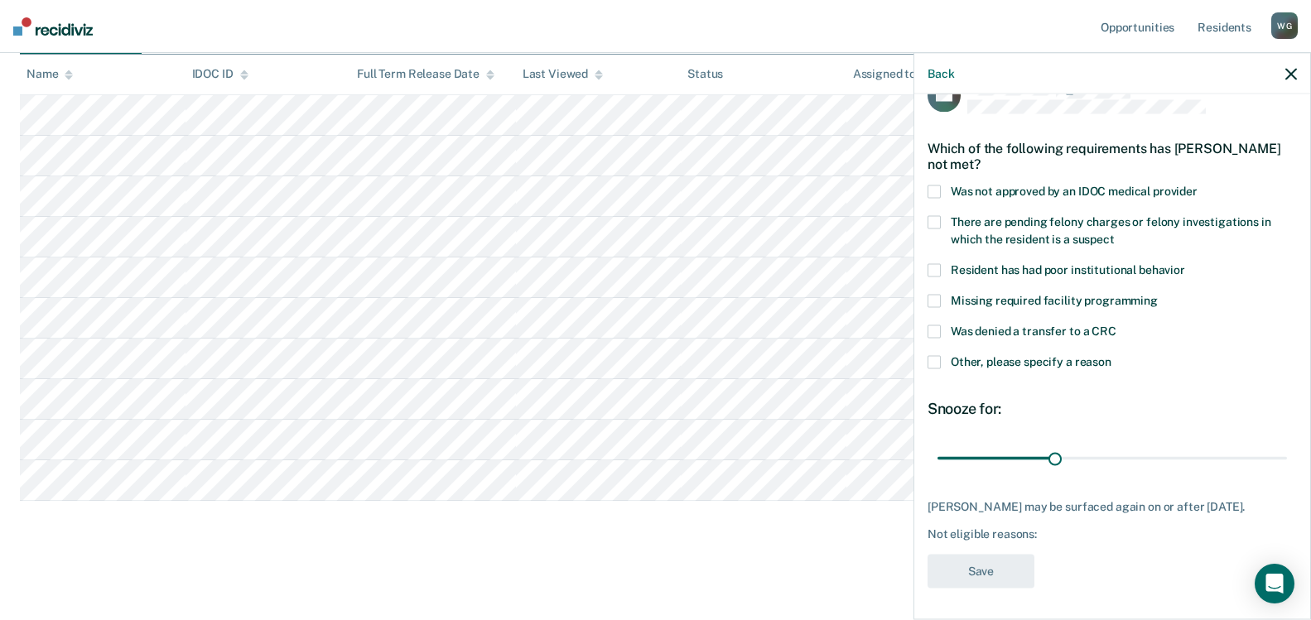
click at [932, 327] on span at bounding box center [933, 331] width 13 height 13
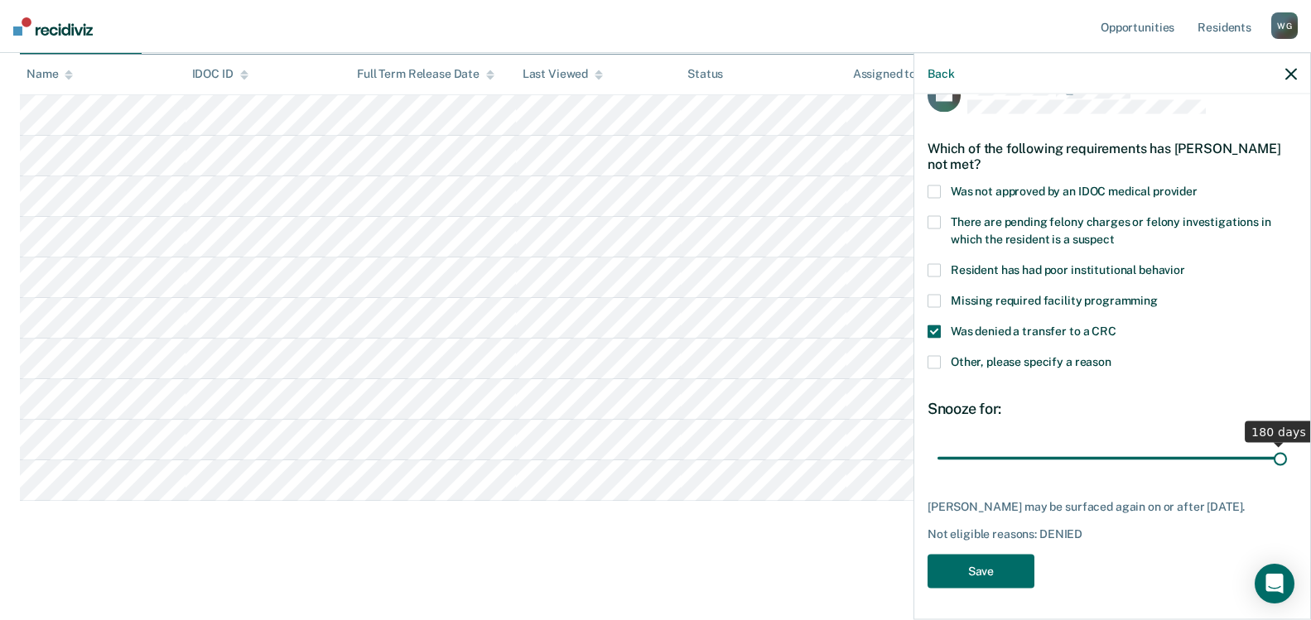
drag, startPoint x: 1044, startPoint y: 455, endPoint x: 1392, endPoint y: 475, distance: 348.4
type input "180"
click at [1287, 473] on input "range" at bounding box center [1111, 458] width 349 height 29
click at [1002, 571] on button "Save" at bounding box center [980, 572] width 107 height 34
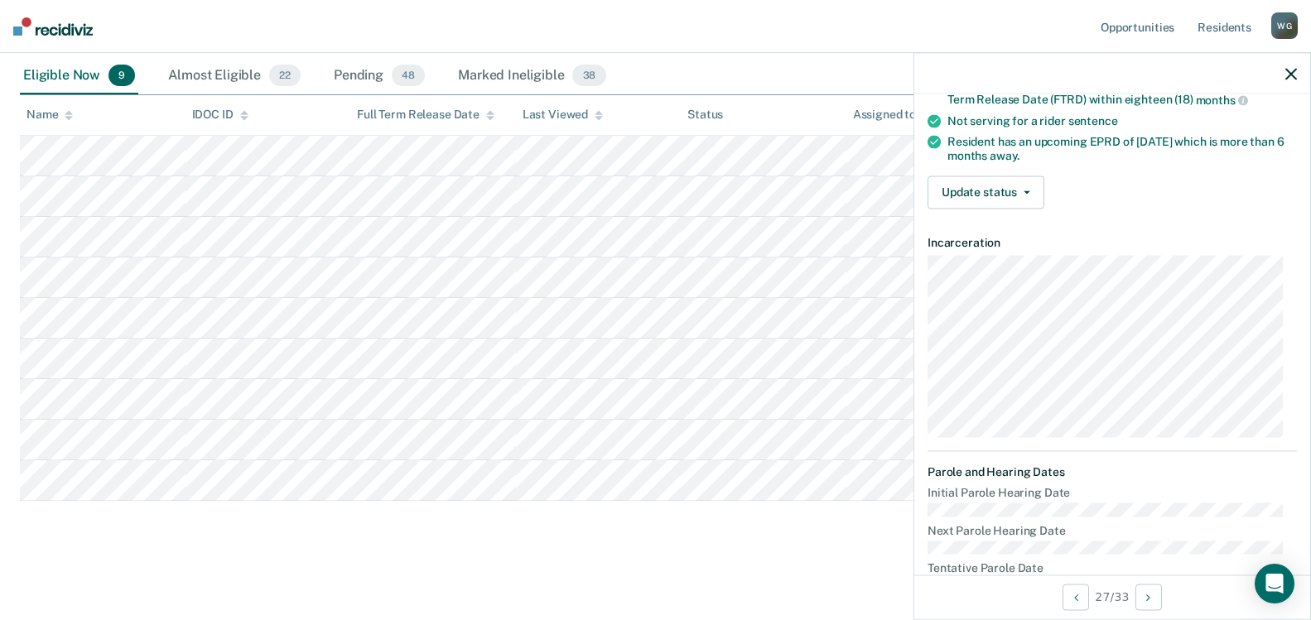
scroll to position [201, 0]
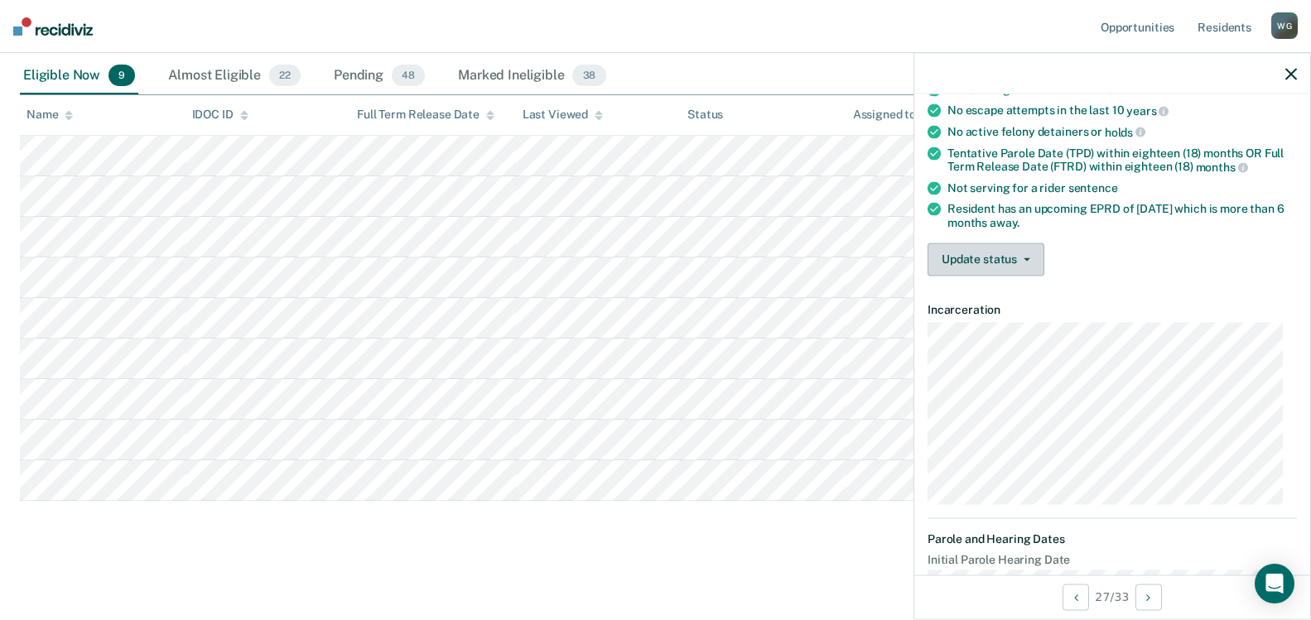
click at [1001, 253] on button "Update status" at bounding box center [985, 259] width 117 height 33
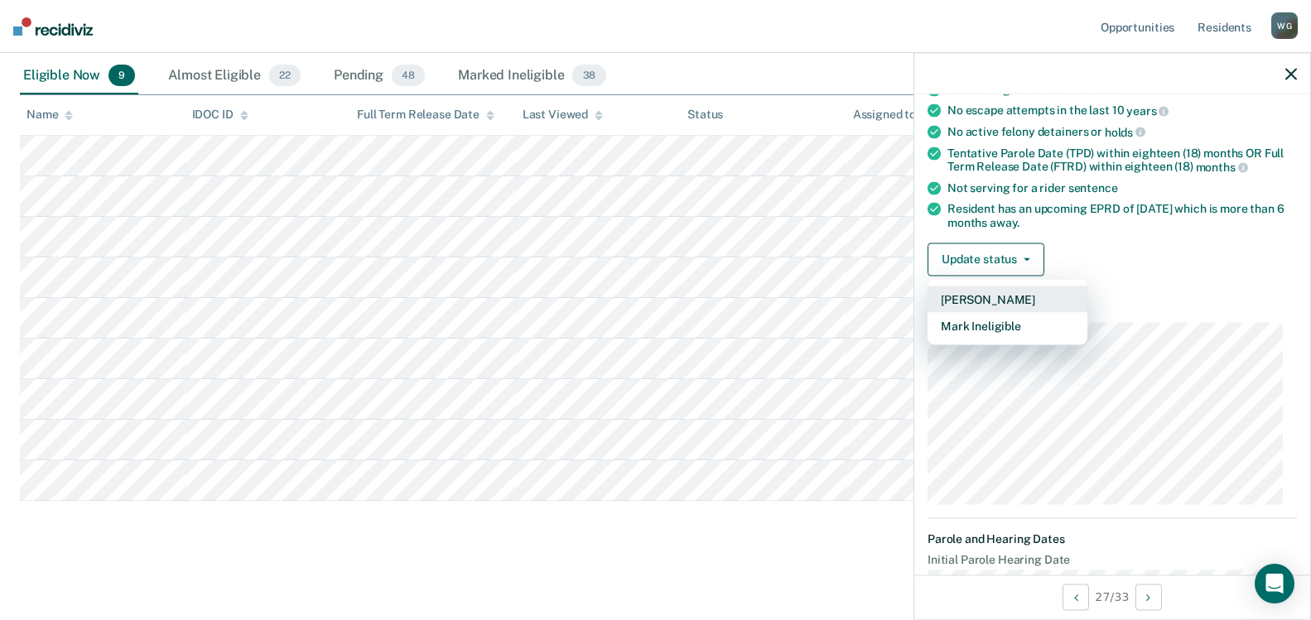
click at [982, 301] on button "[PERSON_NAME]" at bounding box center [1007, 299] width 160 height 26
